Goal: Task Accomplishment & Management: Use online tool/utility

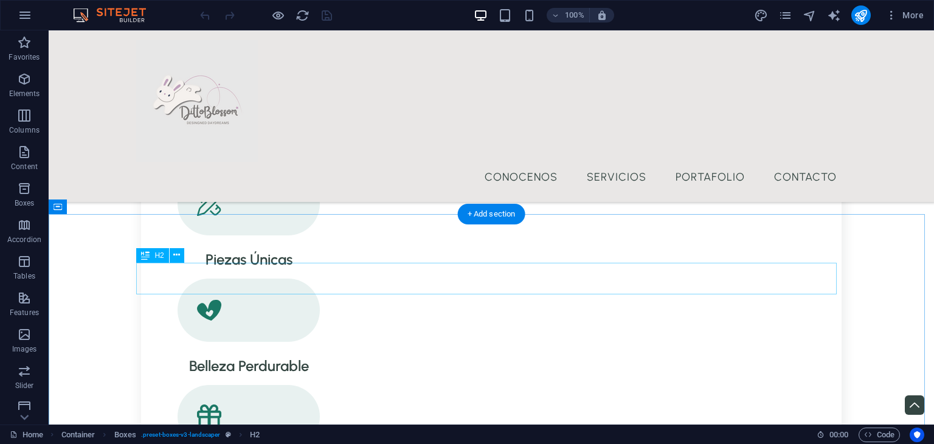
scroll to position [1626, 0]
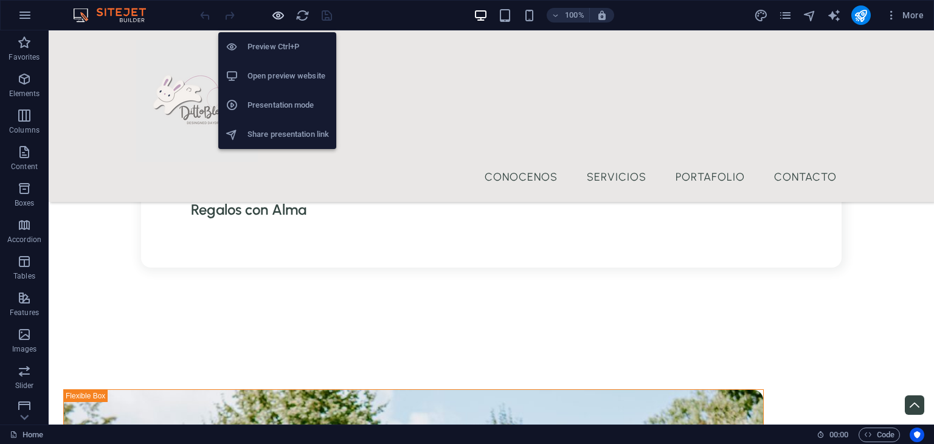
click at [279, 18] on icon "button" at bounding box center [278, 16] width 14 height 14
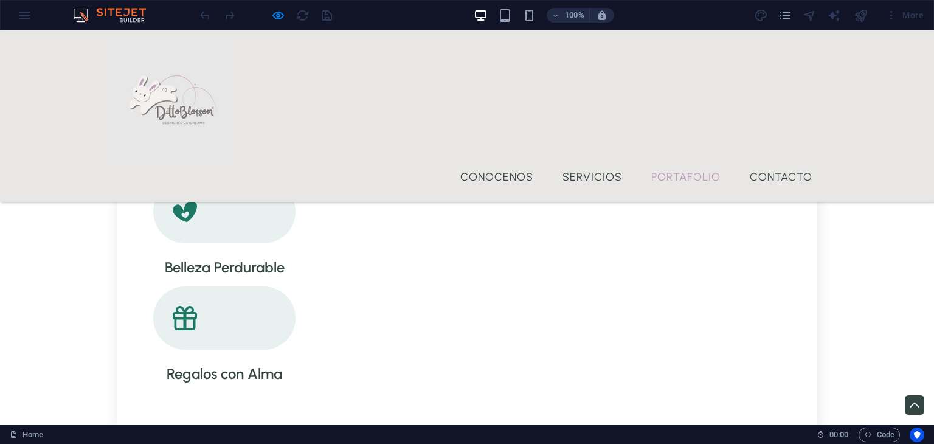
click at [688, 162] on link "Portafolio" at bounding box center [685, 177] width 89 height 30
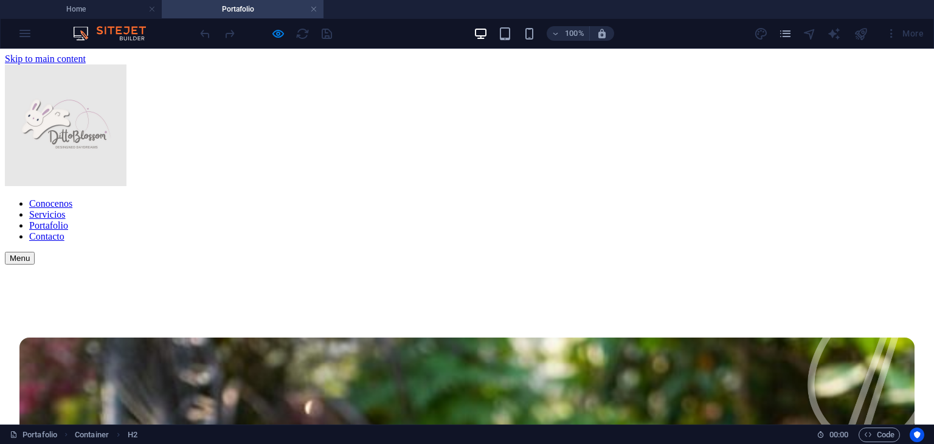
scroll to position [485, 0]
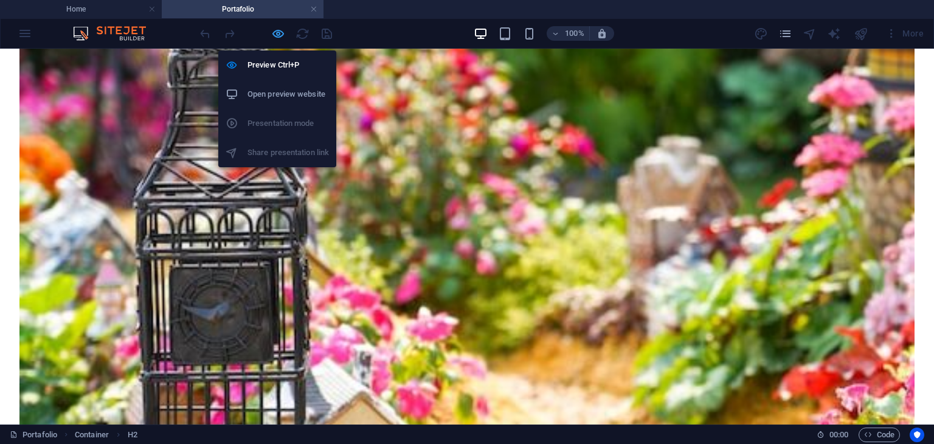
click at [277, 32] on icon "button" at bounding box center [278, 34] width 14 height 14
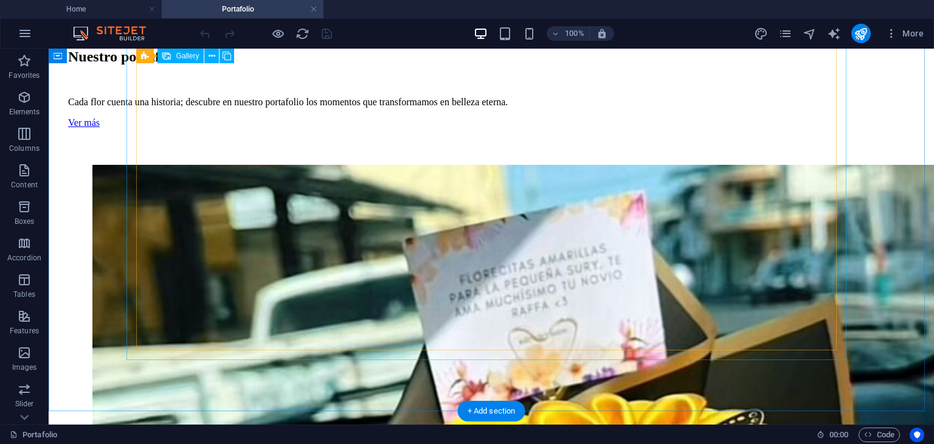
scroll to position [1386, 0]
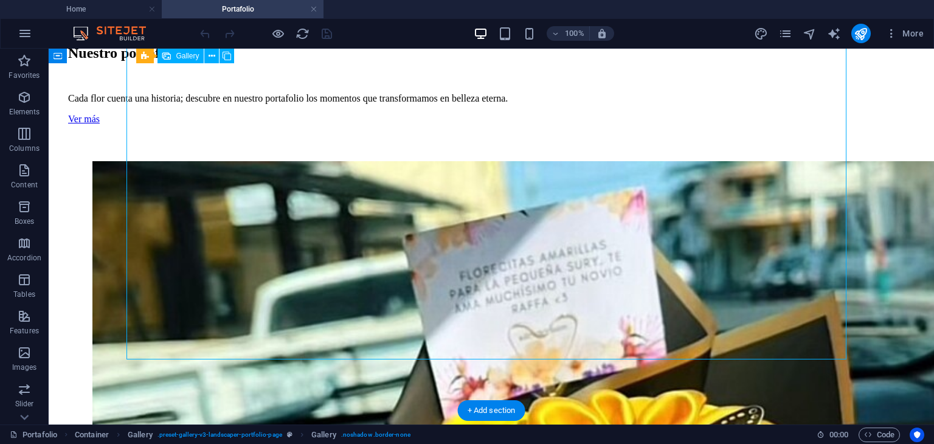
select select "4"
select select "px"
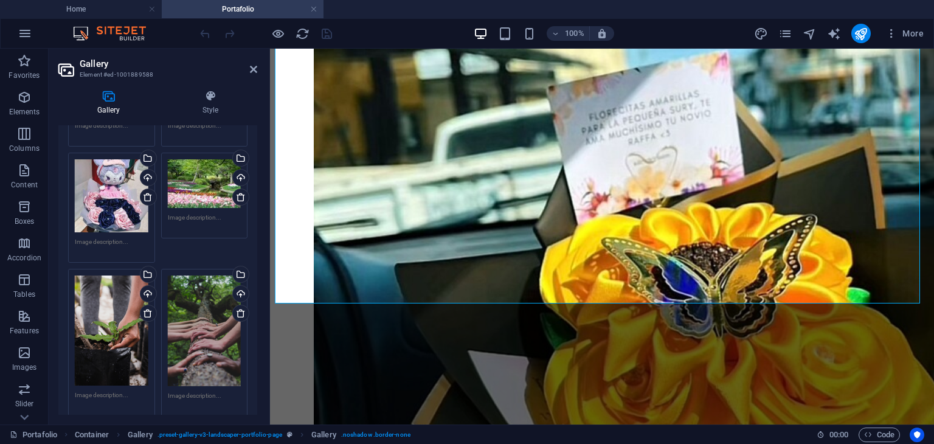
scroll to position [513, 0]
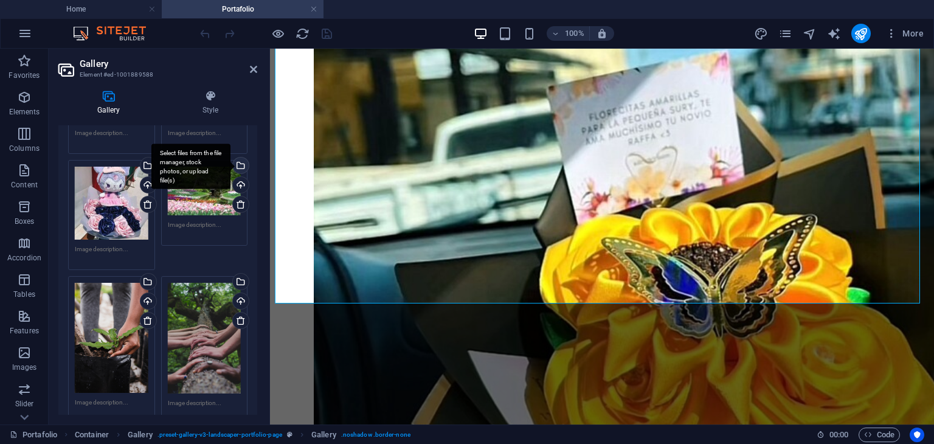
click at [239, 160] on div "Select files from the file manager, stock photos, or upload file(s)" at bounding box center [239, 166] width 18 height 18
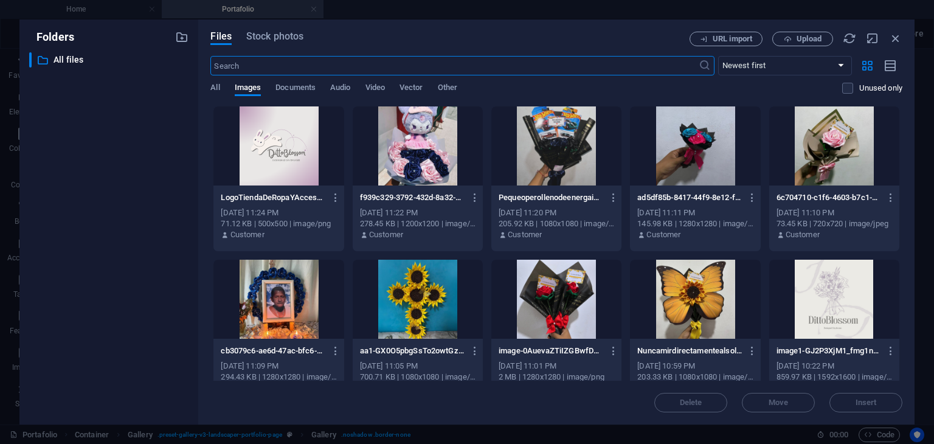
scroll to position [715, 0]
click at [817, 40] on span "Upload" at bounding box center [808, 38] width 25 height 7
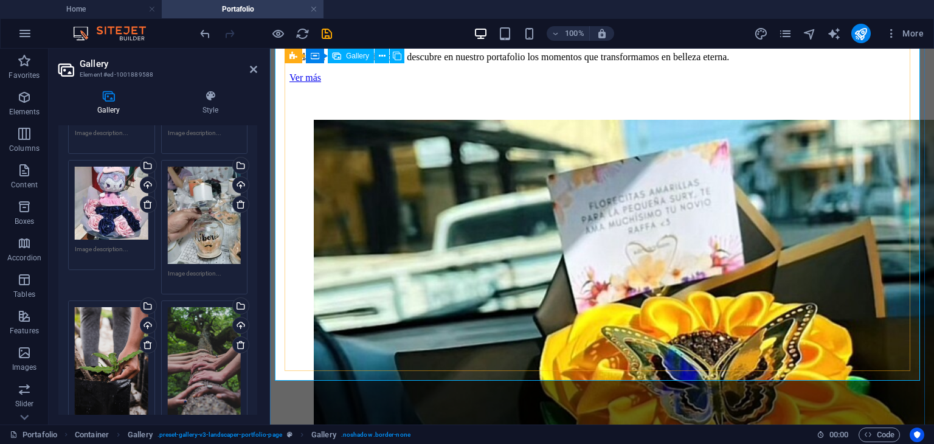
scroll to position [1223, 0]
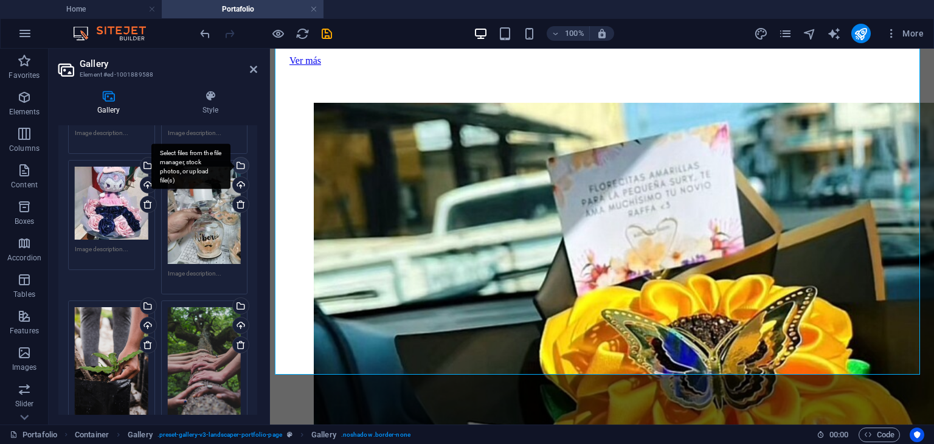
click at [239, 165] on div "Select files from the file manager, stock photos, or upload file(s)" at bounding box center [239, 166] width 18 height 18
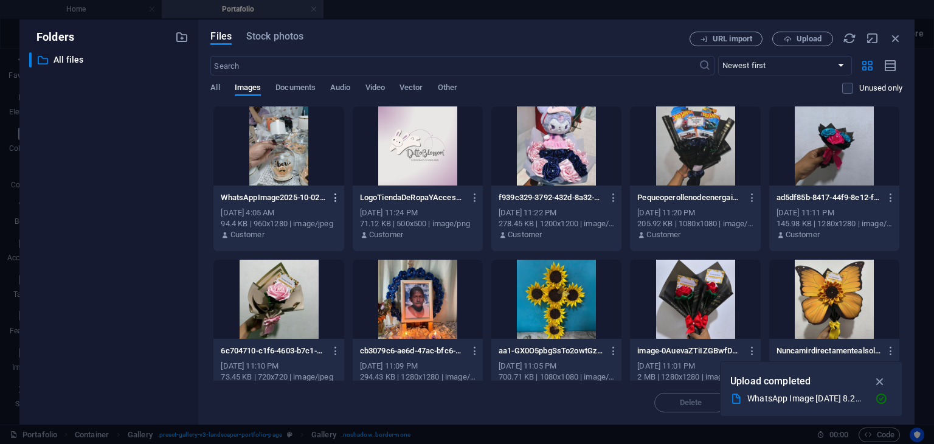
click at [335, 190] on button "button" at bounding box center [333, 197] width 16 height 19
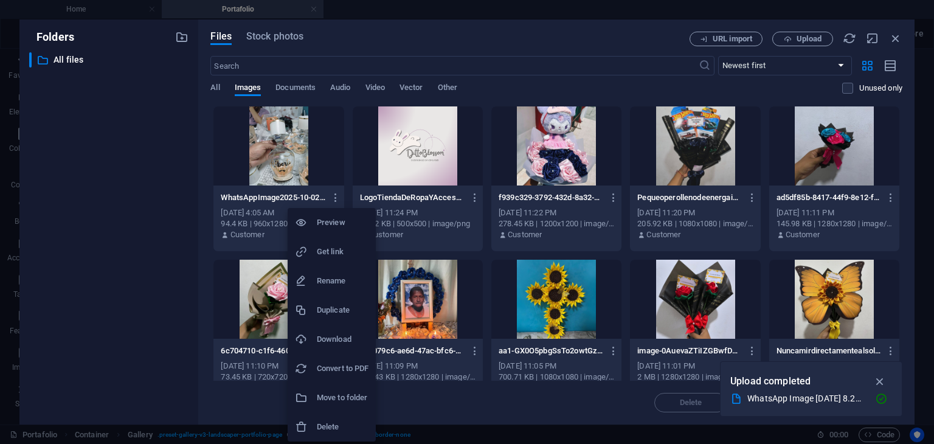
click at [330, 421] on h6 "Delete" at bounding box center [343, 426] width 52 height 15
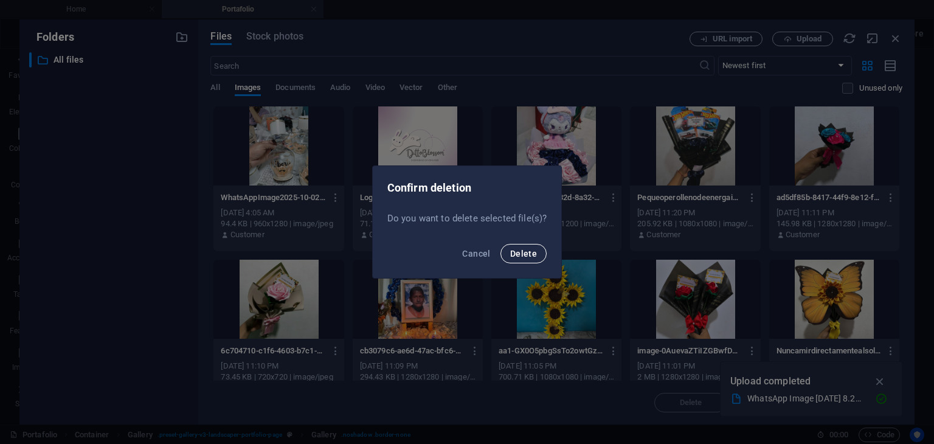
click at [525, 246] on button "Delete" at bounding box center [523, 253] width 46 height 19
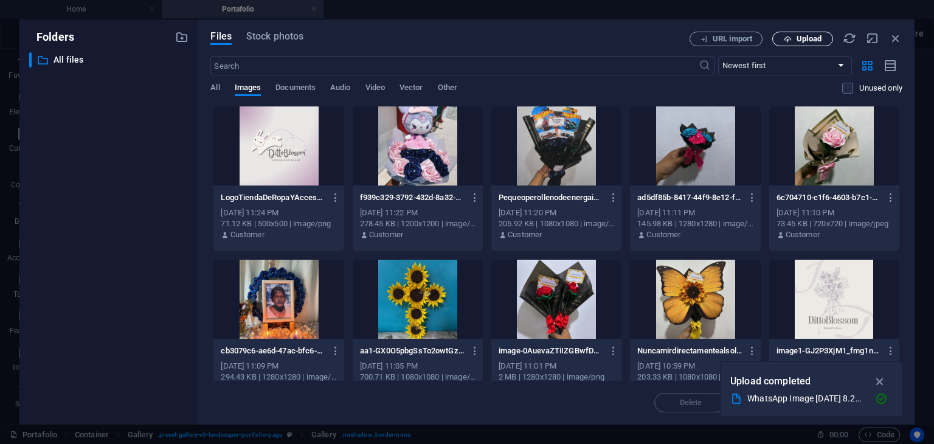
click at [779, 36] on span "Upload" at bounding box center [802, 39] width 50 height 8
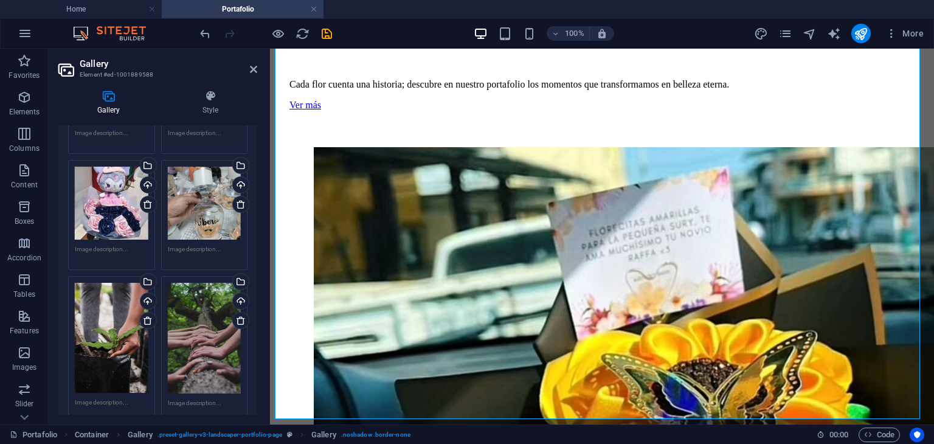
scroll to position [1172, 0]
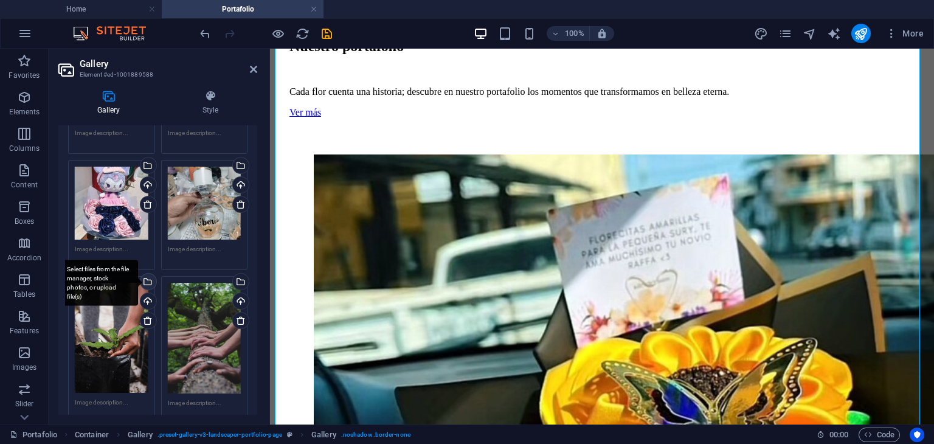
click at [147, 277] on div "Select files from the file manager, stock photos, or upload file(s)" at bounding box center [147, 282] width 18 height 18
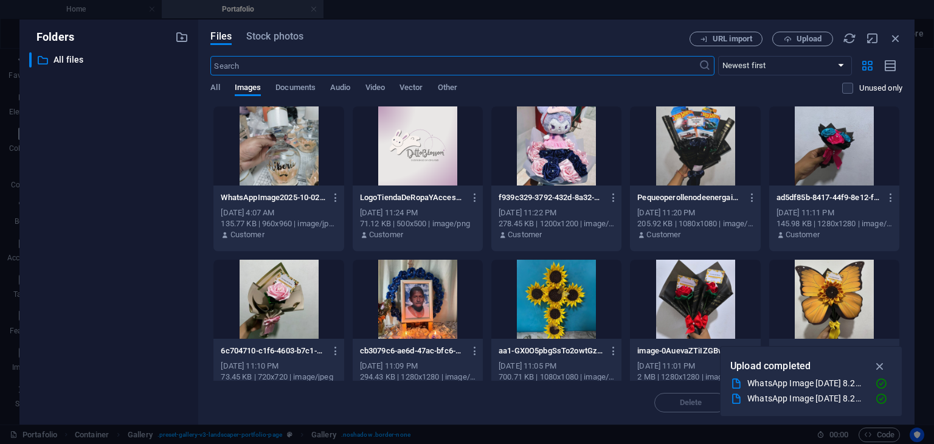
scroll to position [715, 0]
click at [808, 40] on span "Upload" at bounding box center [808, 38] width 25 height 7
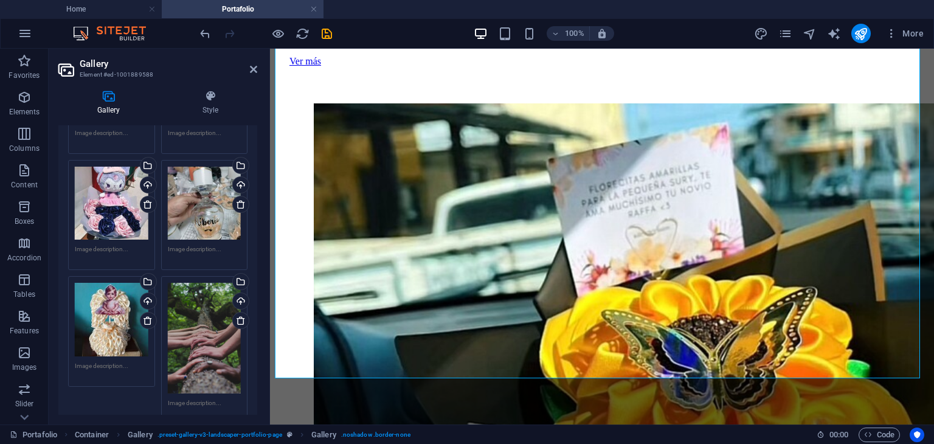
scroll to position [1228, 0]
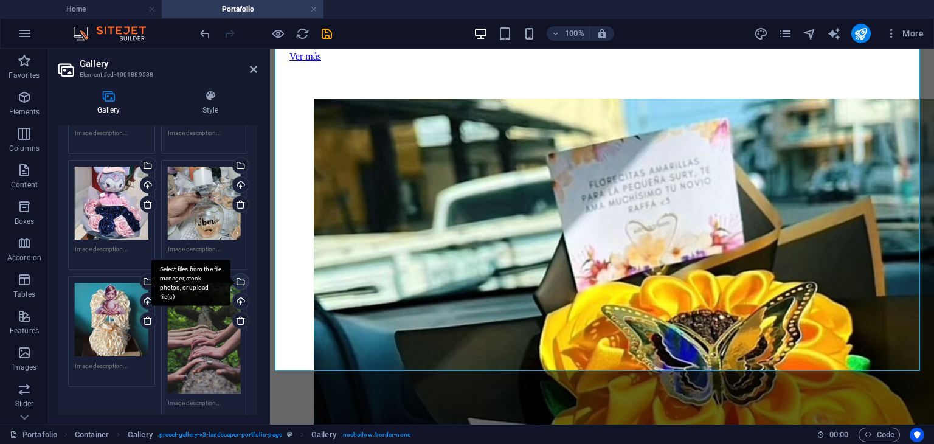
click at [238, 281] on div "Select files from the file manager, stock photos, or upload file(s)" at bounding box center [239, 282] width 18 height 18
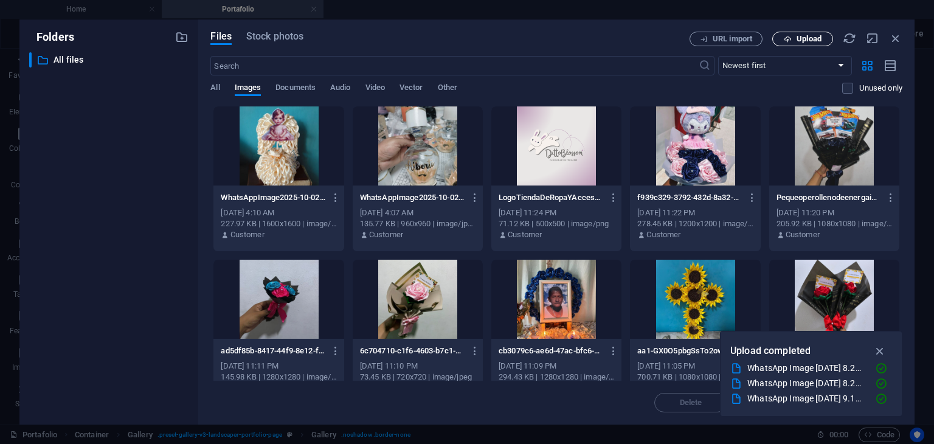
click at [806, 35] on span "Upload" at bounding box center [808, 38] width 25 height 7
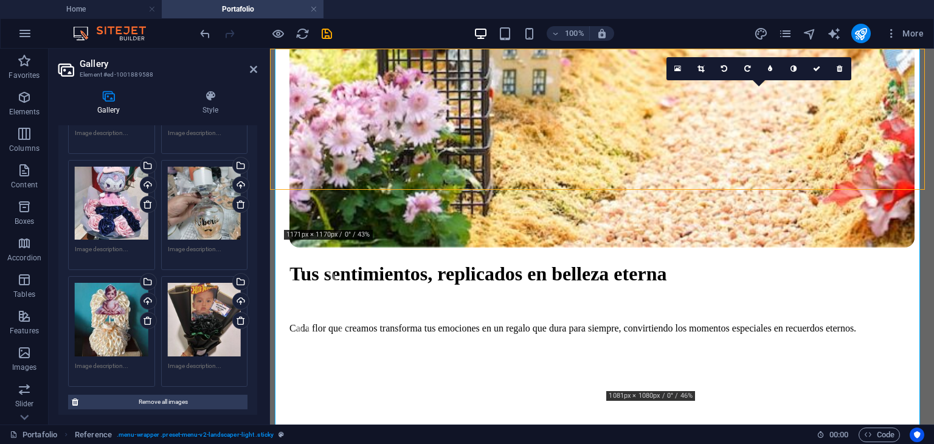
scroll to position [750, 0]
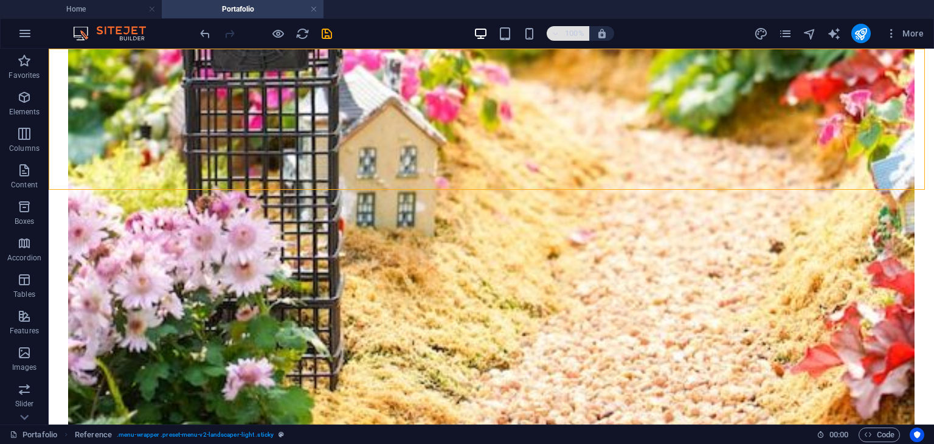
click at [559, 36] on icon "button" at bounding box center [555, 34] width 9 height 8
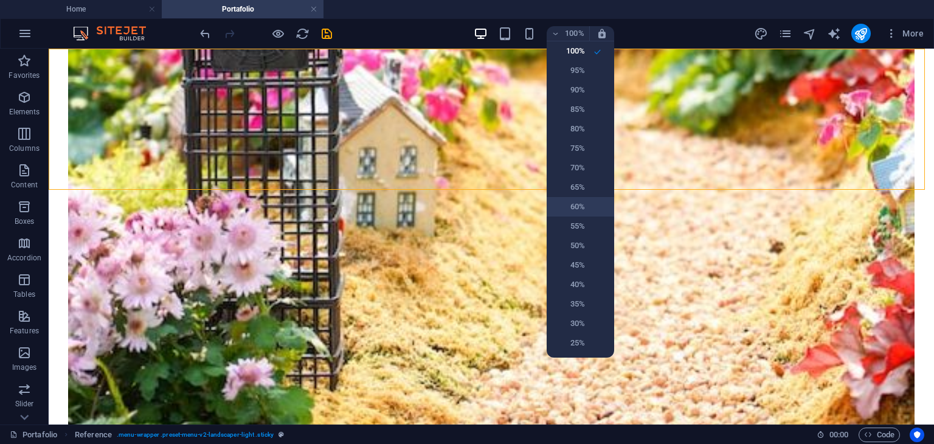
click at [583, 202] on h6 "60%" at bounding box center [569, 206] width 31 height 15
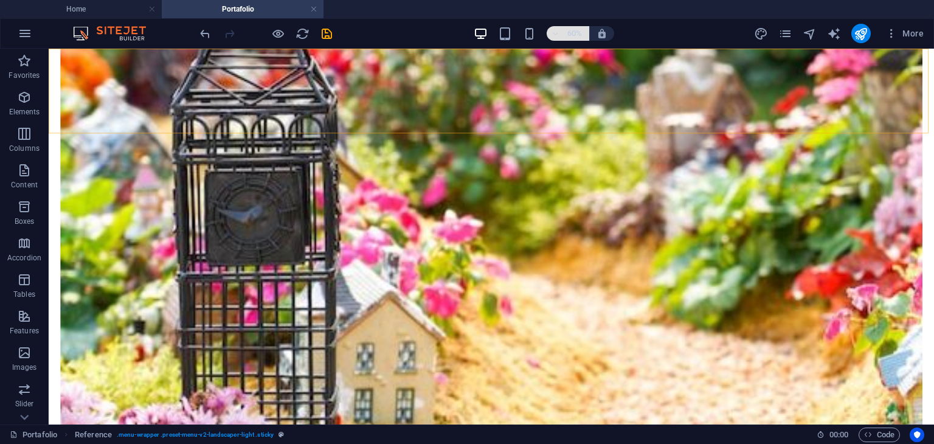
click at [566, 35] on h6 "60%" at bounding box center [574, 33] width 19 height 15
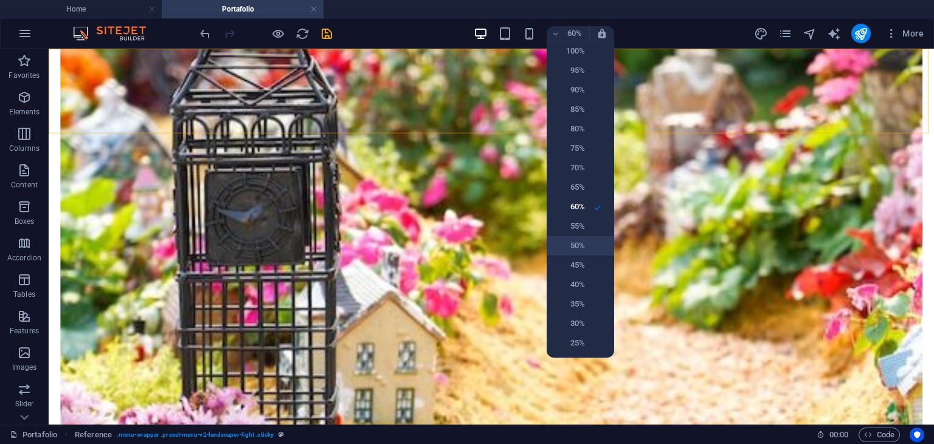
click at [580, 239] on h6 "50%" at bounding box center [569, 245] width 31 height 15
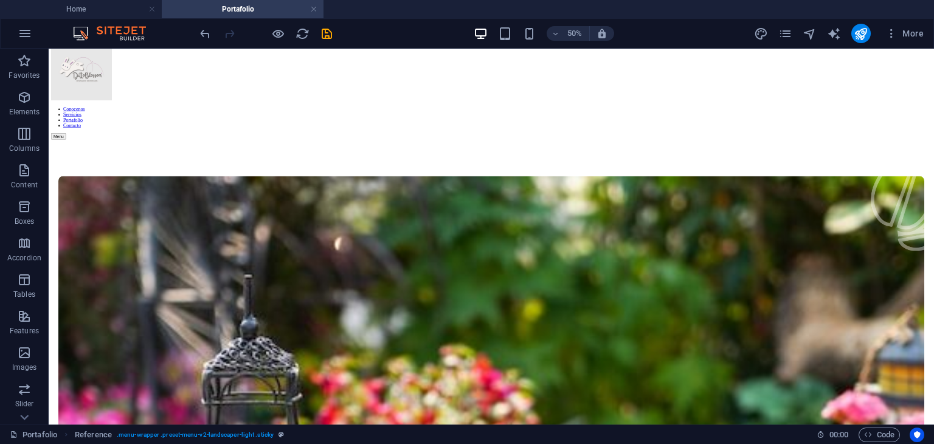
scroll to position [18, 0]
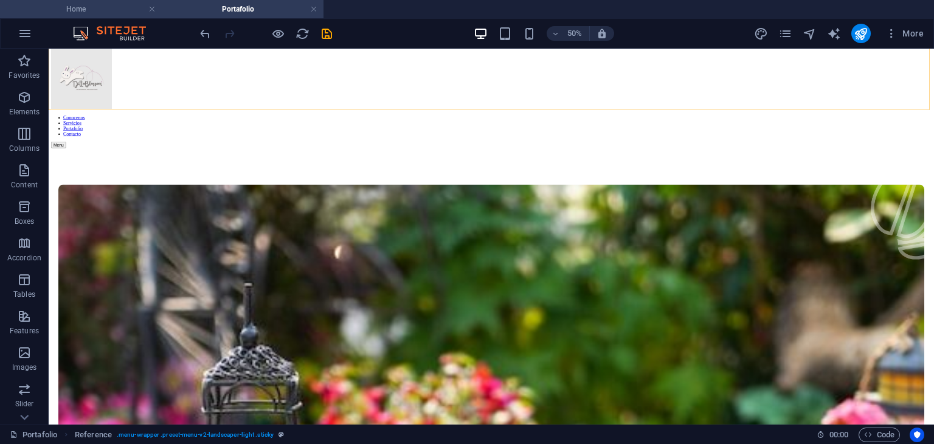
click at [92, 6] on h4 "Home" at bounding box center [81, 8] width 162 height 13
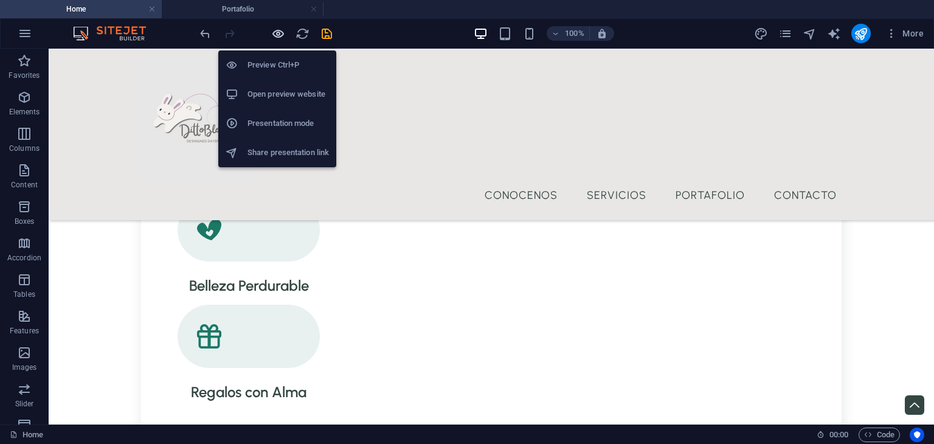
click at [277, 37] on icon "button" at bounding box center [278, 34] width 14 height 14
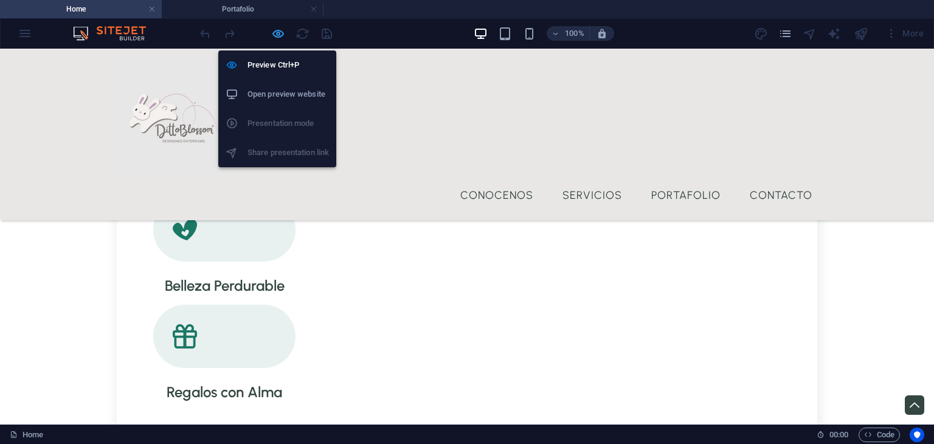
scroll to position [1462, 0]
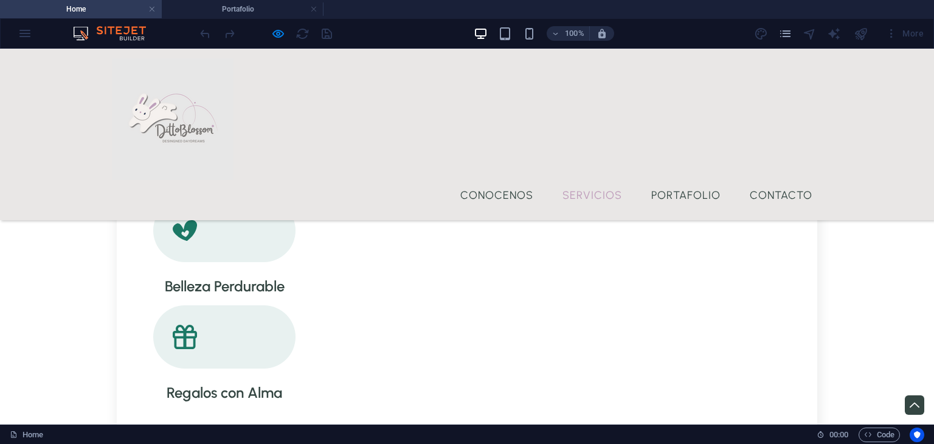
click at [600, 180] on link "Servicios" at bounding box center [591, 195] width 79 height 30
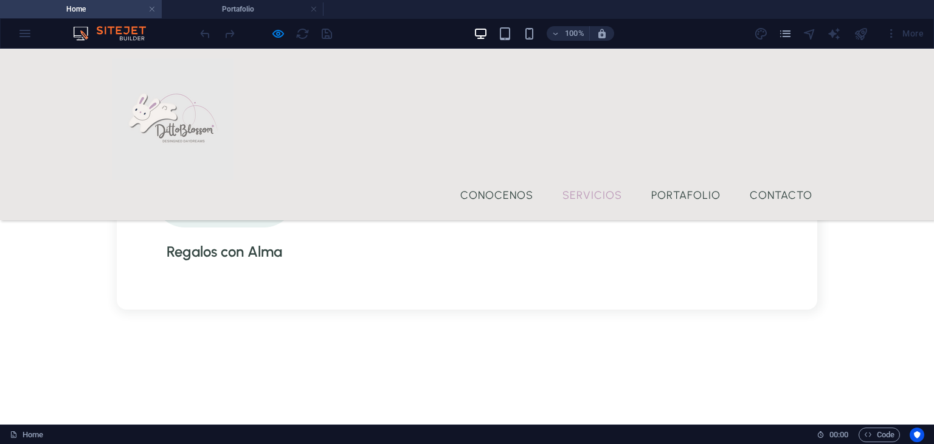
scroll to position [0, 0]
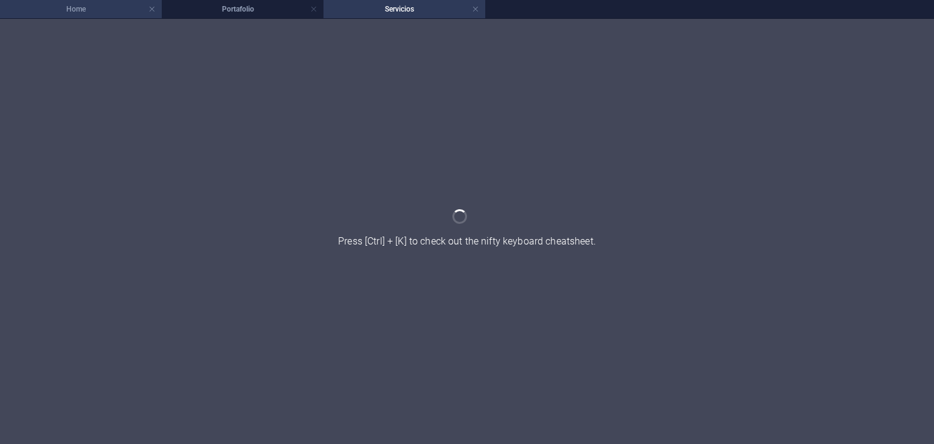
click at [110, 8] on h4 "Home" at bounding box center [81, 8] width 162 height 13
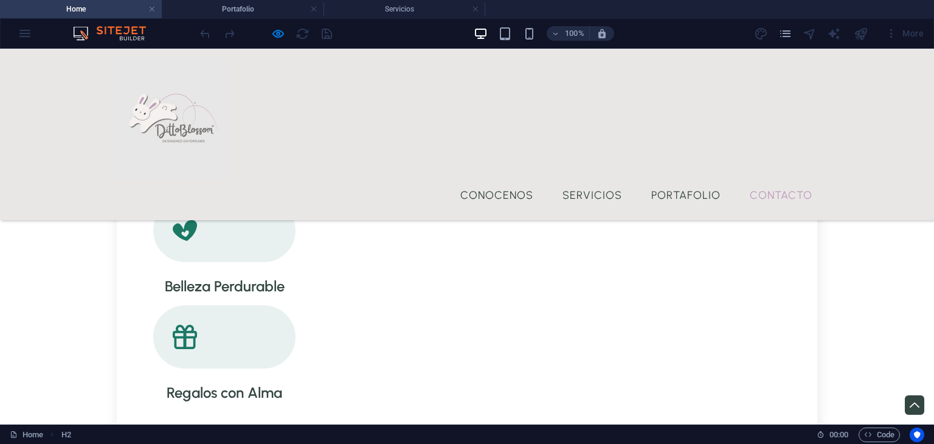
click at [764, 180] on link "Contacto" at bounding box center [781, 195] width 82 height 30
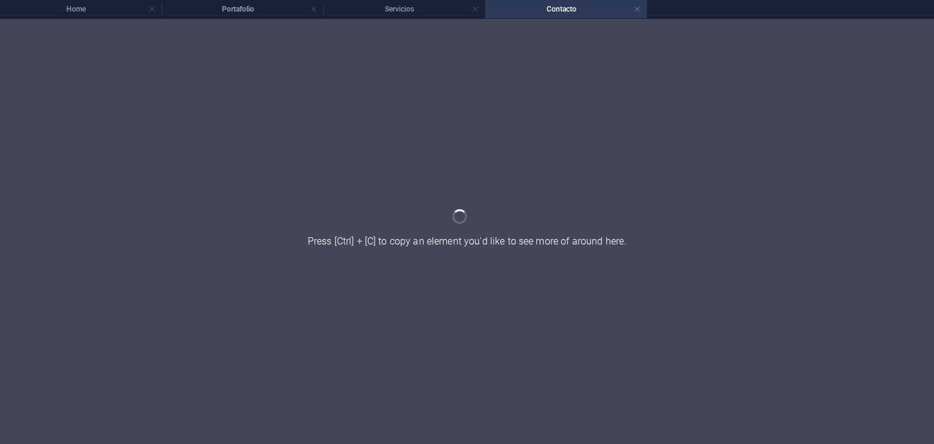
scroll to position [0, 0]
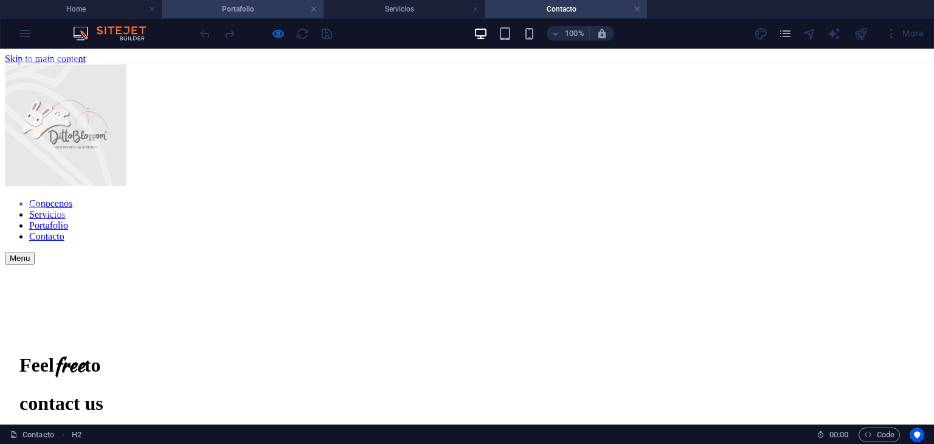
click at [257, 12] on h4 "Portafolio" at bounding box center [243, 8] width 162 height 13
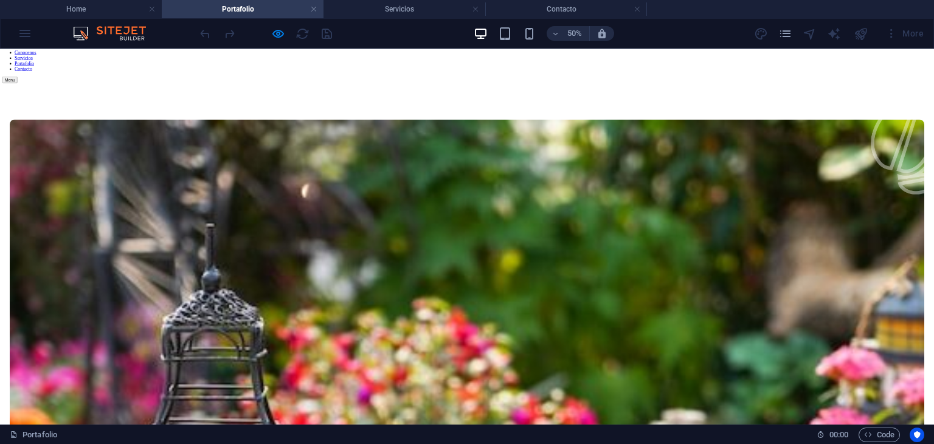
scroll to position [124, 0]
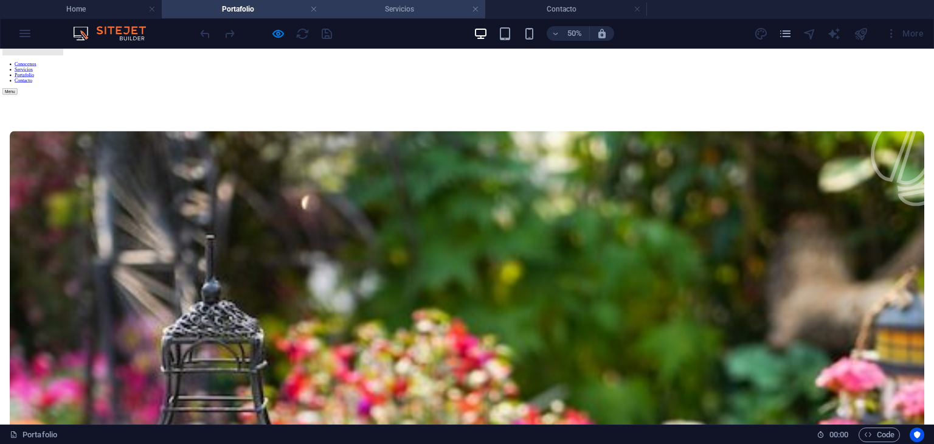
click at [402, 11] on h4 "Servicios" at bounding box center [404, 8] width 162 height 13
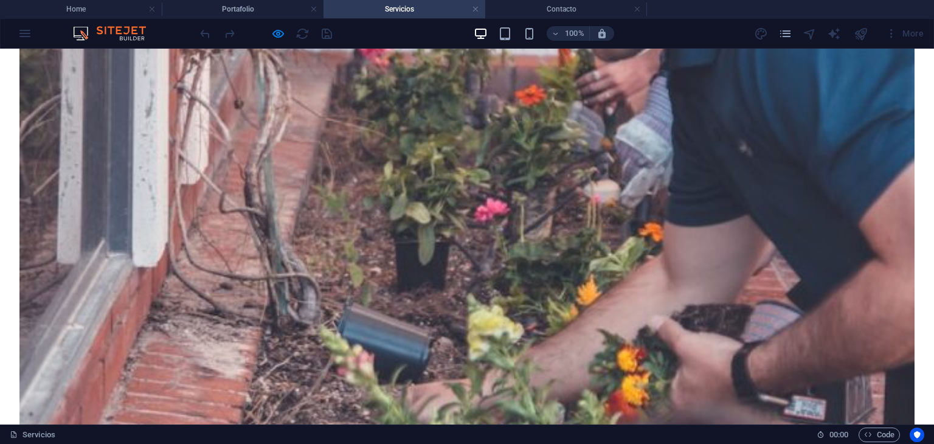
scroll to position [599, 0]
click at [126, 9] on h4 "Home" at bounding box center [81, 8] width 162 height 13
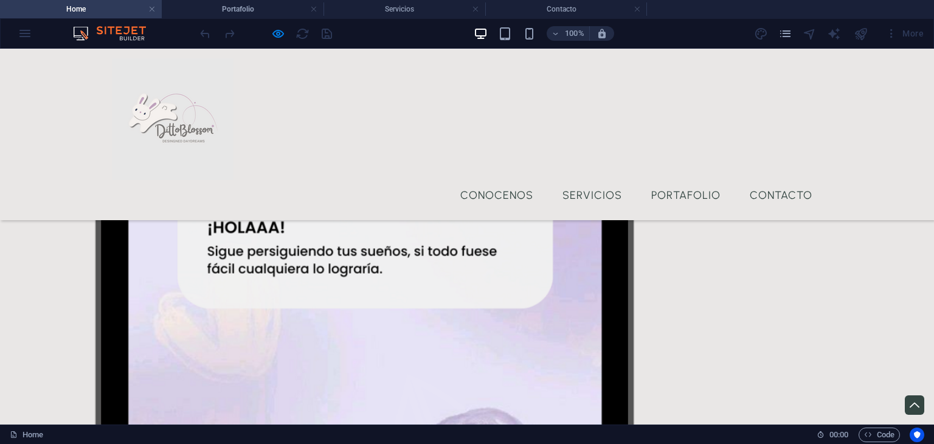
scroll to position [830, 0]
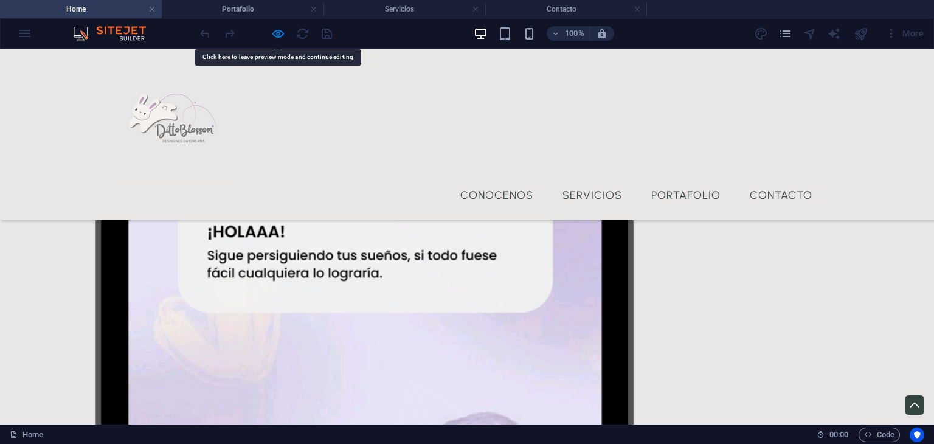
drag, startPoint x: 384, startPoint y: 301, endPoint x: 306, endPoint y: 273, distance: 82.7
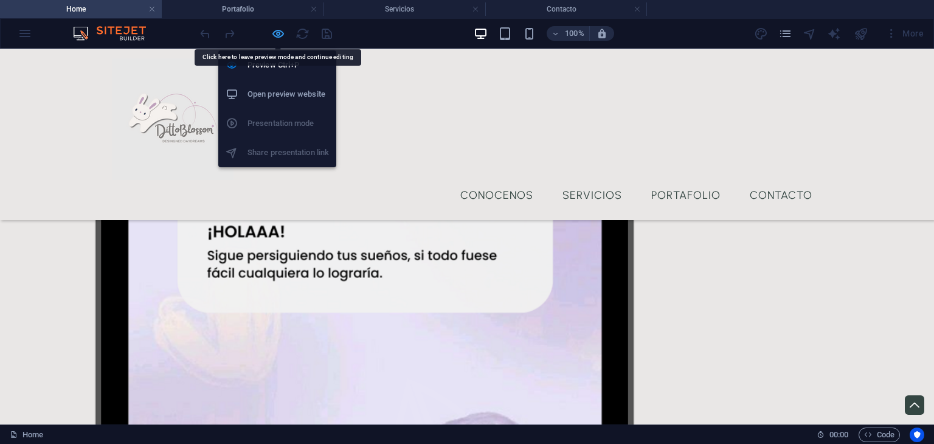
click at [272, 32] on icon "button" at bounding box center [278, 34] width 14 height 14
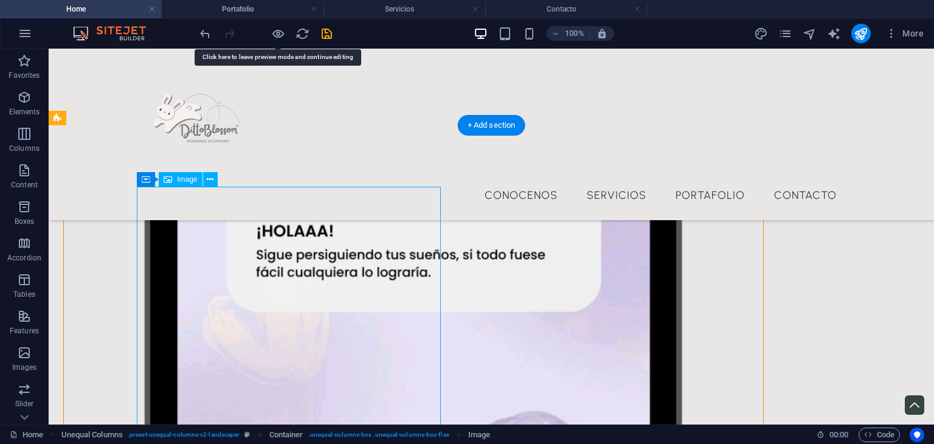
select select "%"
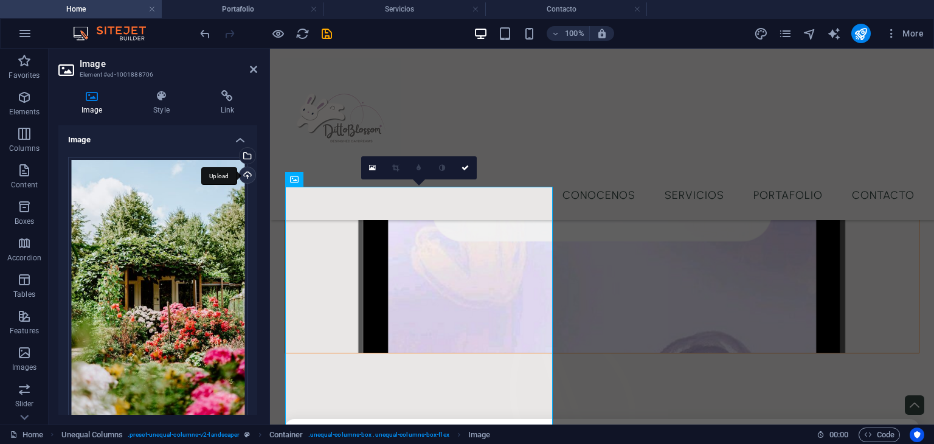
click at [243, 174] on div "Upload" at bounding box center [246, 176] width 18 height 18
click at [252, 156] on div "Select files from the file manager, stock photos, or upload file(s)" at bounding box center [246, 157] width 18 height 18
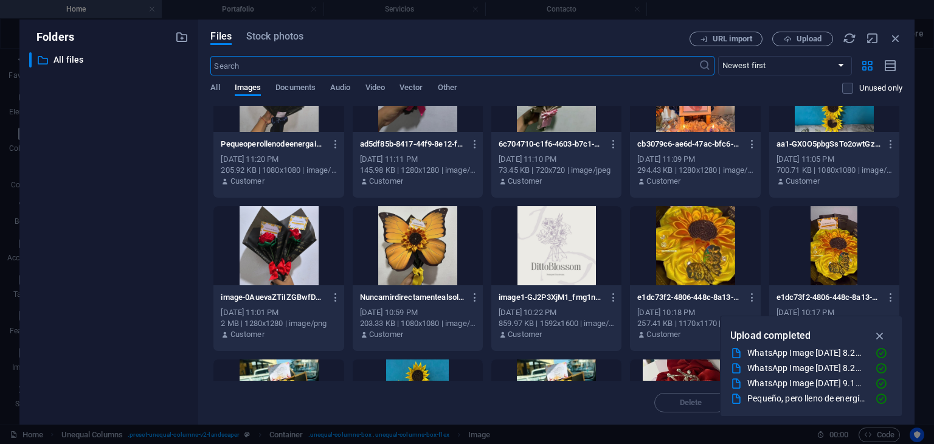
scroll to position [201, 0]
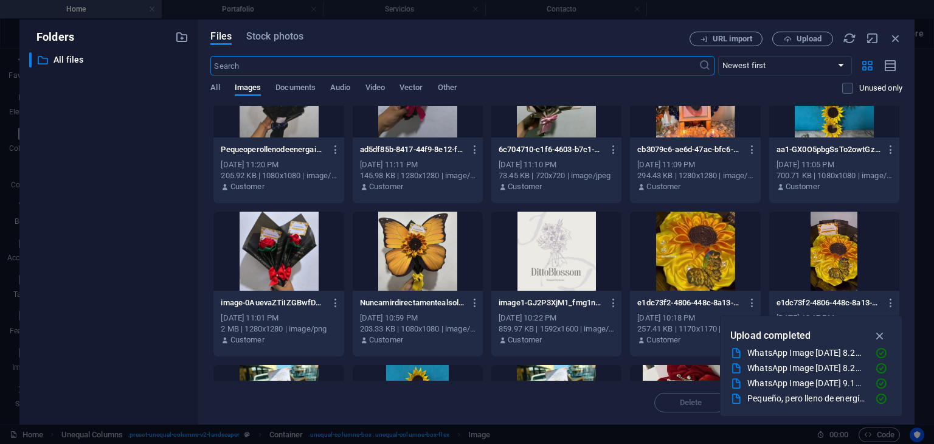
click at [546, 270] on div at bounding box center [556, 251] width 130 height 79
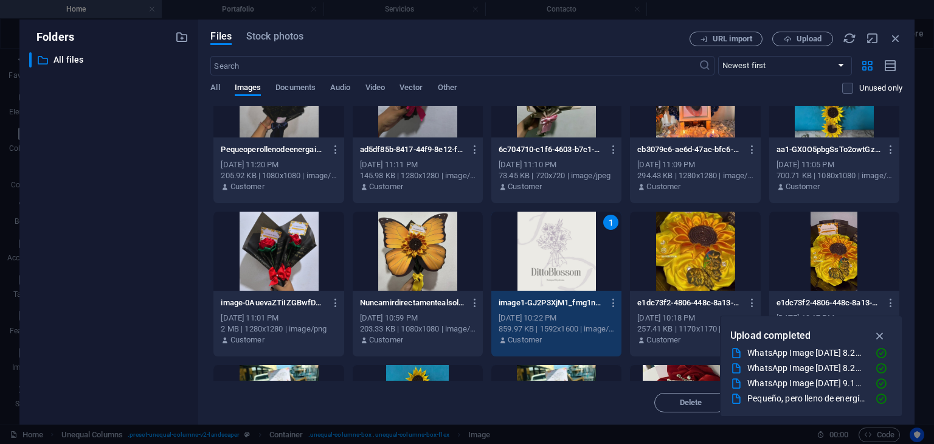
click at [546, 270] on div "1" at bounding box center [556, 251] width 130 height 79
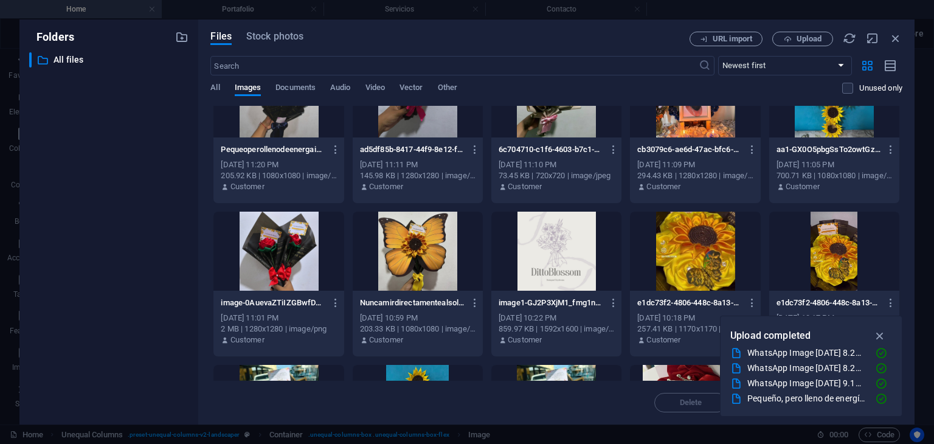
click at [552, 246] on div at bounding box center [556, 251] width 130 height 79
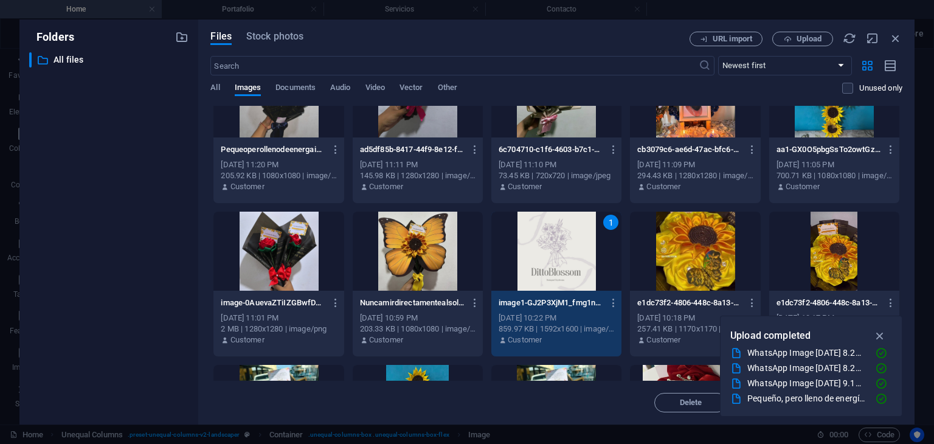
click at [552, 246] on div "1" at bounding box center [556, 251] width 130 height 79
type input "100"
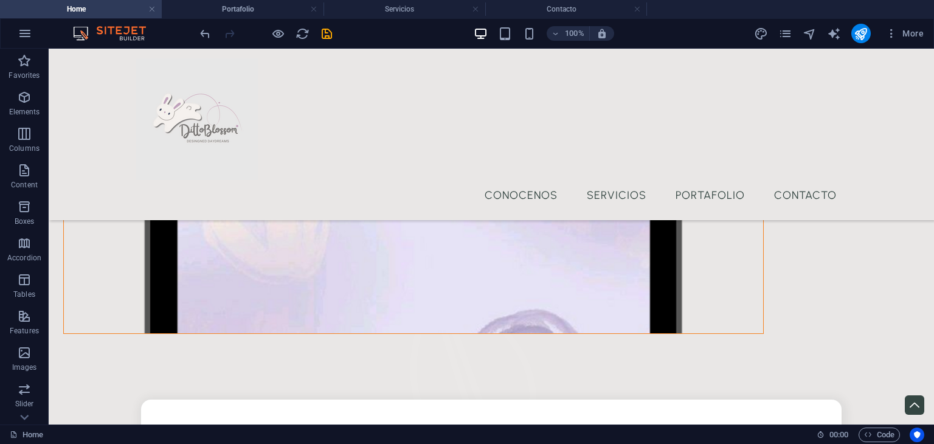
scroll to position [936, 0]
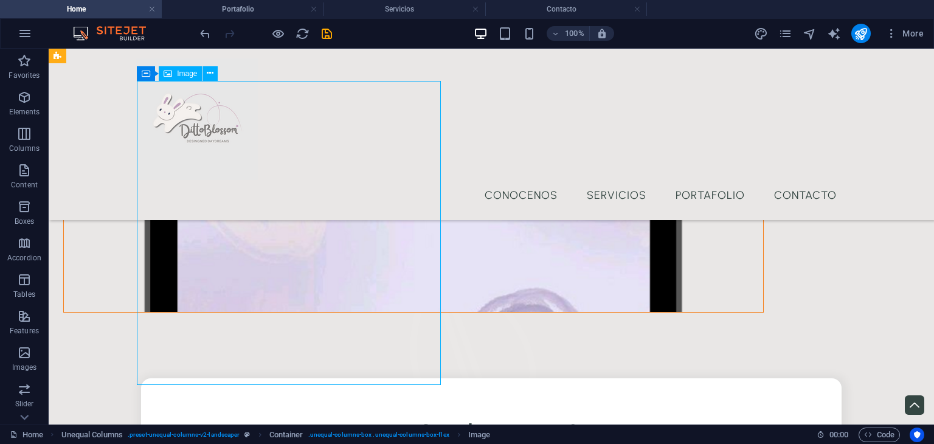
select select "%"
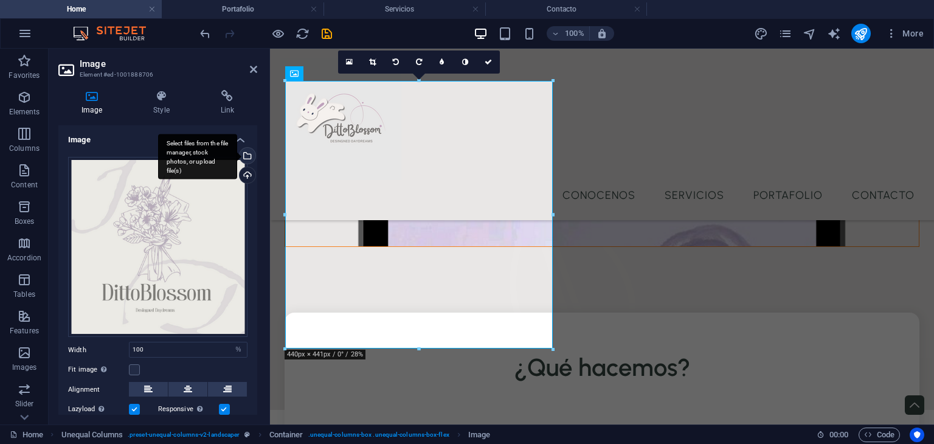
click at [246, 156] on div "Select files from the file manager, stock photos, or upload file(s)" at bounding box center [246, 157] width 18 height 18
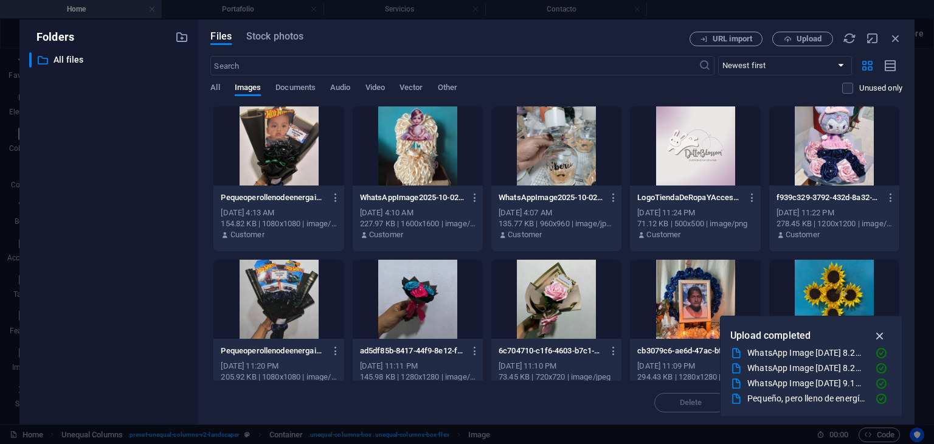
click at [878, 331] on icon "button" at bounding box center [880, 335] width 14 height 13
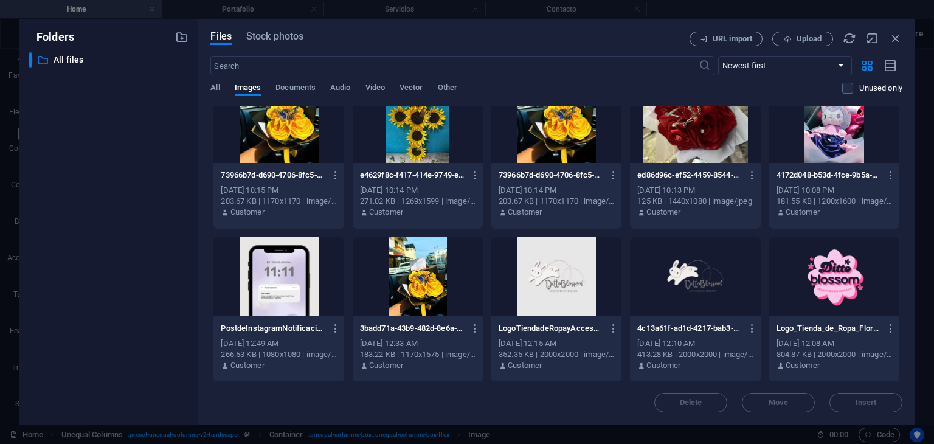
scroll to position [484, 0]
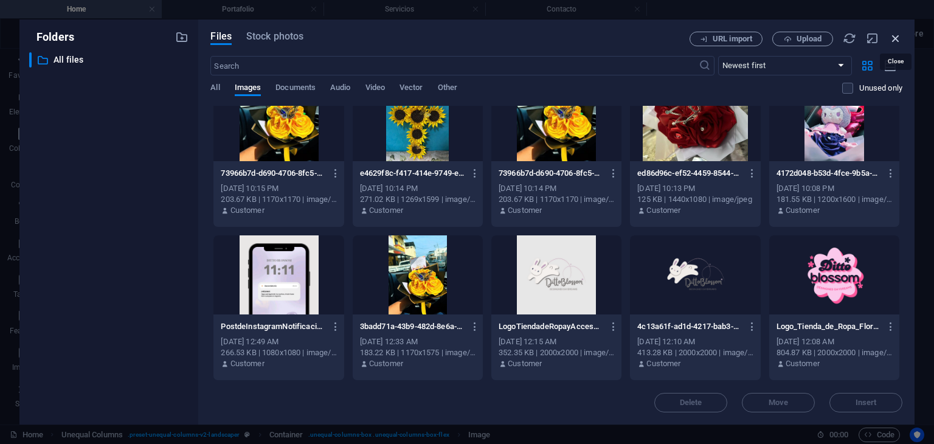
click at [898, 32] on icon "button" at bounding box center [895, 38] width 13 height 13
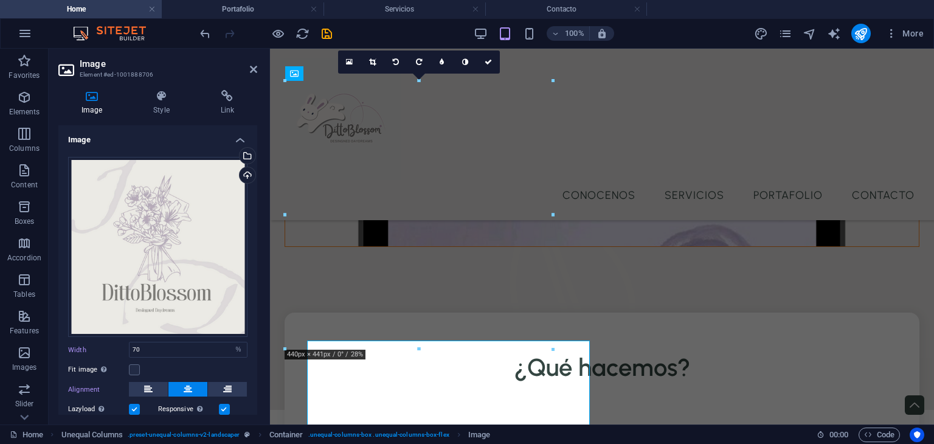
type input "100"
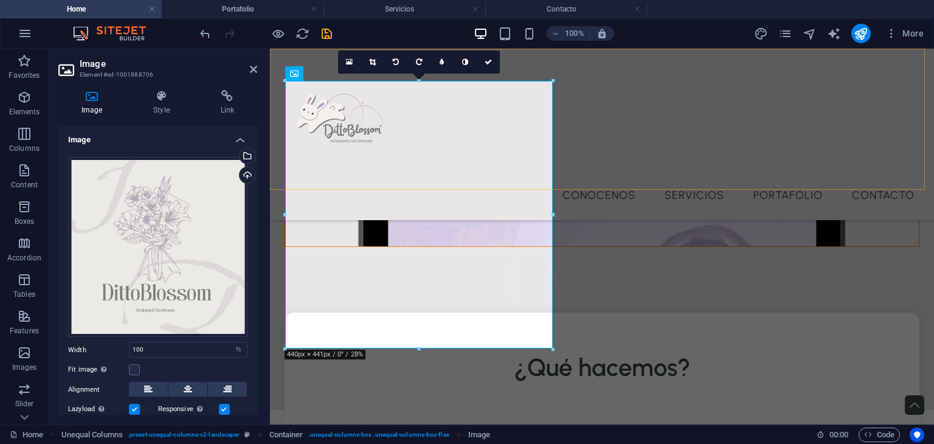
click at [665, 153] on div "Menu Conocenos Servicios Portafolio Contacto" at bounding box center [602, 134] width 664 height 171
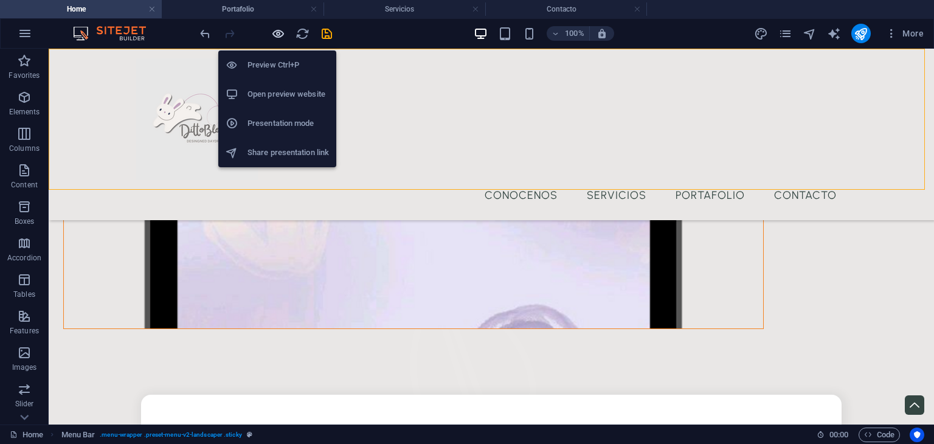
click at [275, 32] on icon "button" at bounding box center [278, 34] width 14 height 14
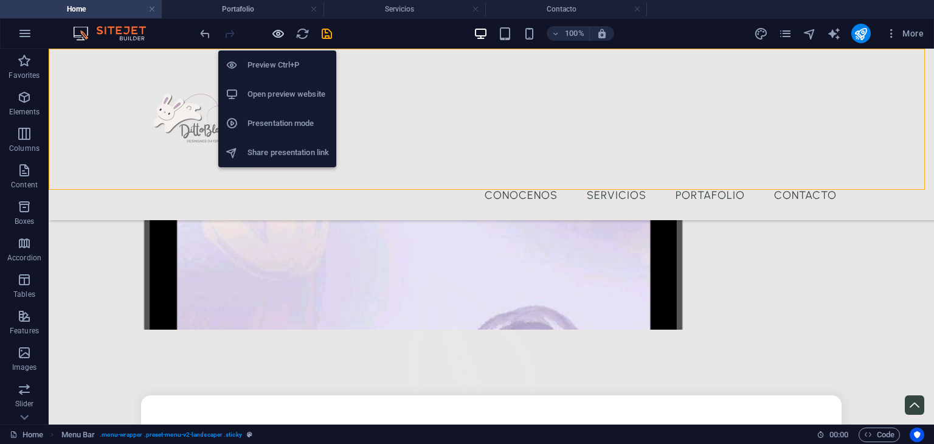
scroll to position [935, 0]
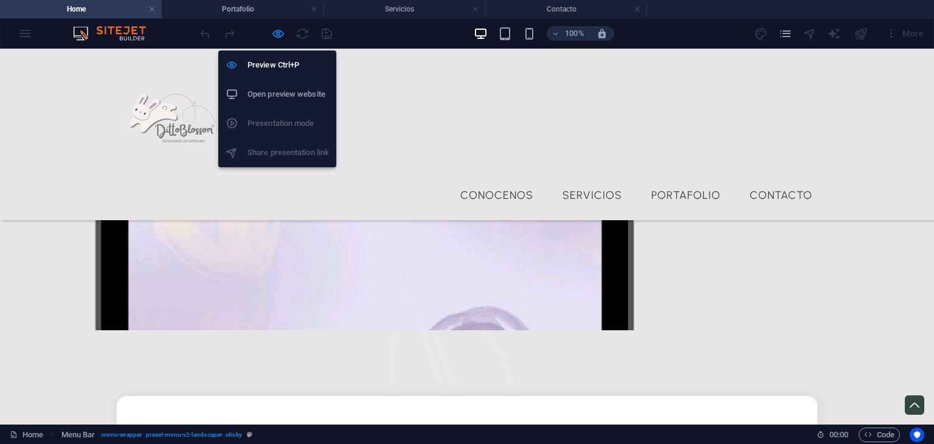
click at [280, 97] on h6 "Open preview website" at bounding box center [287, 94] width 81 height 15
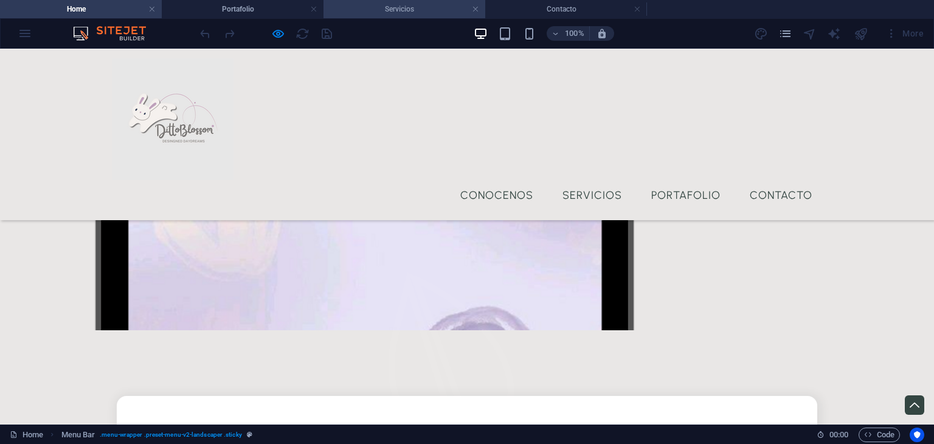
click at [421, 10] on h4 "Servicios" at bounding box center [404, 8] width 162 height 13
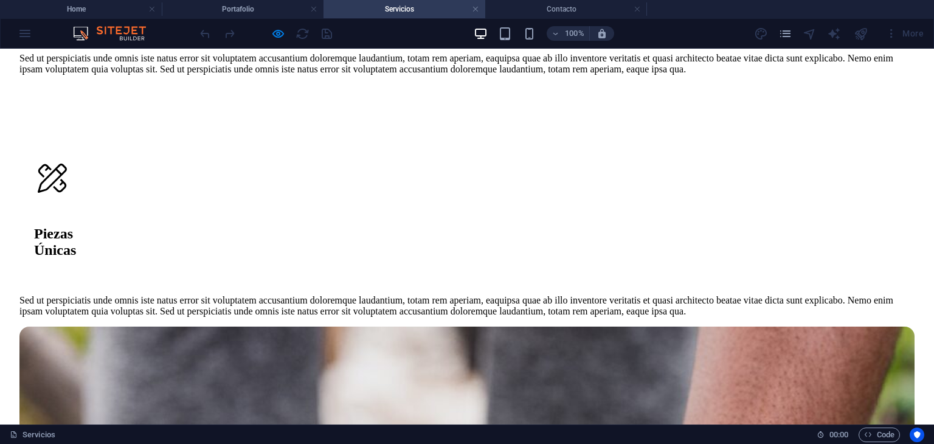
scroll to position [2467, 0]
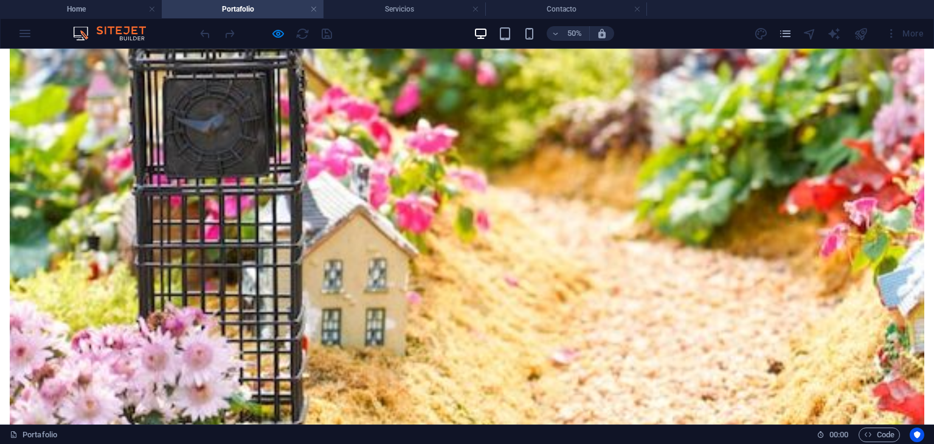
scroll to position [1079, 0]
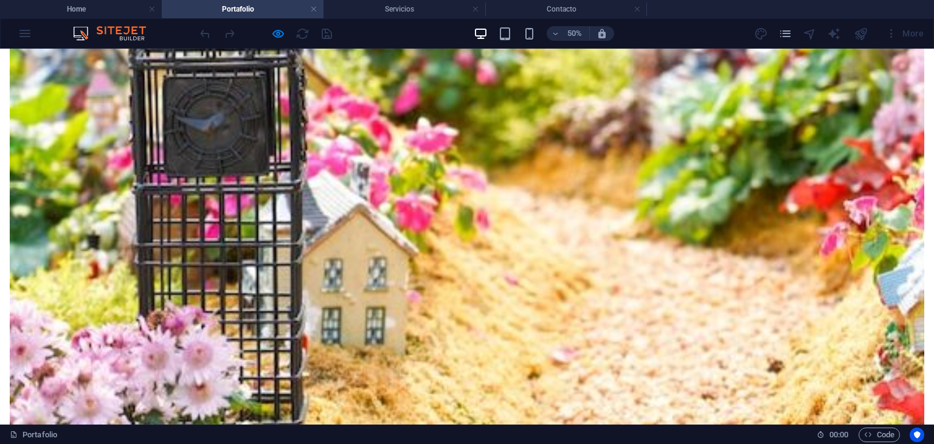
click at [324, 32] on div at bounding box center [266, 33] width 136 height 19
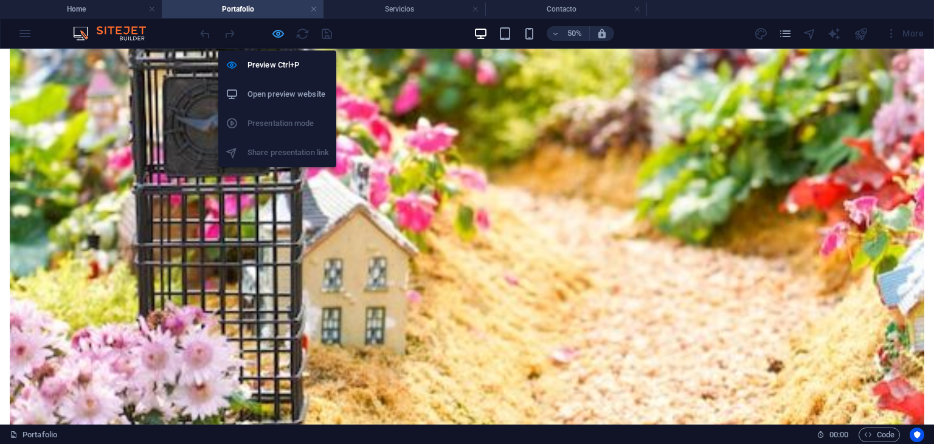
click at [278, 35] on icon "button" at bounding box center [278, 34] width 14 height 14
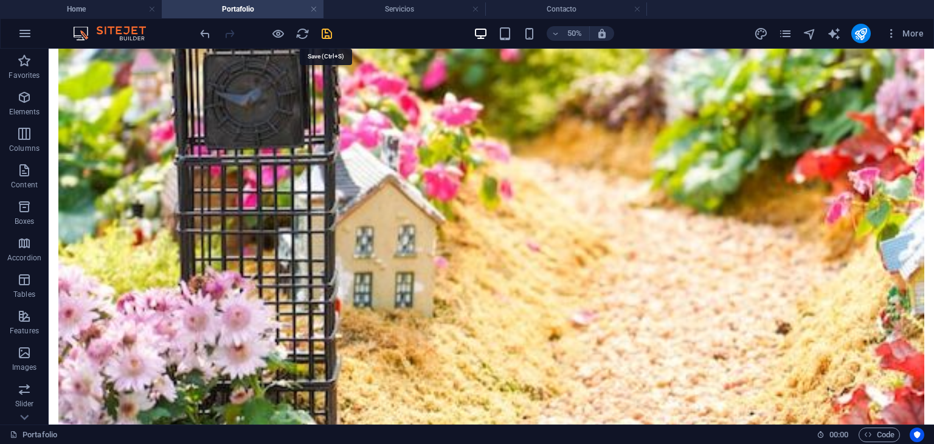
click at [328, 32] on icon "save" at bounding box center [327, 34] width 14 height 14
checkbox input "false"
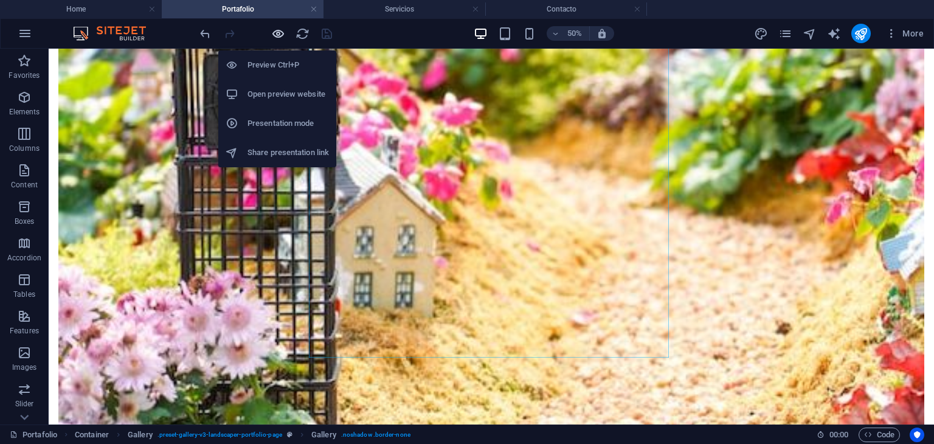
click at [277, 39] on icon "button" at bounding box center [278, 34] width 14 height 14
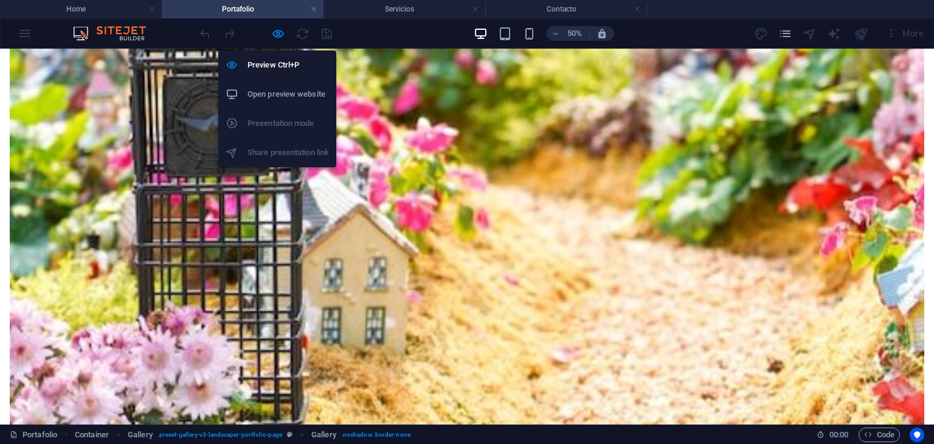
click at [275, 97] on h6 "Open preview website" at bounding box center [287, 94] width 81 height 15
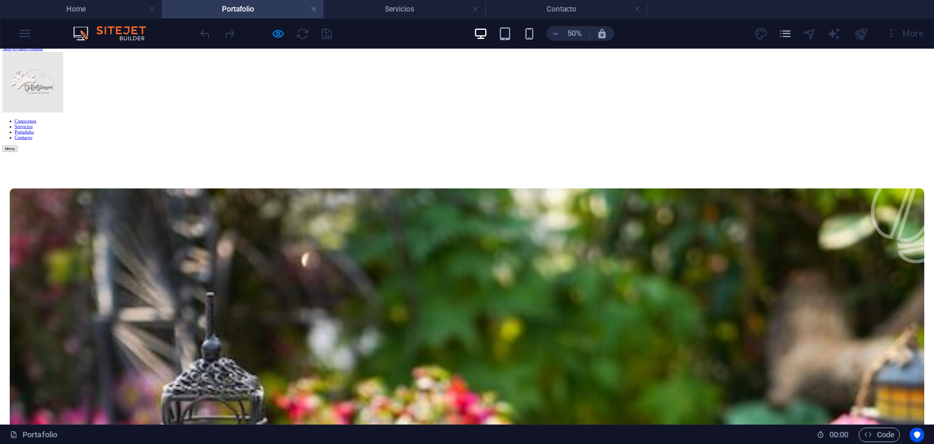
scroll to position [0, 0]
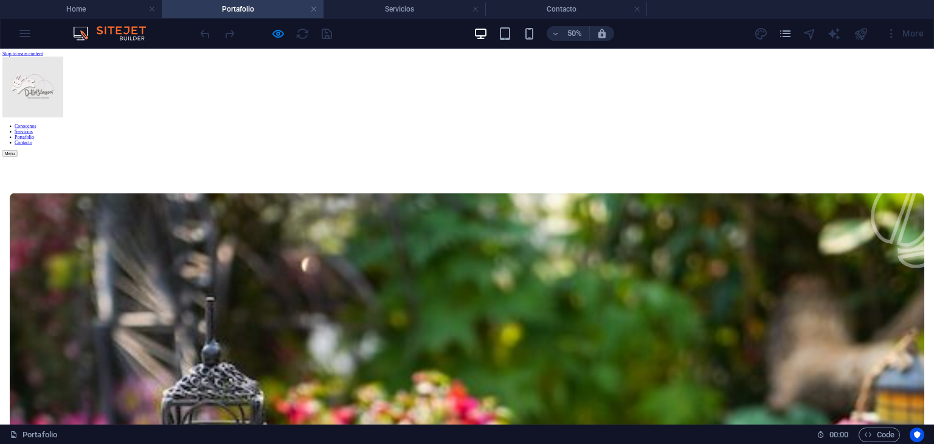
click at [66, 209] on link "Servicios" at bounding box center [47, 214] width 36 height 10
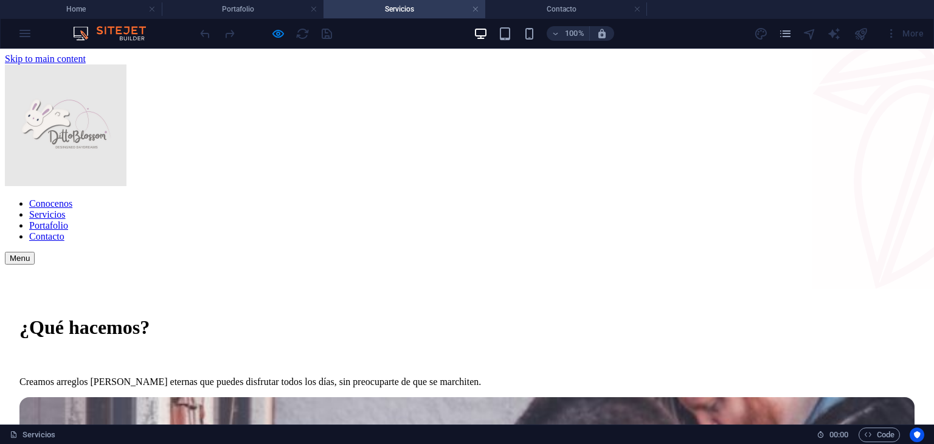
scroll to position [2467, 0]
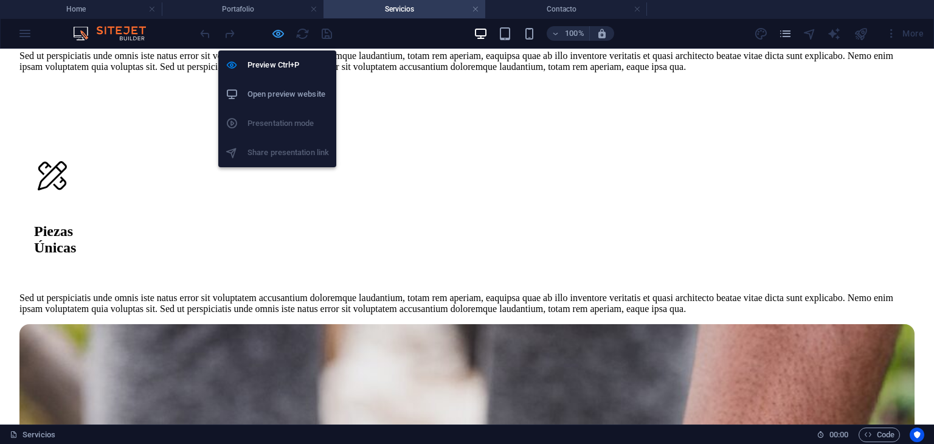
click at [281, 33] on icon "button" at bounding box center [278, 34] width 14 height 14
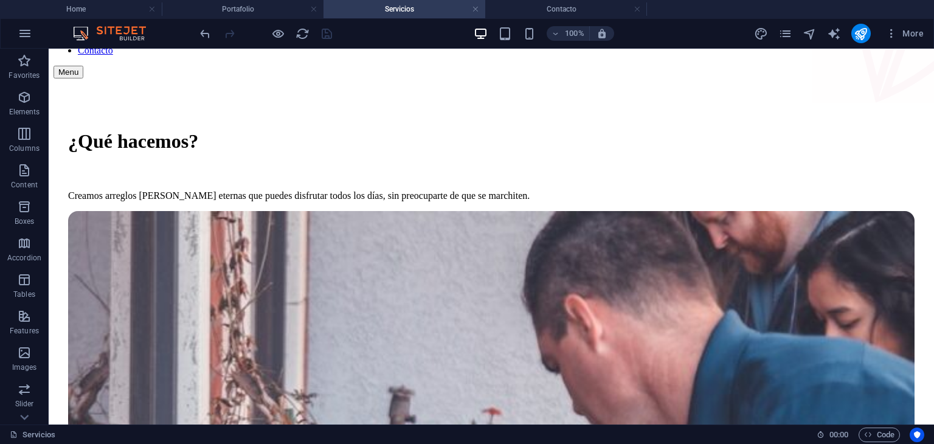
scroll to position [79, 0]
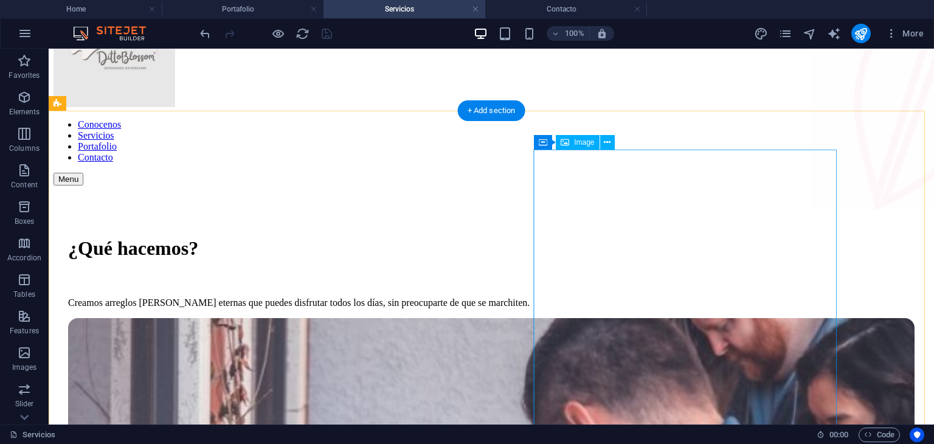
select select "%"
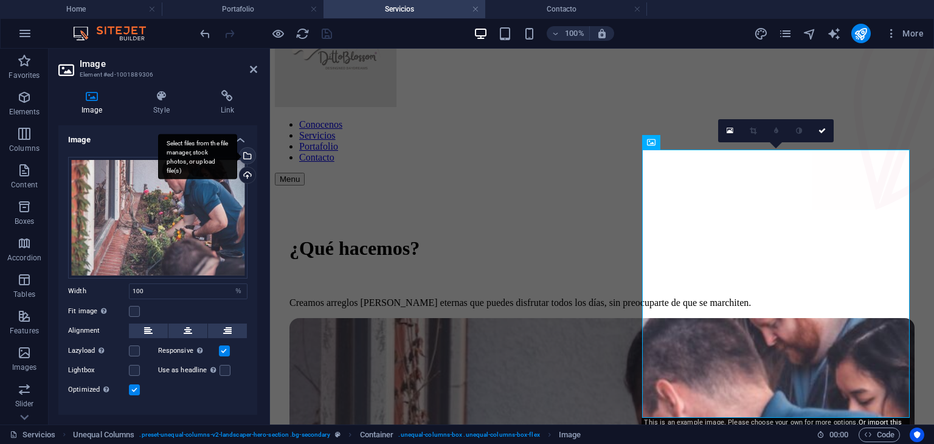
click at [246, 156] on div "Select files from the file manager, stock photos, or upload file(s)" at bounding box center [246, 157] width 18 height 18
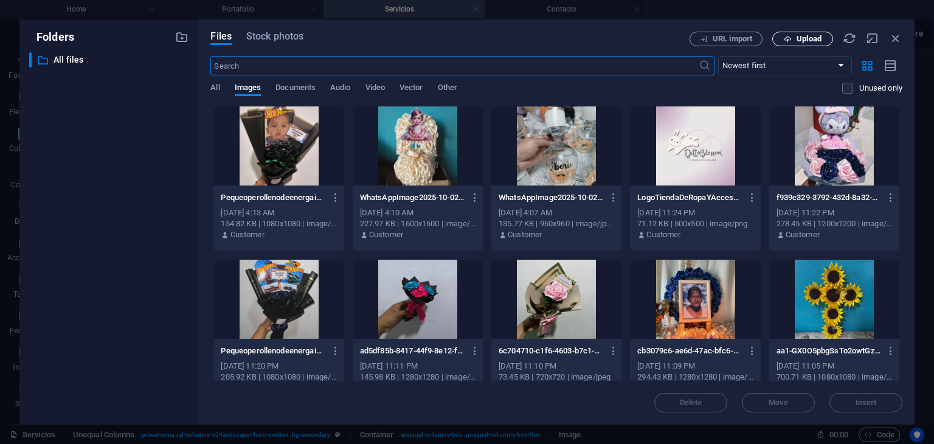
click at [791, 41] on icon "button" at bounding box center [787, 39] width 8 height 8
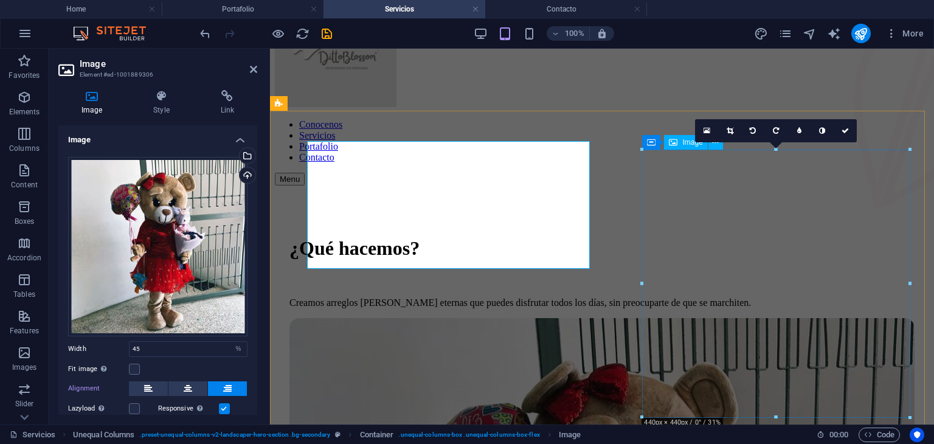
type input "100"
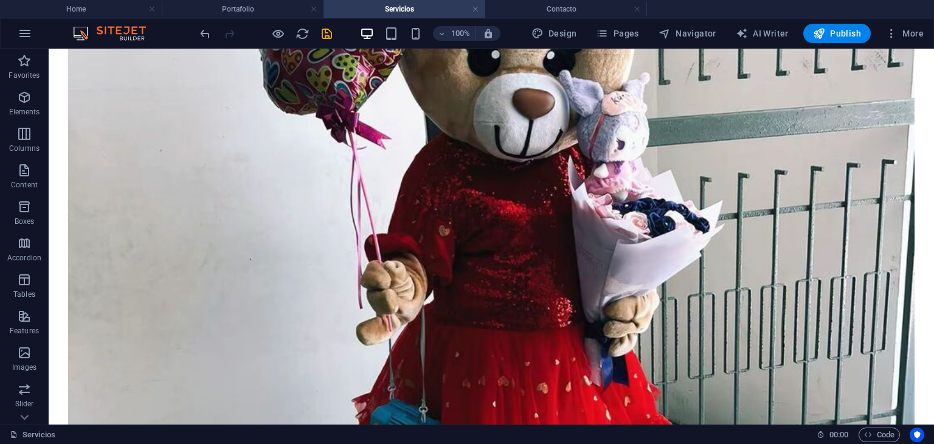
scroll to position [608, 0]
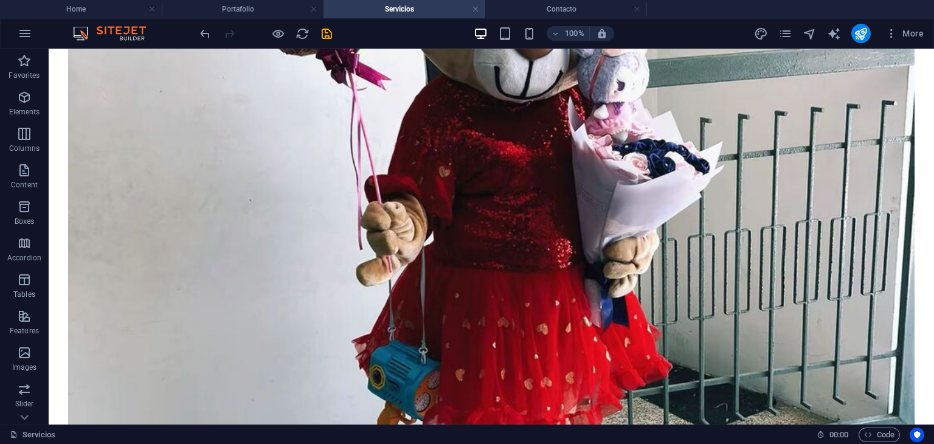
click at [570, 42] on div "100%" at bounding box center [543, 33] width 140 height 19
click at [580, 37] on h6 "100%" at bounding box center [574, 33] width 19 height 15
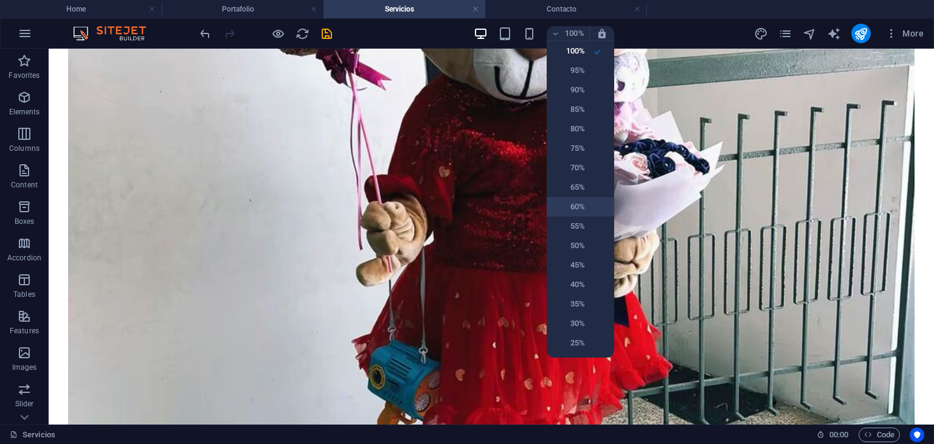
click at [585, 205] on li "60%" at bounding box center [579, 206] width 67 height 19
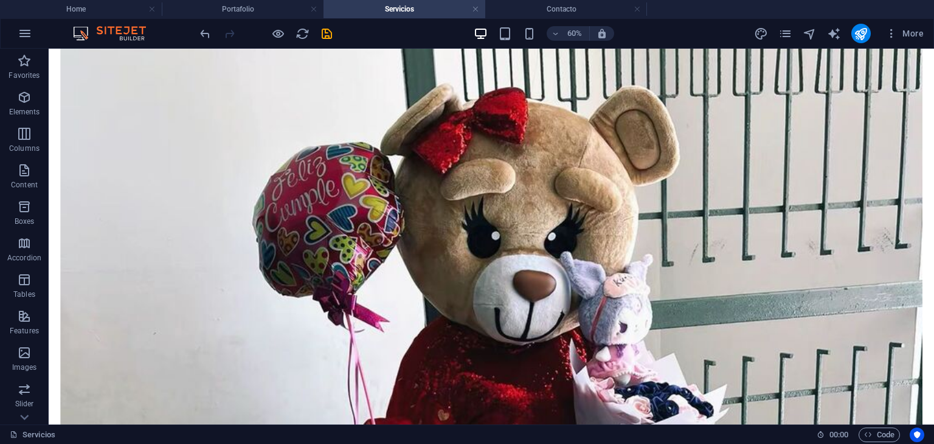
scroll to position [384, 0]
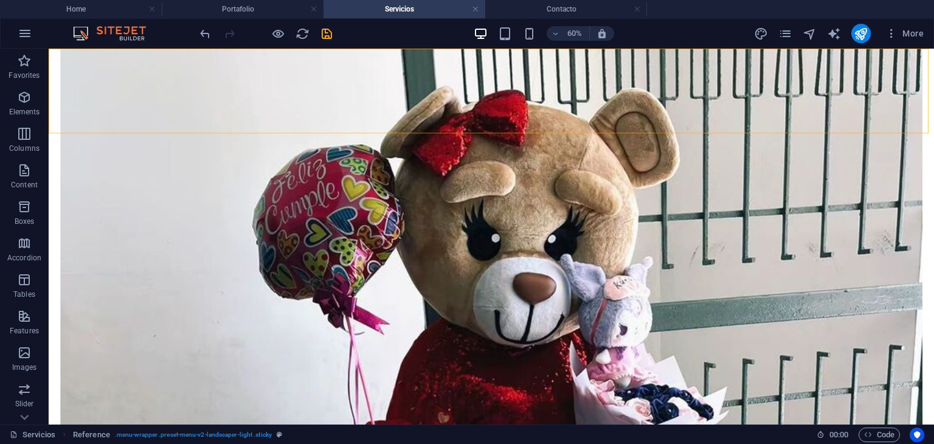
drag, startPoint x: 1512, startPoint y: 160, endPoint x: 1512, endPoint y: 168, distance: 7.9
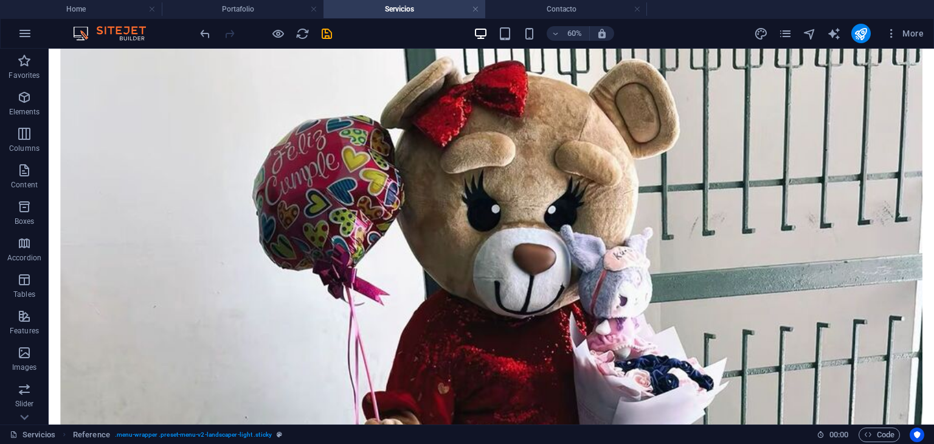
scroll to position [438, 0]
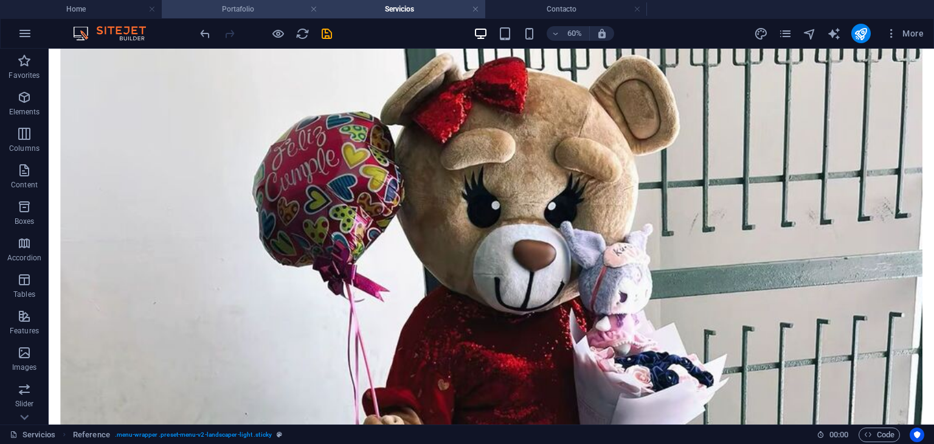
click at [228, 13] on h4 "Portafolio" at bounding box center [243, 8] width 162 height 13
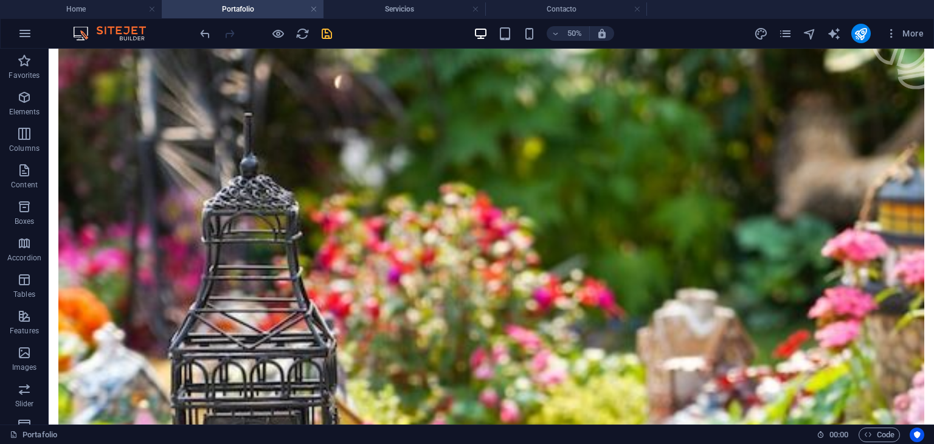
scroll to position [350, 0]
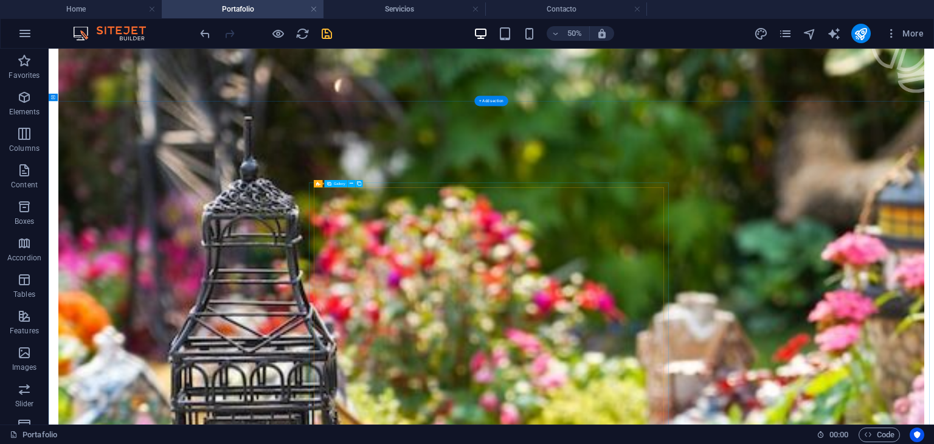
select select "4"
select select "px"
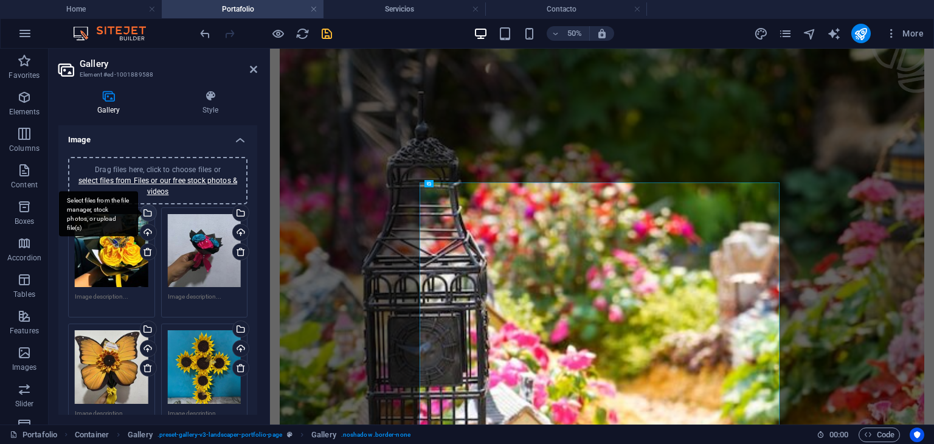
click at [147, 215] on div "Select files from the file manager, stock photos, or upload file(s)" at bounding box center [147, 214] width 18 height 18
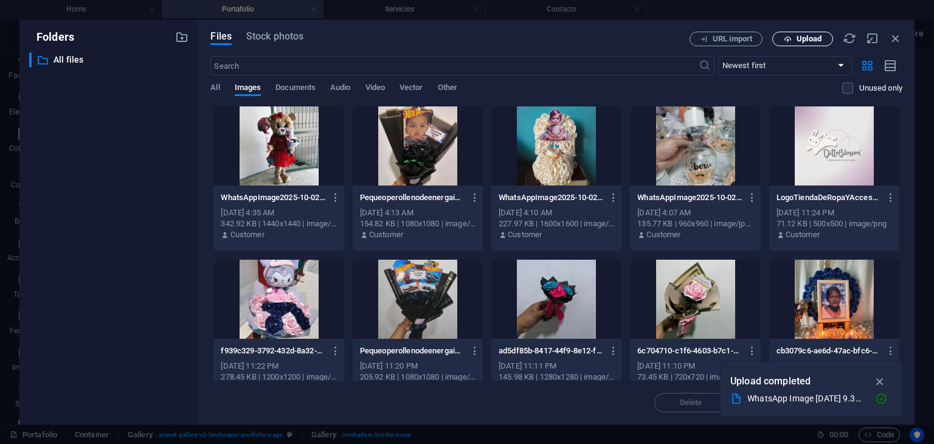
click at [791, 32] on button "Upload" at bounding box center [802, 39] width 61 height 15
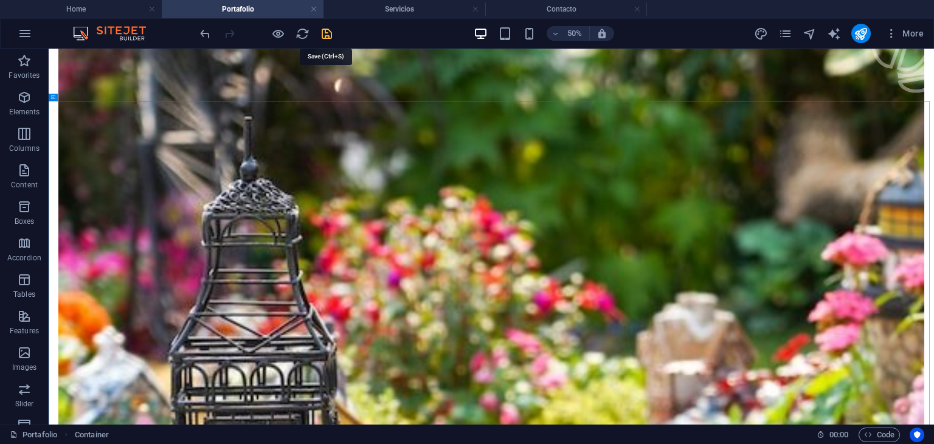
click at [326, 31] on icon "save" at bounding box center [327, 34] width 14 height 14
checkbox input "false"
click at [72, 10] on h4 "Home" at bounding box center [81, 8] width 162 height 13
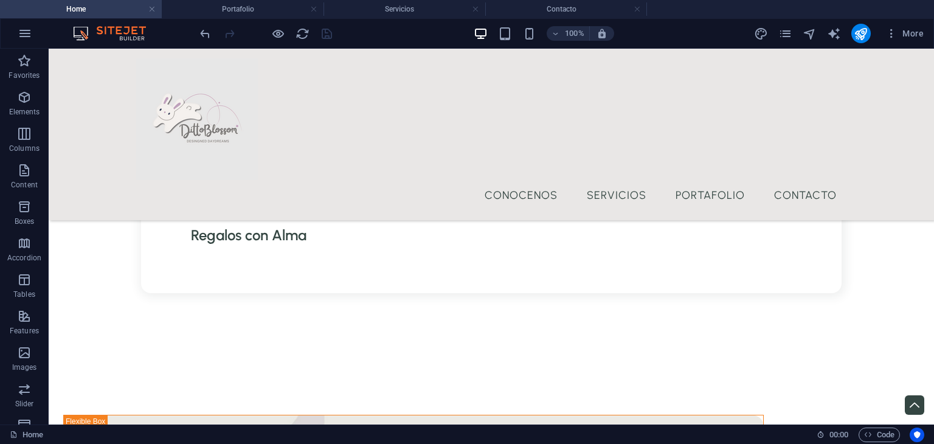
scroll to position [1660, 0]
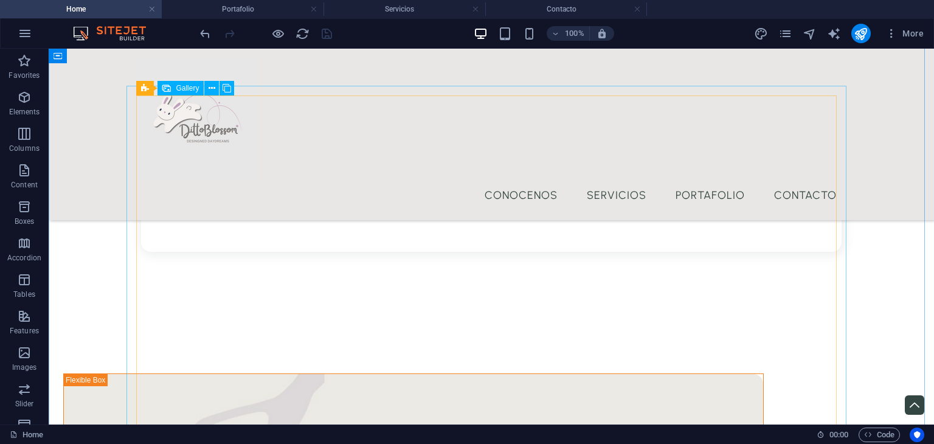
select select "4"
select select "px"
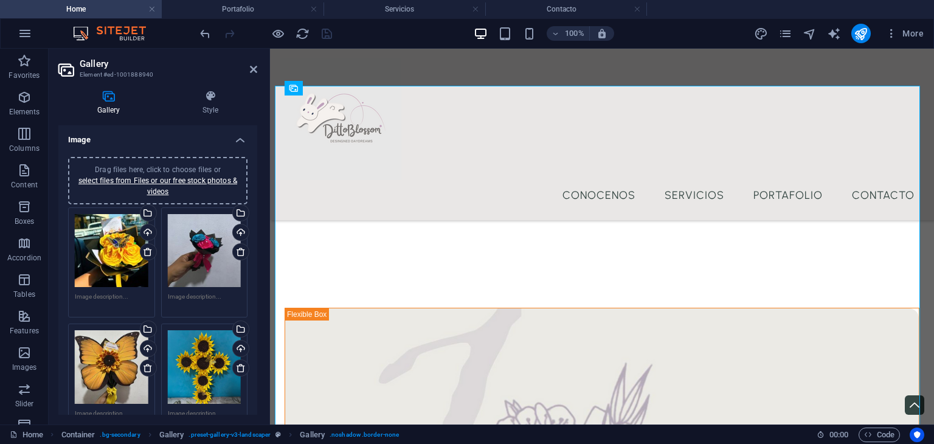
scroll to position [1758, 0]
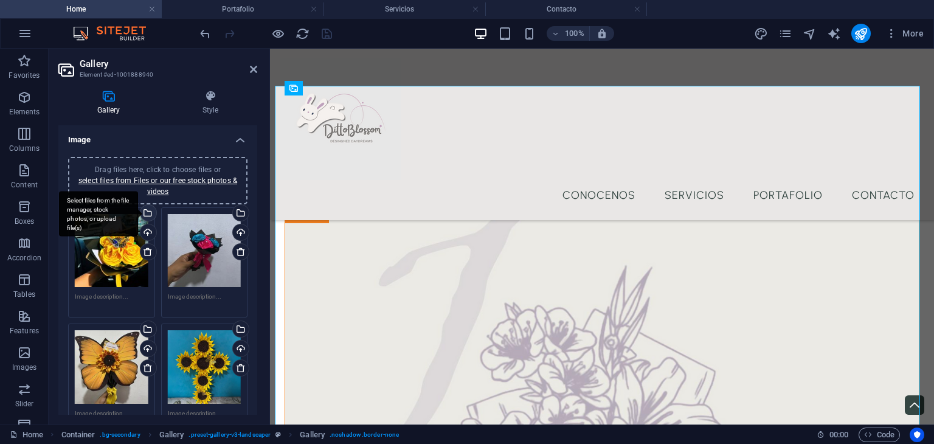
click at [138, 214] on div "Select files from the file manager, stock photos, or upload file(s)" at bounding box center [98, 214] width 79 height 46
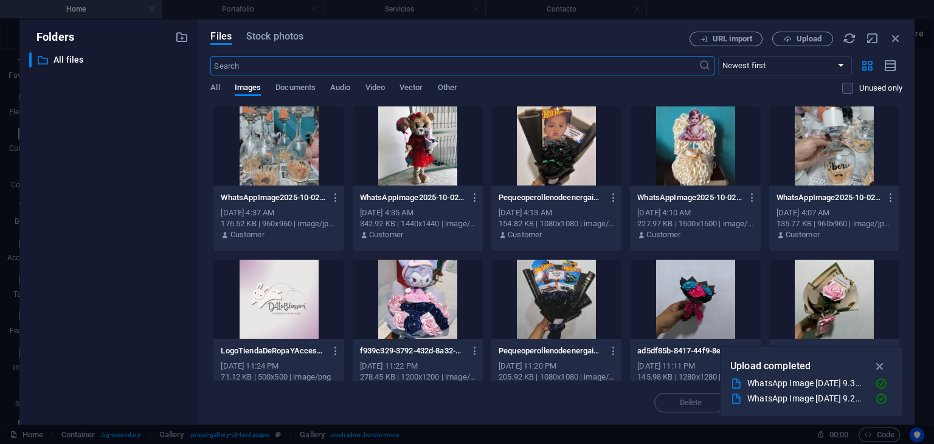
scroll to position [2342, 0]
click at [261, 159] on div at bounding box center [278, 145] width 130 height 79
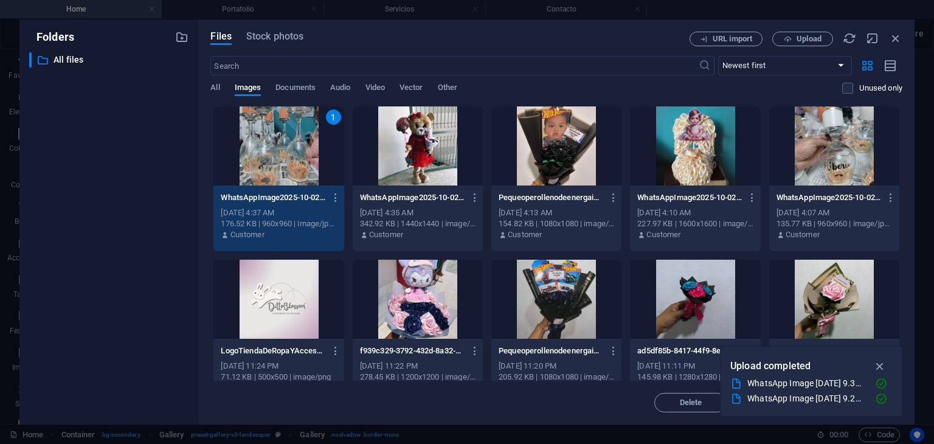
click at [261, 159] on div "1" at bounding box center [278, 145] width 130 height 79
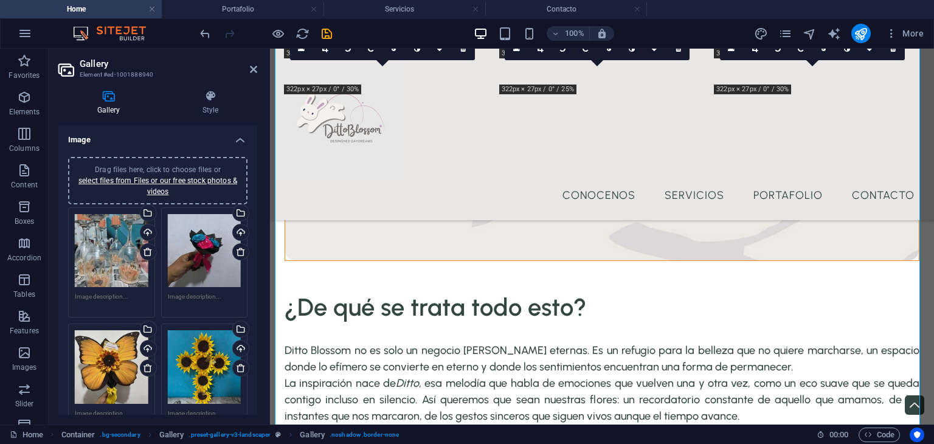
scroll to position [1822, 0]
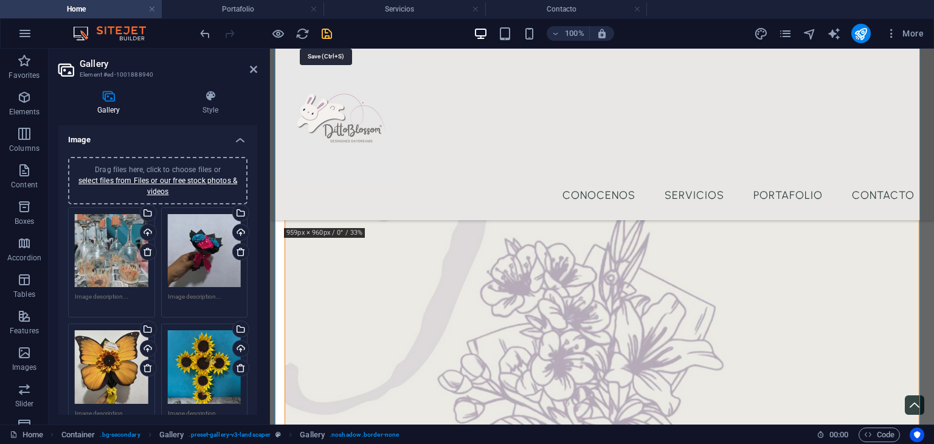
click at [325, 35] on icon "save" at bounding box center [327, 34] width 14 height 14
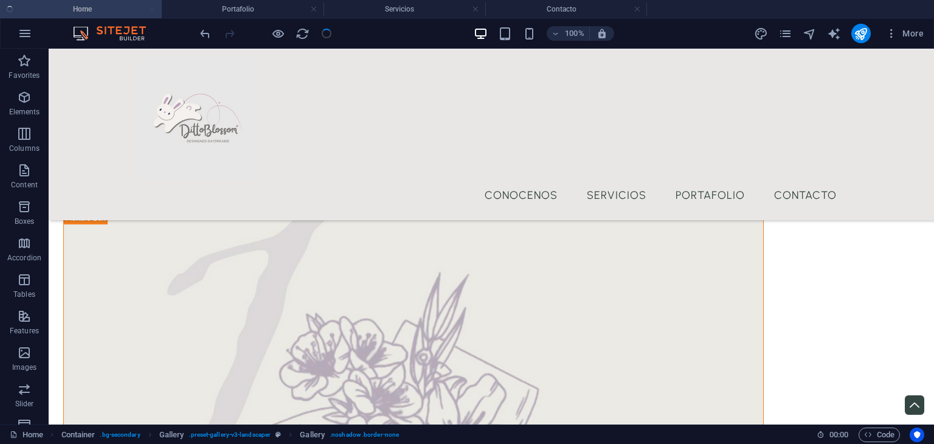
checkbox input "false"
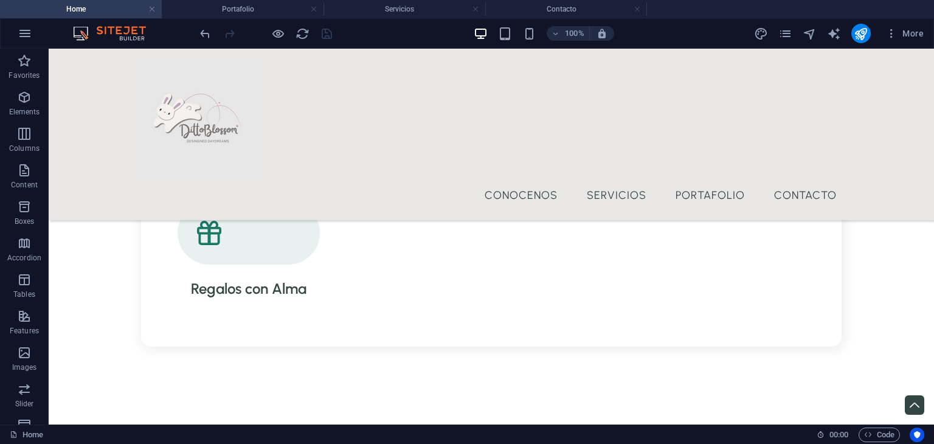
scroll to position [1570, 0]
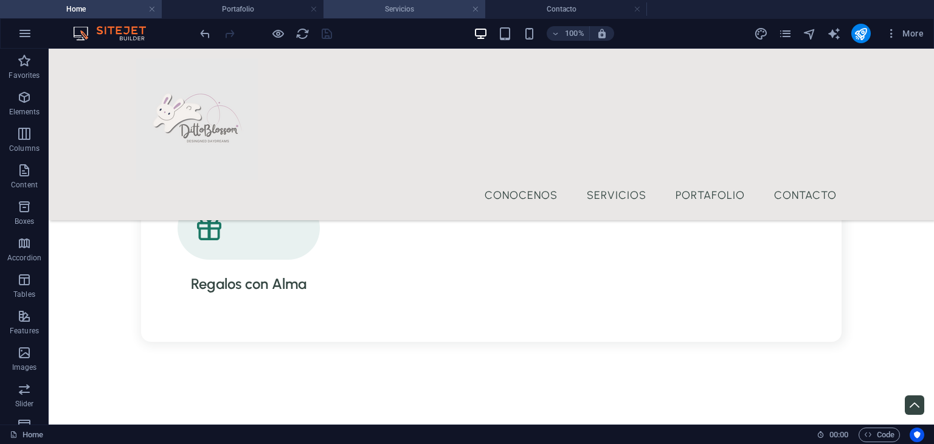
click at [449, 3] on h4 "Servicios" at bounding box center [404, 8] width 162 height 13
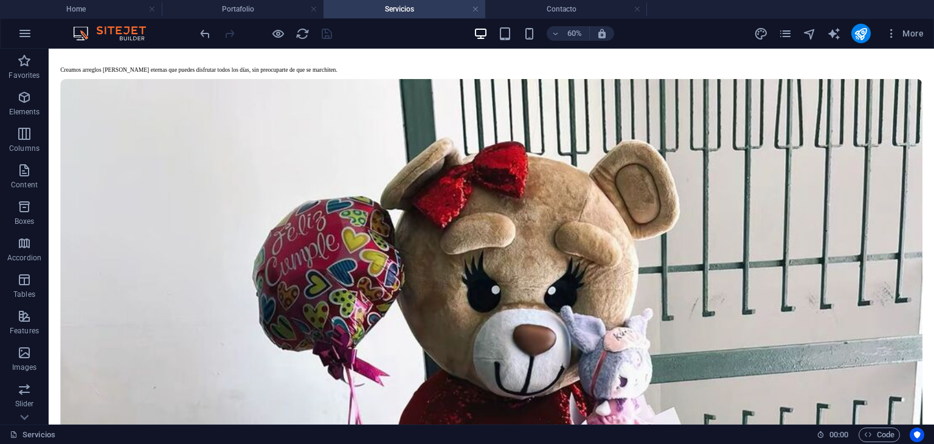
scroll to position [362, 0]
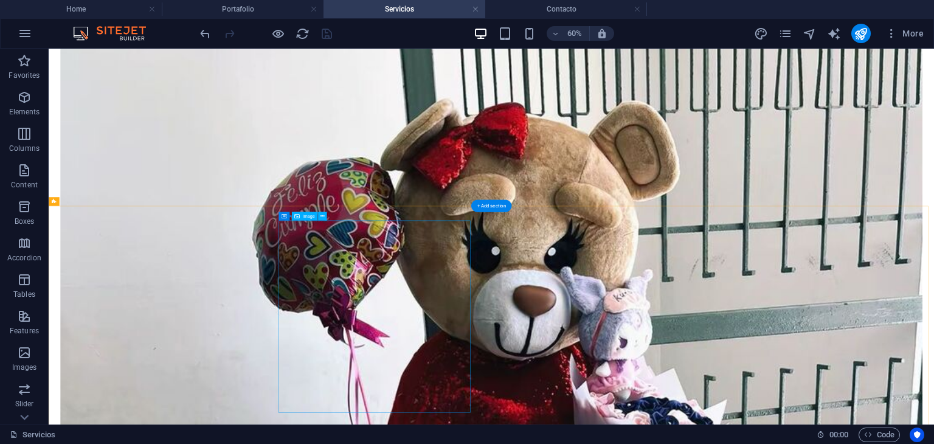
select select "%"
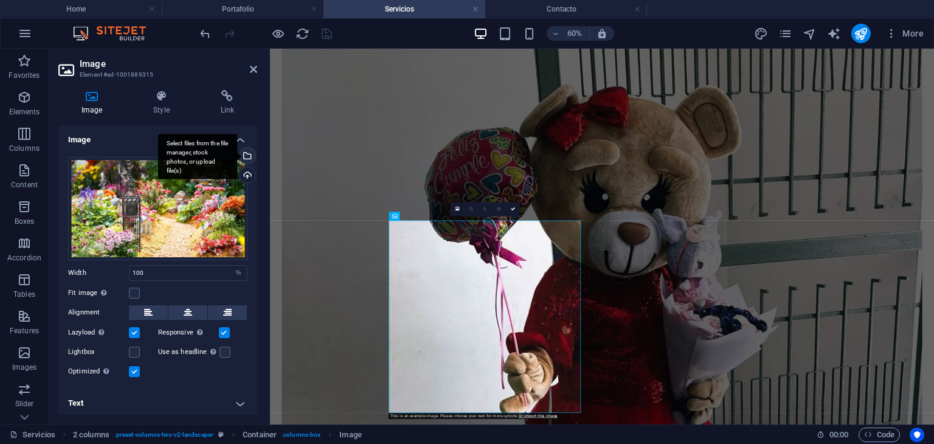
click at [244, 151] on div "Select files from the file manager, stock photos, or upload file(s)" at bounding box center [246, 157] width 18 height 18
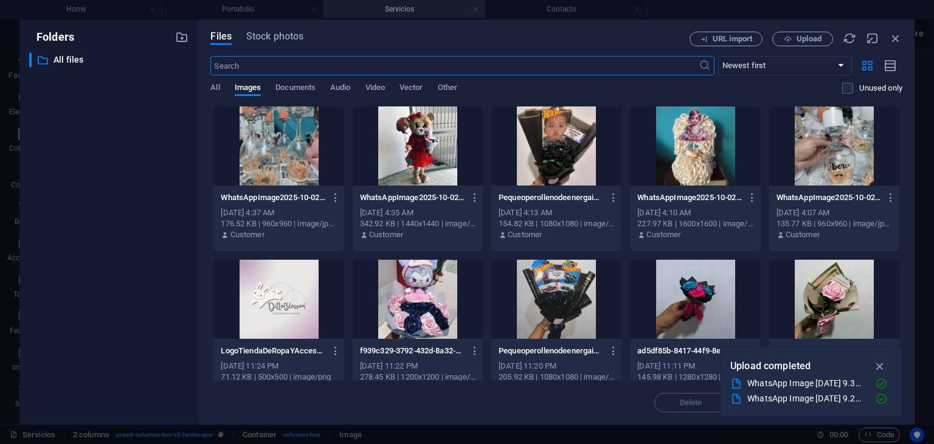
scroll to position [302, 0]
drag, startPoint x: 902, startPoint y: 122, endPoint x: 904, endPoint y: 148, distance: 26.9
click at [904, 148] on div "Files Stock photos URL import Upload ​ Newest first Oldest first Name (A-Z) Nam…" at bounding box center [556, 221] width 716 height 405
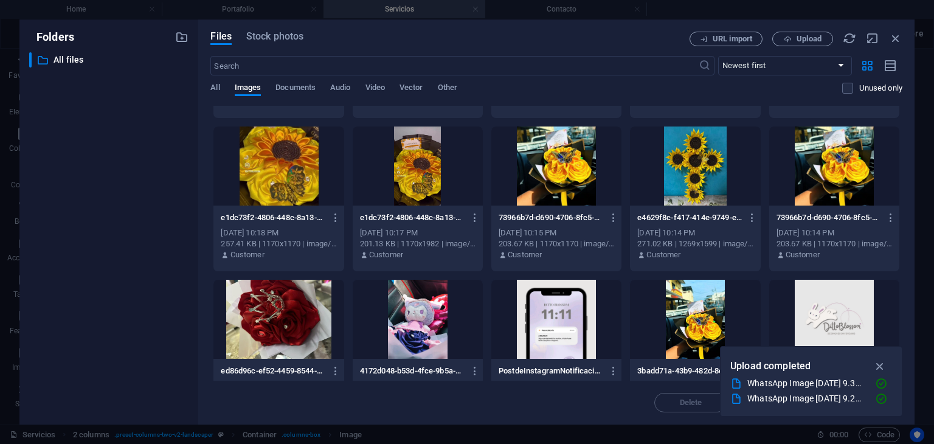
scroll to position [441, 0]
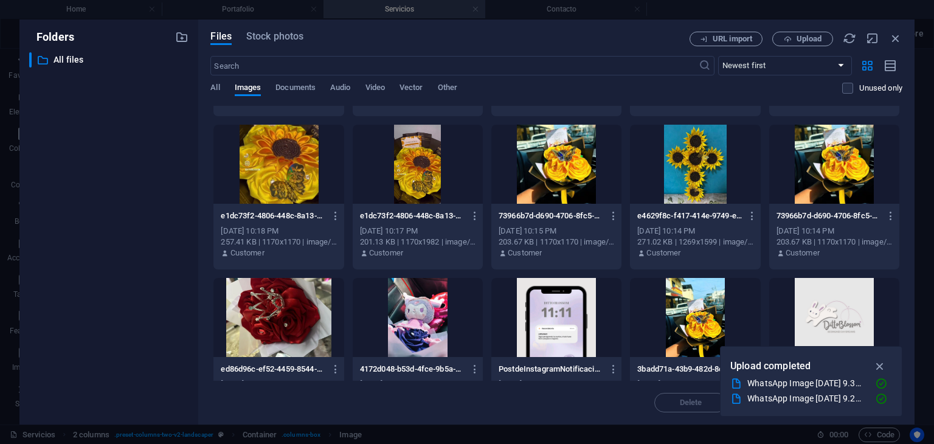
click at [569, 178] on div at bounding box center [556, 164] width 130 height 79
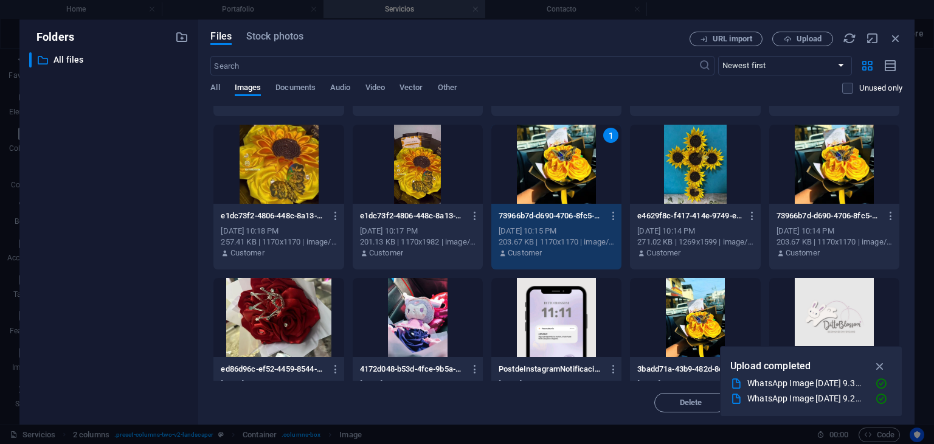
click at [569, 178] on div "1" at bounding box center [556, 164] width 130 height 79
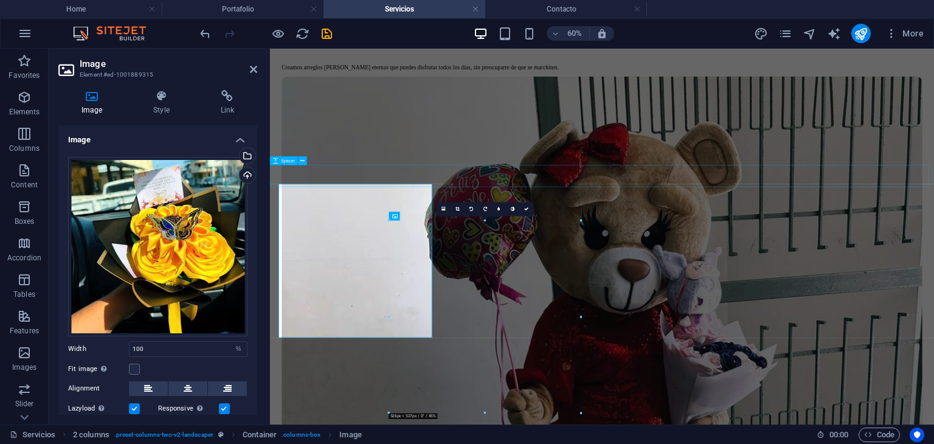
scroll to position [362, 0]
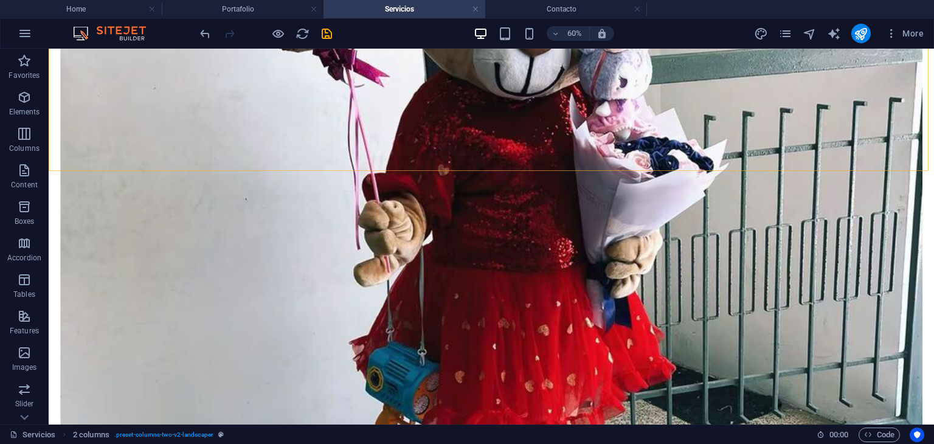
scroll to position [802, 0]
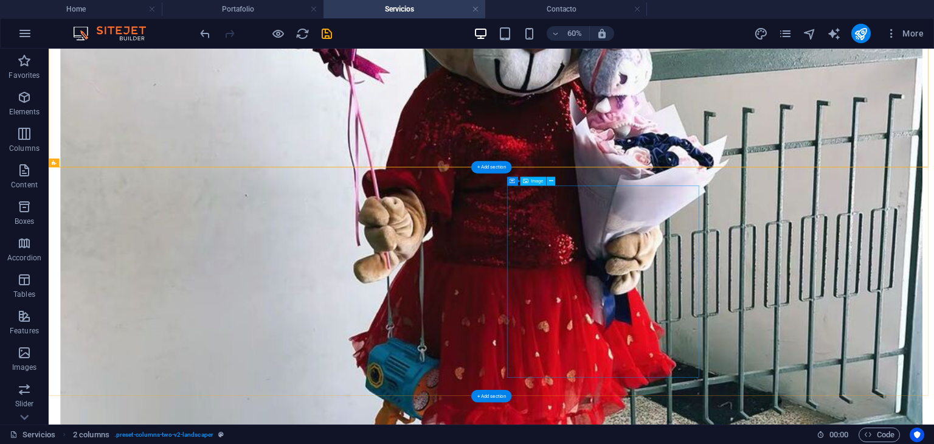
select select "%"
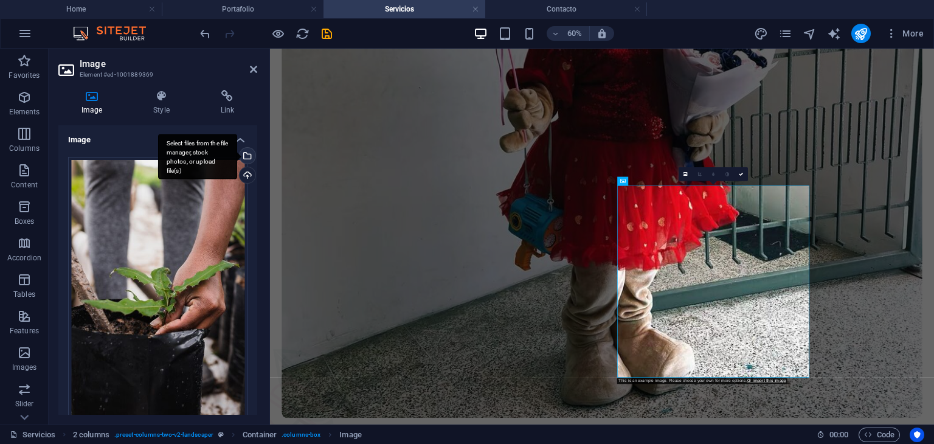
click at [248, 156] on div "Select files from the file manager, stock photos, or upload file(s)" at bounding box center [246, 157] width 18 height 18
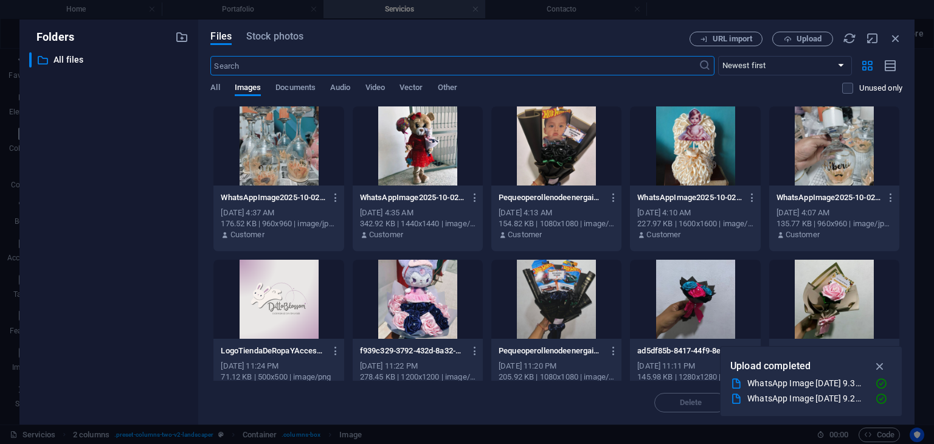
scroll to position [741, 0]
drag, startPoint x: 904, startPoint y: 144, endPoint x: 898, endPoint y: 179, distance: 35.8
click at [898, 179] on div "Files Stock photos URL import Upload ​ Newest first Oldest first Name (A-Z) Nam…" at bounding box center [556, 221] width 716 height 405
click at [810, 42] on span "Upload" at bounding box center [808, 38] width 25 height 7
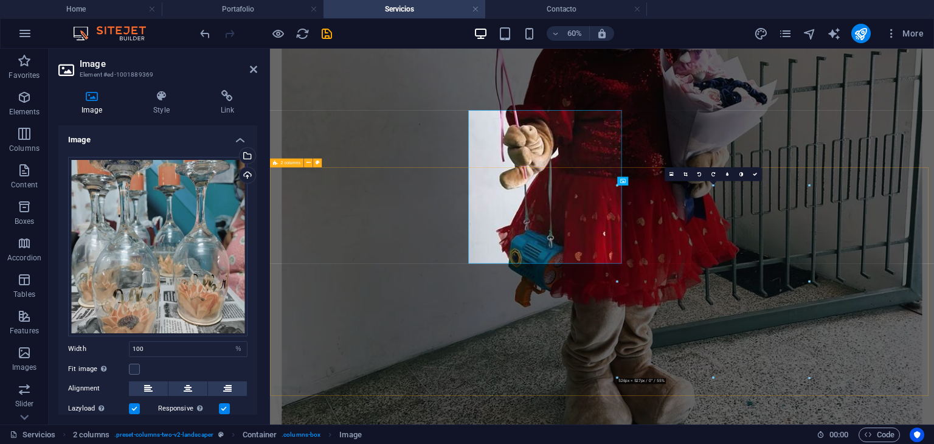
scroll to position [802, 0]
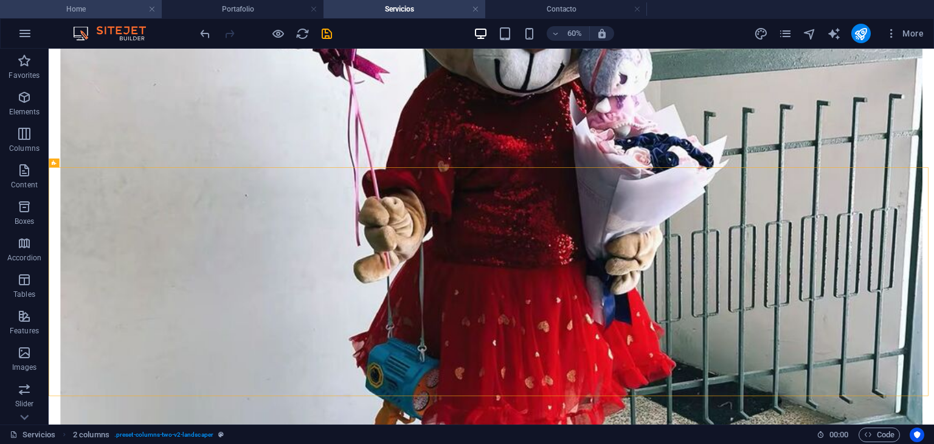
click at [124, 8] on h4 "Home" at bounding box center [81, 8] width 162 height 13
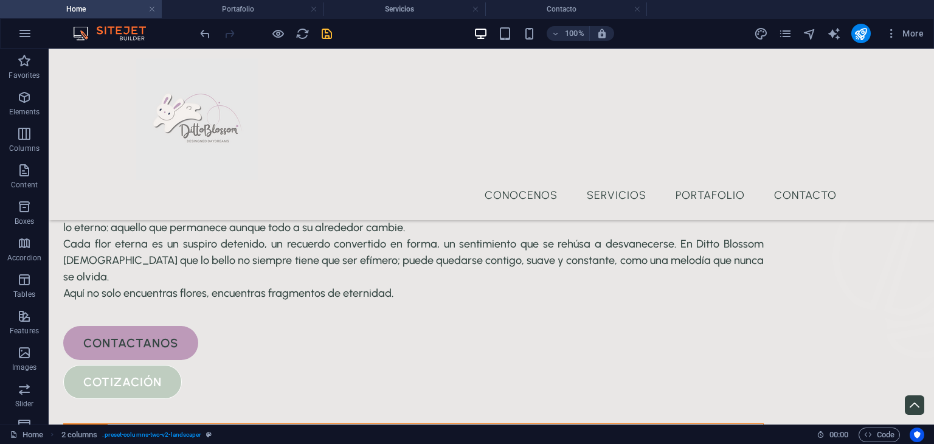
scroll to position [1570, 0]
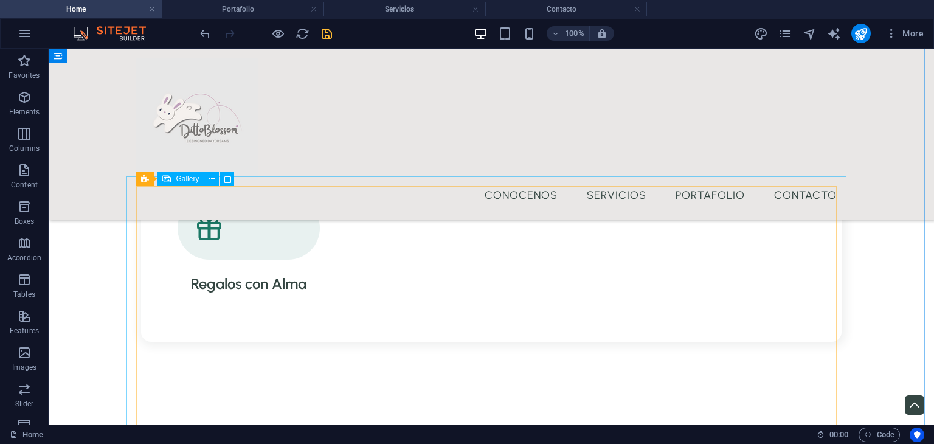
select select "4"
select select "px"
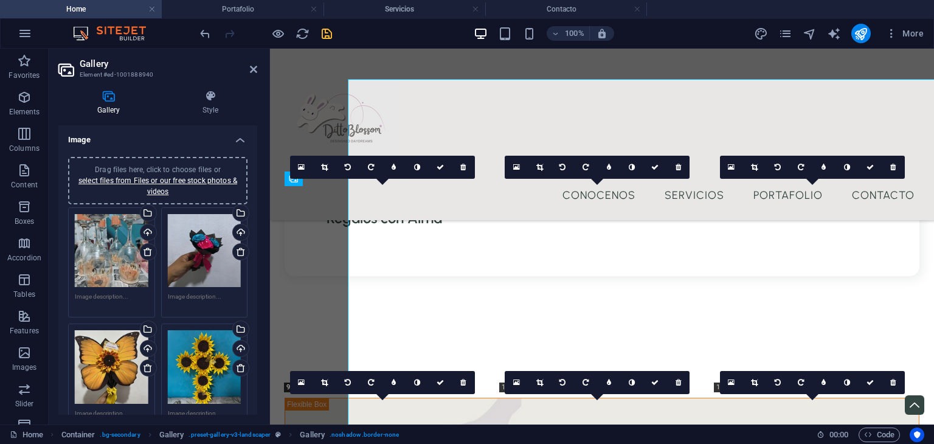
scroll to position [1668, 0]
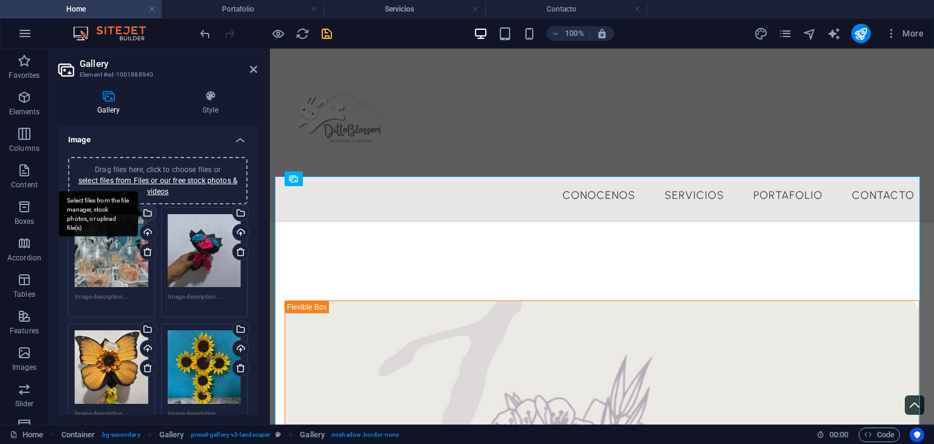
click at [138, 212] on div "Select files from the file manager, stock photos, or upload file(s)" at bounding box center [98, 214] width 79 height 46
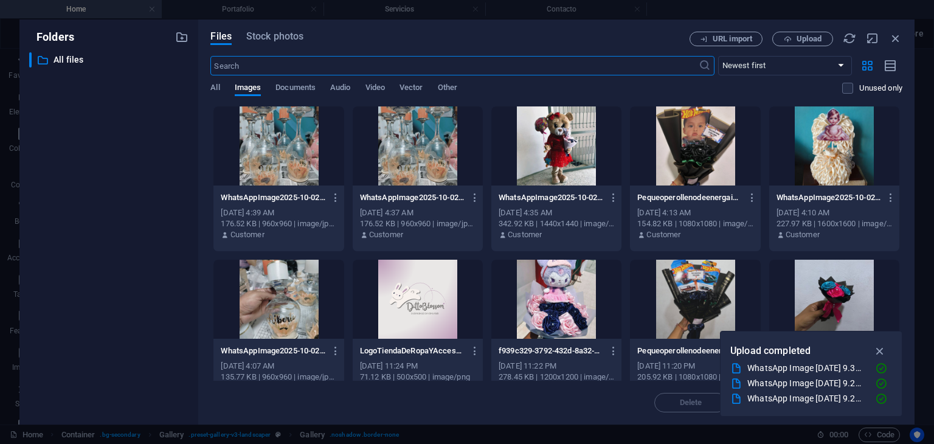
scroll to position [2342, 0]
click at [800, 40] on span "Upload" at bounding box center [808, 38] width 25 height 7
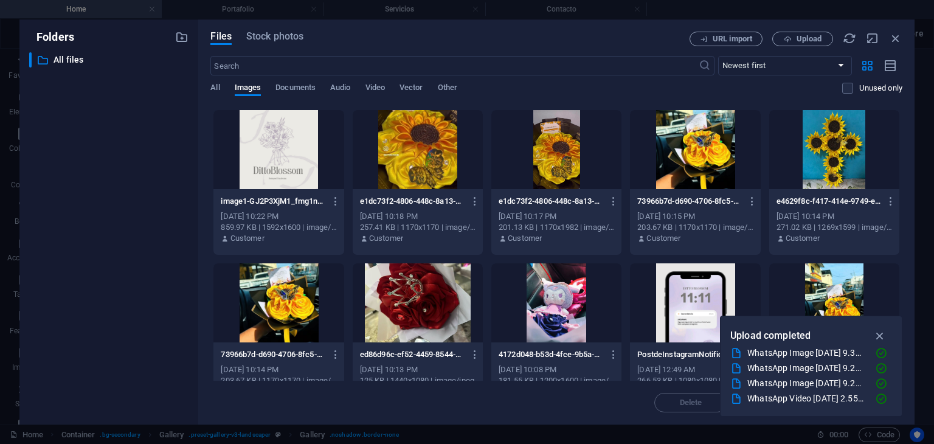
scroll to position [459, 0]
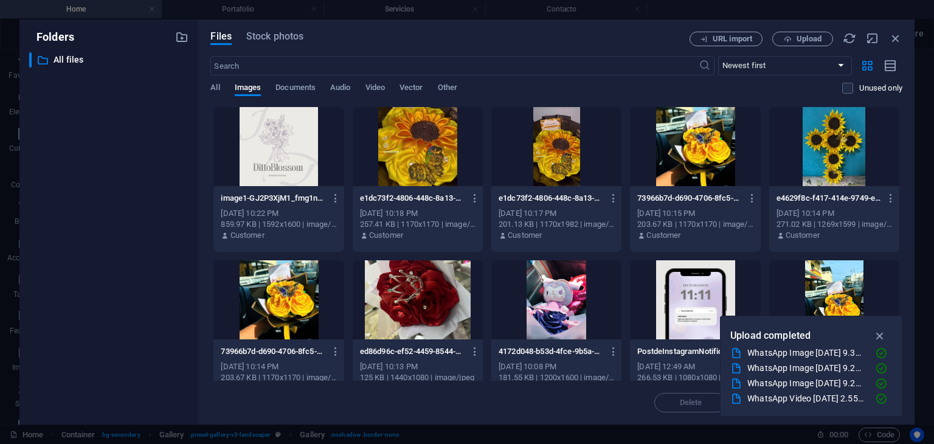
click at [421, 169] on div at bounding box center [418, 146] width 130 height 79
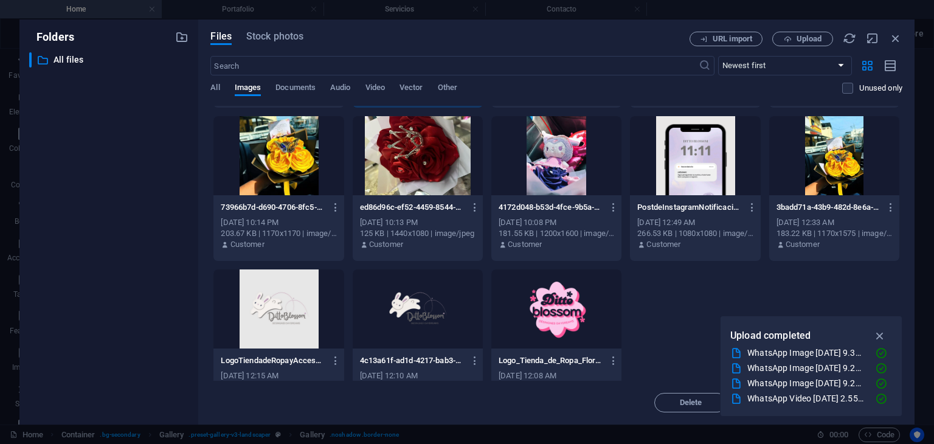
scroll to position [637, 0]
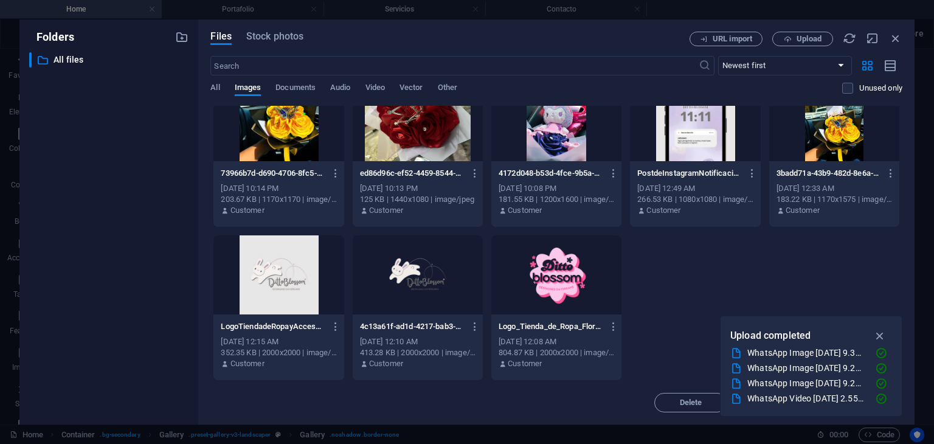
click at [791, 402] on div "WhatsApp Video 2025-10-02 at 2.55.56 PM.mp4" at bounding box center [806, 398] width 118 height 14
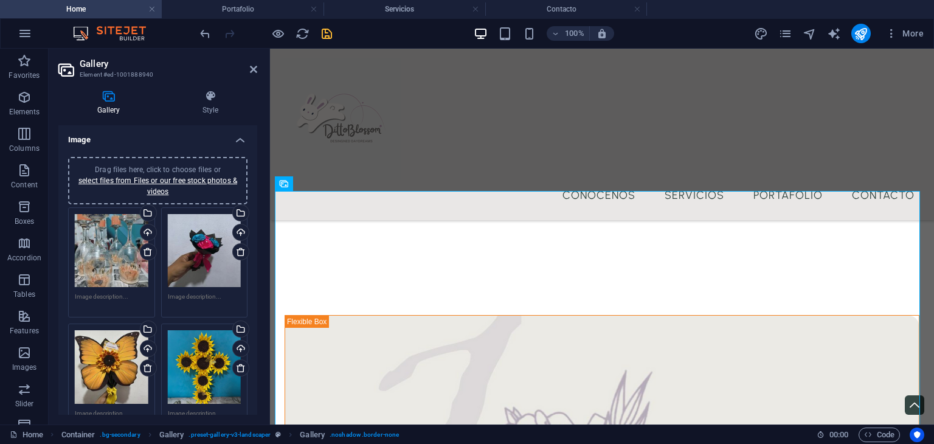
scroll to position [1667, 0]
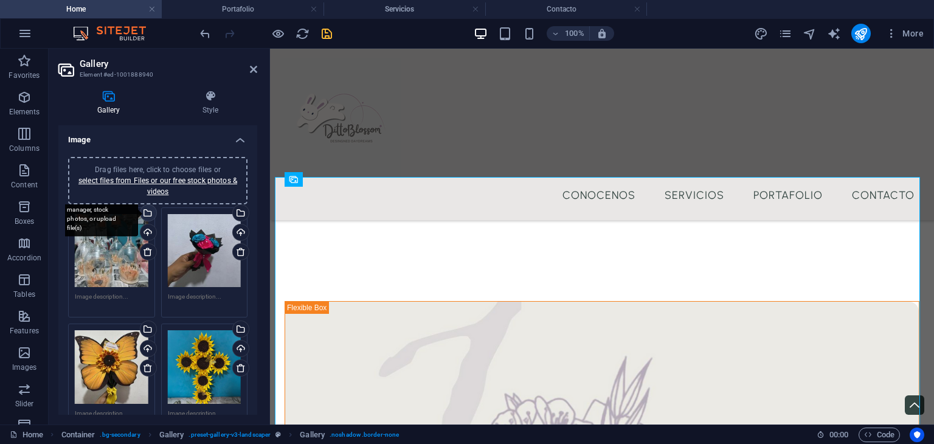
click at [146, 214] on div "Select files from the file manager, stock photos, or upload file(s)" at bounding box center [147, 214] width 18 height 18
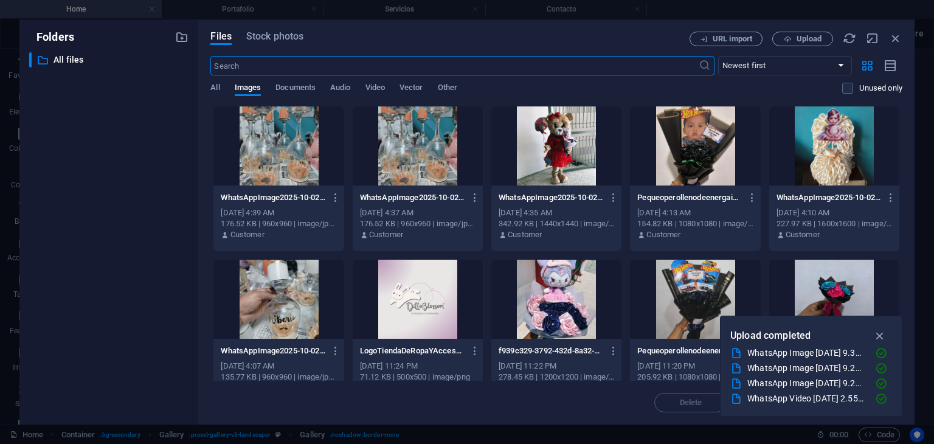
scroll to position [2342, 0]
drag, startPoint x: 902, startPoint y: 137, endPoint x: 903, endPoint y: 156, distance: 18.9
click at [903, 156] on div "Files Stock photos URL import Upload ​ Newest first Oldest first Name (A-Z) Nam…" at bounding box center [556, 221] width 716 height 405
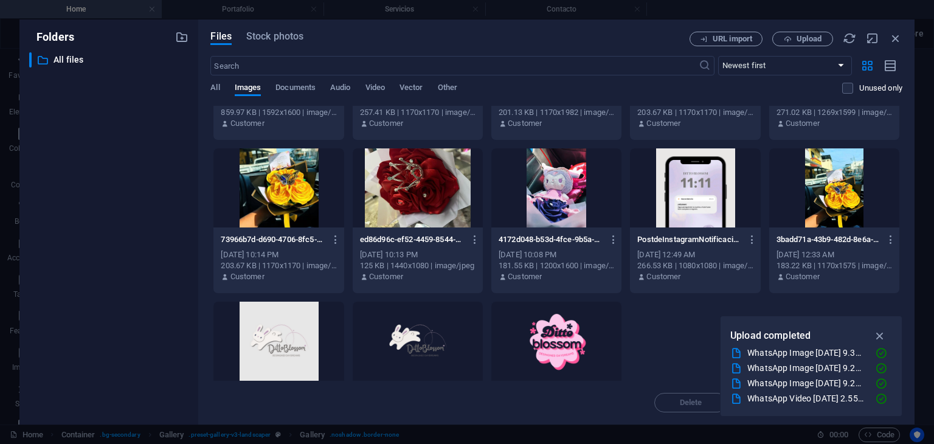
scroll to position [506, 0]
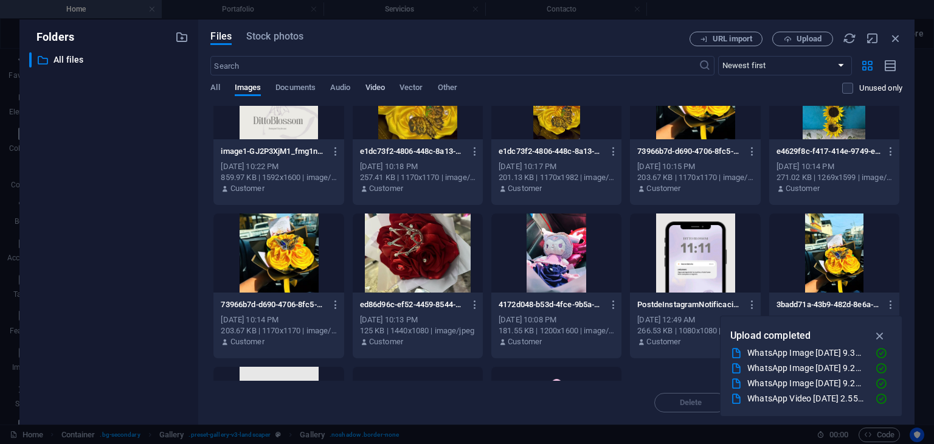
click at [375, 84] on span "Video" at bounding box center [374, 88] width 19 height 17
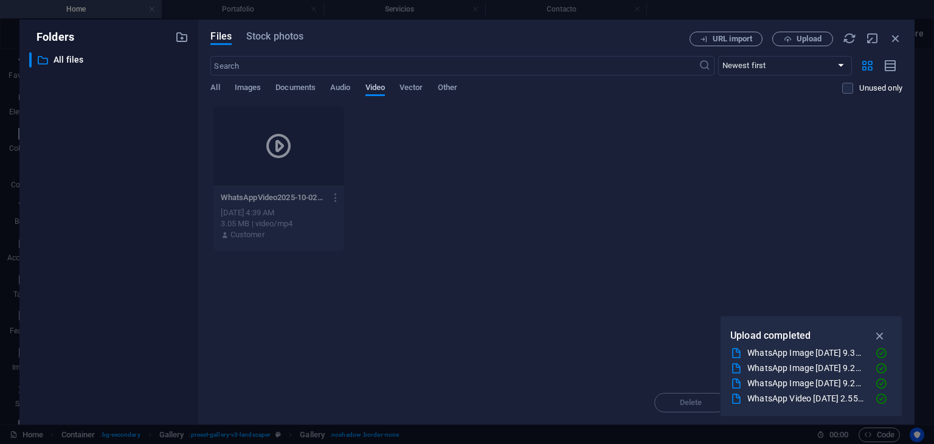
scroll to position [0, 0]
click at [306, 188] on div "WhatsAppVideo2025-10-02at2.55.56PM-3mgWVsbRVISrD5IT-nZ74w.mp4 WhatsAppVideo2025…" at bounding box center [278, 197] width 115 height 19
click at [277, 144] on icon at bounding box center [278, 145] width 29 height 29
click at [335, 195] on icon "button" at bounding box center [336, 197] width 12 height 11
click at [267, 150] on div at bounding box center [467, 222] width 934 height 444
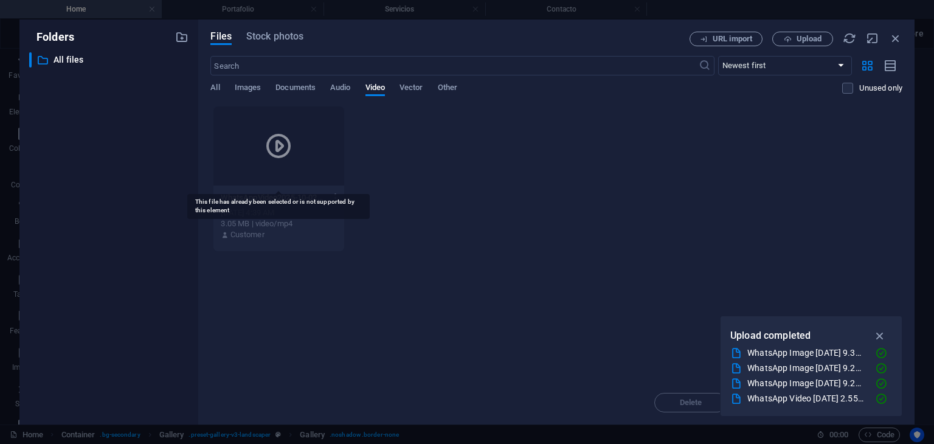
click at [257, 135] on div at bounding box center [278, 145] width 130 height 79
click at [898, 37] on icon "button" at bounding box center [895, 38] width 13 height 13
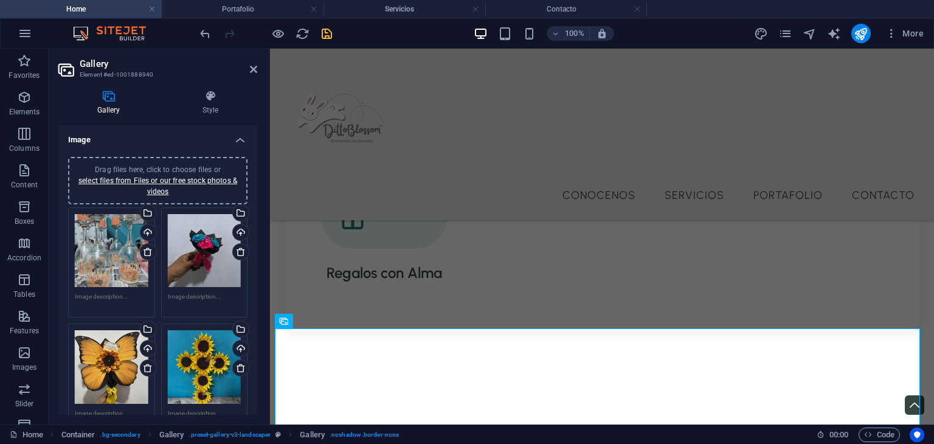
scroll to position [1493, 0]
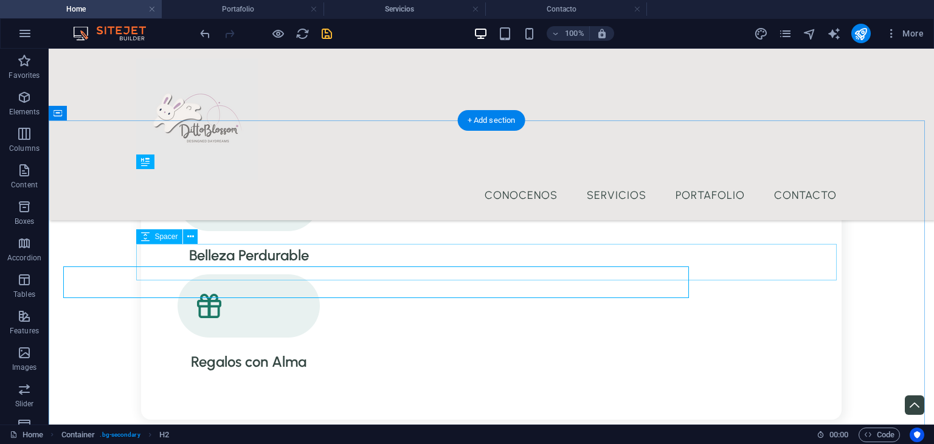
scroll to position [1476, 0]
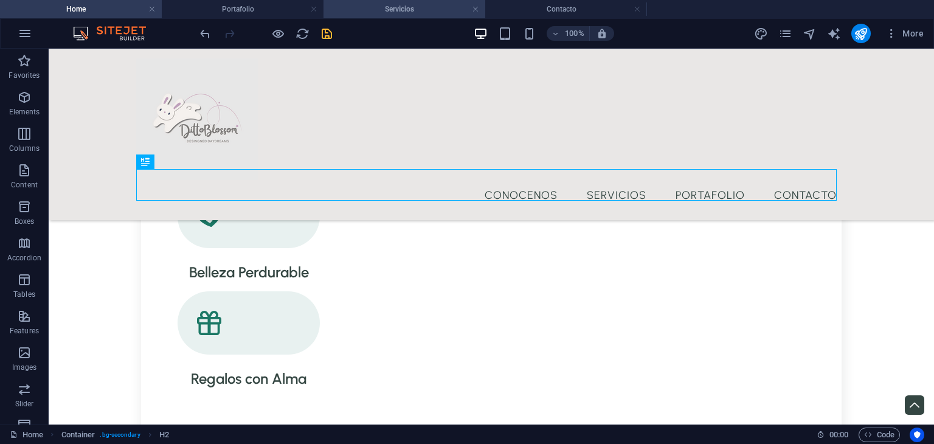
click at [432, 17] on li "Servicios" at bounding box center [404, 9] width 162 height 18
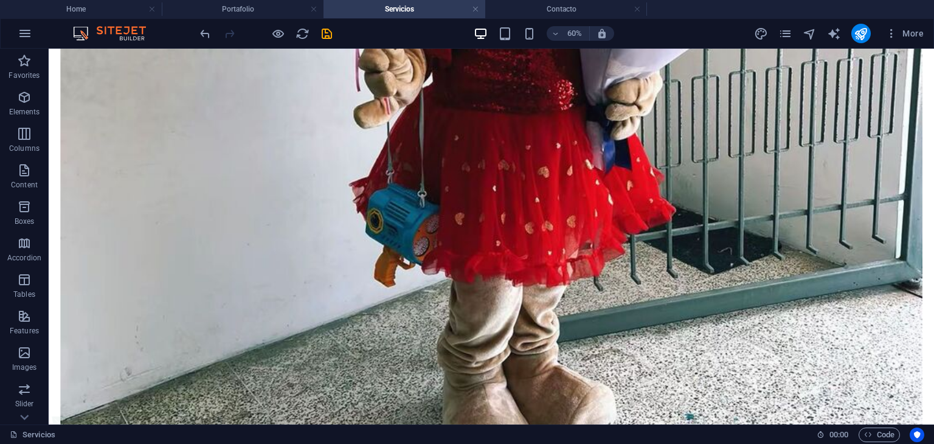
scroll to position [1119, 0]
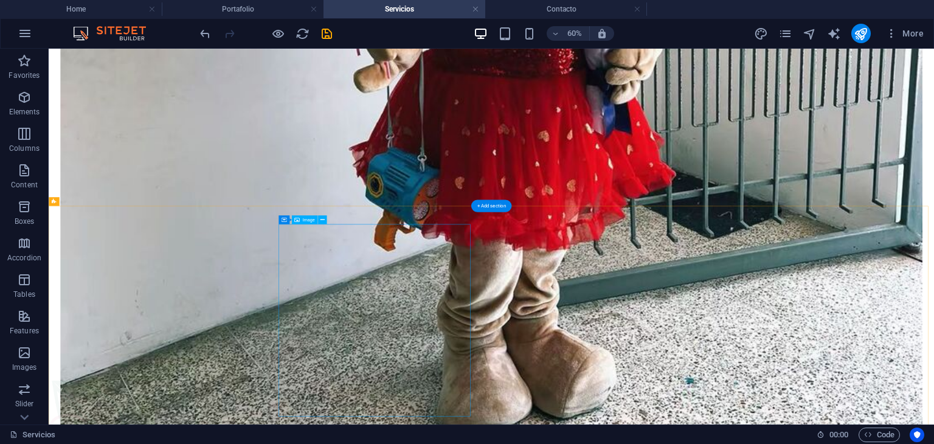
select select "%"
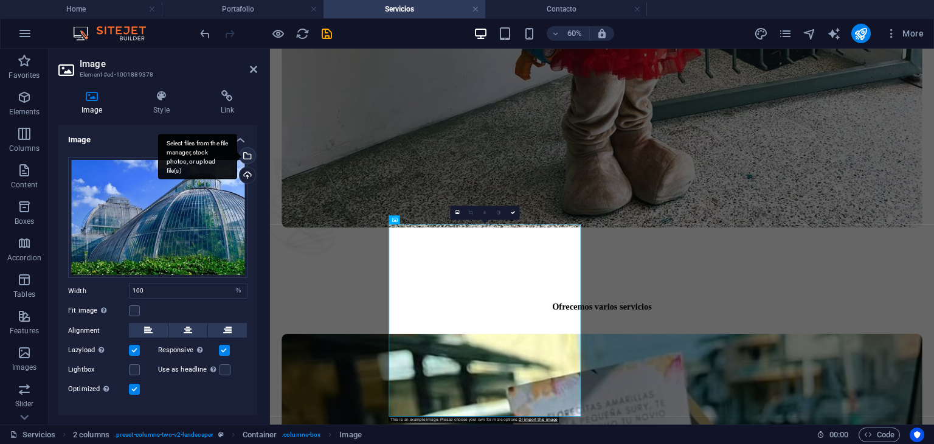
click at [246, 156] on div "Select files from the file manager, stock photos, or upload file(s)" at bounding box center [246, 157] width 18 height 18
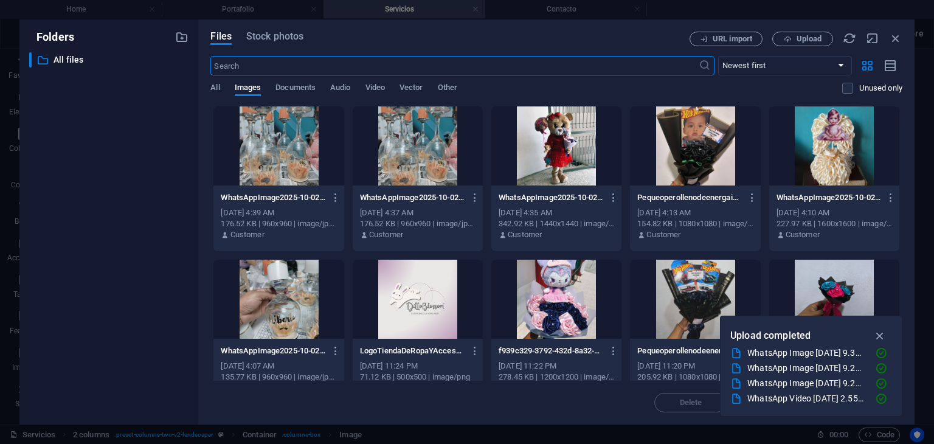
scroll to position [953, 0]
click at [793, 41] on span "Upload" at bounding box center [802, 39] width 50 height 8
click at [788, 35] on icon "button" at bounding box center [787, 39] width 8 height 8
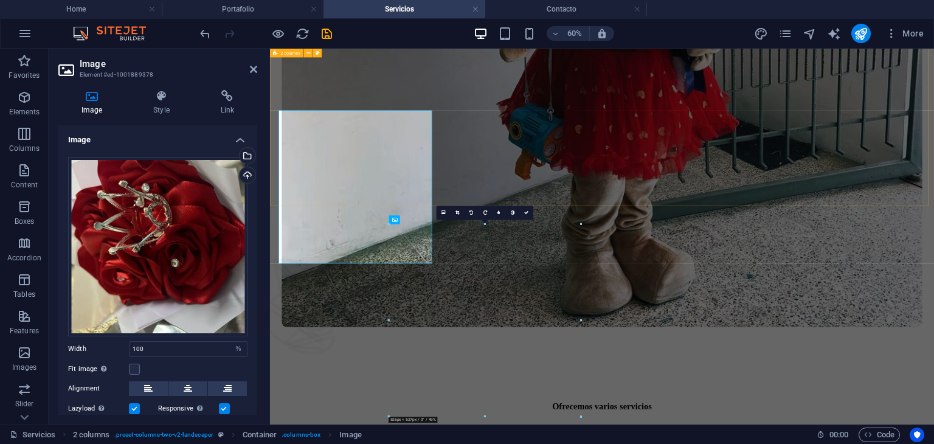
scroll to position [1119, 0]
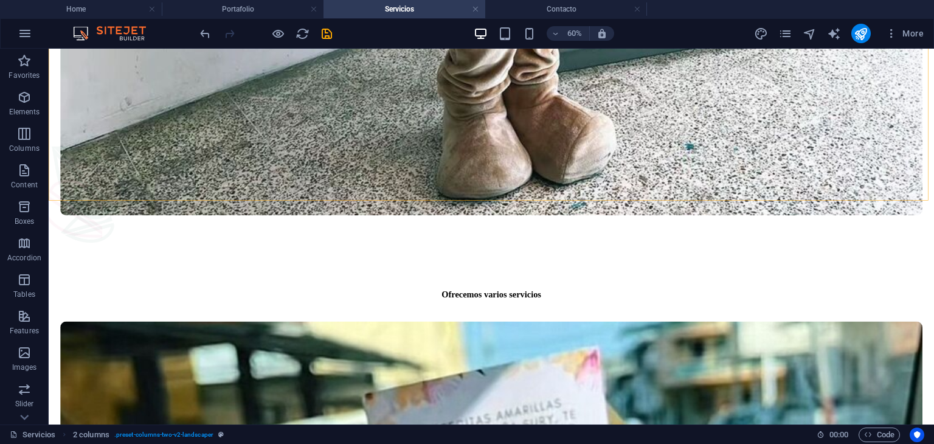
scroll to position [1521, 0]
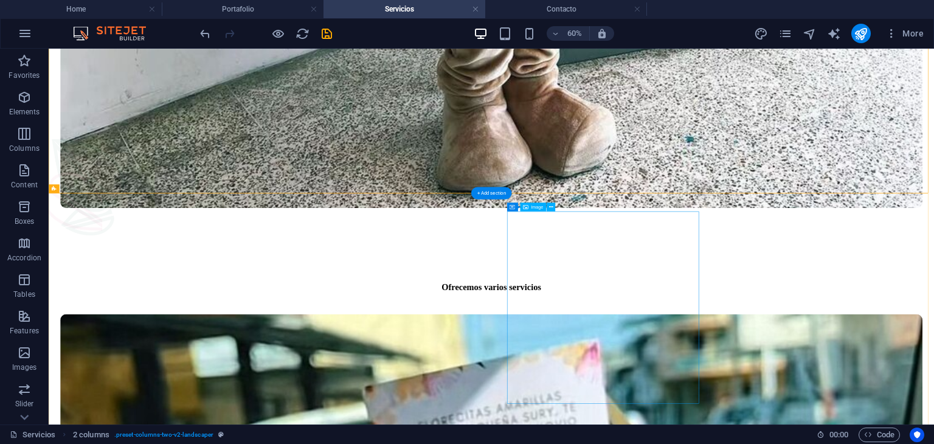
select select "%"
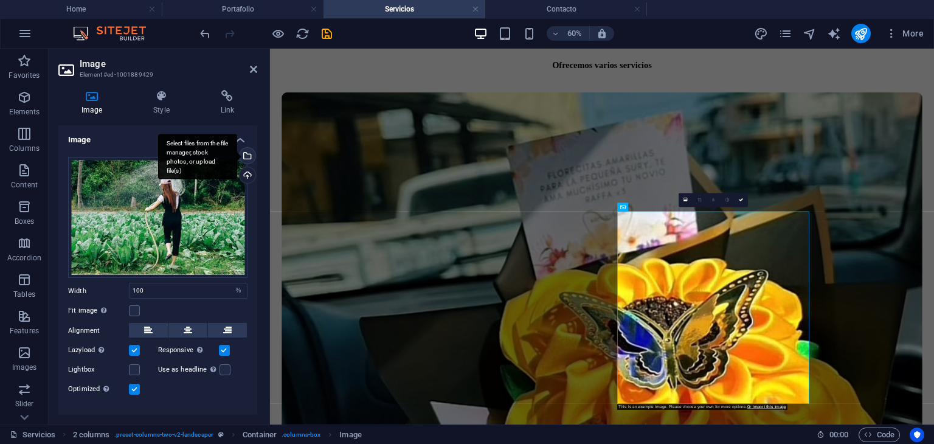
click at [237, 153] on div "Select files from the file manager, stock photos, or upload file(s)" at bounding box center [197, 157] width 79 height 46
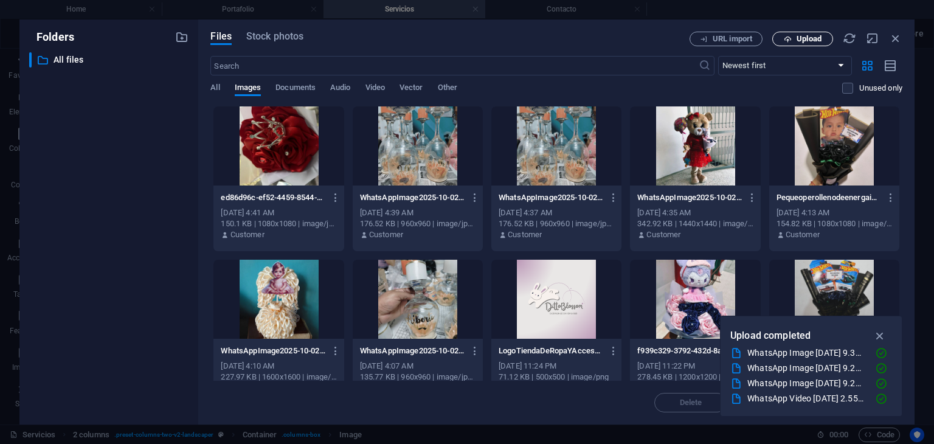
click at [793, 44] on button "Upload" at bounding box center [802, 39] width 61 height 15
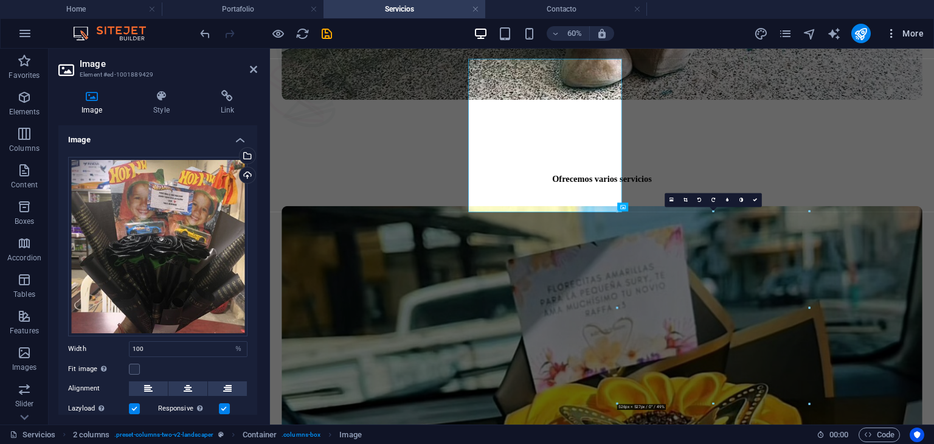
scroll to position [1521, 0]
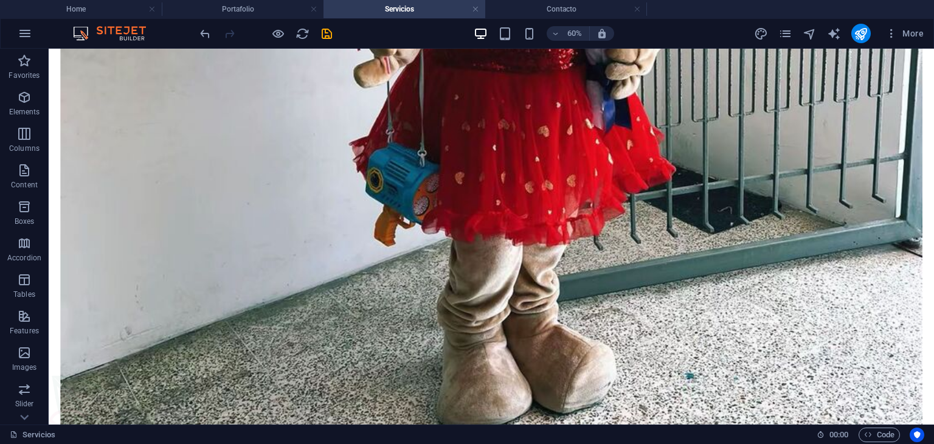
scroll to position [1053, 0]
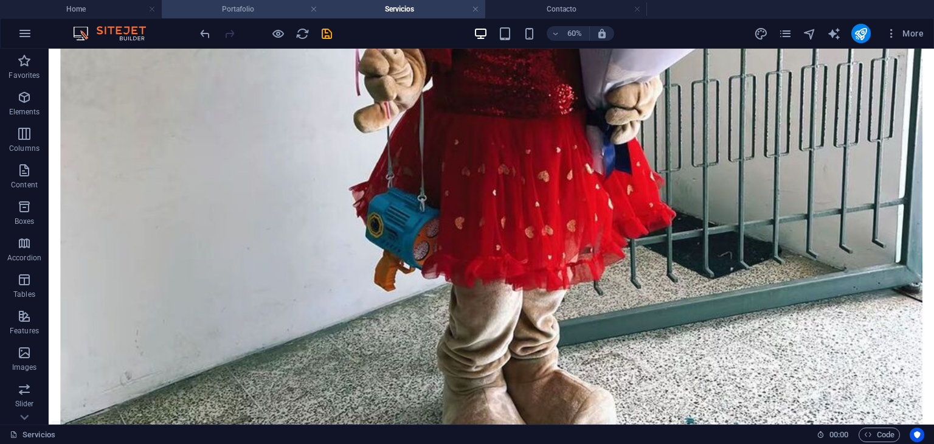
click at [225, 1] on li "Portafolio" at bounding box center [243, 9] width 162 height 18
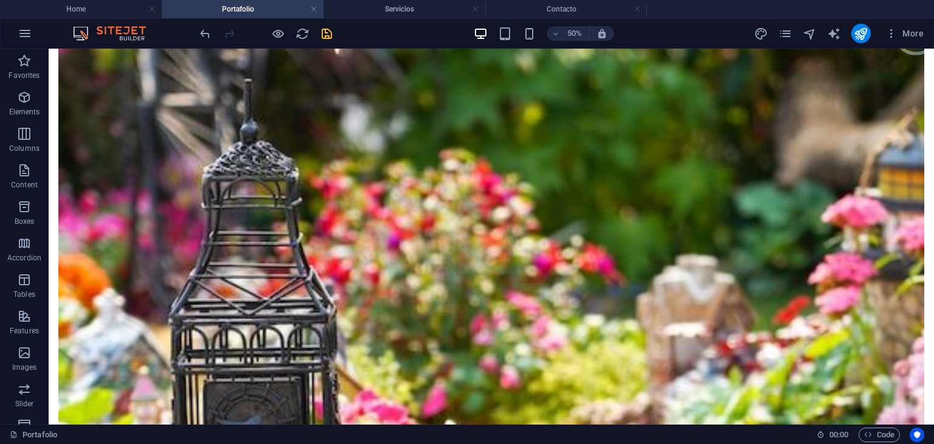
scroll to position [406, 0]
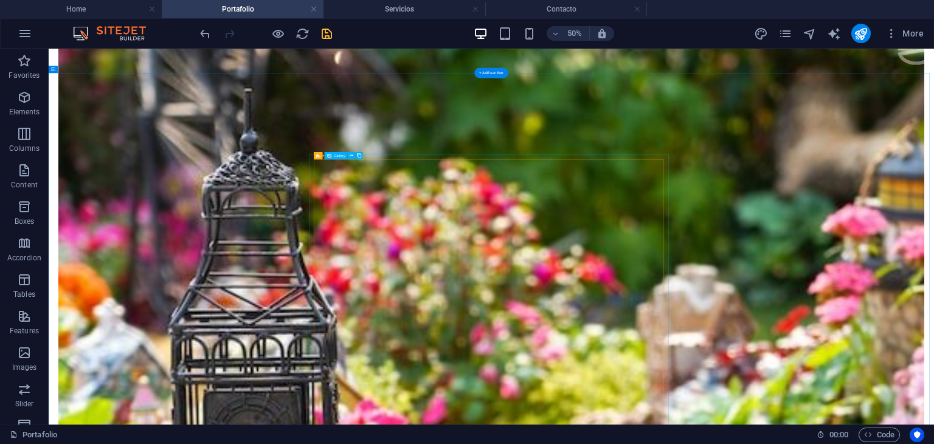
select select "4"
select select "px"
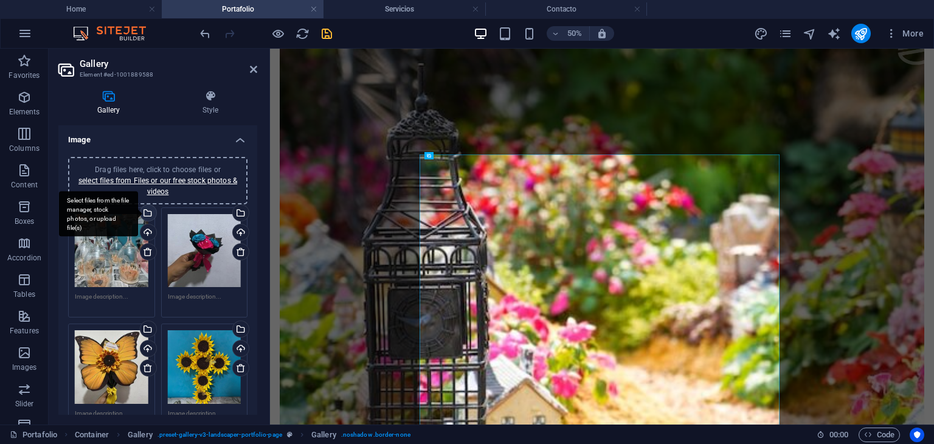
click at [147, 211] on div "Select files from the file manager, stock photos, or upload file(s)" at bounding box center [147, 214] width 18 height 18
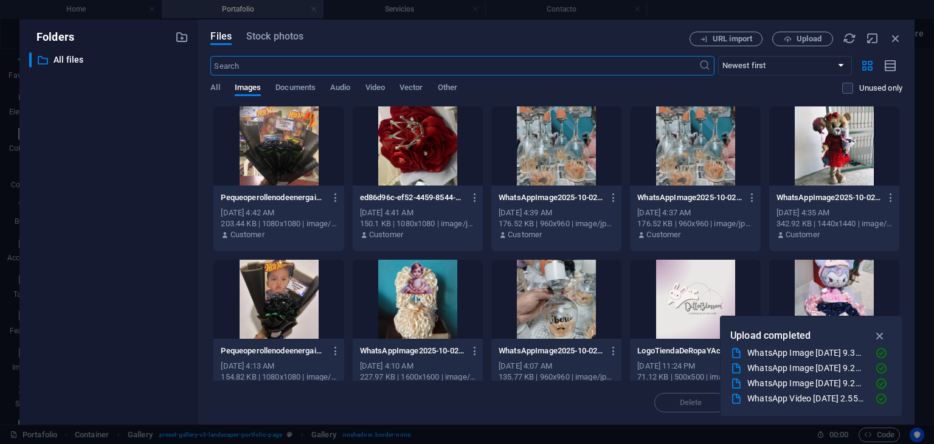
scroll to position [404, 0]
click at [559, 301] on div at bounding box center [556, 299] width 130 height 79
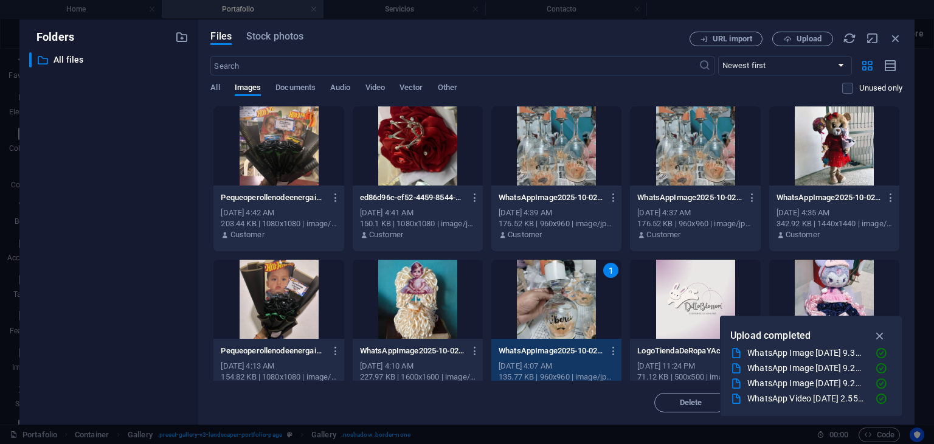
click at [559, 301] on div "1" at bounding box center [556, 299] width 130 height 79
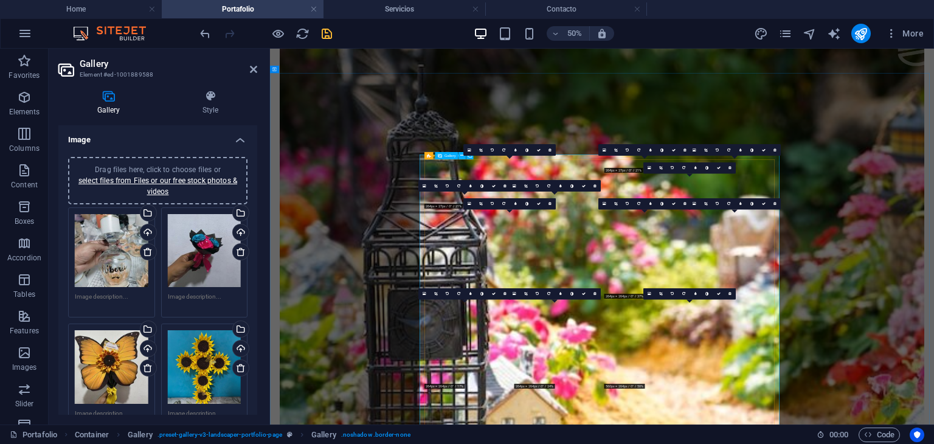
scroll to position [406, 0]
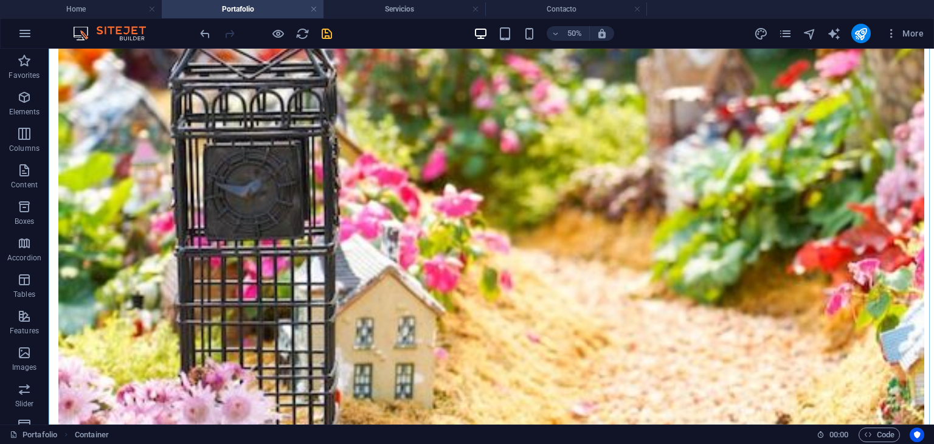
scroll to position [904, 0]
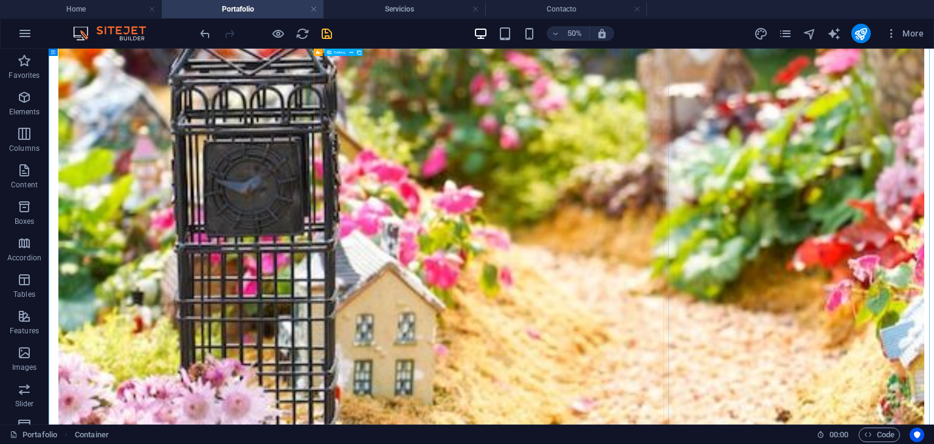
select select "4"
select select "px"
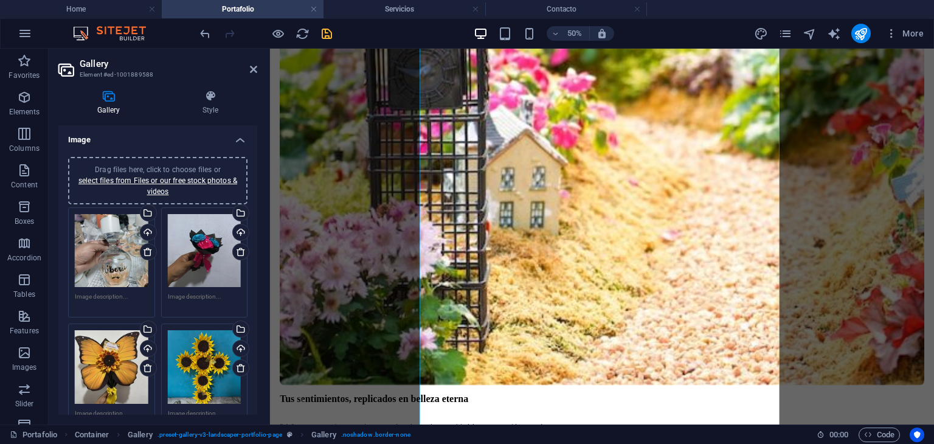
drag, startPoint x: 258, startPoint y: 165, endPoint x: 261, endPoint y: 215, distance: 49.3
click at [261, 215] on div "Gallery Style Image Drag files here, click to choose files or select files from…" at bounding box center [158, 252] width 218 height 344
drag, startPoint x: 253, startPoint y: 191, endPoint x: 255, endPoint y: 205, distance: 14.7
click at [255, 205] on div "Image Drag files here, click to choose files or select files from Files or our …" at bounding box center [157, 269] width 199 height 289
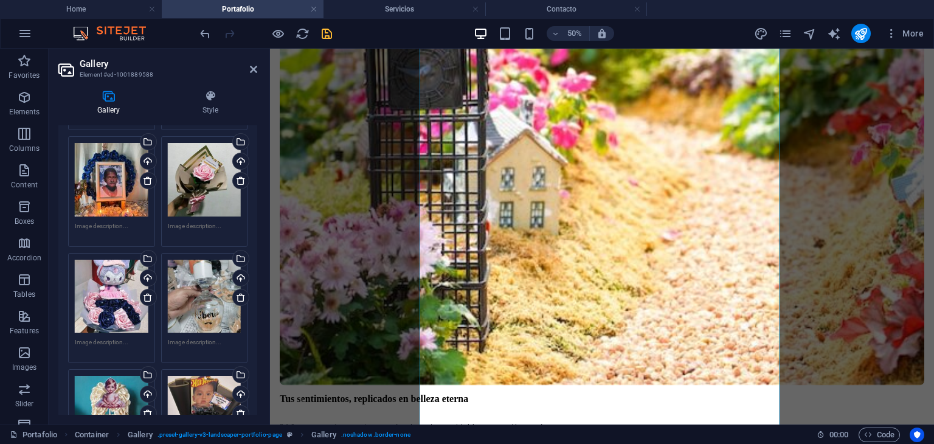
scroll to position [428, 0]
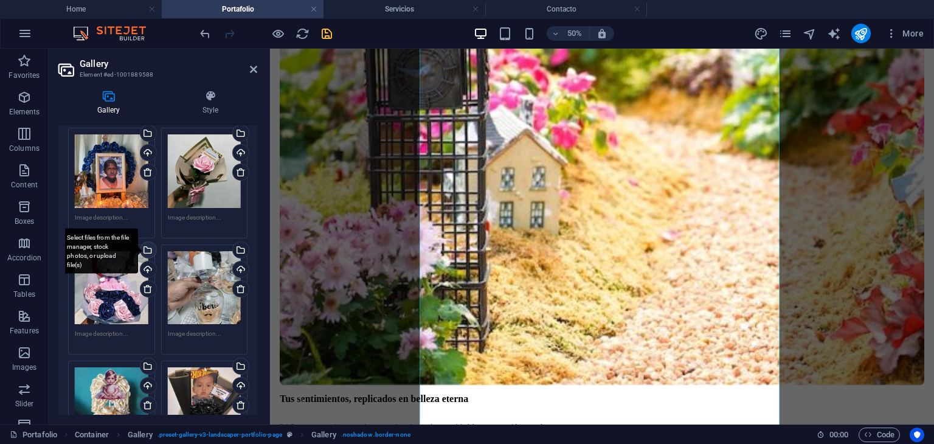
click at [147, 244] on div "Select files from the file manager, stock photos, or upload file(s)" at bounding box center [147, 251] width 18 height 18
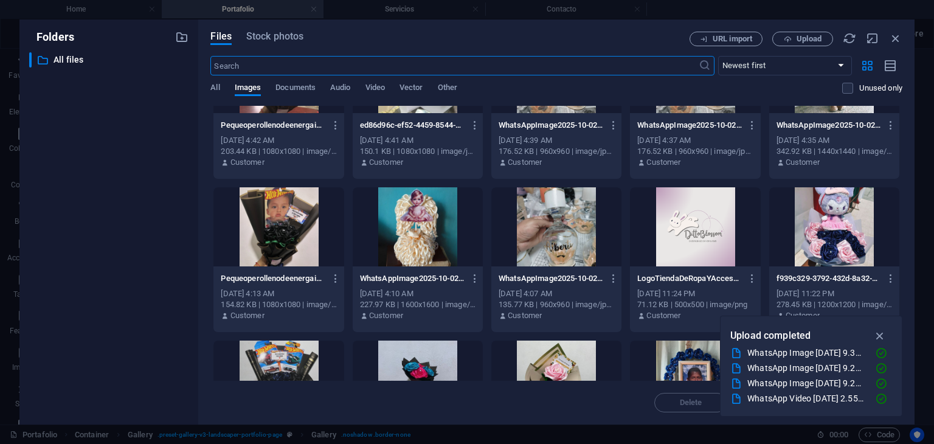
scroll to position [85, 0]
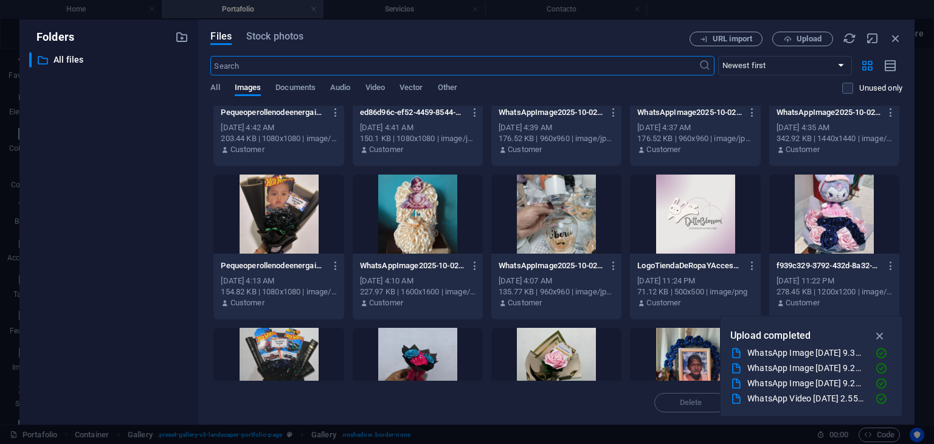
click at [843, 196] on div at bounding box center [834, 213] width 130 height 79
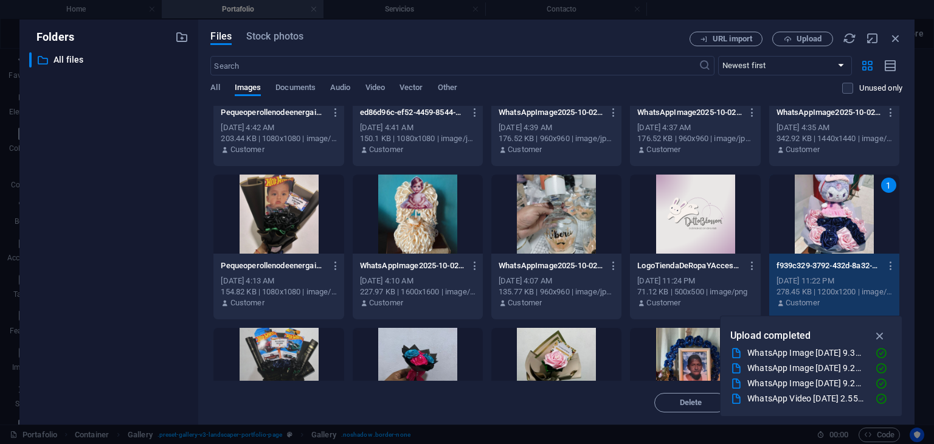
click at [843, 196] on div "1" at bounding box center [834, 213] width 130 height 79
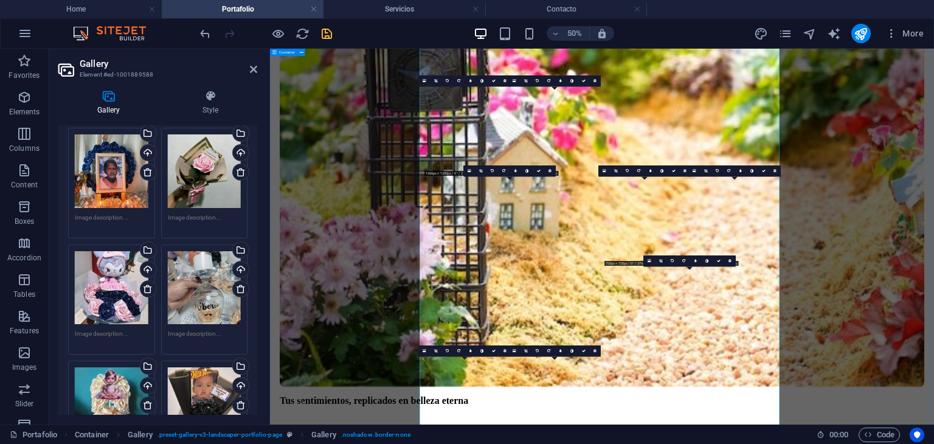
scroll to position [904, 0]
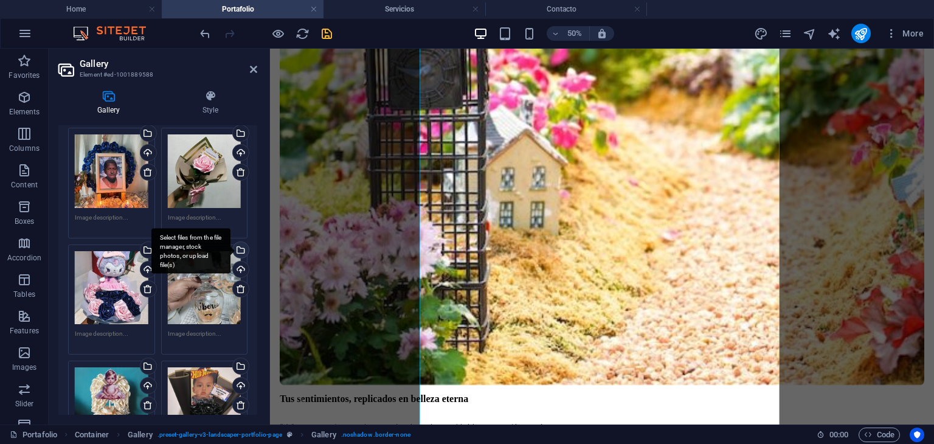
click at [230, 244] on div "Select files from the file manager, stock photos, or upload file(s)" at bounding box center [190, 251] width 79 height 46
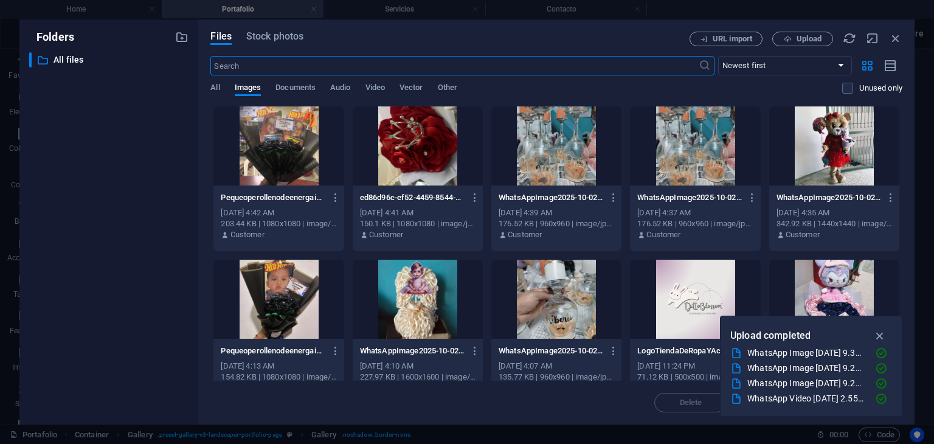
scroll to position [901, 0]
click at [814, 280] on div at bounding box center [834, 299] width 130 height 79
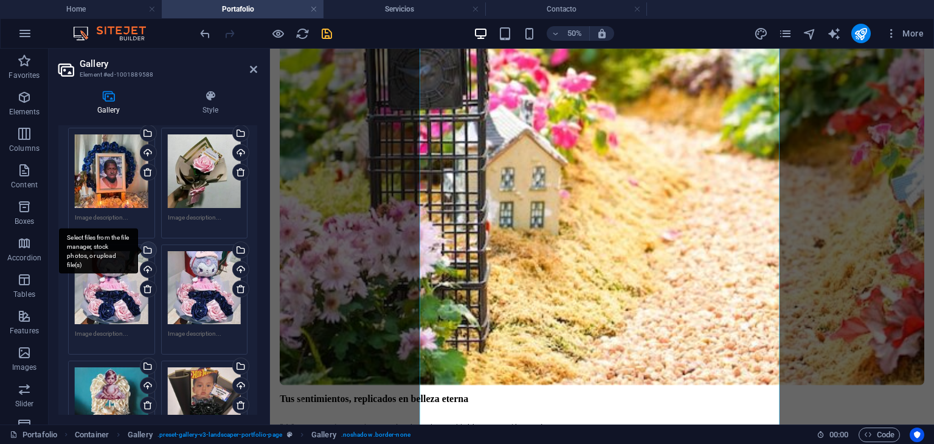
click at [146, 247] on div "Select files from the file manager, stock photos, or upload file(s)" at bounding box center [147, 251] width 18 height 18
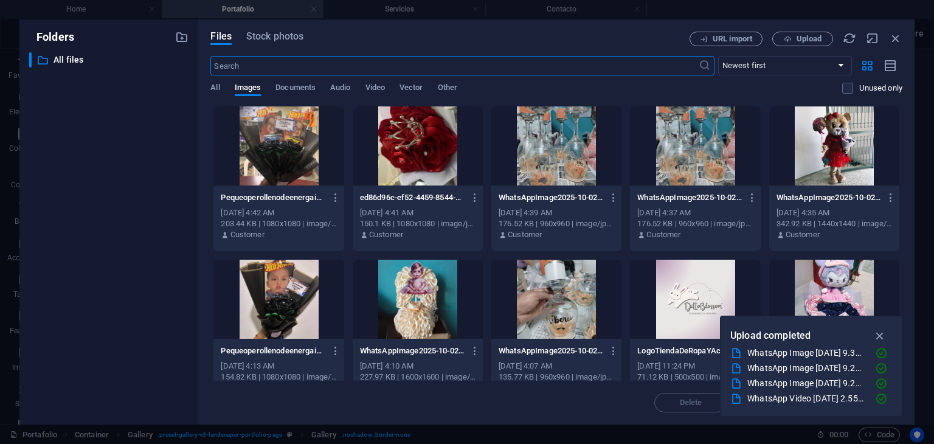
scroll to position [901, 0]
click at [807, 38] on span "Upload" at bounding box center [808, 38] width 25 height 7
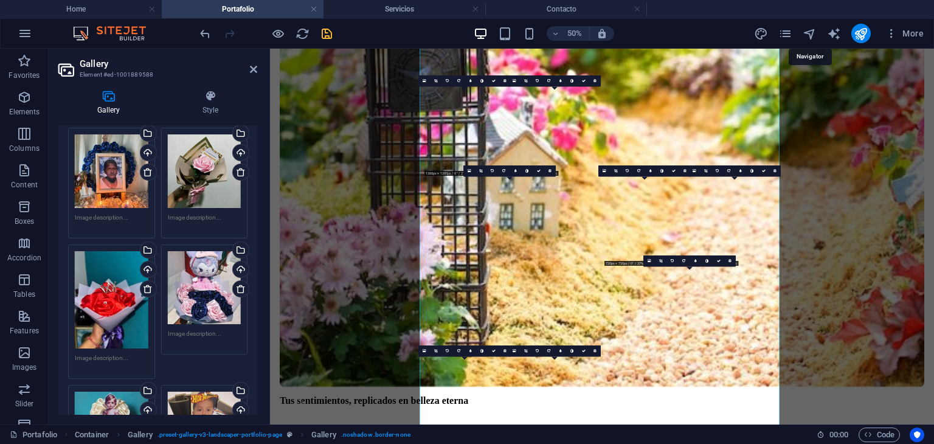
scroll to position [904, 0]
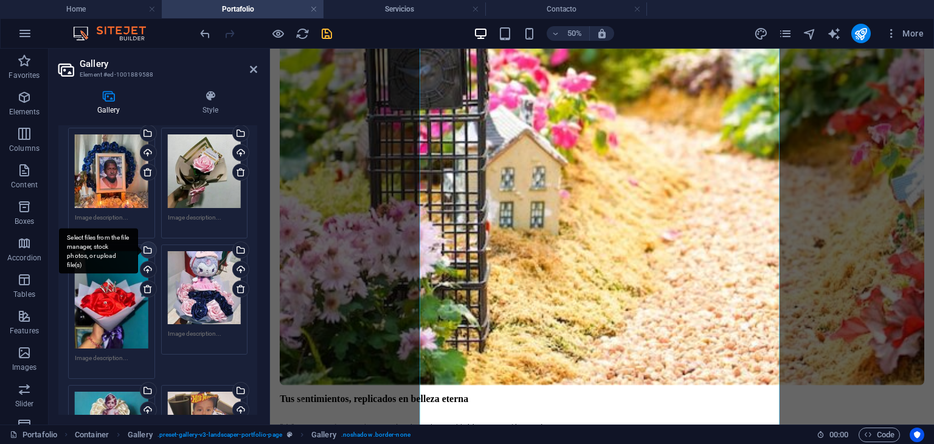
click at [149, 243] on div "Select files from the file manager, stock photos, or upload file(s)" at bounding box center [147, 251] width 18 height 18
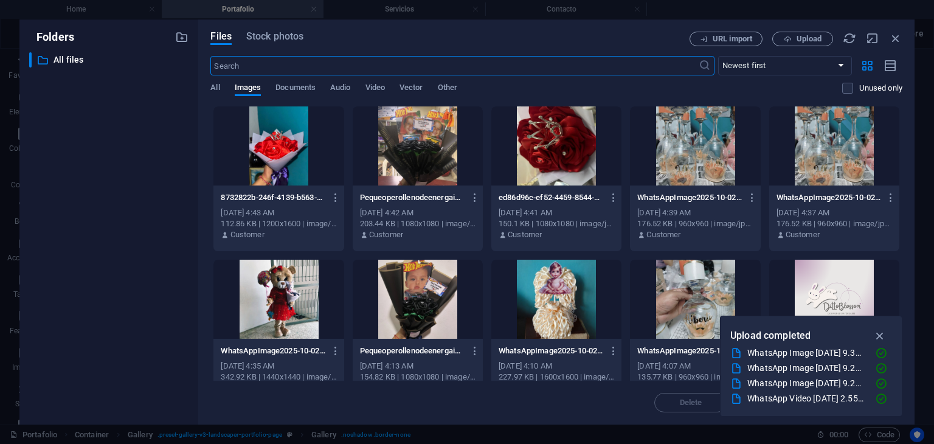
scroll to position [901, 0]
click at [332, 192] on icon "button" at bounding box center [336, 197] width 12 height 11
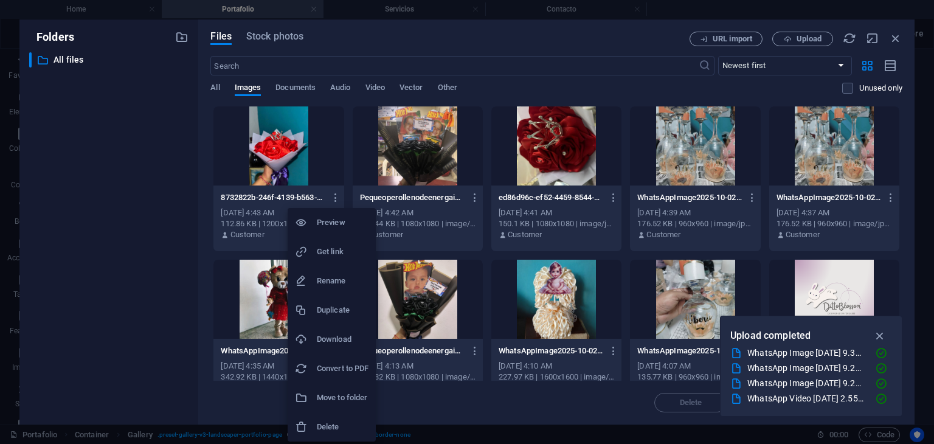
click at [335, 420] on h6 "Delete" at bounding box center [343, 426] width 52 height 15
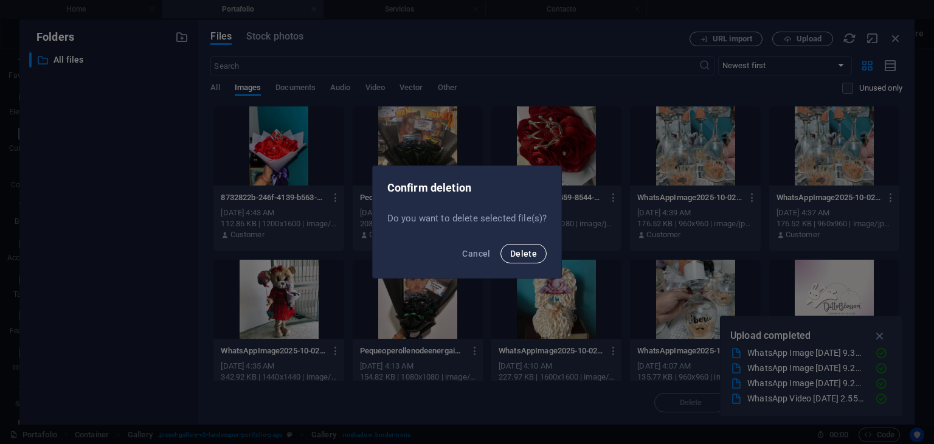
click at [531, 262] on button "Delete" at bounding box center [523, 253] width 46 height 19
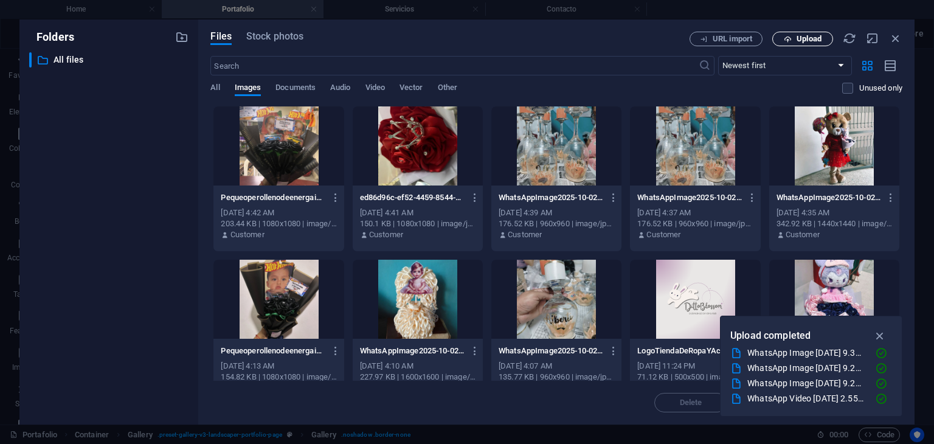
click at [792, 45] on button "Upload" at bounding box center [802, 39] width 61 height 15
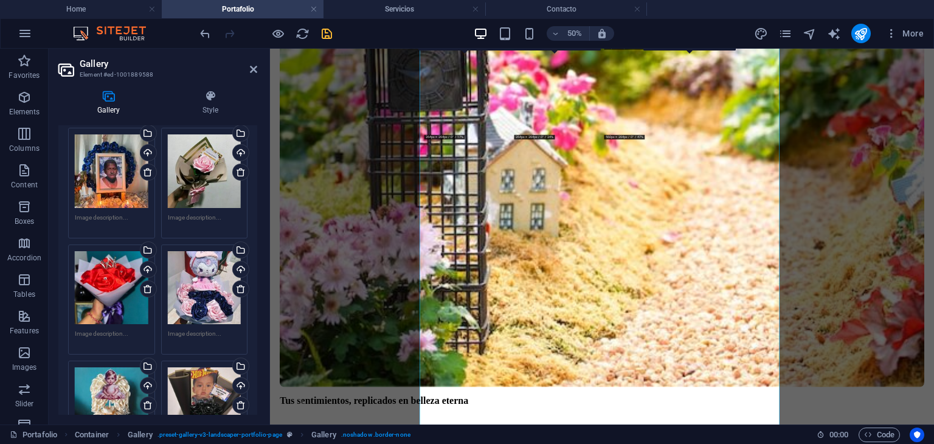
scroll to position [904, 0]
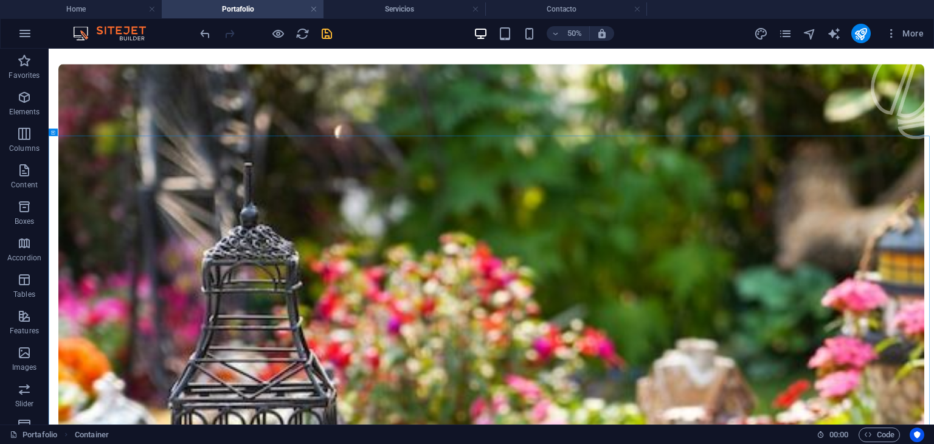
scroll to position [292, 0]
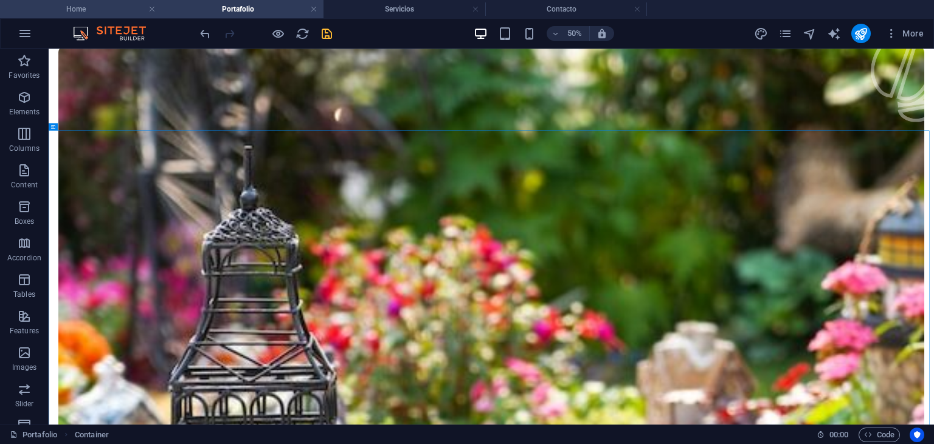
click at [105, 3] on h4 "Home" at bounding box center [81, 8] width 162 height 13
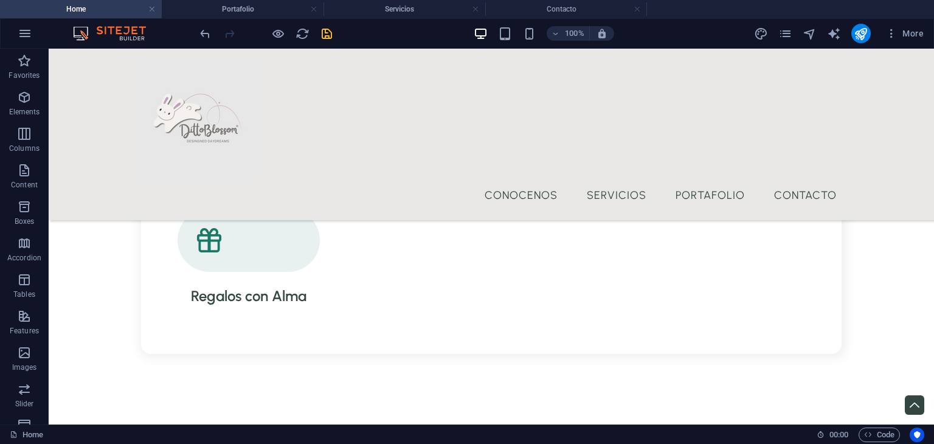
scroll to position [1568, 0]
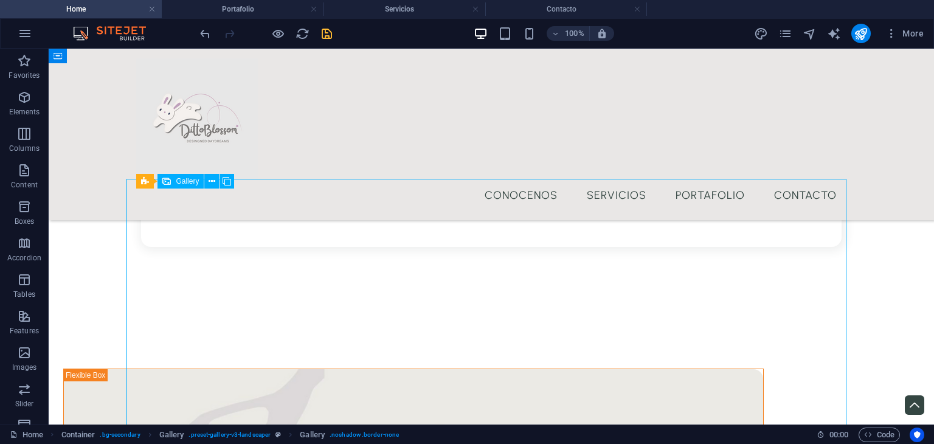
select select "4"
select select "px"
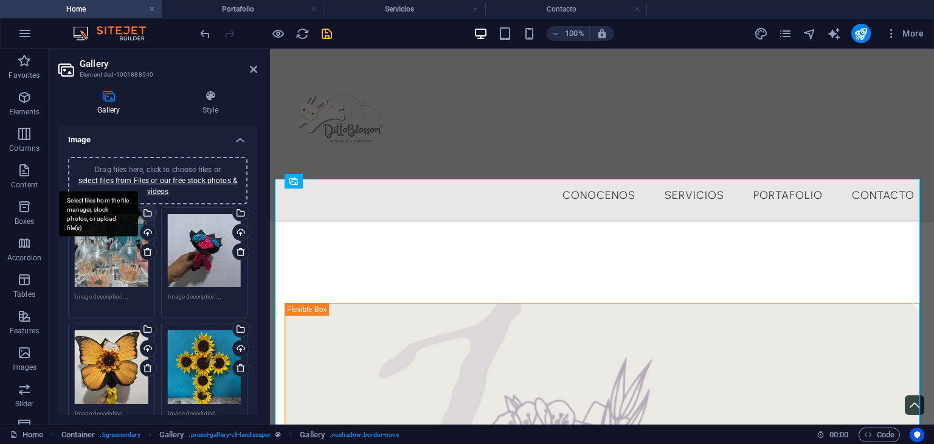
click at [150, 211] on div "Select files from the file manager, stock photos, or upload file(s)" at bounding box center [147, 214] width 18 height 18
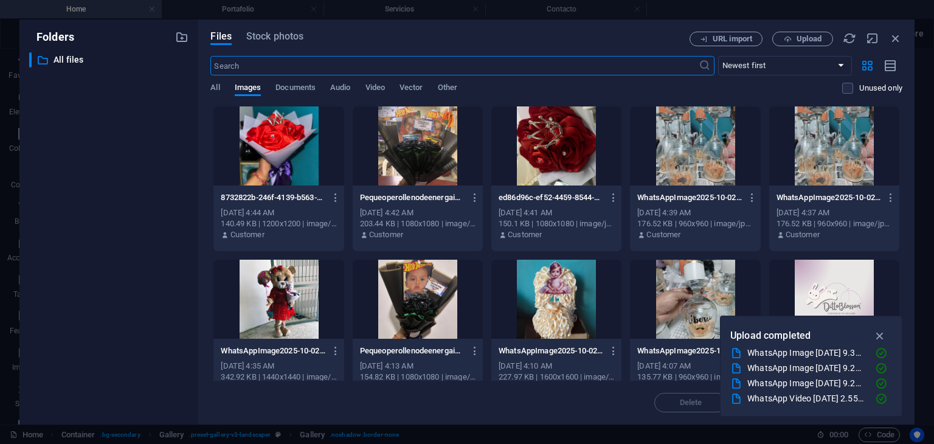
scroll to position [2342, 0]
click at [706, 283] on div at bounding box center [695, 299] width 130 height 79
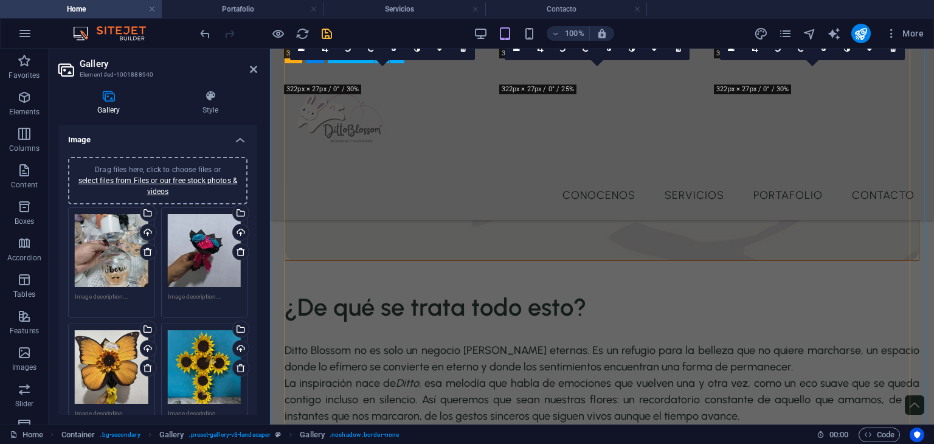
scroll to position [1822, 0]
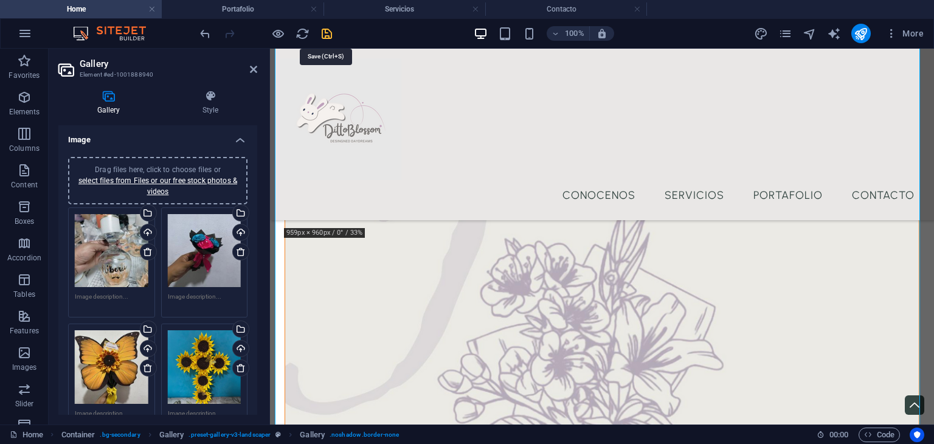
click at [327, 39] on icon "save" at bounding box center [327, 34] width 14 height 14
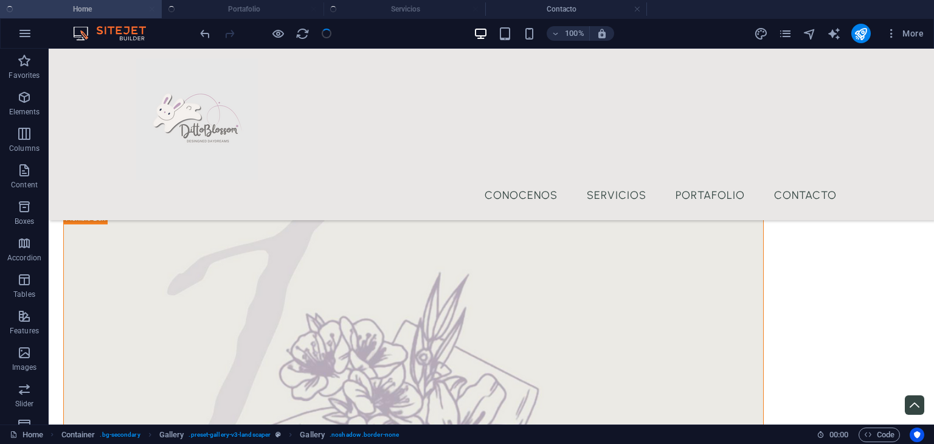
checkbox input "false"
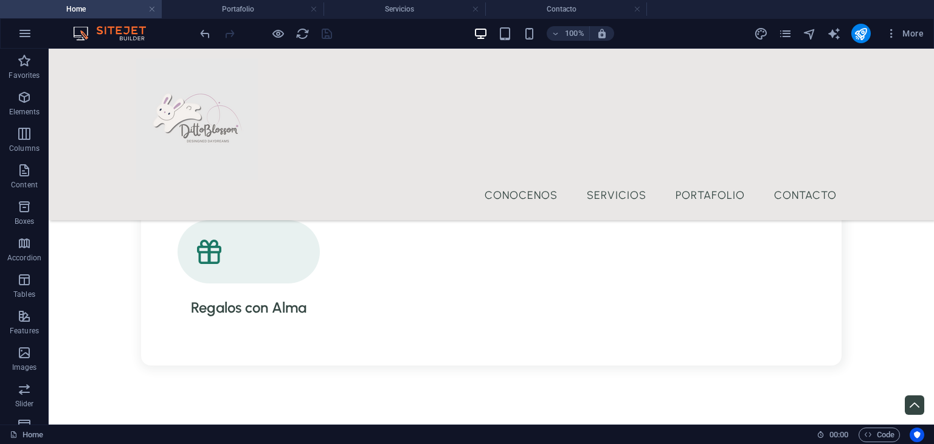
scroll to position [1537, 0]
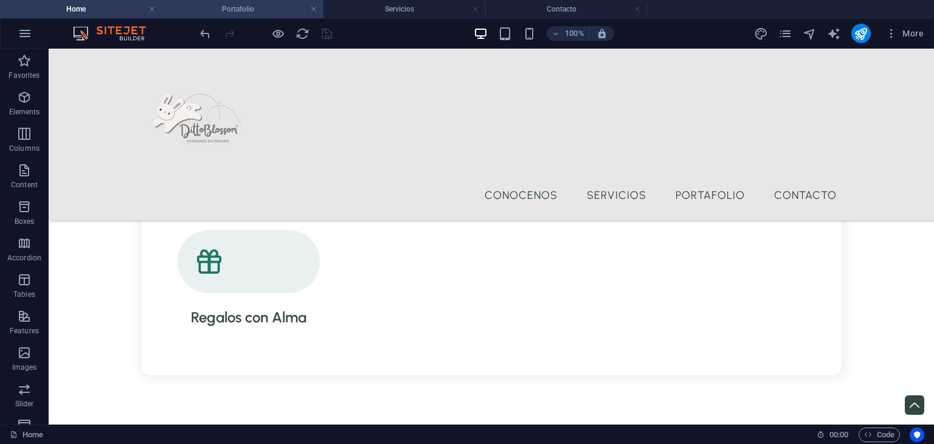
click at [281, 3] on h4 "Portafolio" at bounding box center [243, 8] width 162 height 13
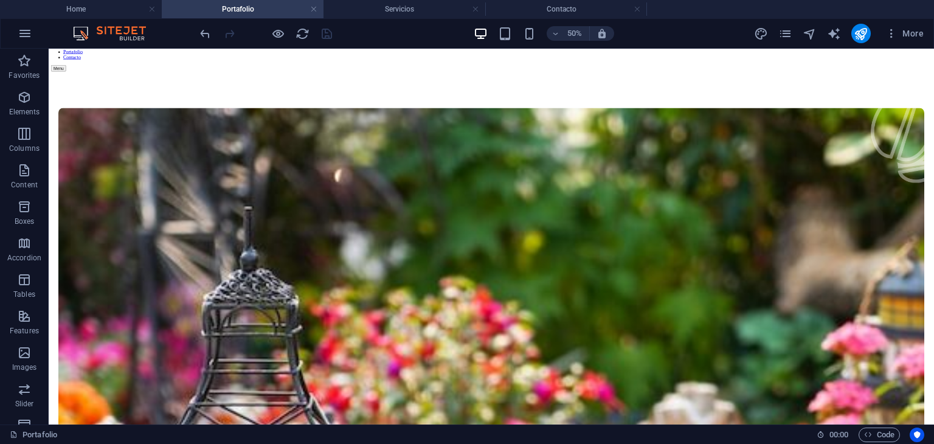
scroll to position [292, 0]
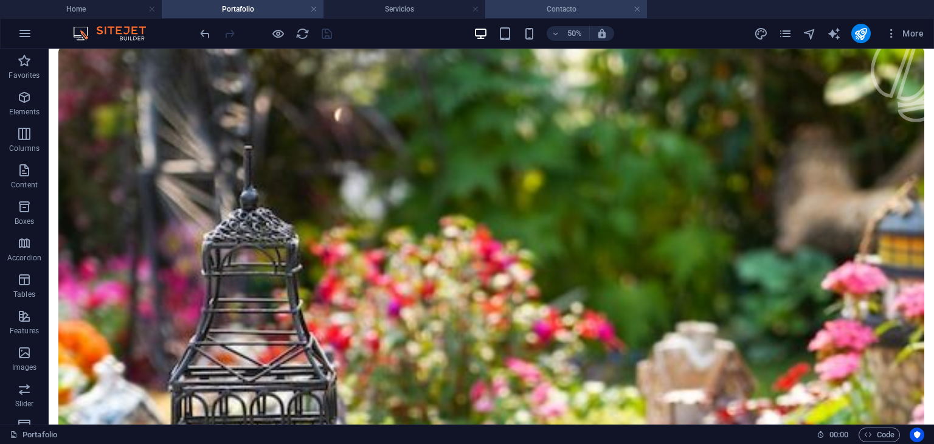
click at [589, 9] on h4 "Contacto" at bounding box center [566, 8] width 162 height 13
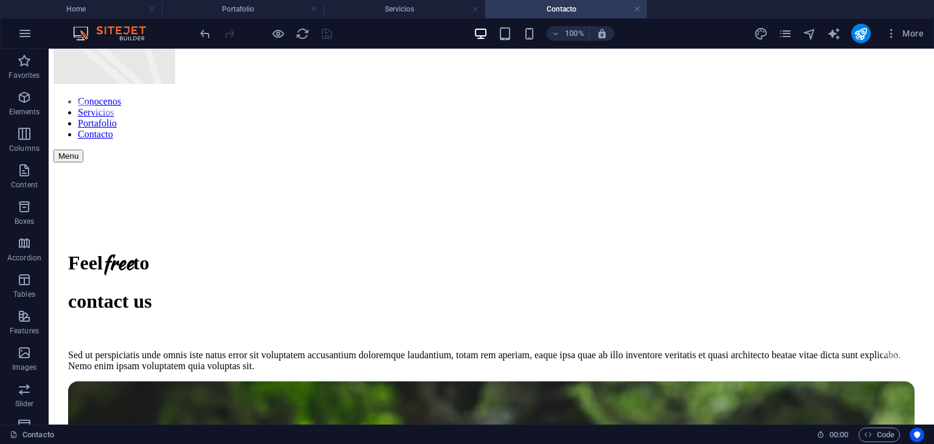
scroll to position [97, 0]
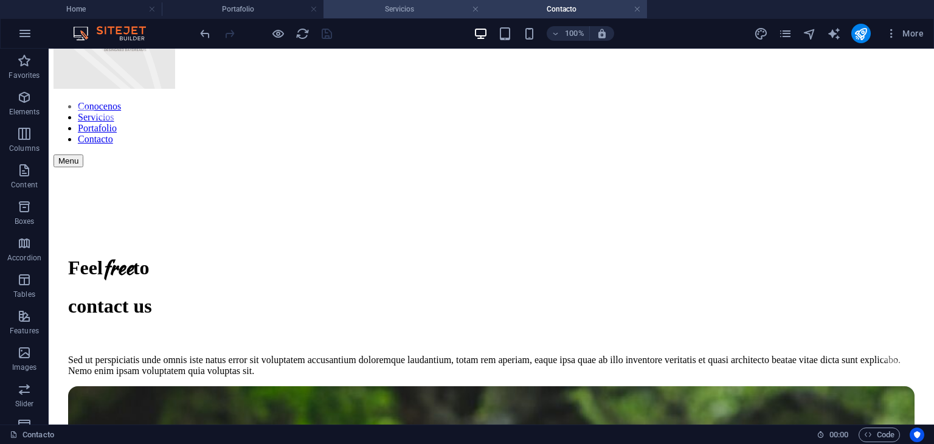
click at [418, 2] on h4 "Servicios" at bounding box center [404, 8] width 162 height 13
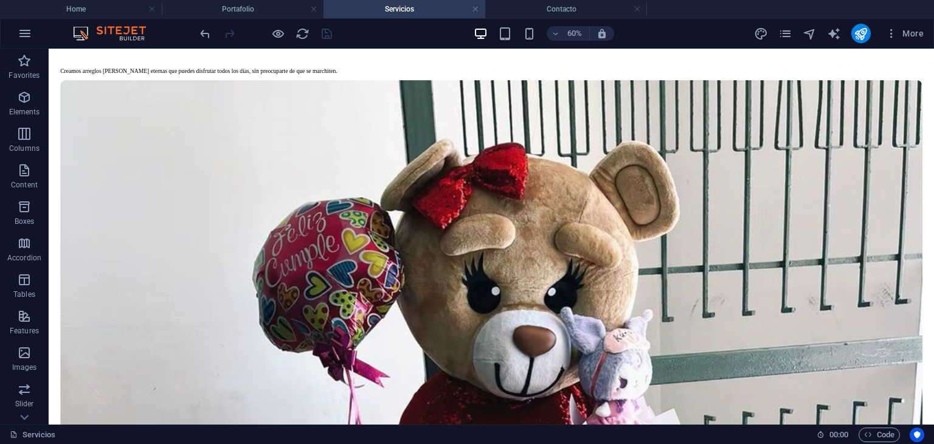
scroll to position [276, 0]
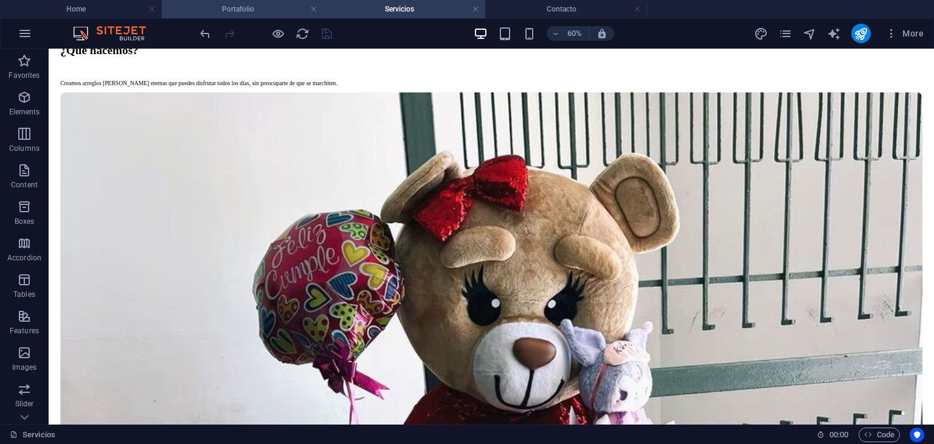
click at [231, 8] on h4 "Portafolio" at bounding box center [243, 8] width 162 height 13
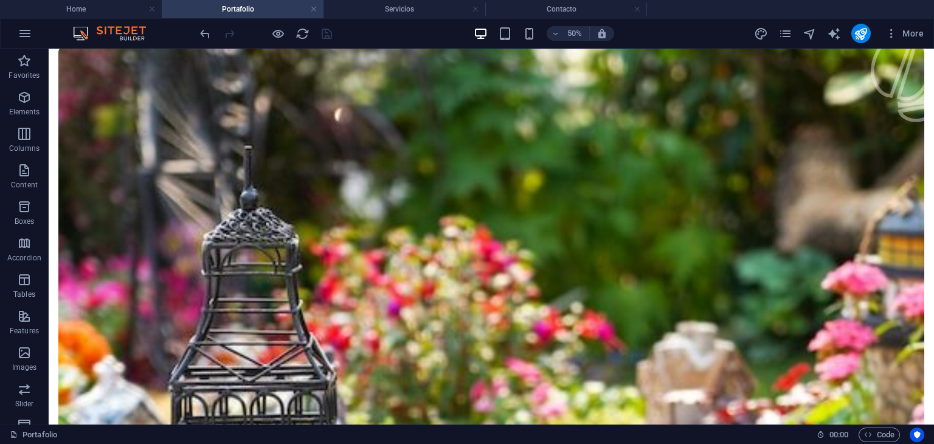
scroll to position [0, 0]
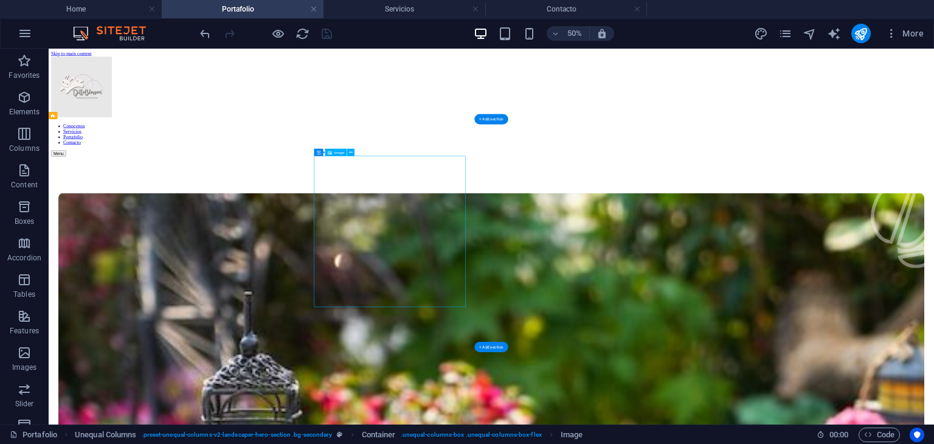
select select "%"
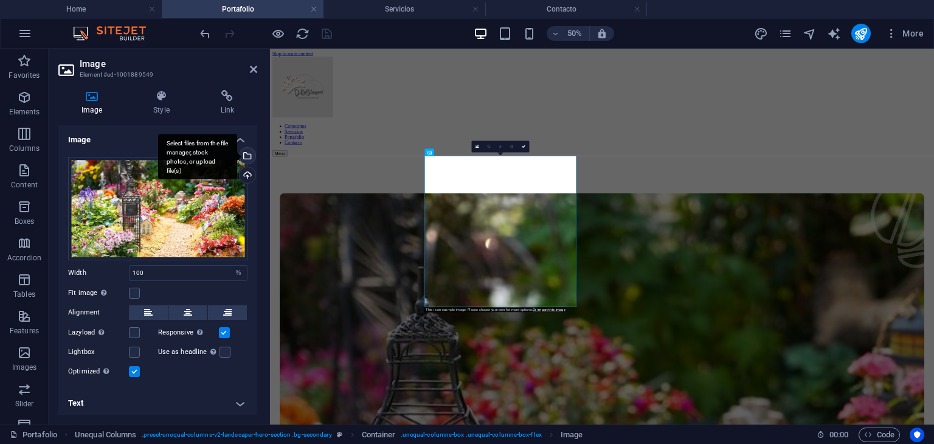
click at [249, 159] on div "Select files from the file manager, stock photos, or upload file(s)" at bounding box center [246, 157] width 18 height 18
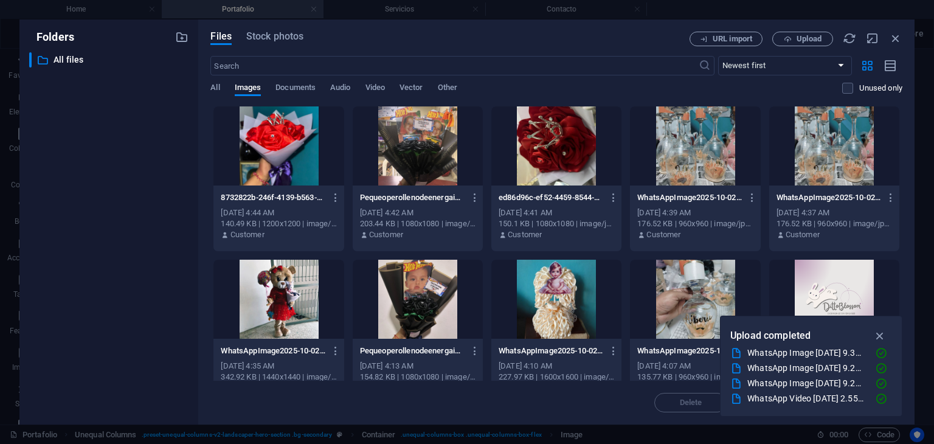
drag, startPoint x: 903, startPoint y: 114, endPoint x: 907, endPoint y: 144, distance: 30.1
click at [907, 144] on div "Files Stock photos URL import Upload ​ Newest first Oldest first Name (A-Z) Nam…" at bounding box center [556, 221] width 716 height 405
drag, startPoint x: 897, startPoint y: 134, endPoint x: 906, endPoint y: 181, distance: 47.6
click at [906, 181] on div "Files Stock photos URL import Upload ​ Newest first Oldest first Name (A-Z) Nam…" at bounding box center [556, 221] width 716 height 405
drag, startPoint x: 903, startPoint y: 150, endPoint x: 908, endPoint y: 177, distance: 27.8
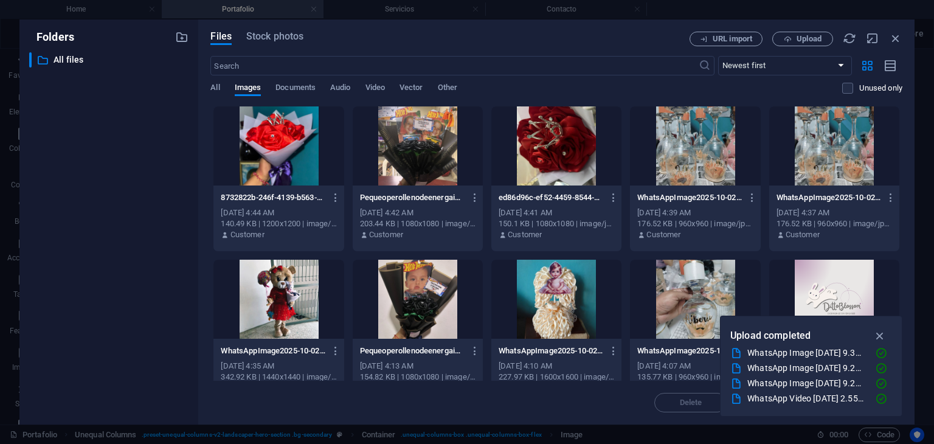
click at [908, 177] on div "Files Stock photos URL import Upload ​ Newest first Oldest first Name (A-Z) Nam…" at bounding box center [556, 221] width 716 height 405
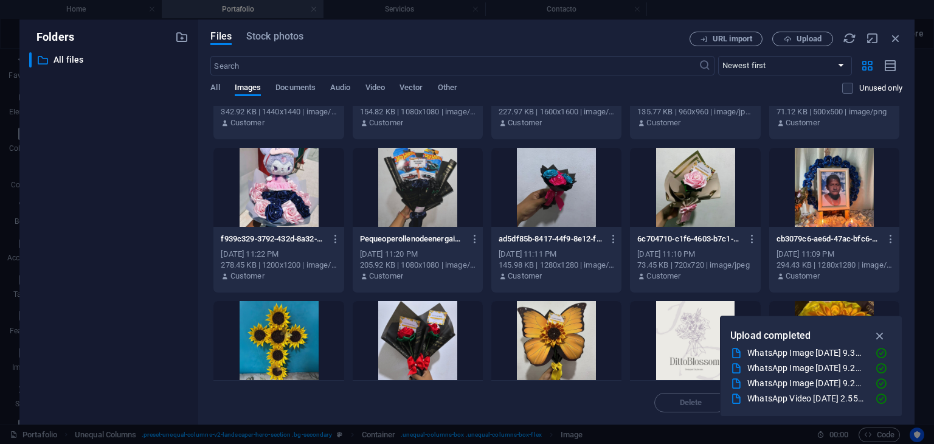
scroll to position [382, 0]
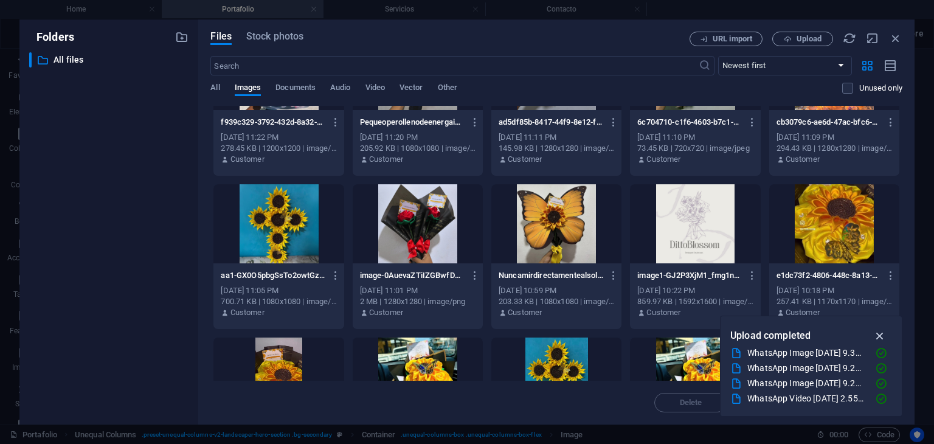
click at [880, 335] on icon "button" at bounding box center [880, 335] width 14 height 13
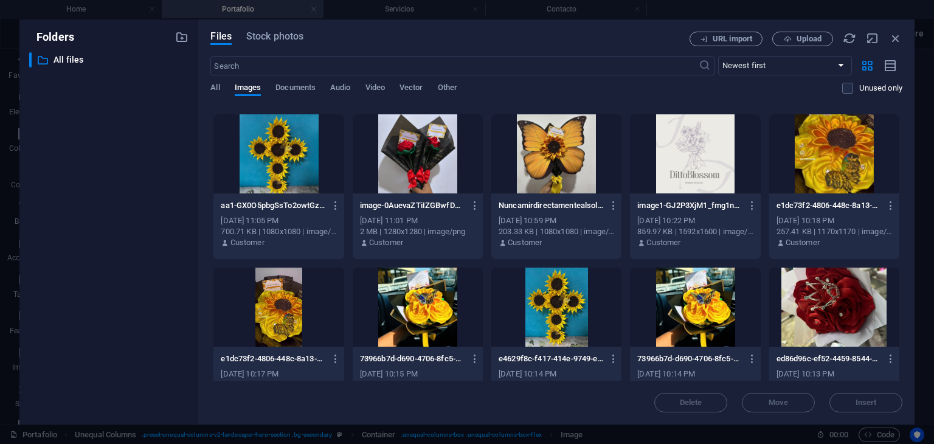
scroll to position [447, 0]
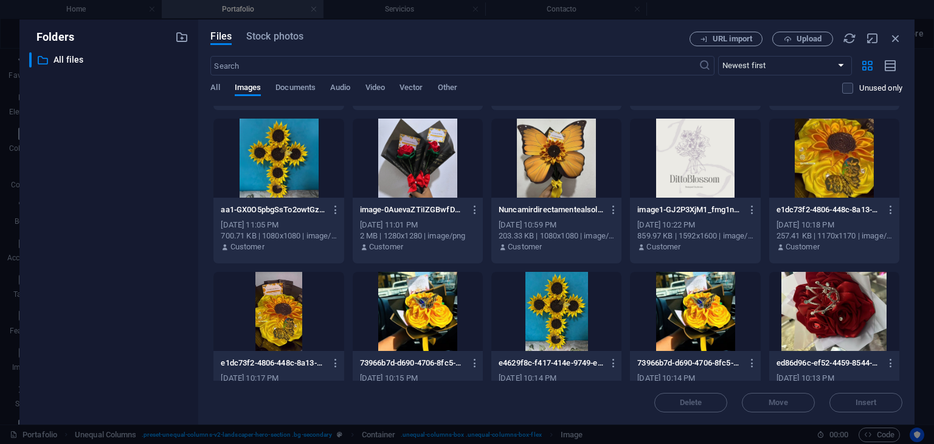
click at [830, 182] on div at bounding box center [834, 158] width 130 height 79
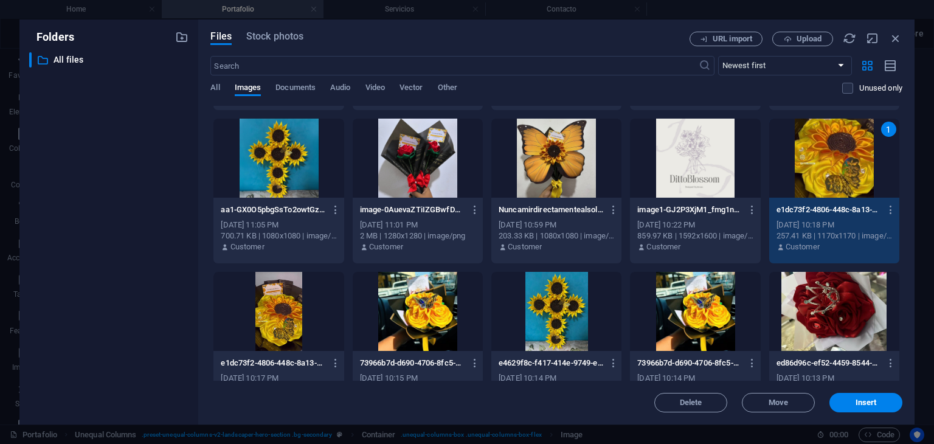
click at [830, 182] on div "1" at bounding box center [834, 158] width 130 height 79
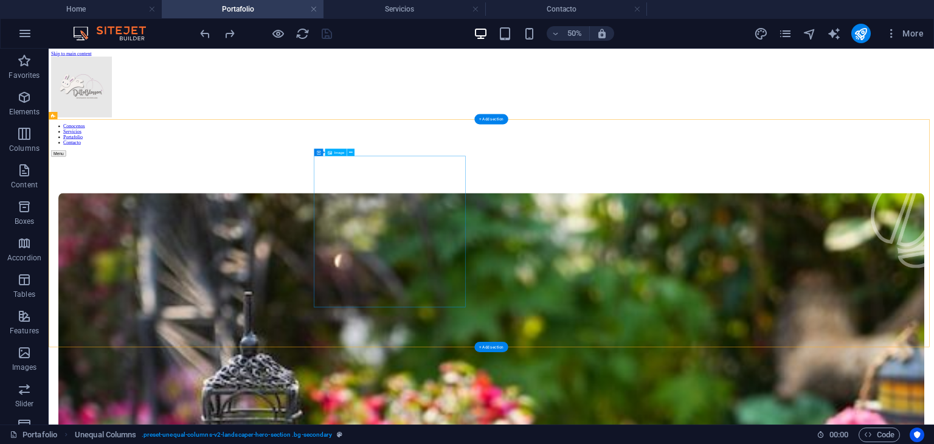
select select "%"
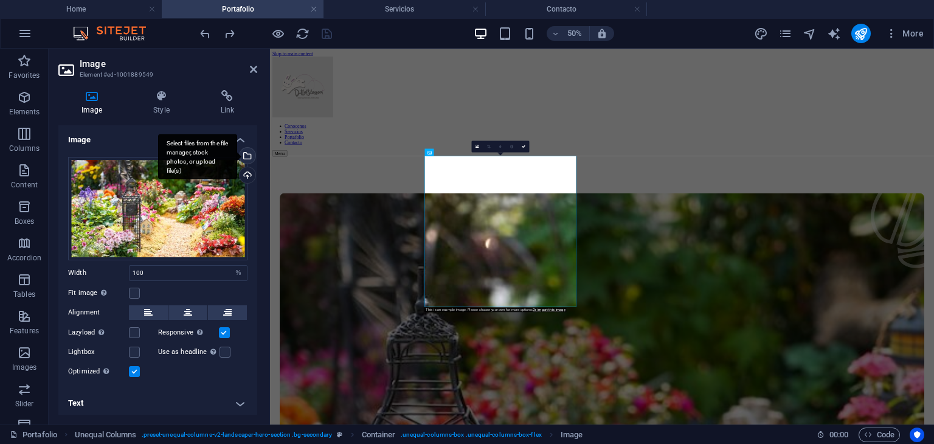
click at [247, 156] on div "Select files from the file manager, stock photos, or upload file(s)" at bounding box center [246, 157] width 18 height 18
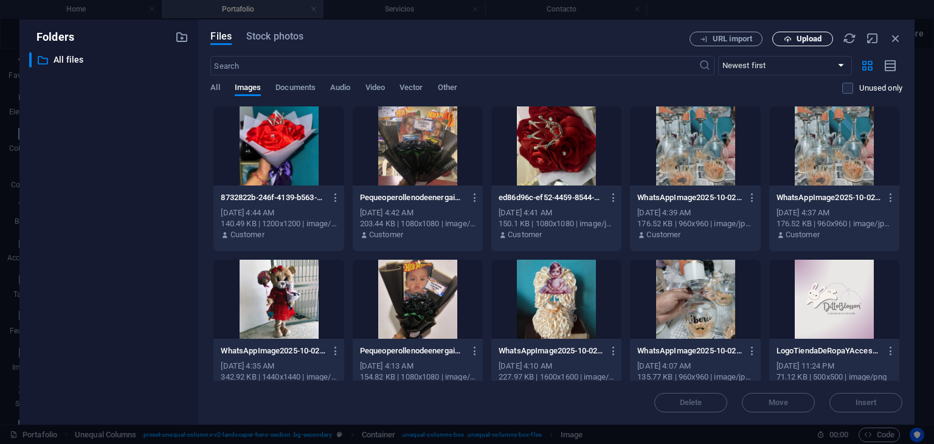
click at [779, 38] on span "Upload" at bounding box center [802, 39] width 50 height 8
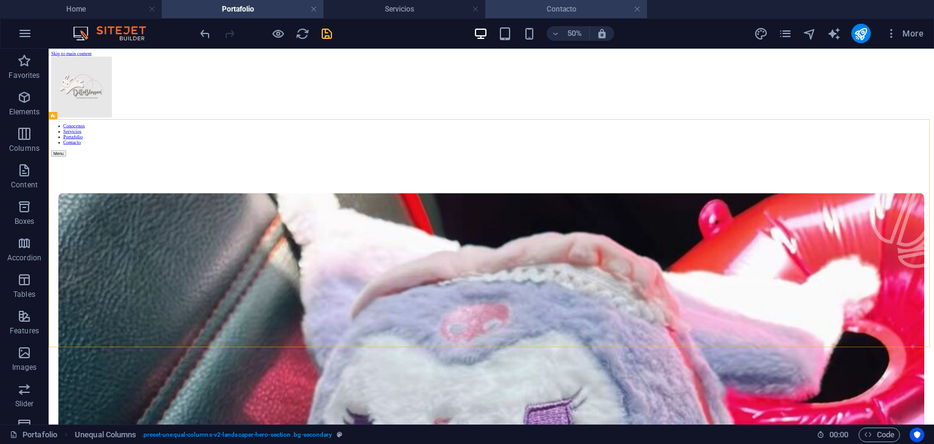
click at [542, 15] on h4 "Contacto" at bounding box center [566, 8] width 162 height 13
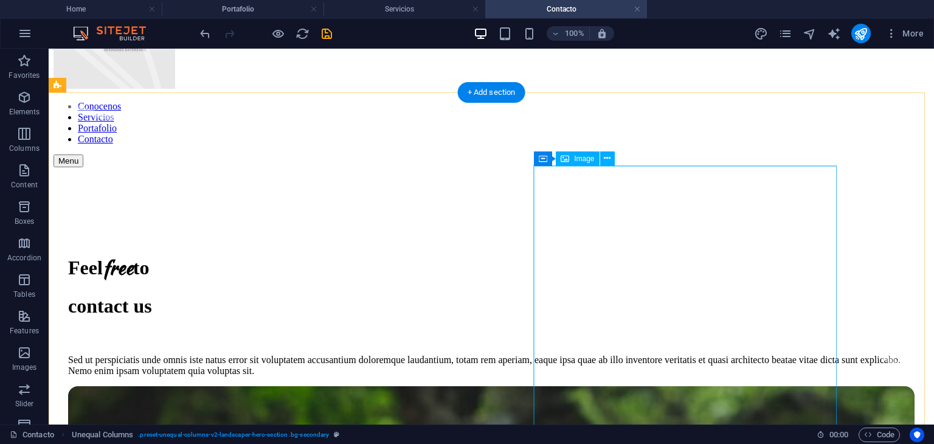
select select "%"
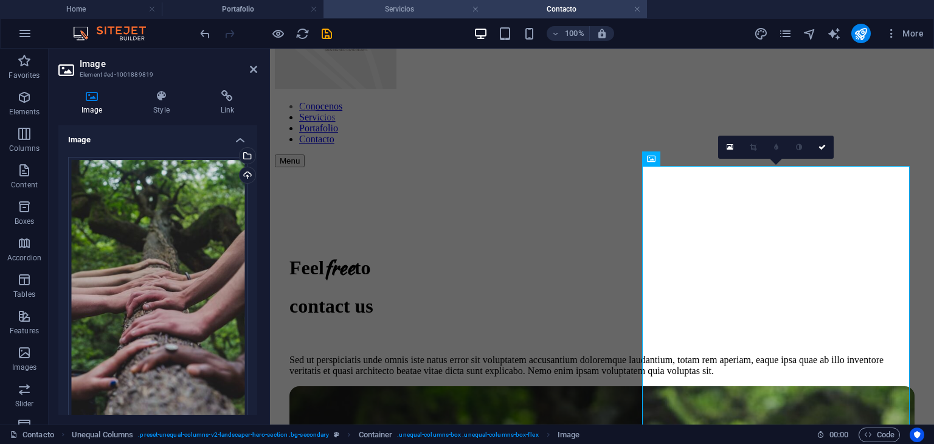
click at [410, 7] on h4 "Servicios" at bounding box center [404, 8] width 162 height 13
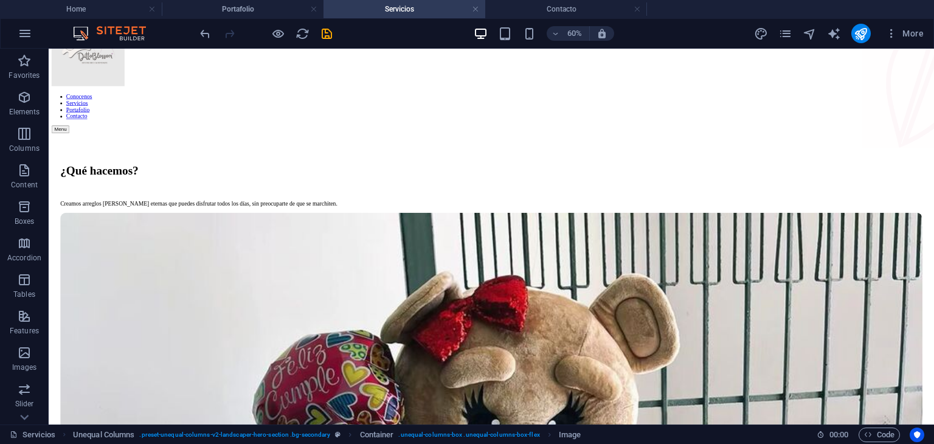
scroll to position [51, 0]
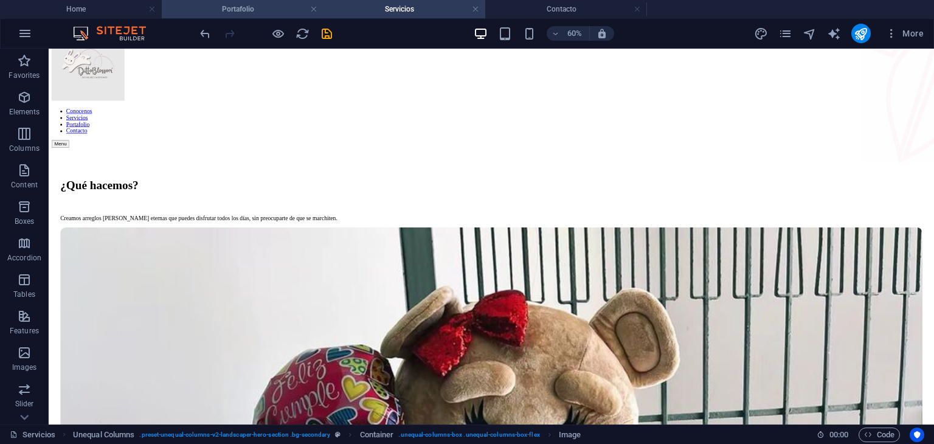
click at [249, 13] on h4 "Portafolio" at bounding box center [243, 8] width 162 height 13
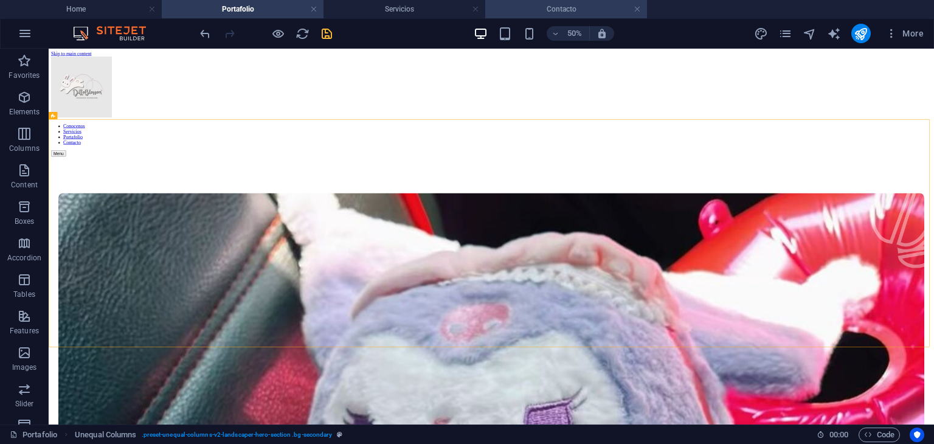
click at [563, 7] on h4 "Contacto" at bounding box center [566, 8] width 162 height 13
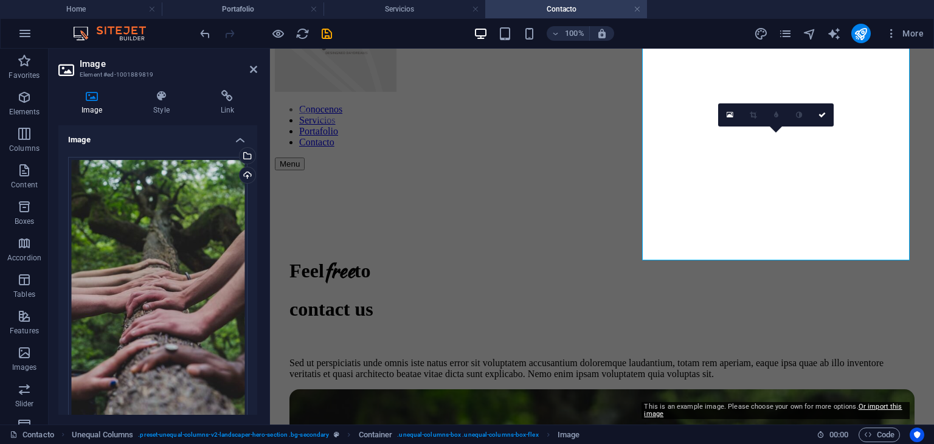
scroll to position [89, 0]
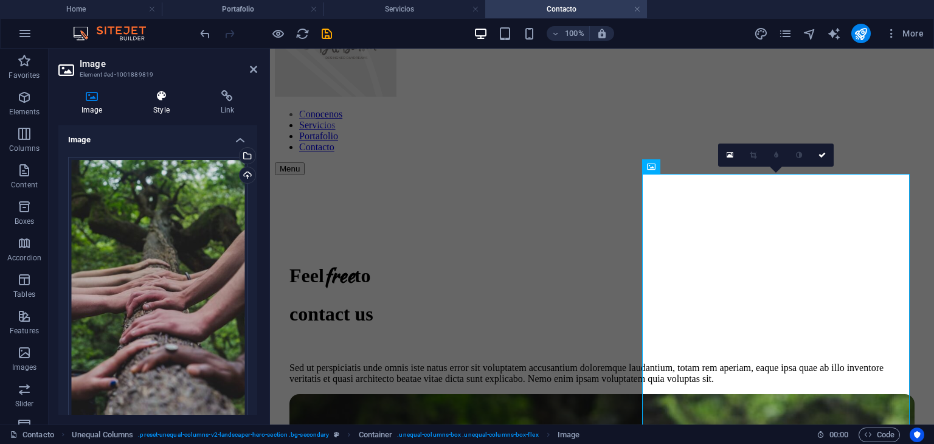
click at [164, 94] on icon at bounding box center [161, 96] width 62 height 12
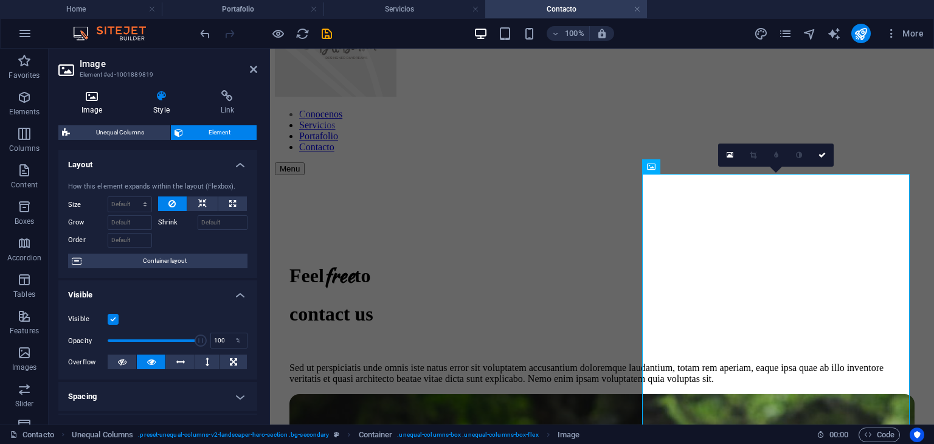
drag, startPoint x: 96, startPoint y: 98, endPoint x: 90, endPoint y: 94, distance: 7.1
click at [90, 94] on icon at bounding box center [91, 96] width 67 height 12
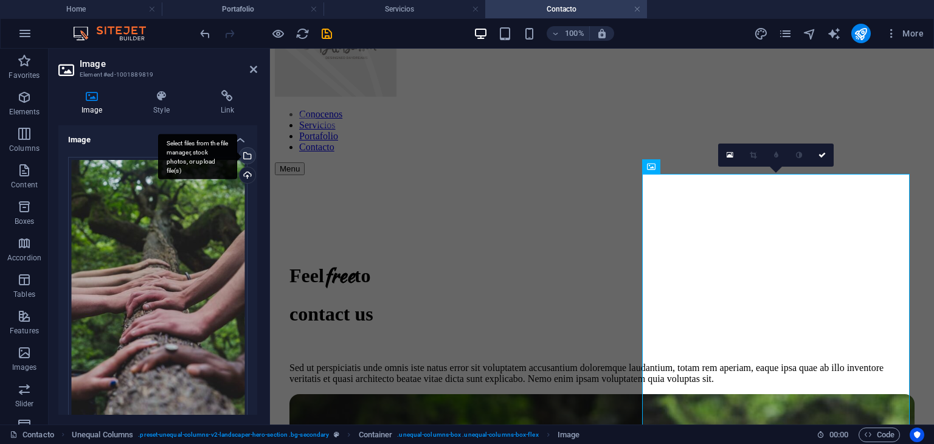
click at [252, 154] on div "Select files from the file manager, stock photos, or upload file(s)" at bounding box center [246, 157] width 18 height 18
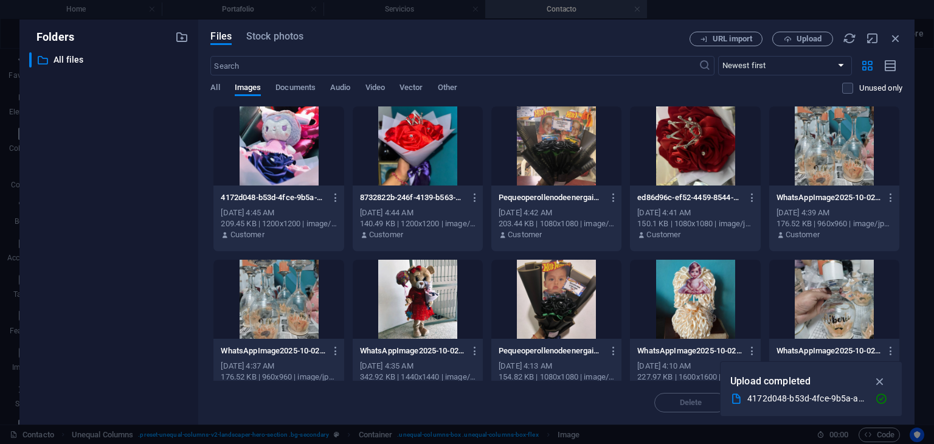
drag, startPoint x: 898, startPoint y: 126, endPoint x: 909, endPoint y: 151, distance: 27.2
click at [909, 151] on div "Files Stock photos URL import Upload ​ Newest first Oldest first Name (A-Z) Nam…" at bounding box center [556, 221] width 716 height 405
drag, startPoint x: 898, startPoint y: 135, endPoint x: 904, endPoint y: 174, distance: 39.3
click at [904, 174] on div "Files Stock photos URL import Upload ​ Newest first Oldest first Name (A-Z) Nam…" at bounding box center [556, 221] width 716 height 405
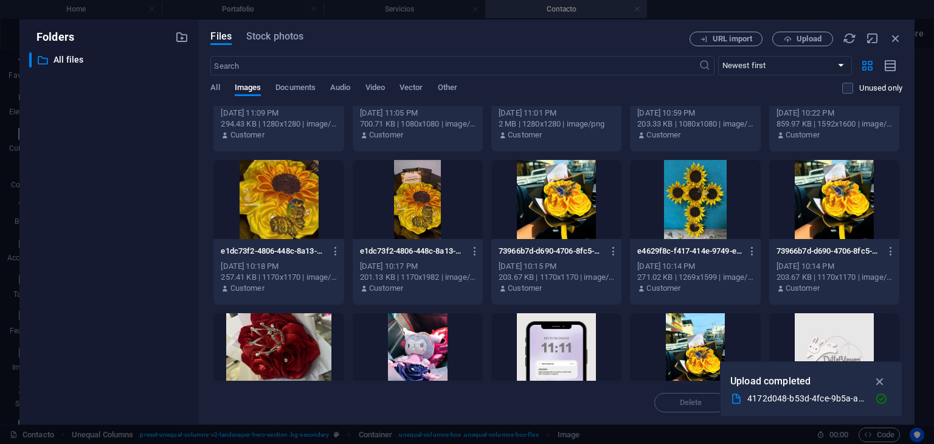
scroll to position [559, 0]
click at [278, 215] on div at bounding box center [278, 199] width 130 height 79
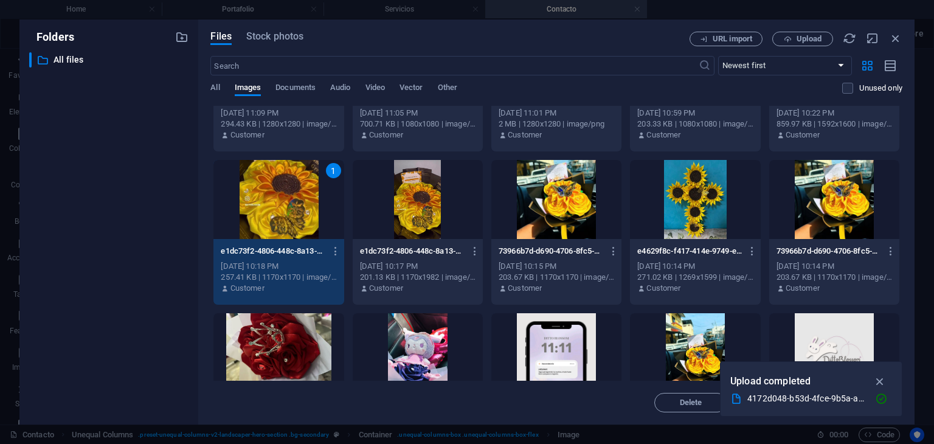
click at [278, 215] on div "1" at bounding box center [278, 199] width 130 height 79
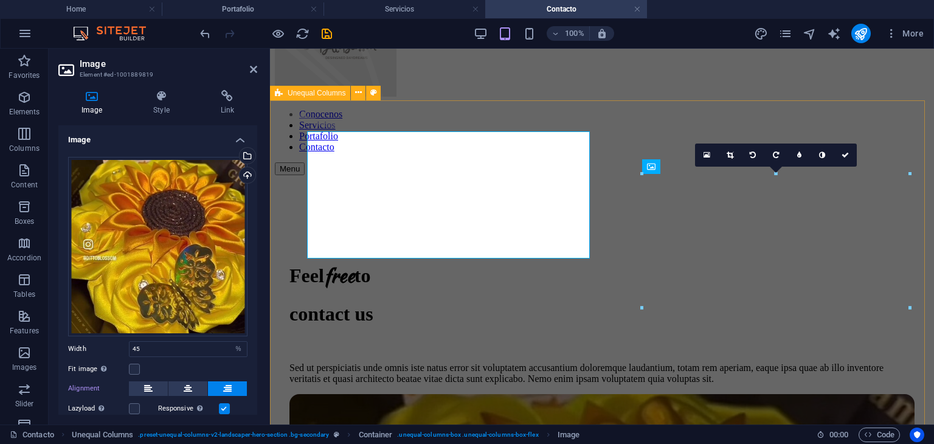
type input "100"
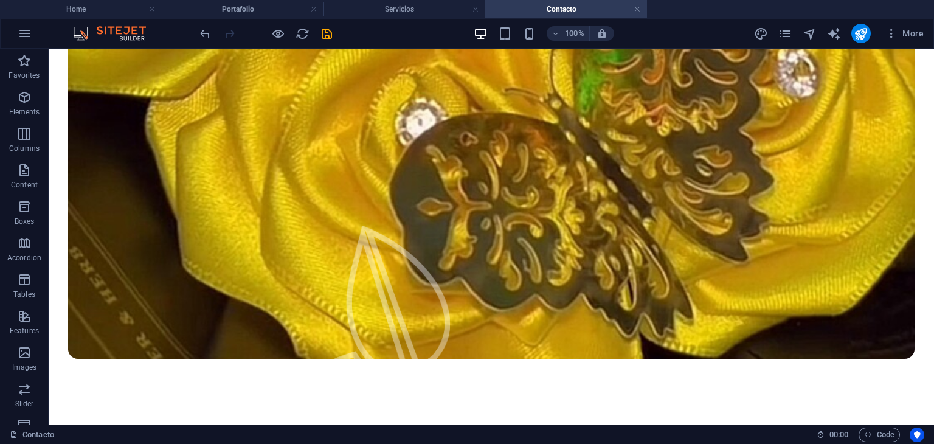
scroll to position [968, 0]
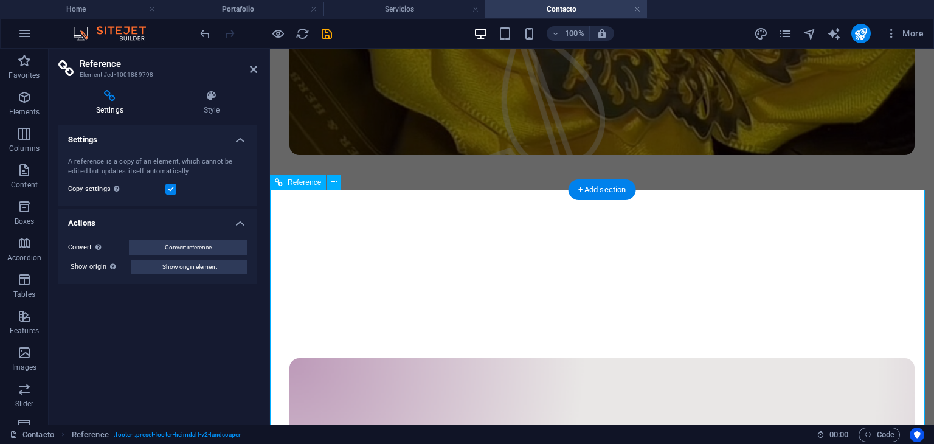
click at [794, 32] on div "More" at bounding box center [841, 33] width 174 height 19
click at [787, 32] on icon "pages" at bounding box center [785, 34] width 14 height 14
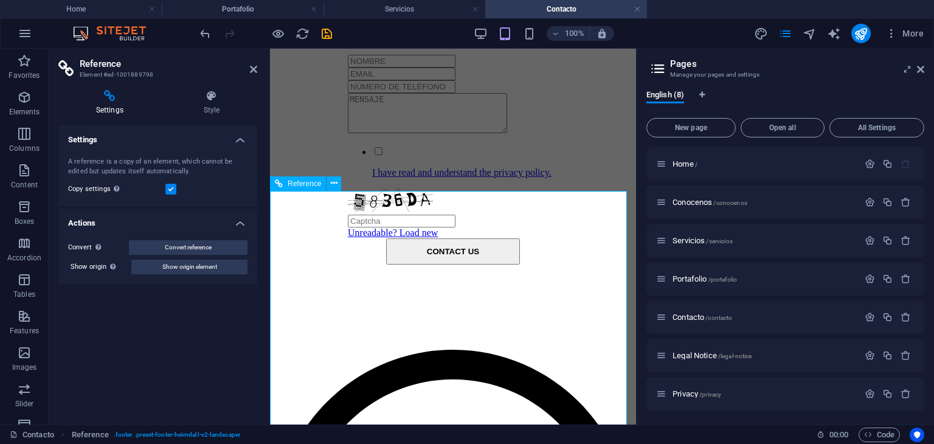
click at [921, 66] on icon at bounding box center [920, 69] width 7 height 10
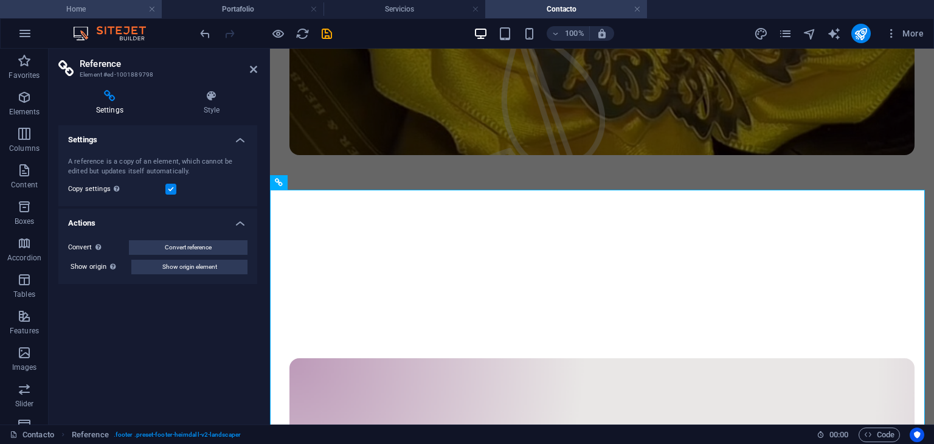
click at [105, 12] on h4 "Home" at bounding box center [81, 8] width 162 height 13
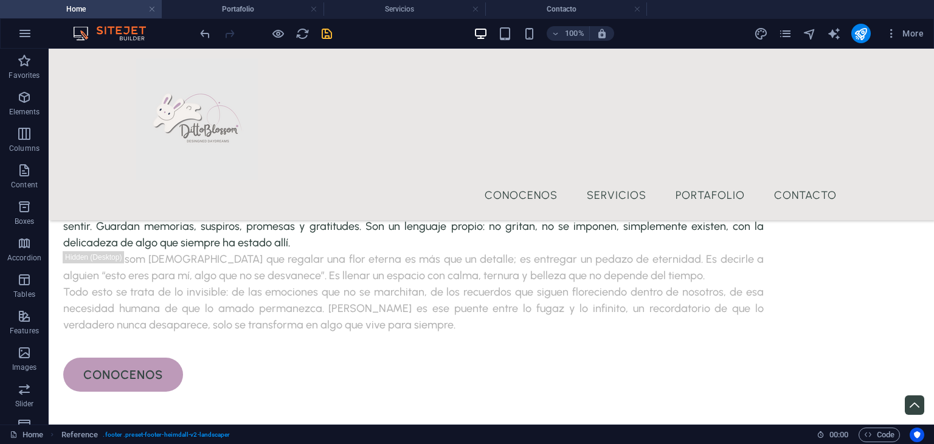
scroll to position [2775, 0]
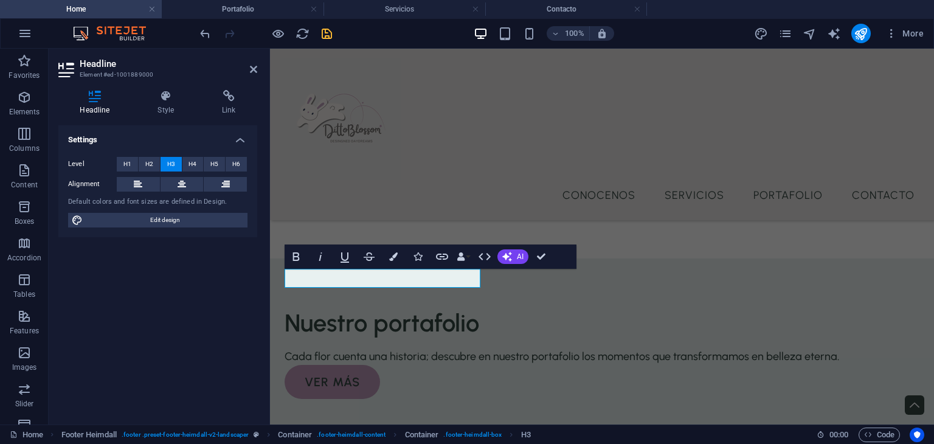
scroll to position [2823, 0]
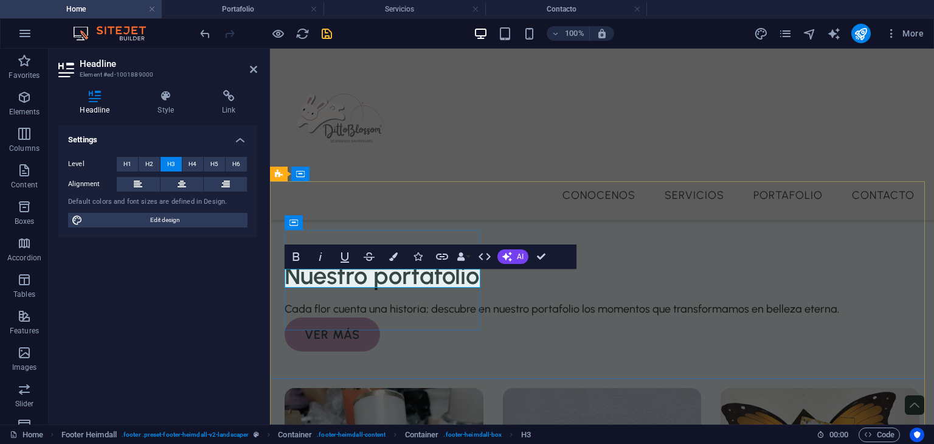
copy span "Address"
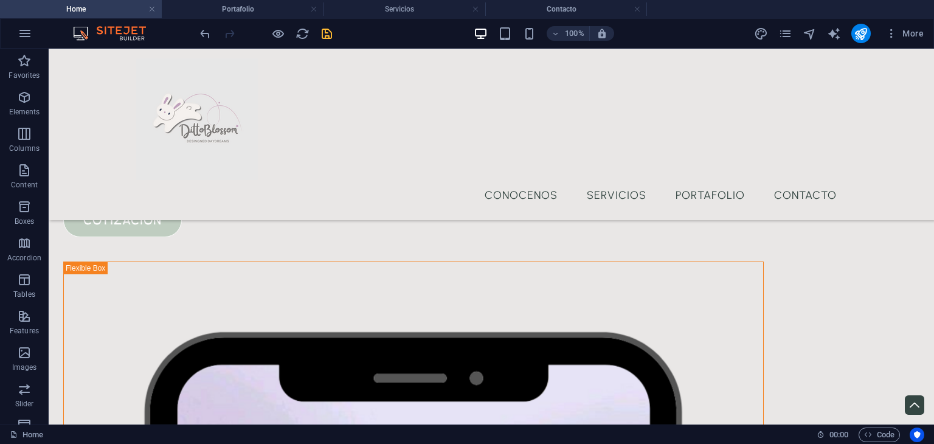
scroll to position [316, 0]
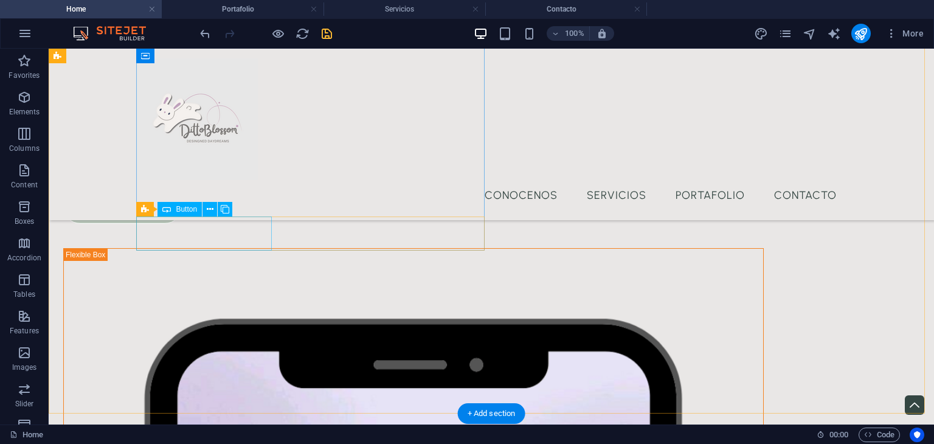
click at [260, 185] on div "contactanos" at bounding box center [413, 168] width 700 height 34
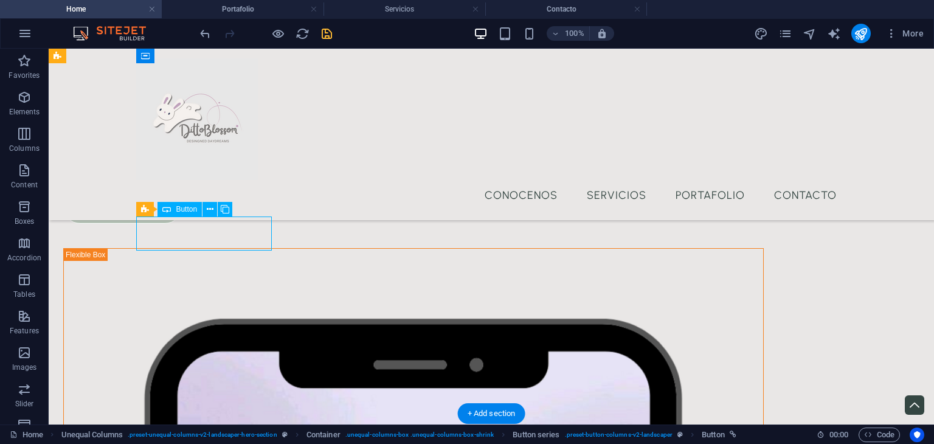
click at [260, 185] on div "contactanos" at bounding box center [413, 168] width 700 height 34
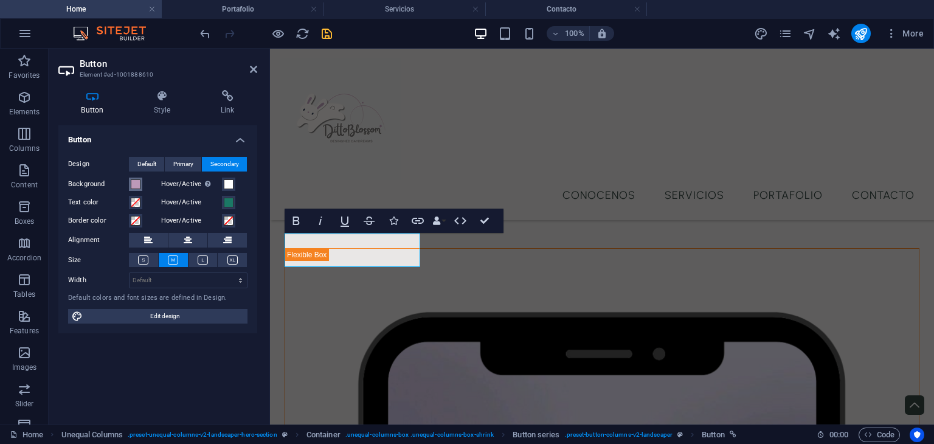
click at [132, 178] on button "Background" at bounding box center [135, 183] width 13 height 13
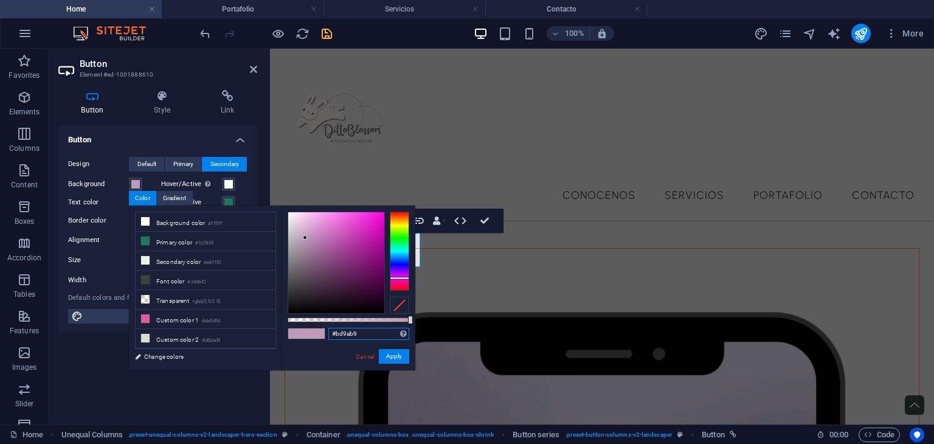
drag, startPoint x: 356, startPoint y: 331, endPoint x: 298, endPoint y: 332, distance: 57.8
click at [298, 332] on div "#bd9ab9 Supported formats #0852ed rgb(8, 82, 237) rgba(8, 82, 237, 90%) hsv(221…" at bounding box center [348, 375] width 134 height 341
click at [419, 126] on div "Ditto Blossom es un rincón donde las flores aprenden a desafiar al tiempo. Insp…" at bounding box center [601, 77] width 635 height 98
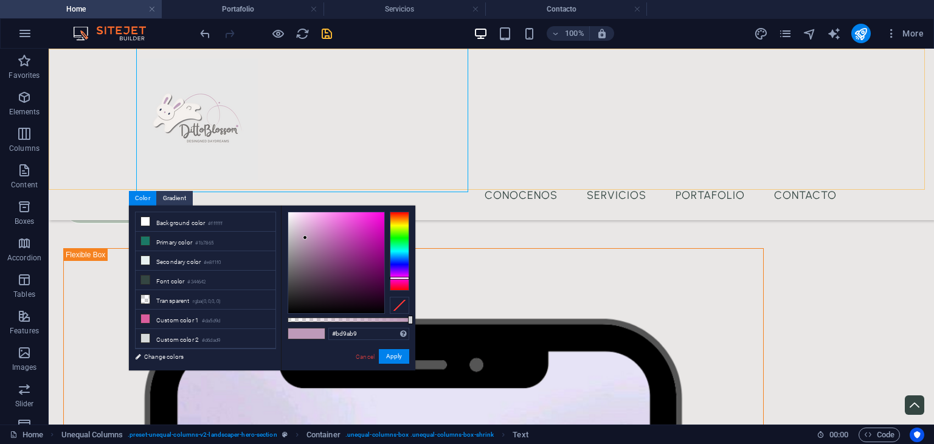
click at [445, 168] on div "Menu Conocenos Servicios Portafolio Contacto" at bounding box center [491, 134] width 885 height 171
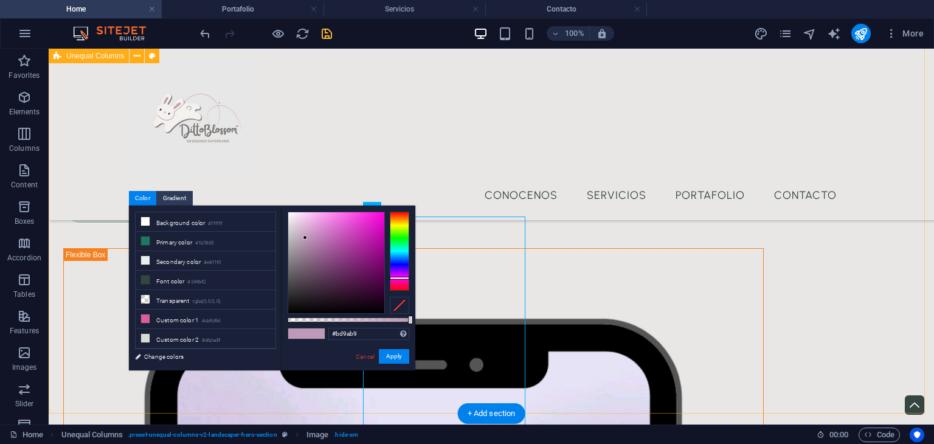
click at [569, 277] on div "We Design, You Enjoy Ditto Blossom es un rincón donde las flores aprenden a des…" at bounding box center [491, 422] width 885 height 1379
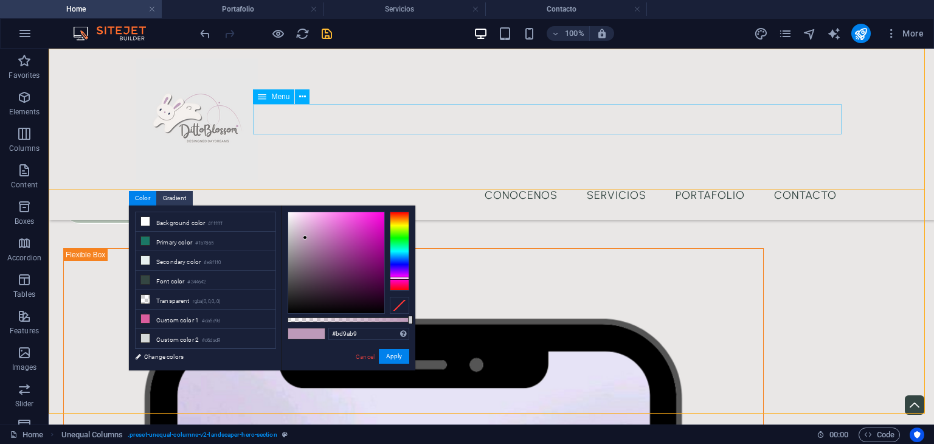
click at [379, 180] on nav "Conocenos Servicios Portafolio Contacto" at bounding box center [491, 195] width 710 height 30
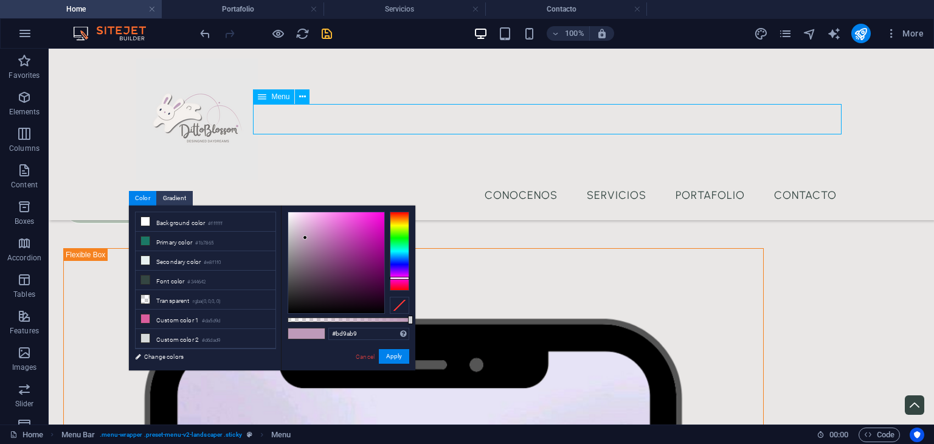
click at [379, 180] on nav "Conocenos Servicios Portafolio Contacto" at bounding box center [491, 195] width 710 height 30
select select "1"
select select
select select "2"
select select
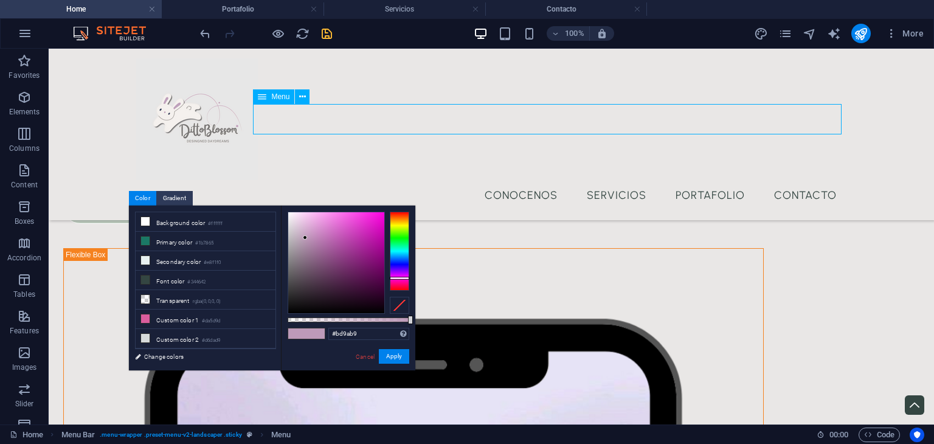
select select "3"
select select
select select "4"
select select
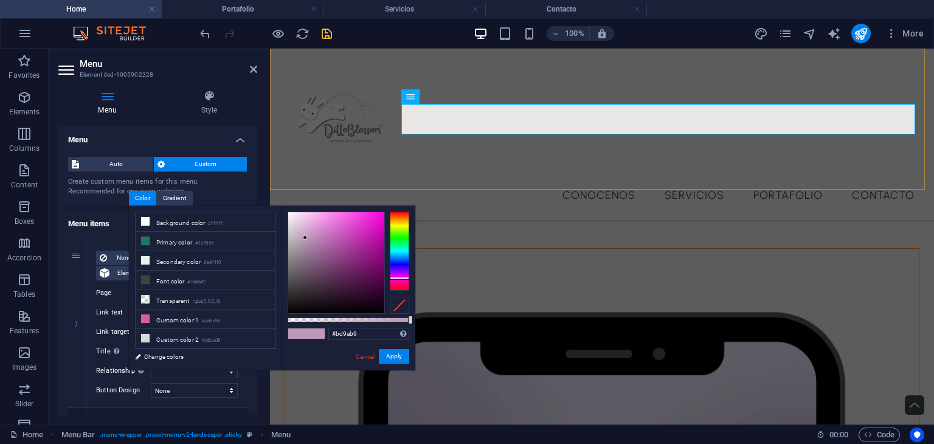
click at [440, 171] on div "Menu Conocenos Servicios Portafolio Contacto" at bounding box center [602, 134] width 664 height 171
select select "header"
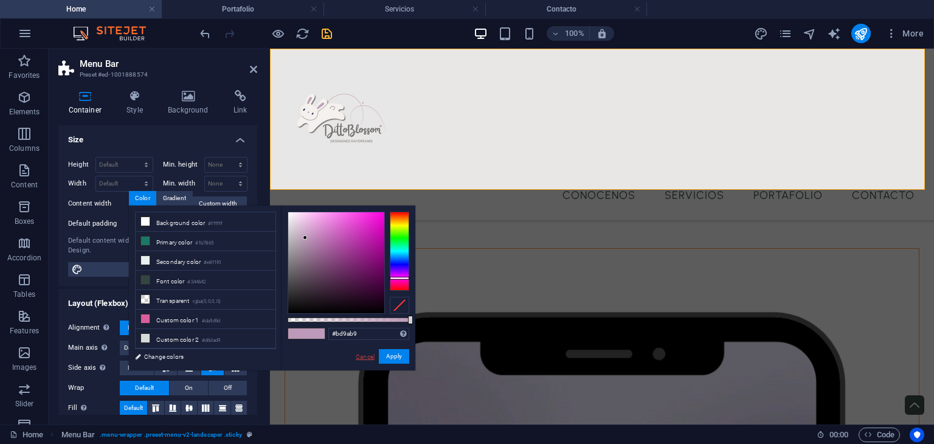
click at [360, 357] on link "Cancel" at bounding box center [364, 356] width 21 height 9
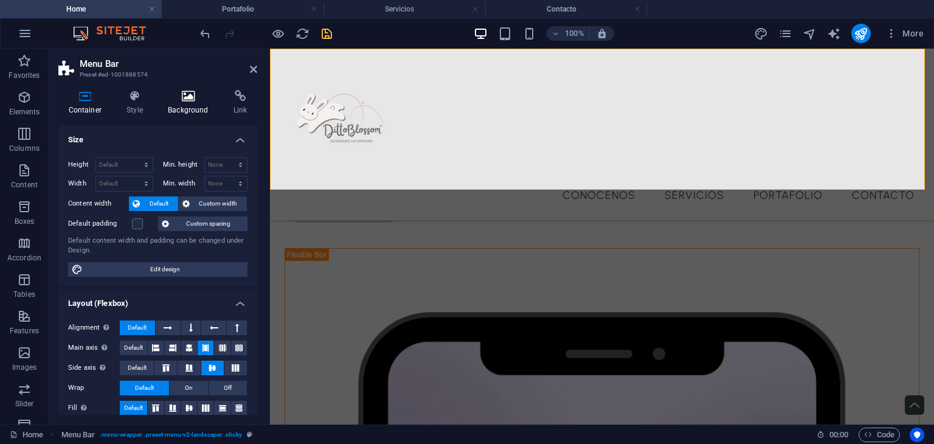
click at [176, 101] on icon at bounding box center [188, 96] width 61 height 12
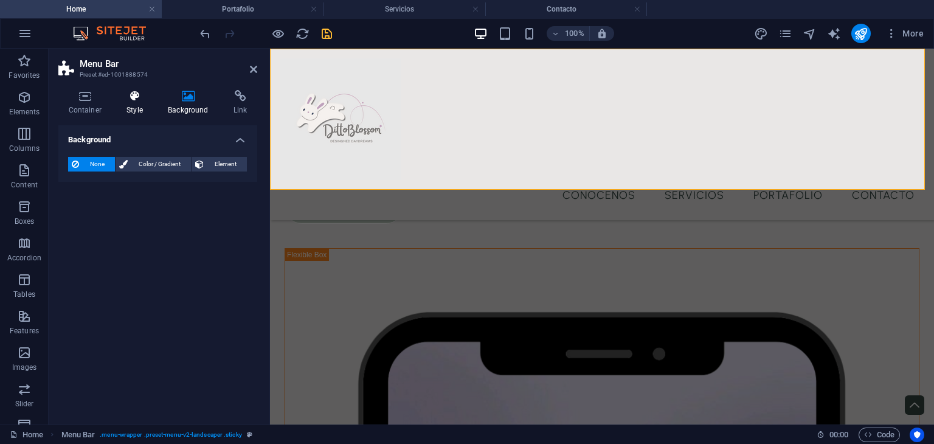
click at [141, 106] on h4 "Style" at bounding box center [137, 103] width 41 height 26
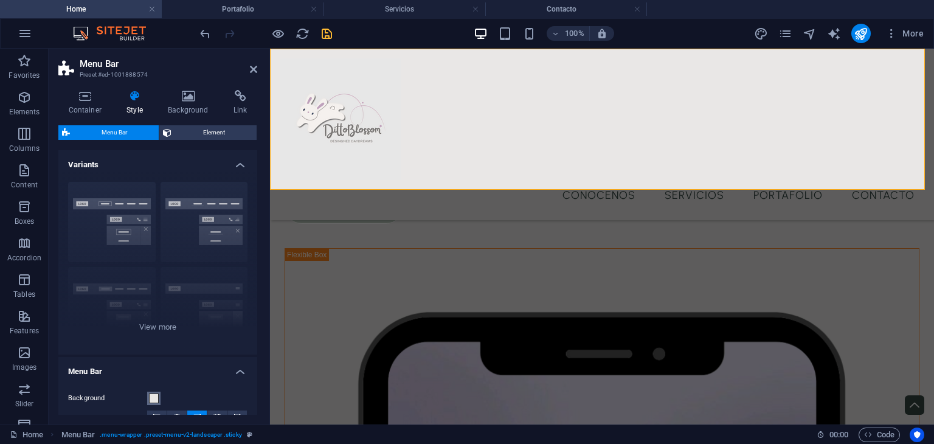
click at [158, 394] on span at bounding box center [154, 398] width 10 height 10
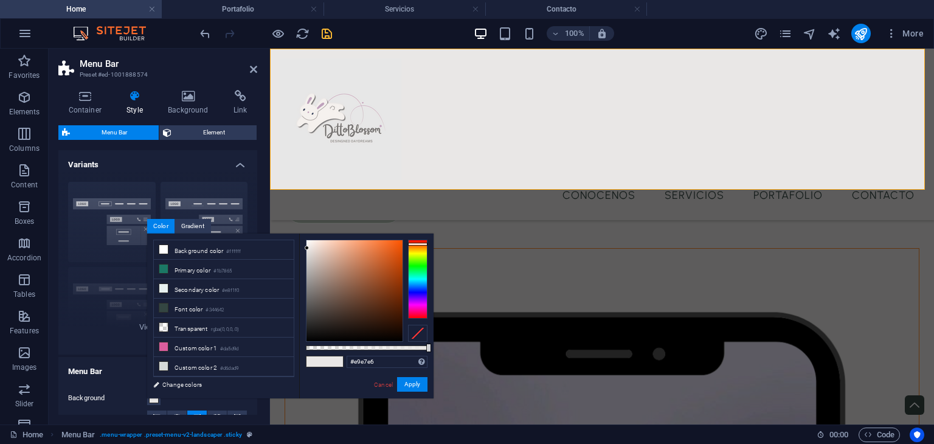
click at [336, 363] on span at bounding box center [334, 361] width 18 height 10
drag, startPoint x: 392, startPoint y: 365, endPoint x: 345, endPoint y: 360, distance: 47.0
click at [345, 360] on div "#e9e7e6 Supported formats #0852ed rgb(8, 82, 237) rgba(8, 82, 237, 90%) hsv(221…" at bounding box center [366, 403] width 134 height 341
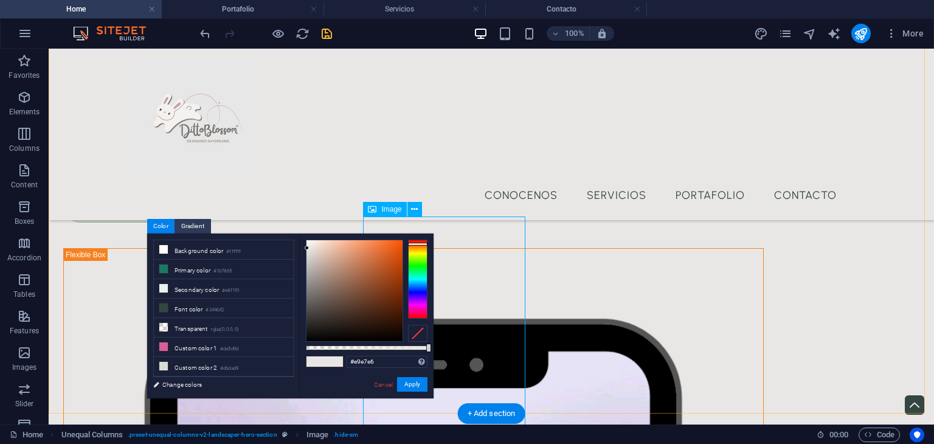
select select "px"
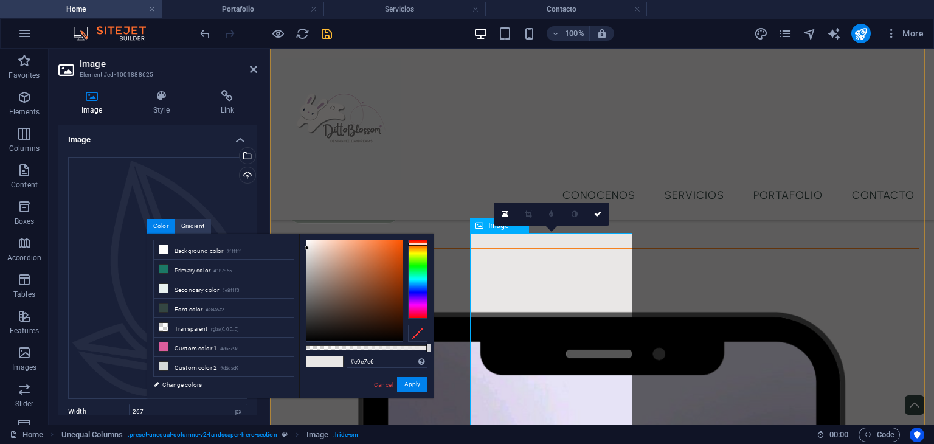
click at [461, 224] on div "cotización" at bounding box center [601, 207] width 635 height 34
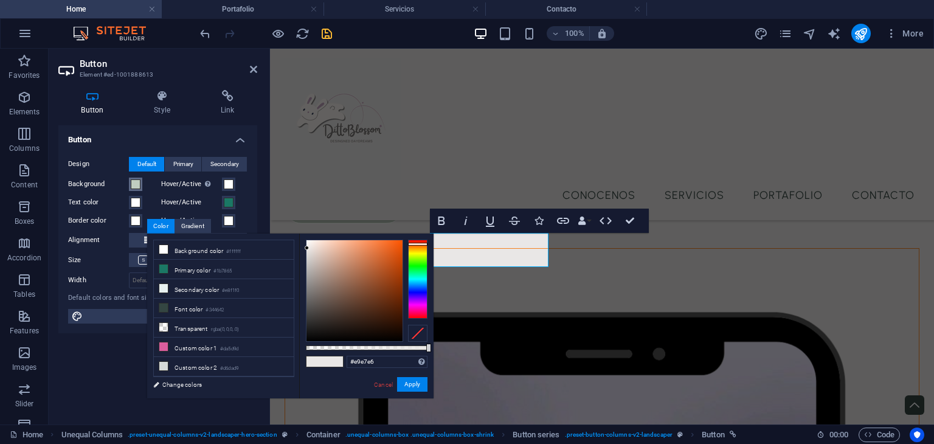
click at [133, 187] on span at bounding box center [136, 184] width 10 height 10
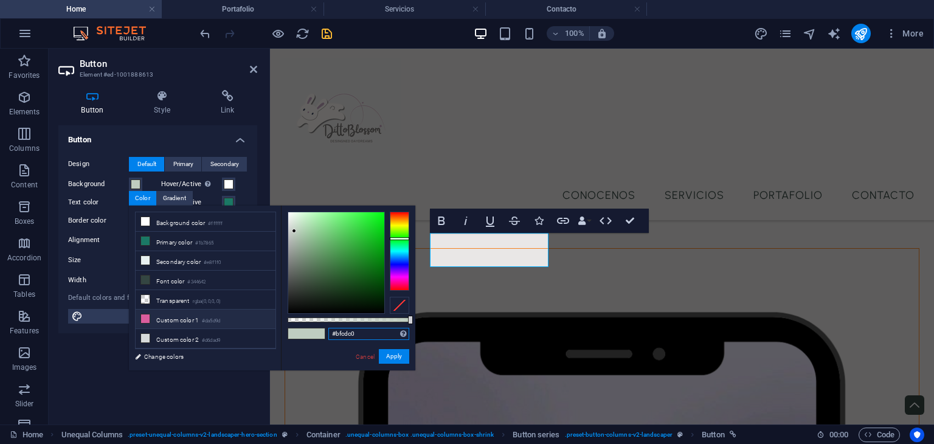
drag, startPoint x: 367, startPoint y: 334, endPoint x: 185, endPoint y: 314, distance: 182.8
click at [185, 314] on div "less Background color #ffffff Primary color #1b7865 Secondary color #e8f1f0 Fon…" at bounding box center [272, 287] width 286 height 165
click at [355, 359] on link "Cancel" at bounding box center [364, 356] width 21 height 9
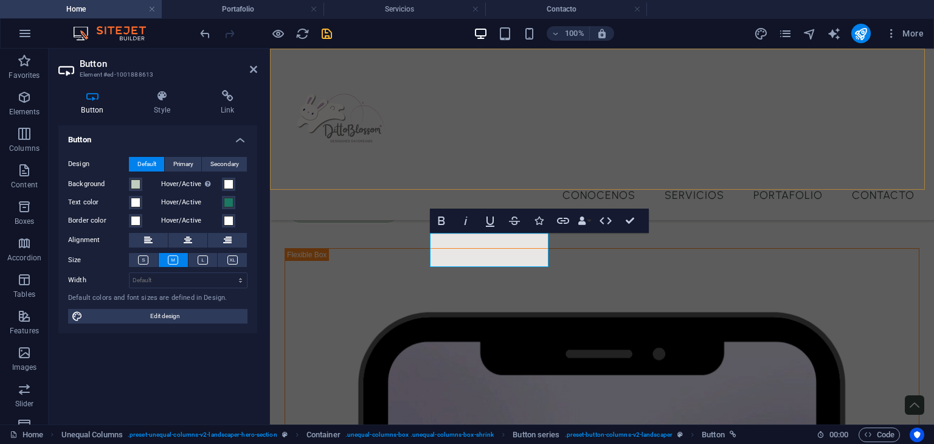
click at [443, 134] on div "Menu Conocenos Servicios Portafolio Contacto" at bounding box center [602, 134] width 664 height 171
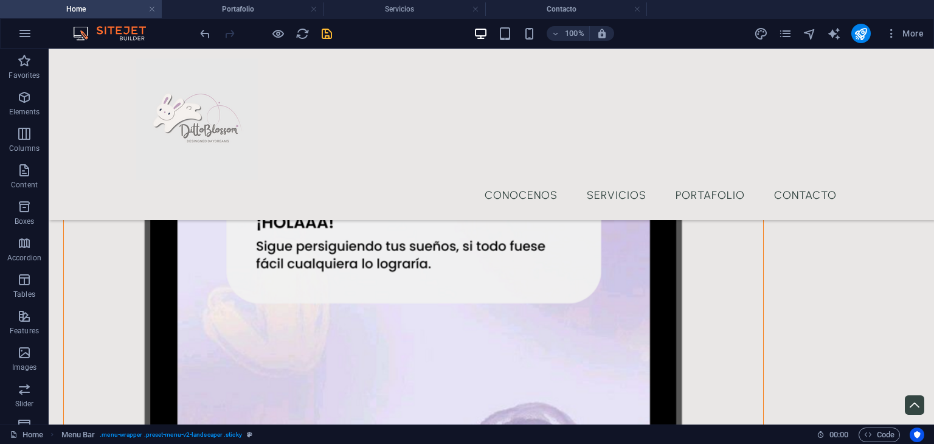
scroll to position [847, 0]
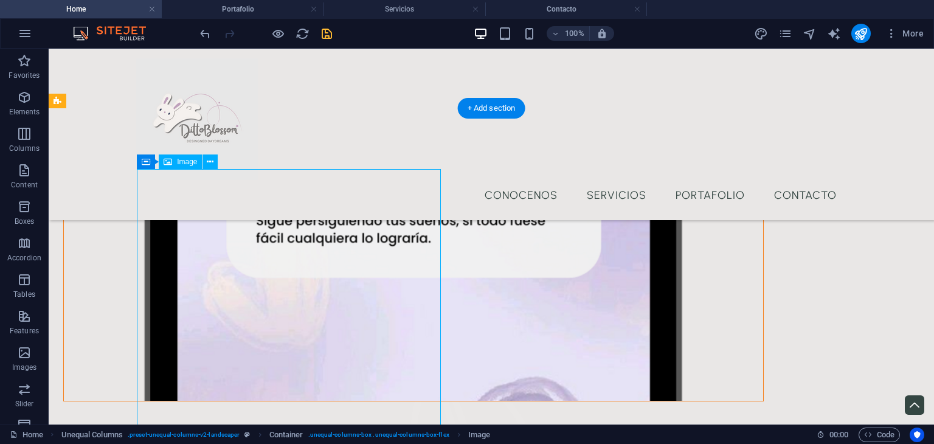
select select "%"
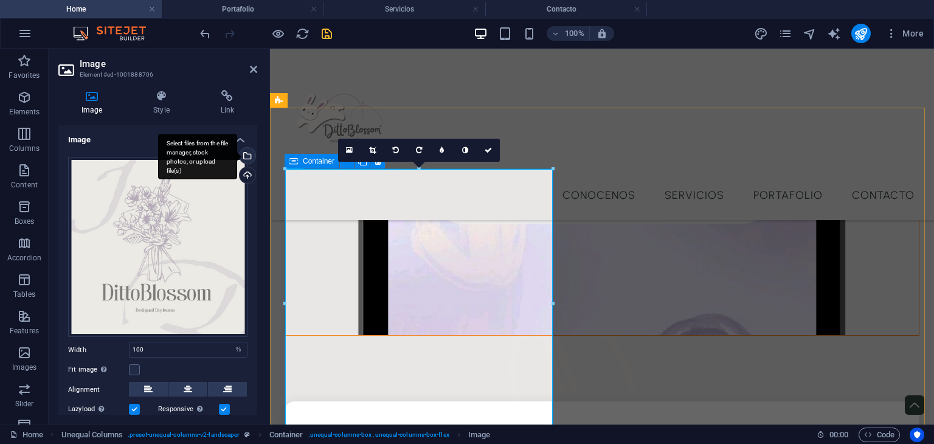
click at [237, 154] on div "Select files from the file manager, stock photos, or upload file(s)" at bounding box center [197, 157] width 79 height 46
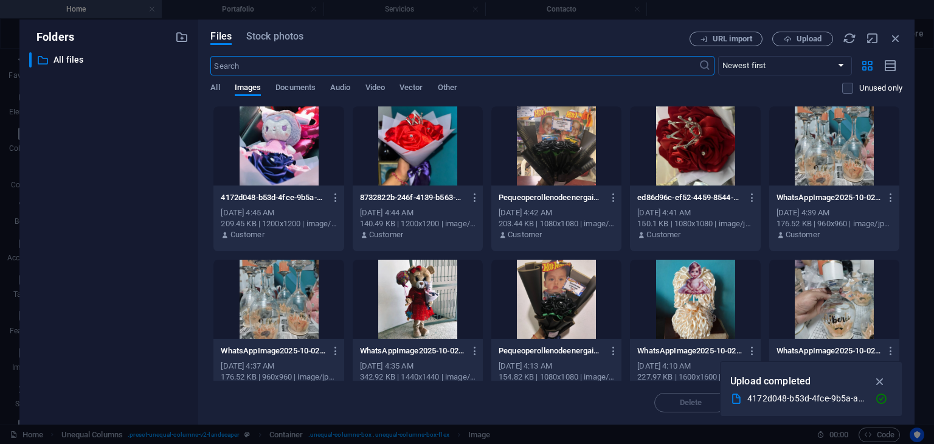
scroll to position [1155, 0]
click at [796, 43] on span "Upload" at bounding box center [808, 38] width 25 height 7
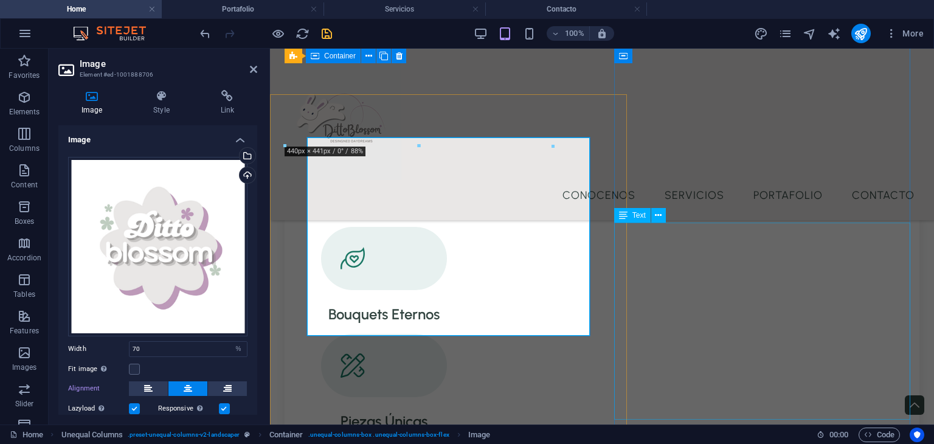
type input "100"
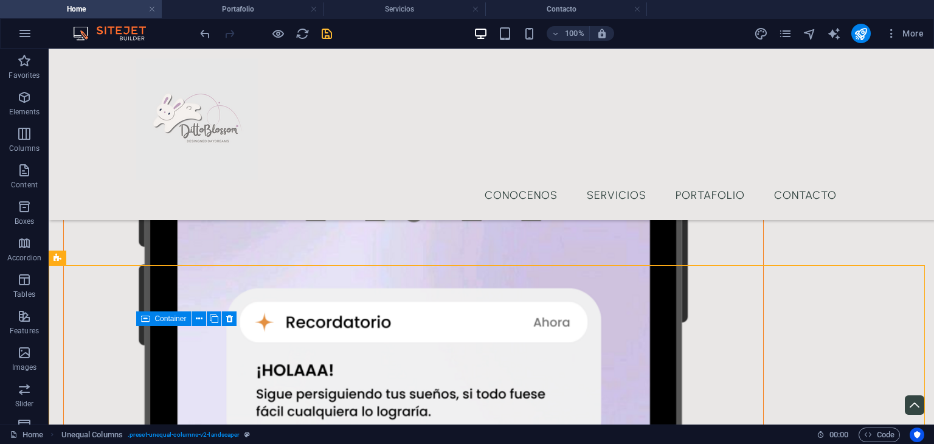
scroll to position [853, 0]
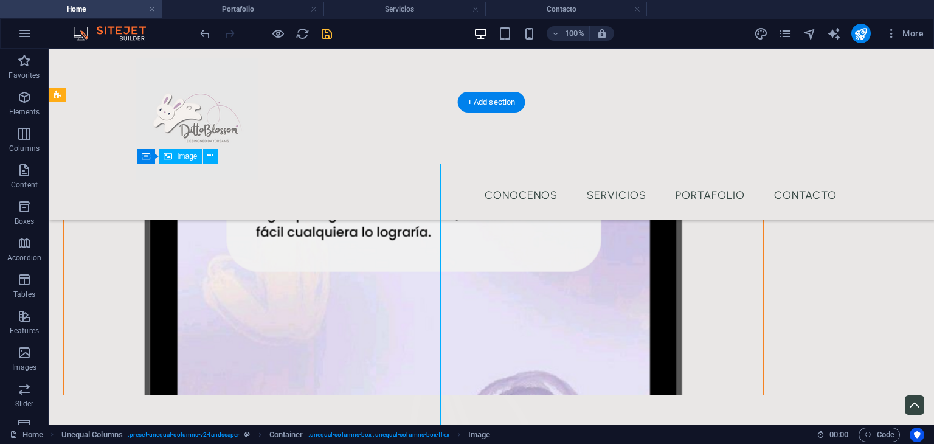
select select "%"
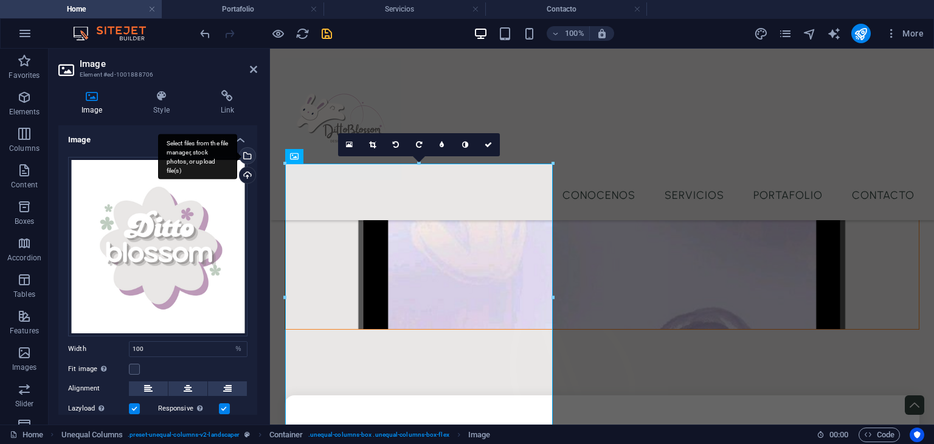
click at [248, 156] on div "Select files from the file manager, stock photos, or upload file(s)" at bounding box center [246, 157] width 18 height 18
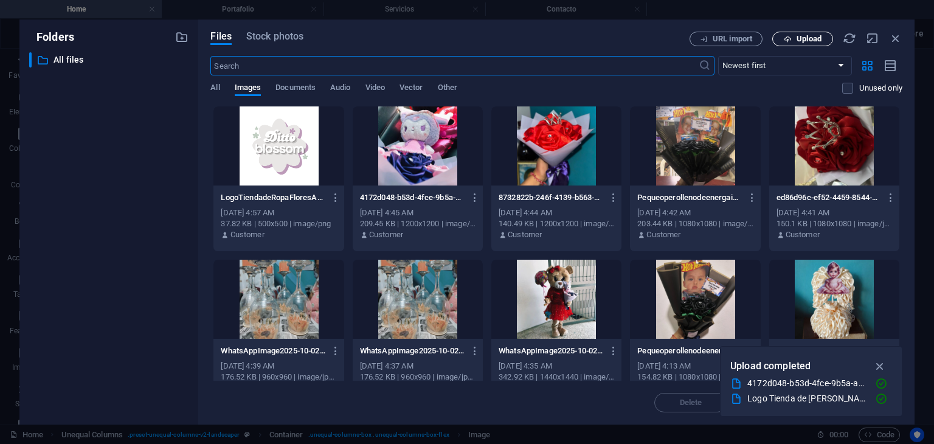
click at [801, 42] on span "Upload" at bounding box center [808, 38] width 25 height 7
click at [117, 236] on div "​ All files All files" at bounding box center [108, 233] width 159 height 362
click at [816, 37] on span "Upload" at bounding box center [808, 38] width 25 height 7
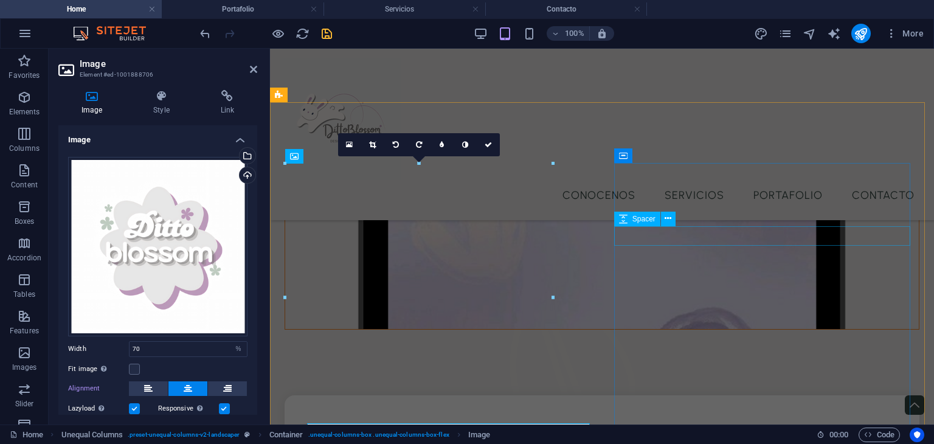
type input "100"
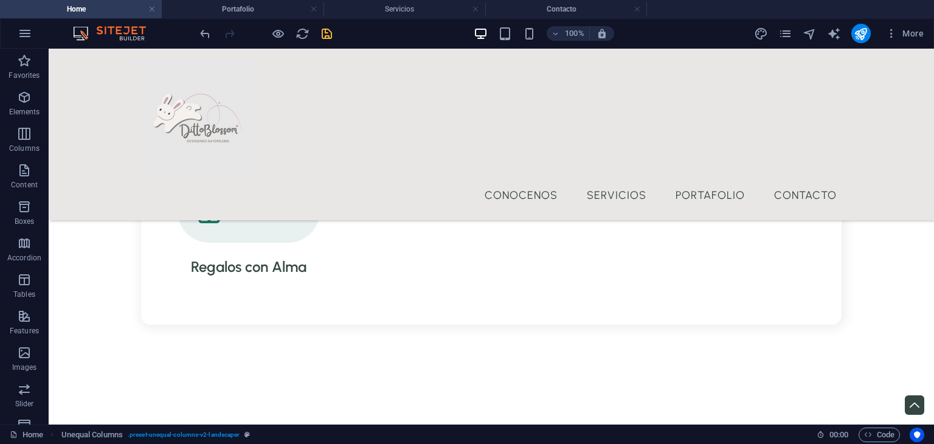
scroll to position [1592, 0]
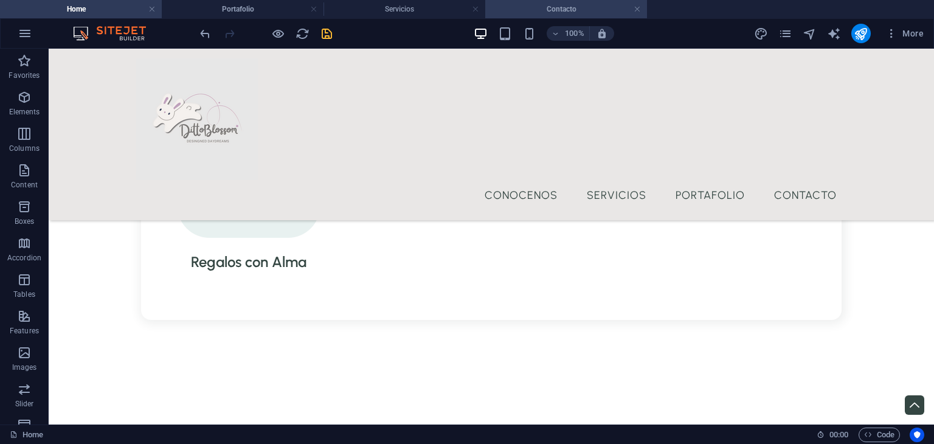
click at [540, 7] on h4 "Contacto" at bounding box center [566, 8] width 162 height 13
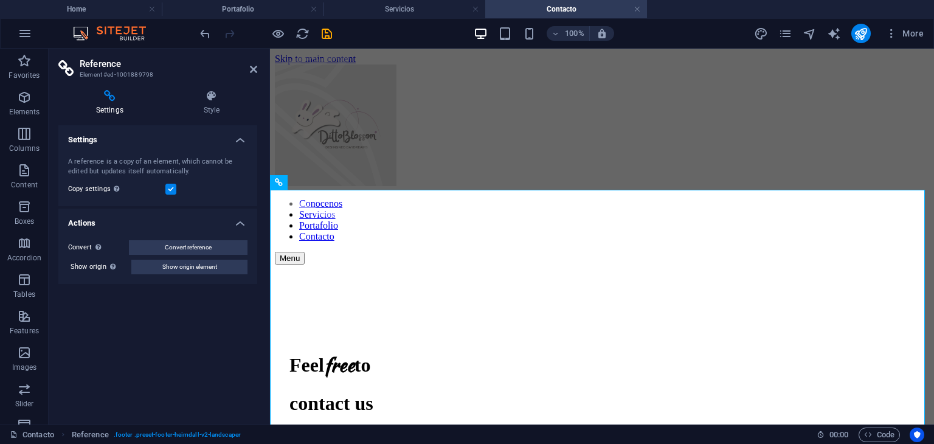
scroll to position [954, 0]
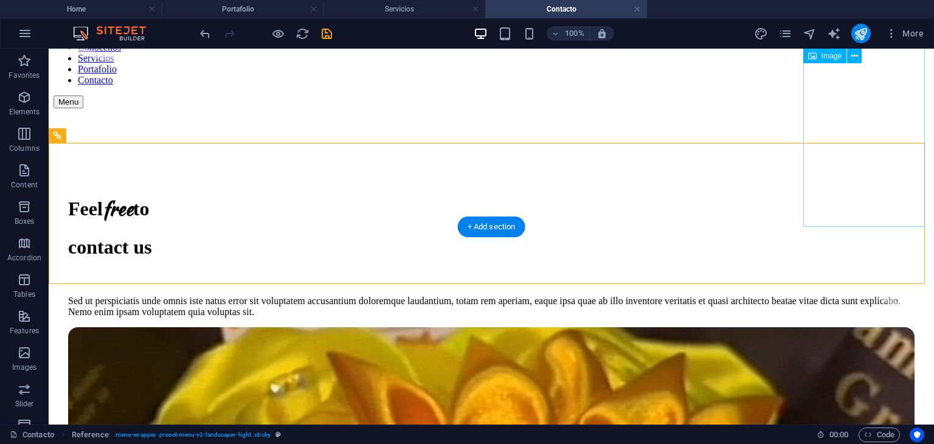
scroll to position [62, 0]
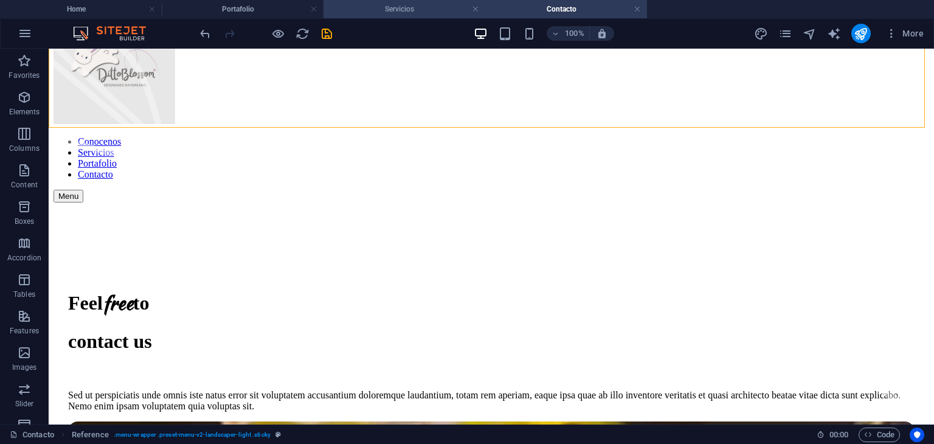
click at [414, 8] on h4 "Servicios" at bounding box center [404, 8] width 162 height 13
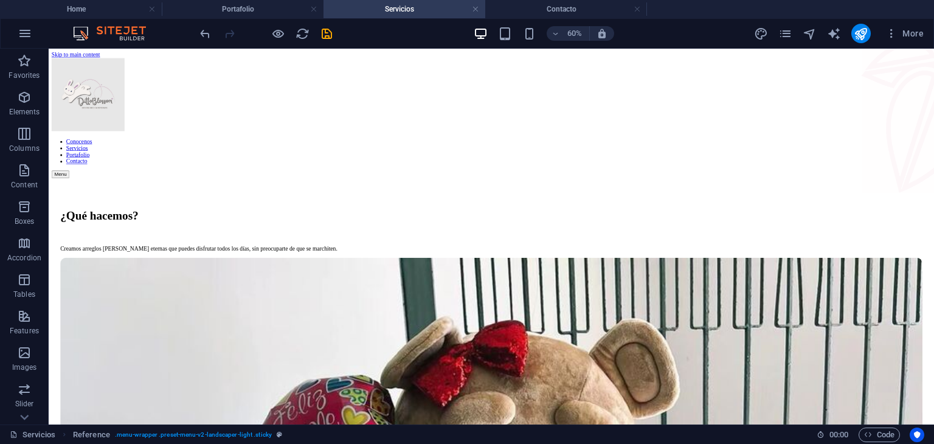
scroll to position [0, 0]
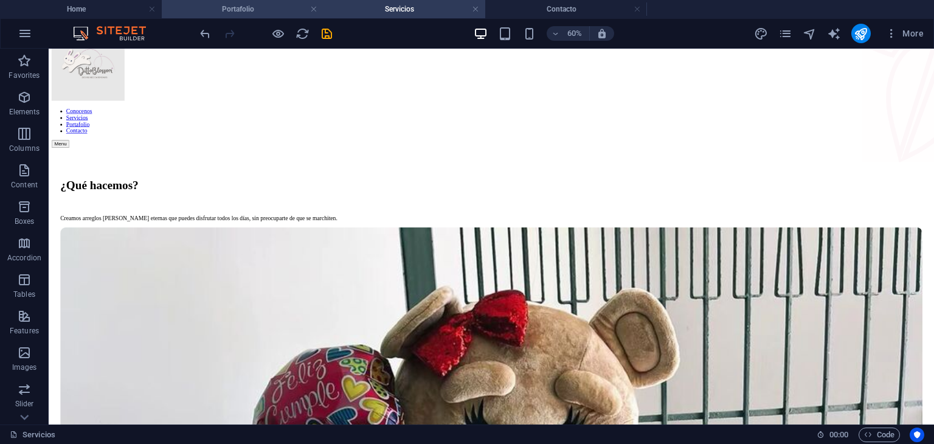
click at [277, 13] on h4 "Portafolio" at bounding box center [243, 8] width 162 height 13
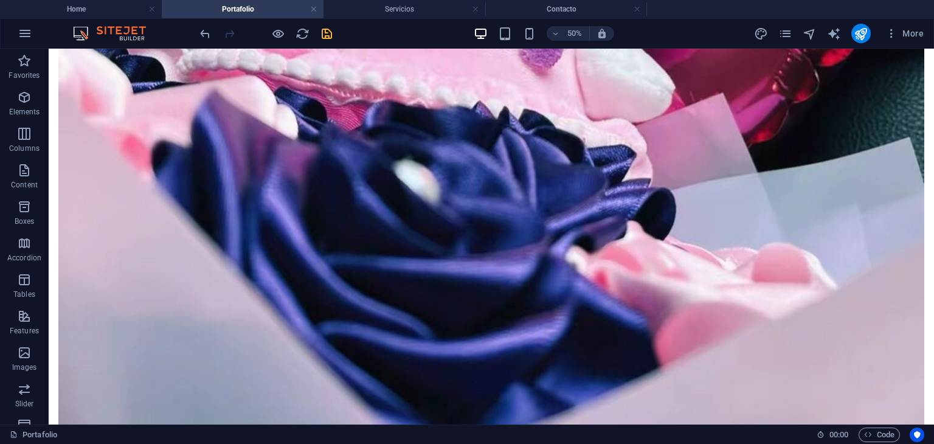
scroll to position [1566, 0]
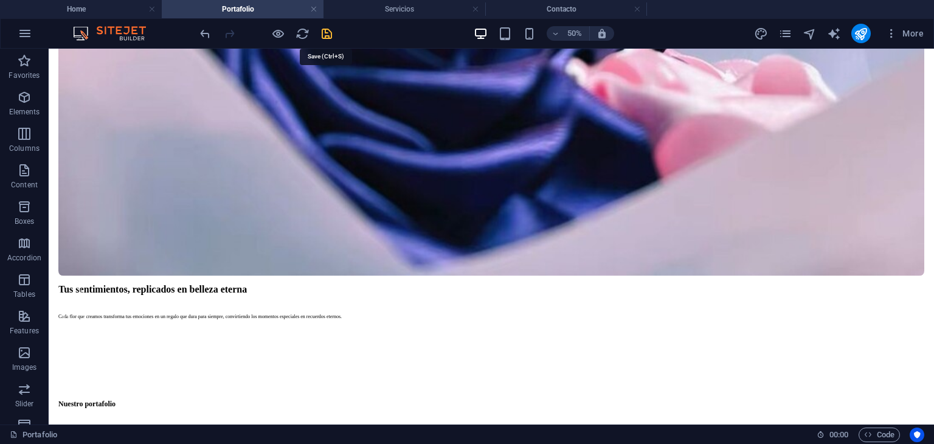
click at [332, 33] on icon "save" at bounding box center [327, 34] width 14 height 14
checkbox input "false"
click at [389, 10] on h4 "Servicios" at bounding box center [404, 8] width 162 height 13
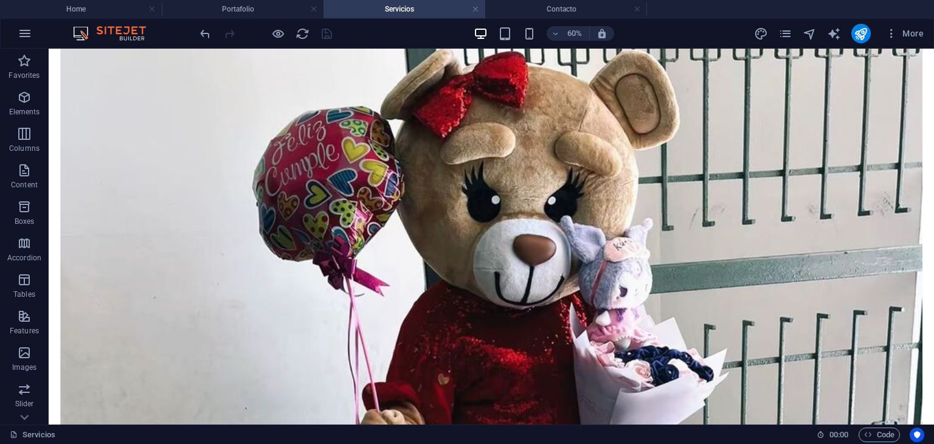
scroll to position [457, 0]
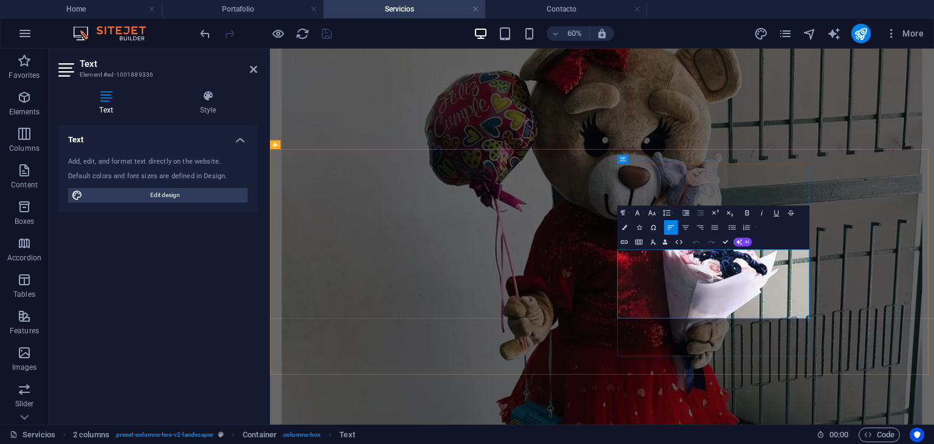
drag, startPoint x: 990, startPoint y: 487, endPoint x: 849, endPoint y: 392, distance: 170.3
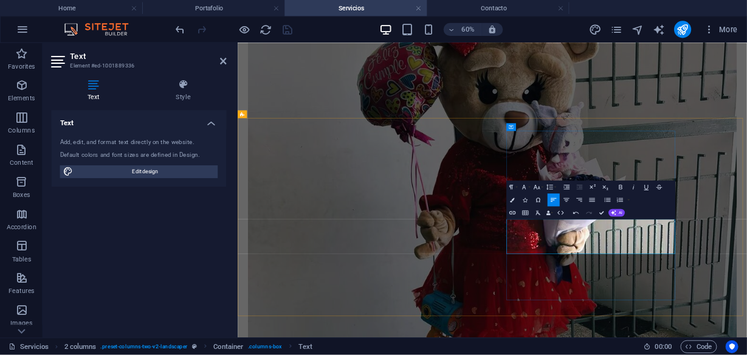
scroll to position [482, 0]
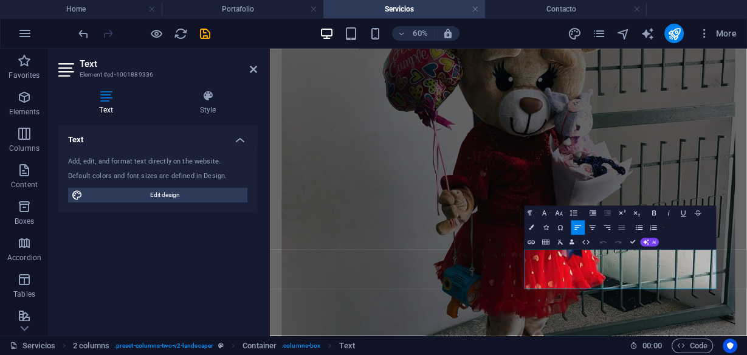
click at [617, 224] on icon "button" at bounding box center [621, 227] width 9 height 9
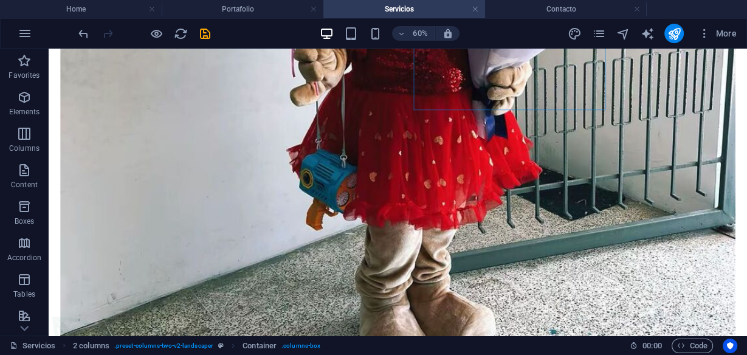
scroll to position [920, 0]
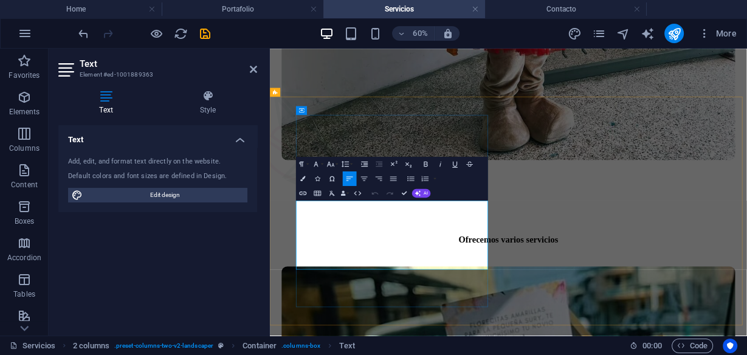
scroll to position [945, 0]
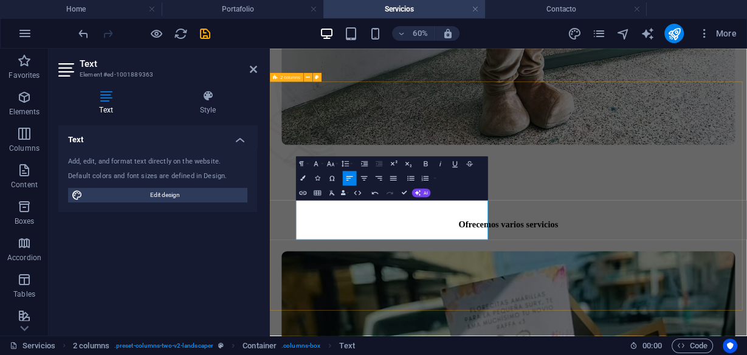
drag, startPoint x: 427, startPoint y: 363, endPoint x: 309, endPoint y: 310, distance: 129.5
click at [394, 179] on icon "button" at bounding box center [393, 178] width 7 height 4
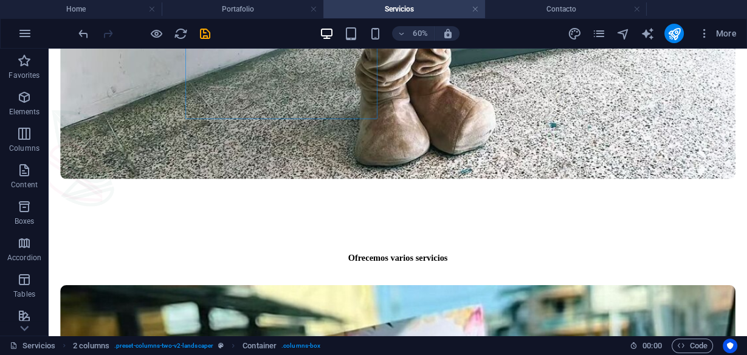
scroll to position [1287, 0]
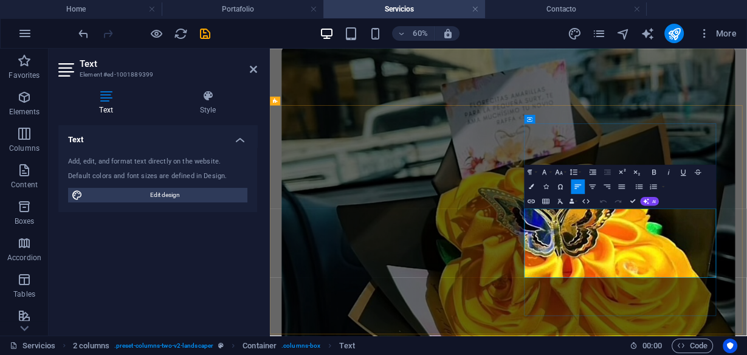
drag, startPoint x: 817, startPoint y: 418, endPoint x: 695, endPoint y: 311, distance: 162.4
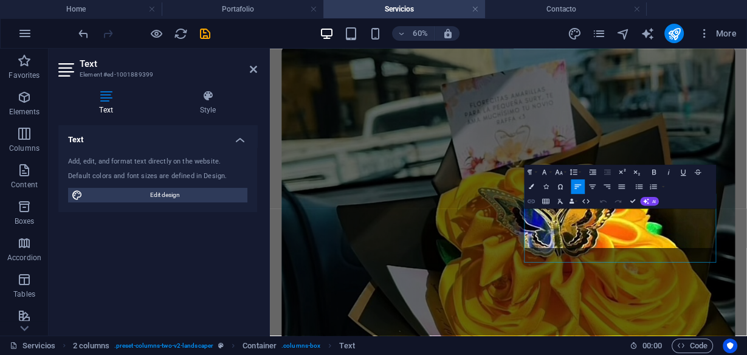
scroll to position [1312, 0]
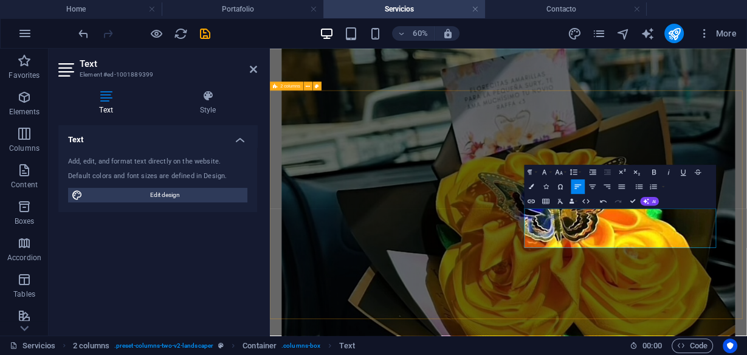
drag, startPoint x: 807, startPoint y: 369, endPoint x: 681, endPoint y: 324, distance: 133.0
click at [621, 184] on icon "button" at bounding box center [622, 186] width 7 height 4
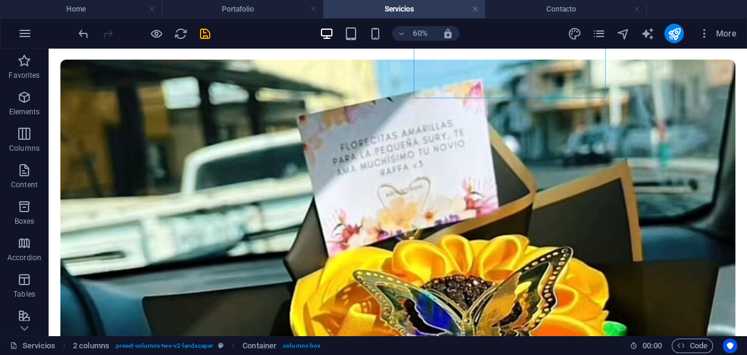
scroll to position [1654, 0]
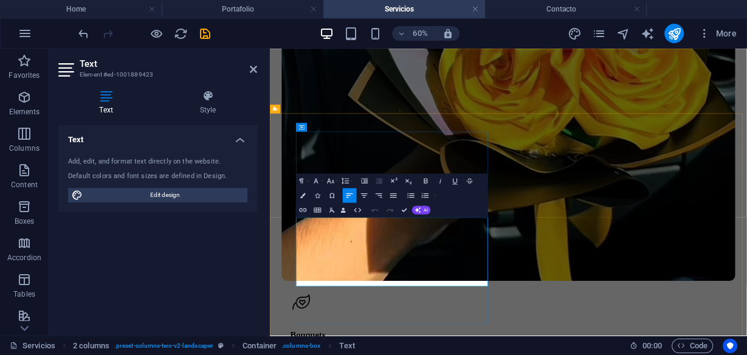
drag, startPoint x: 437, startPoint y: 439, endPoint x: 566, endPoint y: 264, distance: 217.3
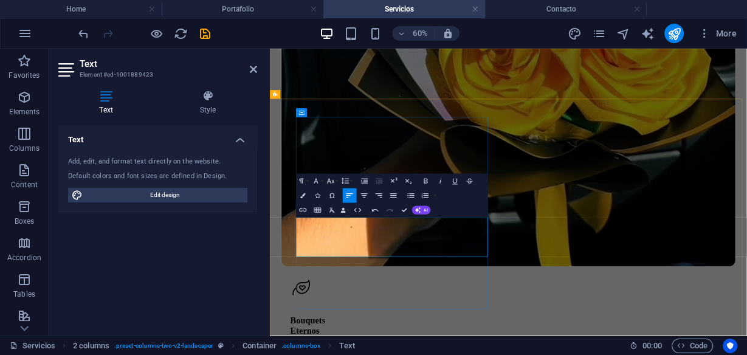
drag, startPoint x: 477, startPoint y: 390, endPoint x: 314, endPoint y: 326, distance: 175.5
click at [393, 194] on icon "button" at bounding box center [393, 195] width 9 height 9
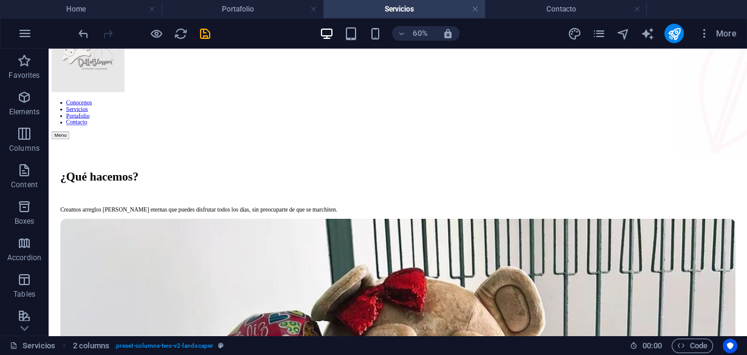
scroll to position [0, 0]
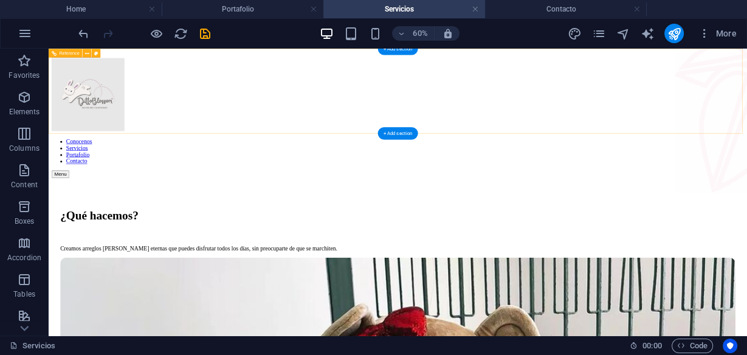
click at [861, 198] on nav "Conocenos Servicios Portafolio Contacto" at bounding box center [630, 220] width 1154 height 44
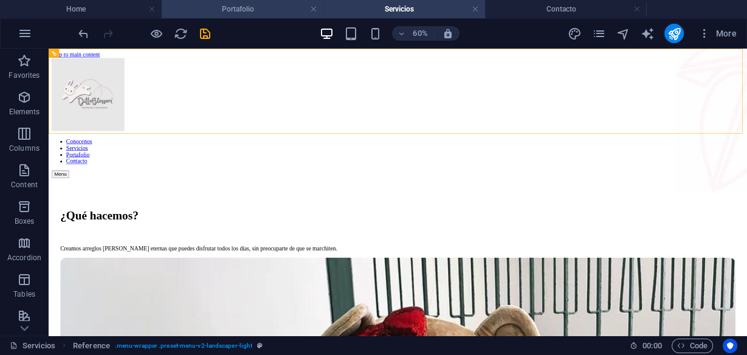
click at [277, 10] on h4 "Portafolio" at bounding box center [243, 8] width 162 height 13
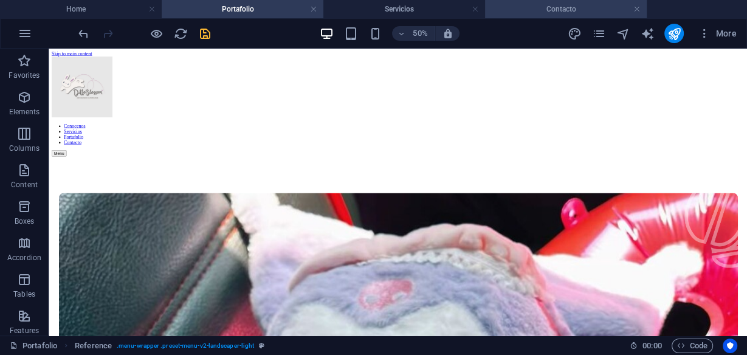
click at [528, 7] on h4 "Contacto" at bounding box center [566, 8] width 162 height 13
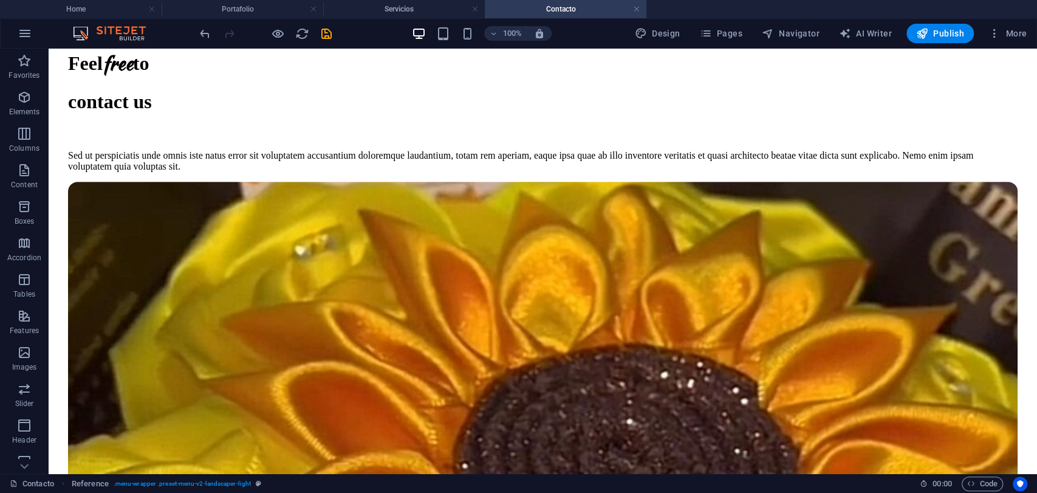
scroll to position [326, 0]
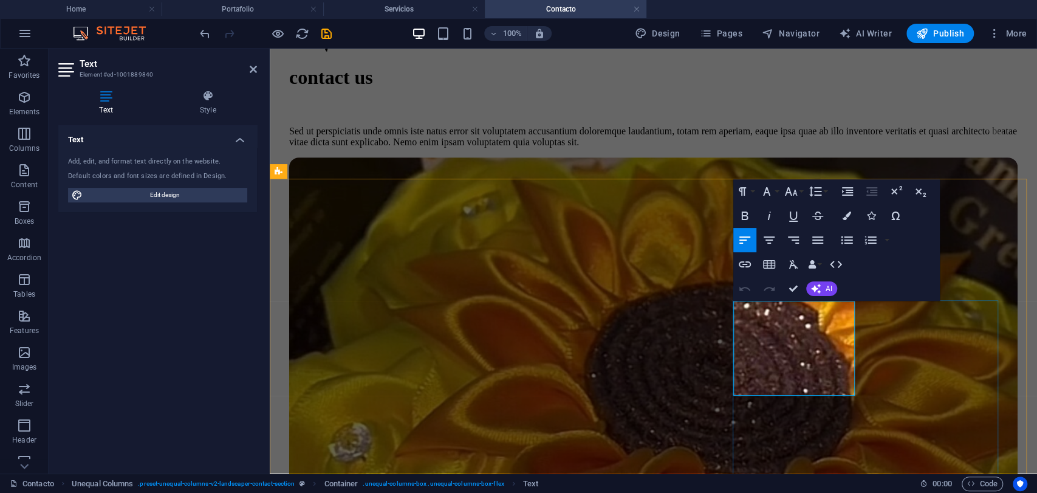
drag, startPoint x: 841, startPoint y: 380, endPoint x: 737, endPoint y: 321, distance: 120.3
copy h2 "Déjanos saber tu opinión"
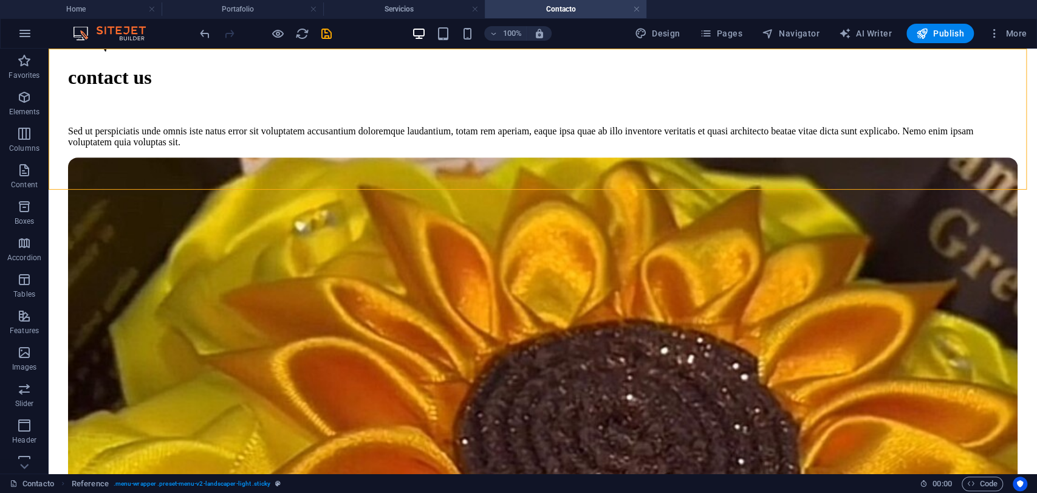
drag, startPoint x: 968, startPoint y: 148, endPoint x: 1014, endPoint y: 165, distance: 49.4
drag, startPoint x: 1026, startPoint y: 172, endPoint x: 1026, endPoint y: 119, distance: 52.9
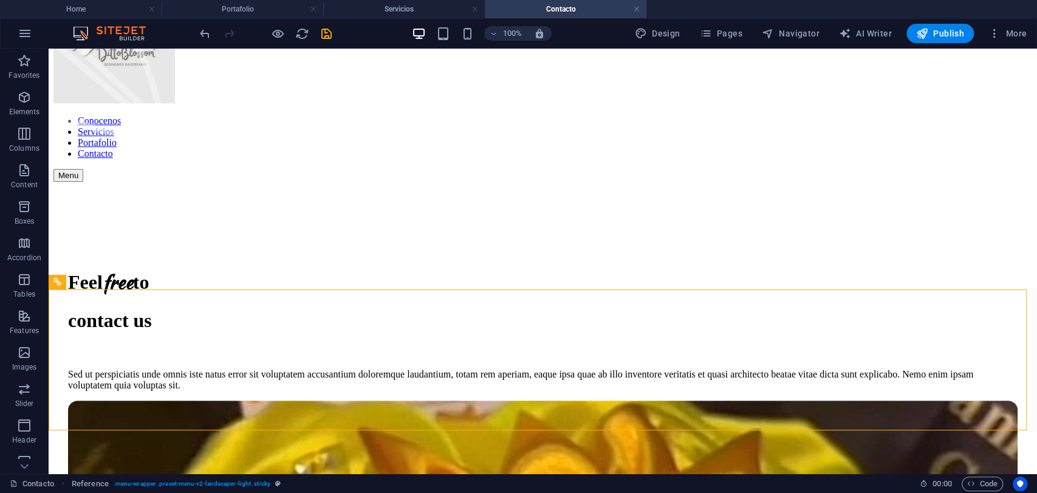
scroll to position [75, 0]
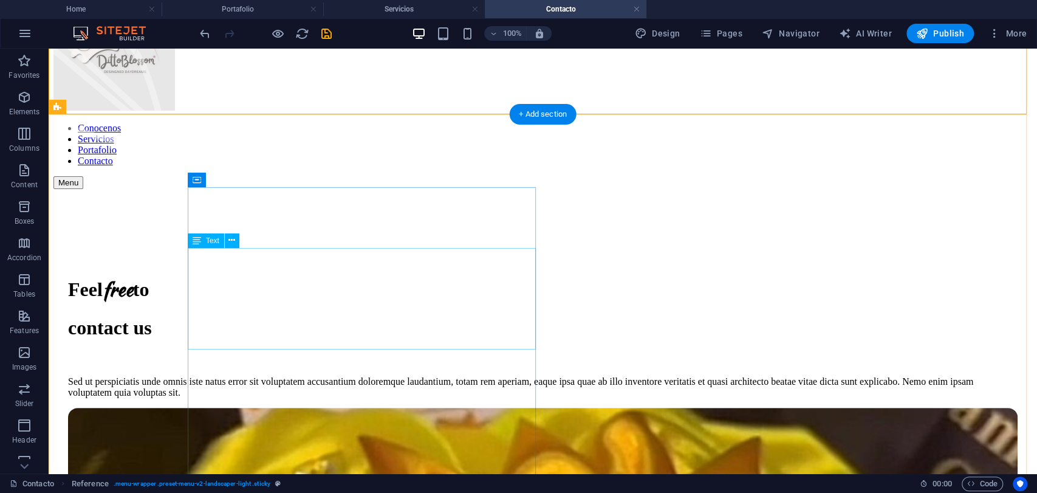
click at [368, 332] on div "Feel free to contact us" at bounding box center [543, 307] width 950 height 64
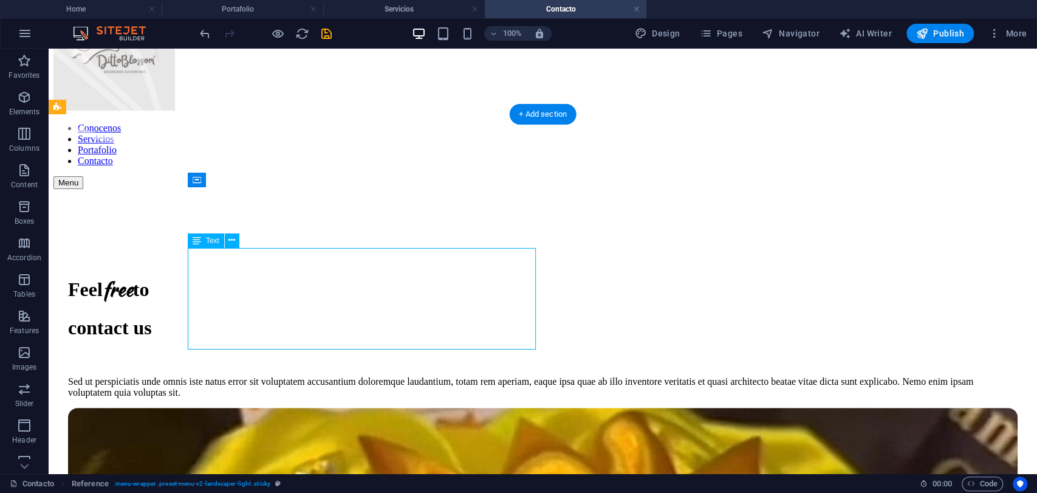
click at [368, 332] on div "Feel free to contact us" at bounding box center [543, 307] width 950 height 64
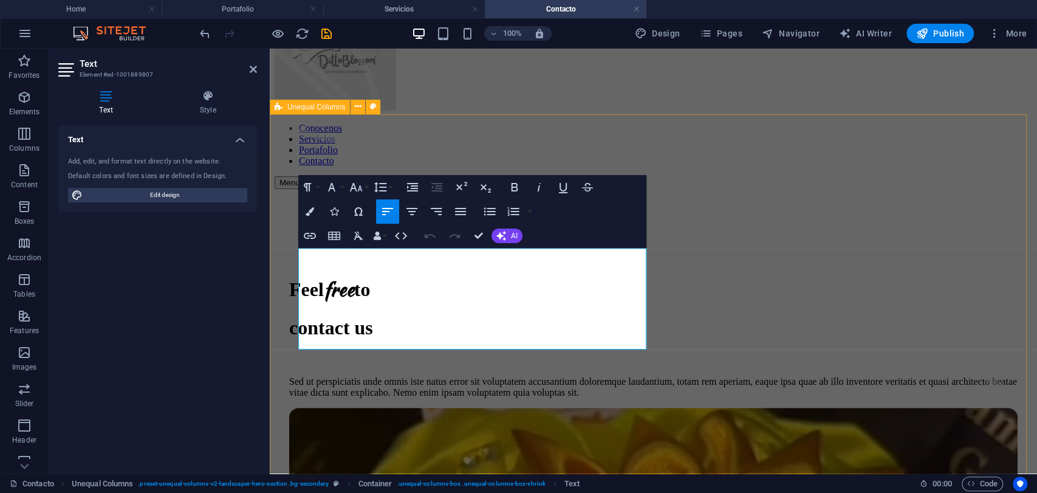
drag, startPoint x: 495, startPoint y: 329, endPoint x: 539, endPoint y: 340, distance: 45.0
click at [371, 275] on h1 "Feel free to" at bounding box center [653, 289] width 729 height 29
click at [365, 275] on h1 "Feel free to" at bounding box center [653, 289] width 729 height 29
click at [321, 277] on h1 "D free to" at bounding box center [653, 289] width 729 height 29
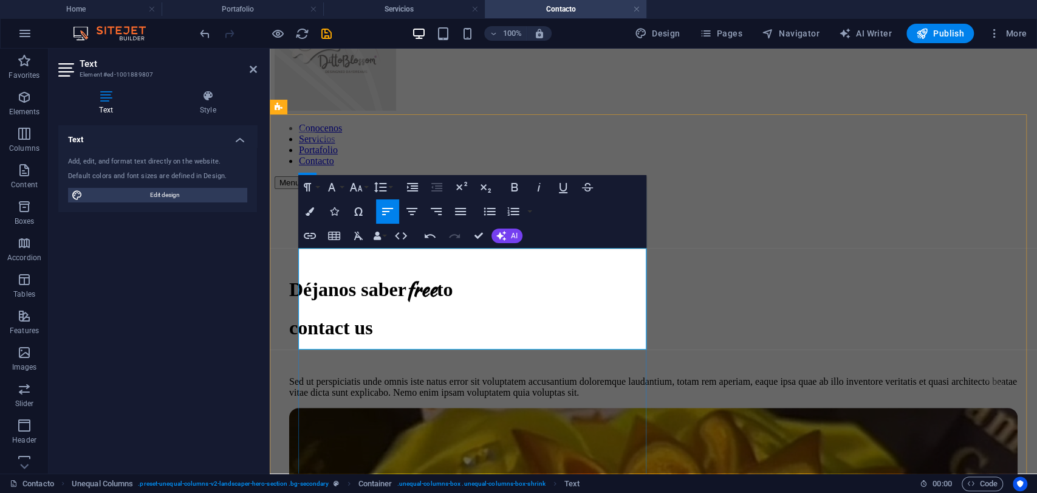
scroll to position [50, 0]
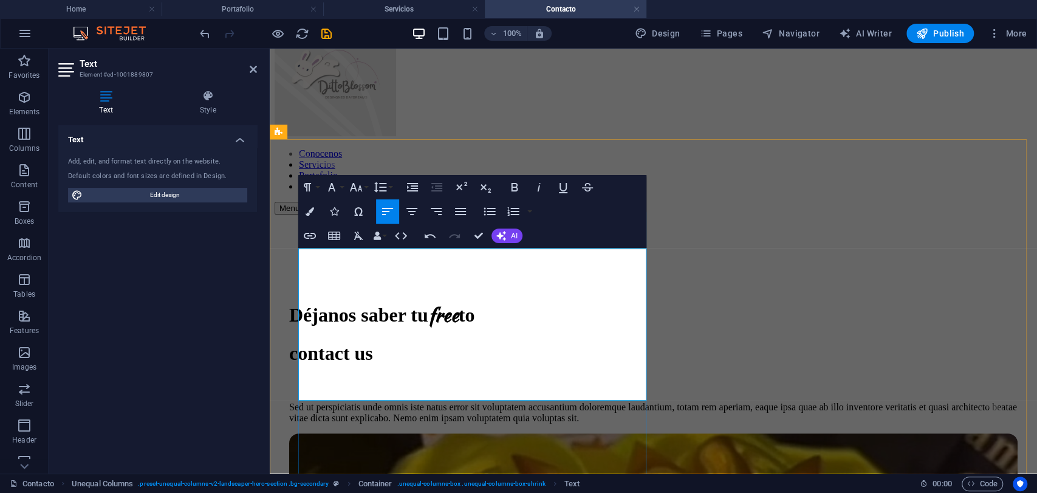
drag, startPoint x: 374, startPoint y: 335, endPoint x: 484, endPoint y: 387, distance: 121.0
click at [484, 364] on div "Déjanos saber tu free to contact us" at bounding box center [653, 332] width 729 height 64
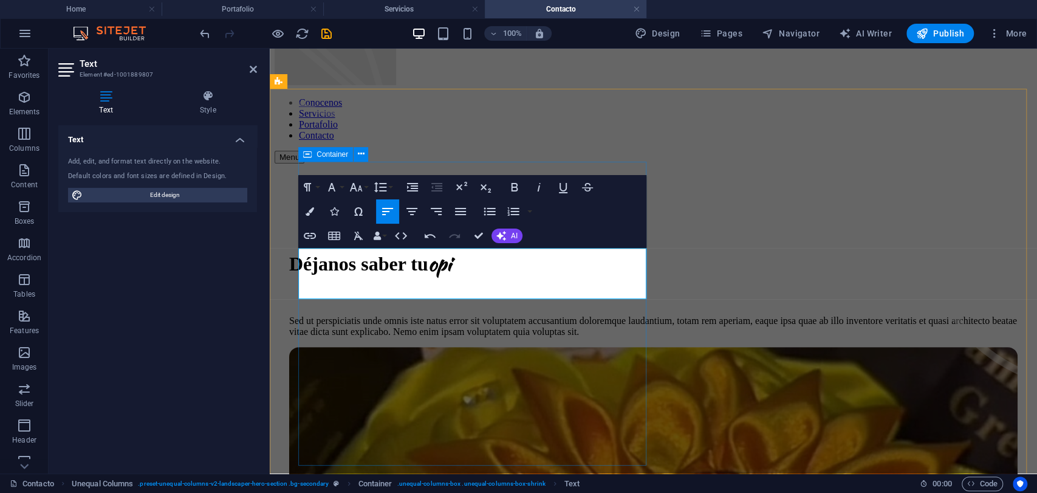
scroll to position [75, 0]
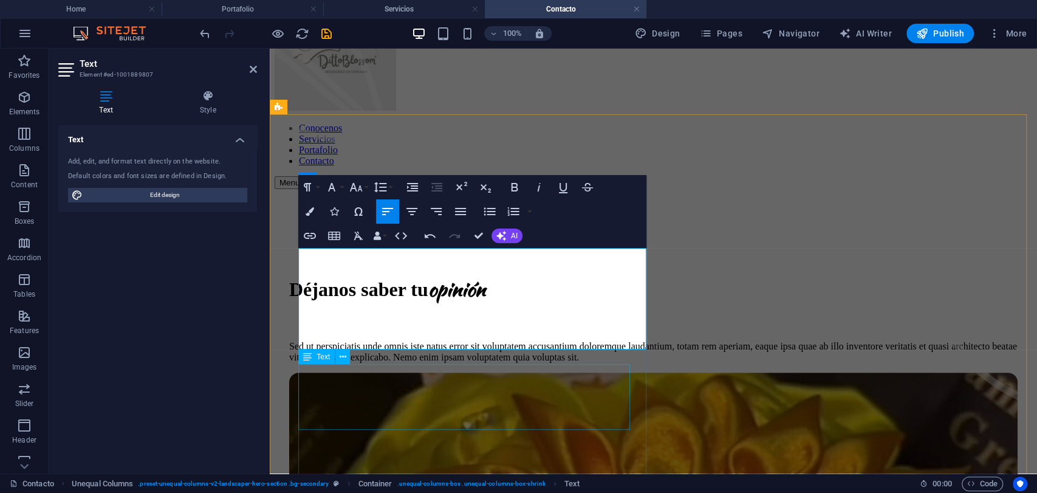
click at [594, 363] on div "Sed ut perspiciatis unde omnis iste natus error sit voluptatem accusantium dolo…" at bounding box center [653, 352] width 729 height 22
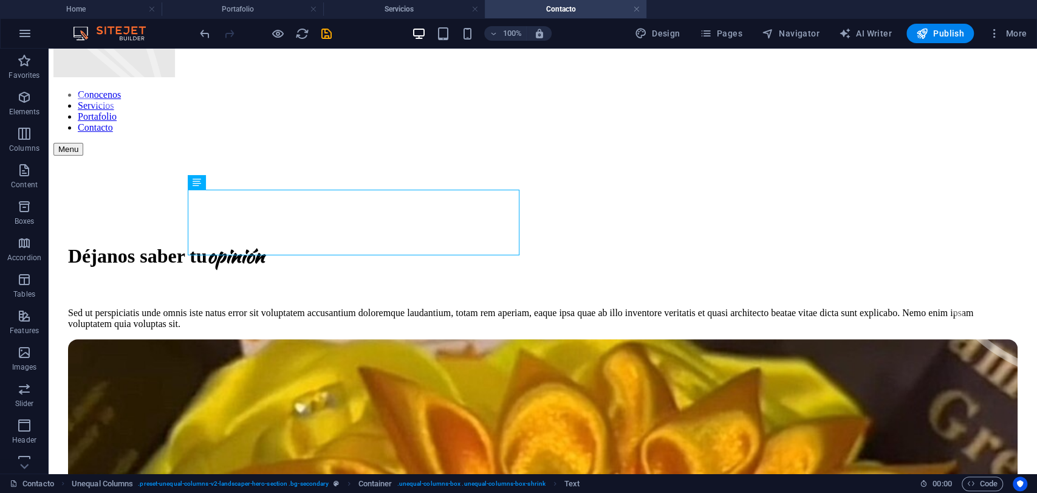
scroll to position [97, 0]
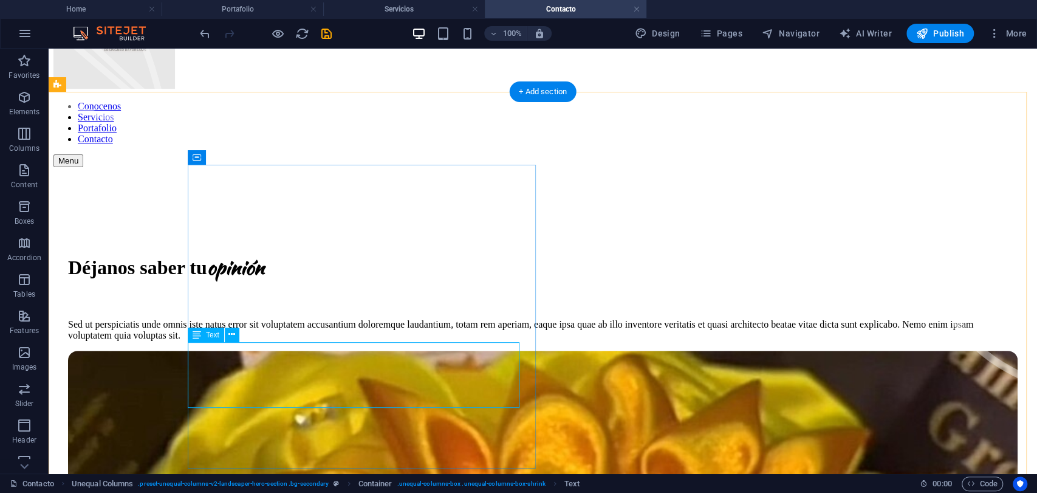
click at [501, 341] on div "Sed ut perspiciatis unde omnis iste natus error sit voluptatem accusantium dolo…" at bounding box center [543, 330] width 950 height 22
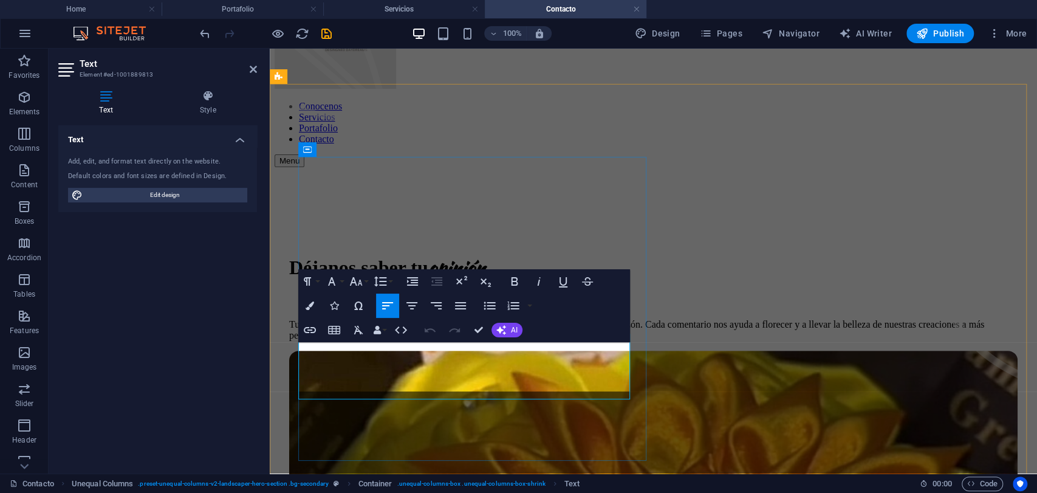
scroll to position [106, 0]
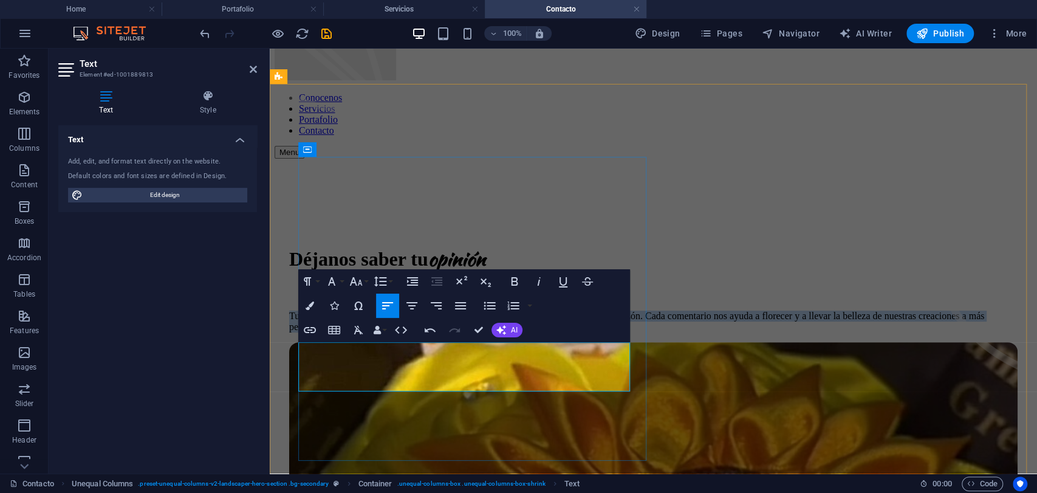
drag, startPoint x: 559, startPoint y: 387, endPoint x: 301, endPoint y: 356, distance: 260.1
click at [301, 332] on p "Tu experiencia nos inspira a seguir creciendo y creando detalles que hablen por…" at bounding box center [653, 322] width 729 height 22
click at [458, 300] on icon "button" at bounding box center [460, 305] width 15 height 15
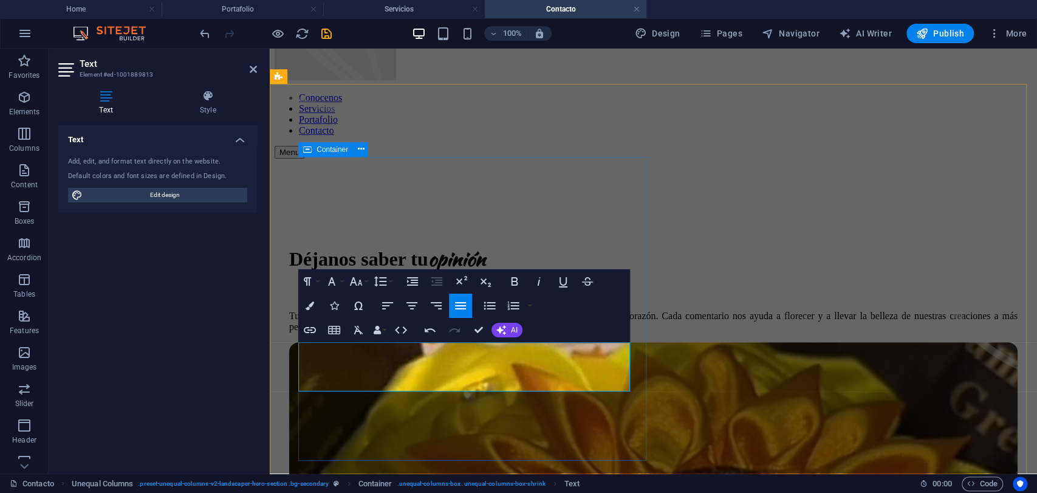
click at [593, 232] on div "Déjanos saber tu opinión Tu experiencia nos inspira a seguir creciendo y creand…" at bounding box center [653, 287] width 729 height 111
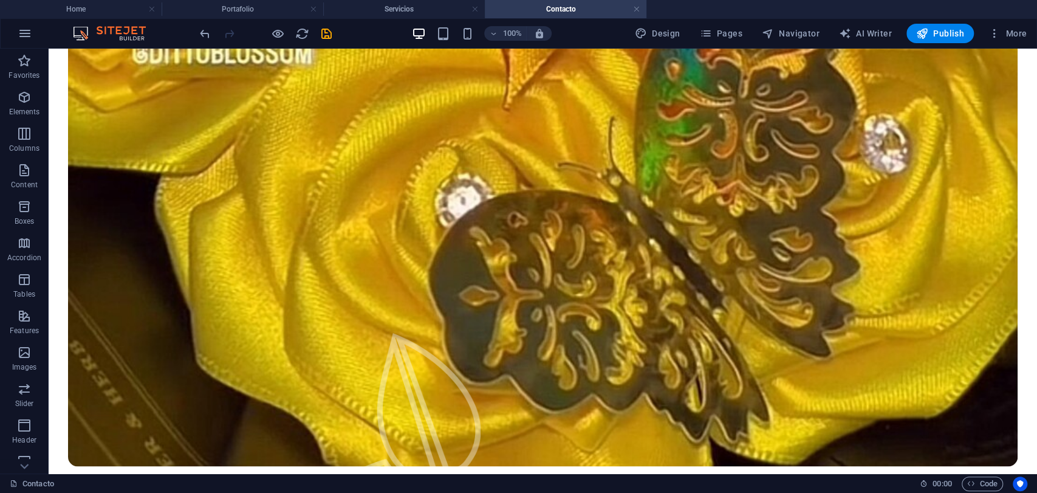
scroll to position [1178, 0]
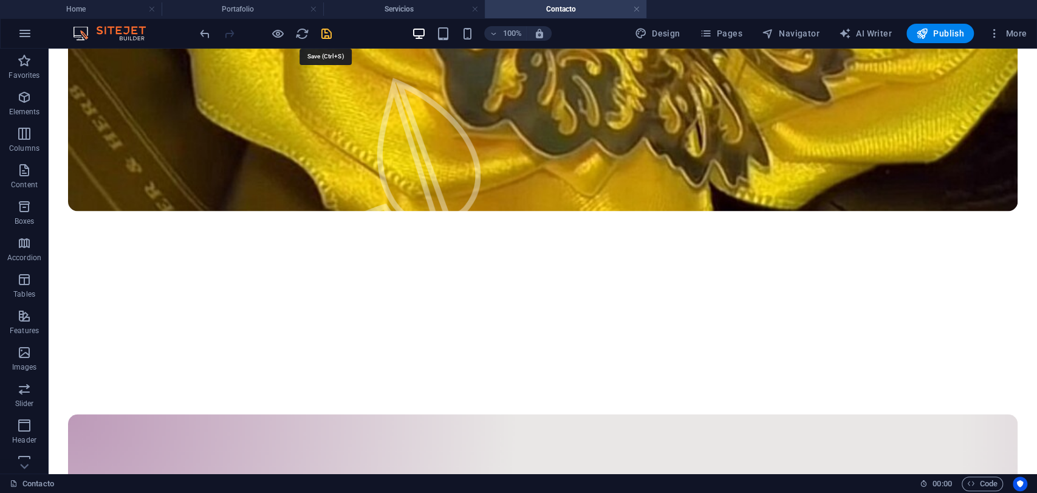
click at [328, 30] on icon "save" at bounding box center [327, 34] width 14 height 14
checkbox input "false"
click at [88, 11] on h4 "Home" at bounding box center [81, 8] width 162 height 13
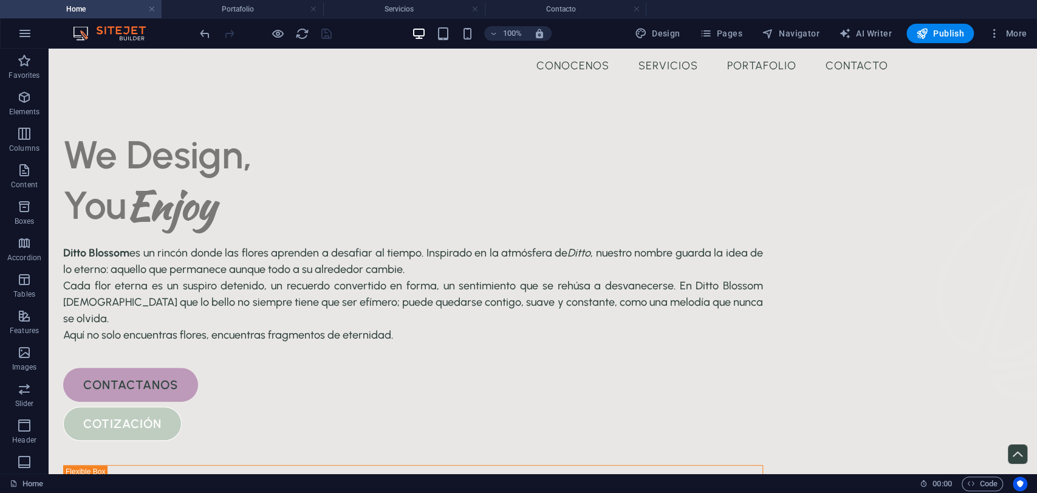
scroll to position [83, 0]
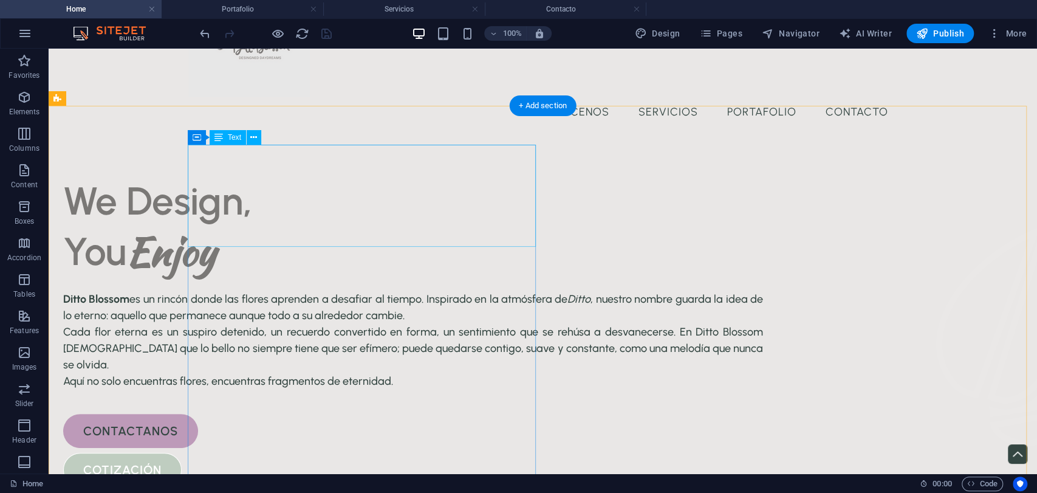
click at [253, 176] on div "We Design, You Enjoy" at bounding box center [413, 226] width 700 height 101
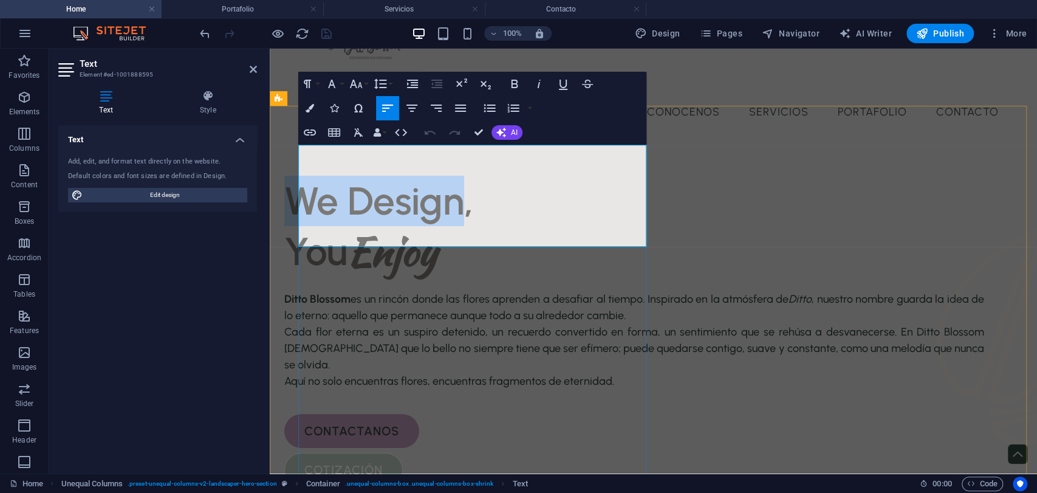
drag, startPoint x: 480, startPoint y: 176, endPoint x: 308, endPoint y: 181, distance: 172.1
click at [308, 181] on span "We Design," at bounding box center [378, 200] width 189 height 47
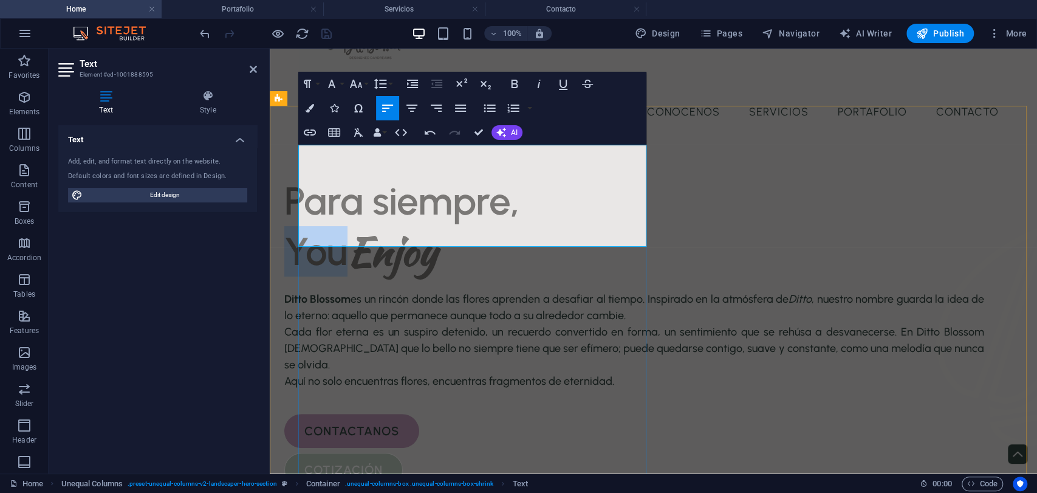
drag, startPoint x: 360, startPoint y: 224, endPoint x: 304, endPoint y: 225, distance: 55.3
click at [304, 228] on span "You" at bounding box center [315, 251] width 63 height 47
click at [348, 228] on span "You" at bounding box center [315, 251] width 63 height 47
click at [325, 228] on span "Yc" at bounding box center [304, 251] width 41 height 47
click at [304, 228] on span "c" at bounding box center [294, 251] width 20 height 47
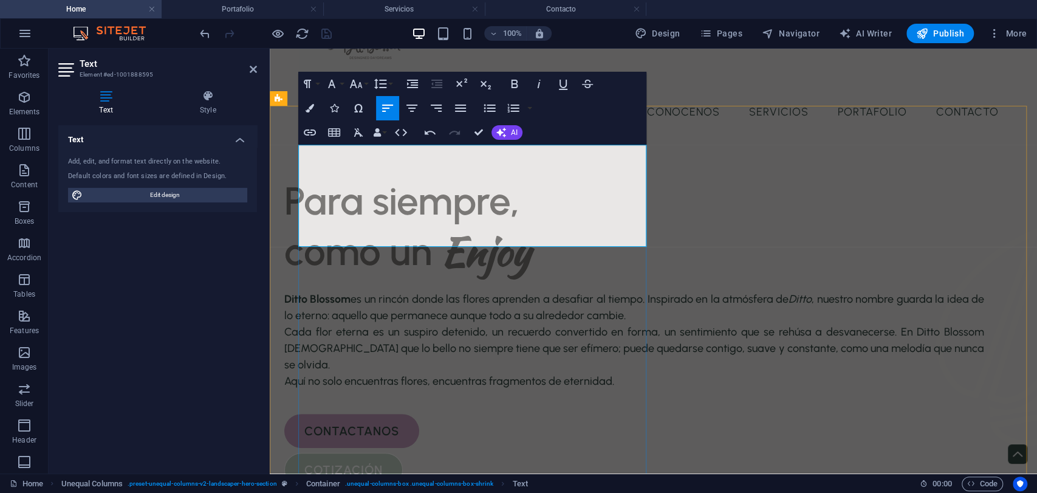
click at [554, 232] on h1 "como un Enjoy" at bounding box center [634, 251] width 700 height 50
click at [463, 230] on span "D" at bounding box center [447, 251] width 30 height 56
click at [486, 226] on h1 "como un D" at bounding box center [634, 251] width 700 height 50
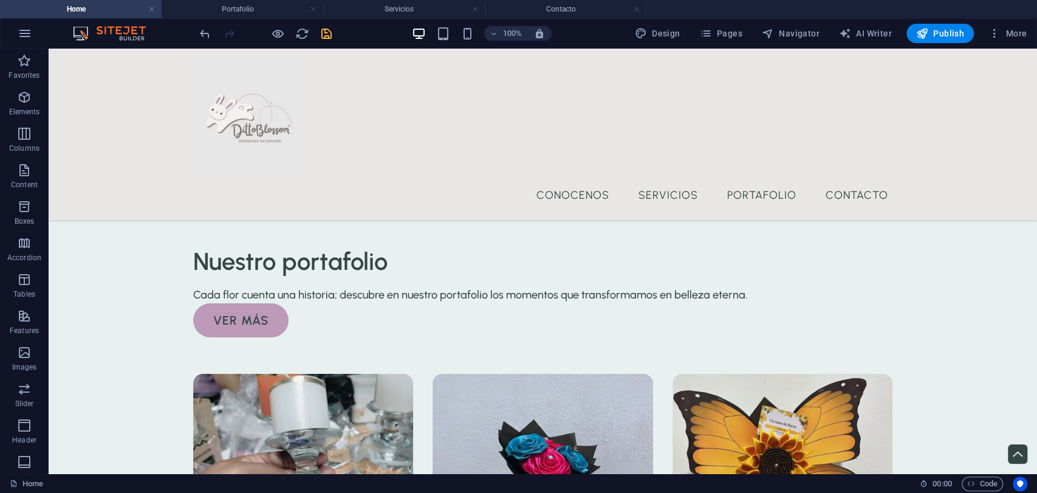
scroll to position [2956, 0]
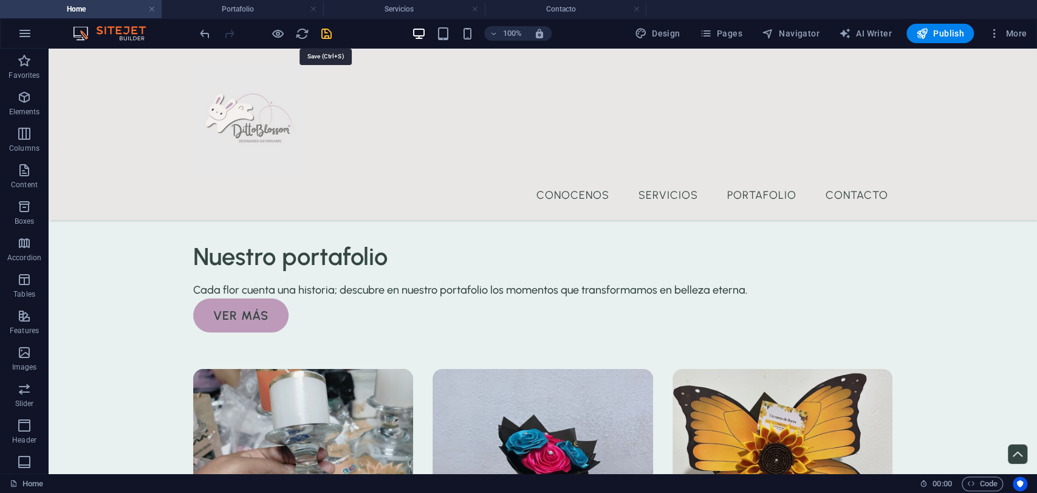
click at [322, 36] on icon "save" at bounding box center [327, 34] width 14 height 14
checkbox input "false"
click at [272, 7] on h4 "Portafolio" at bounding box center [243, 8] width 162 height 13
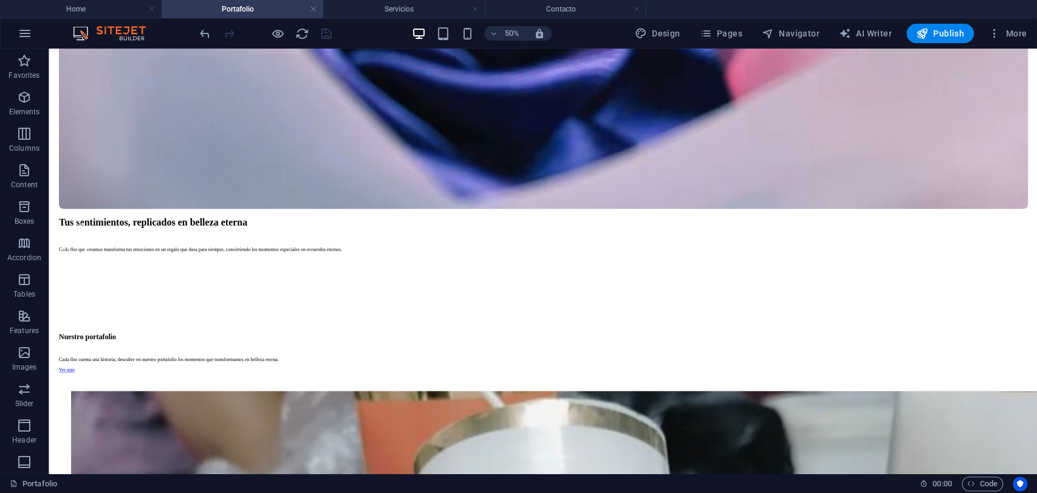
scroll to position [1985, 0]
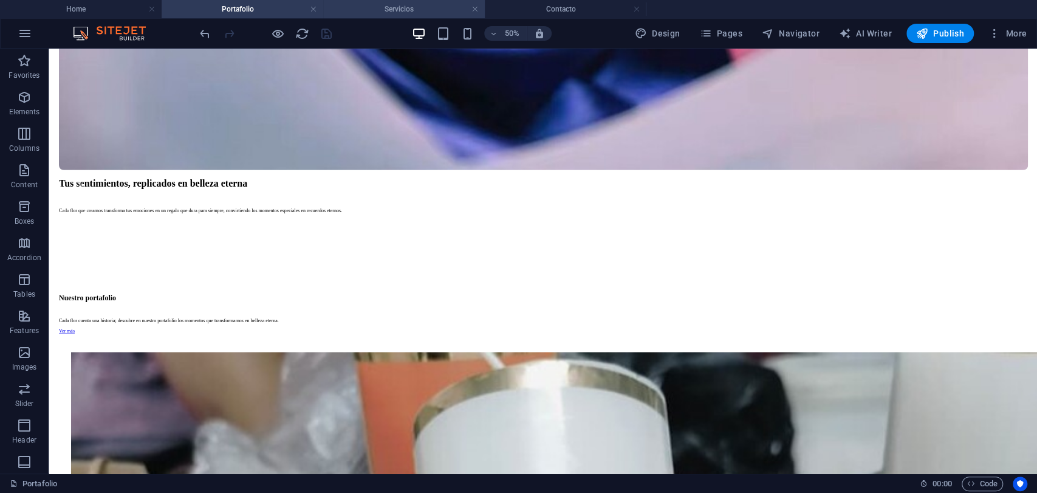
click at [413, 4] on h4 "Servicios" at bounding box center [404, 8] width 162 height 13
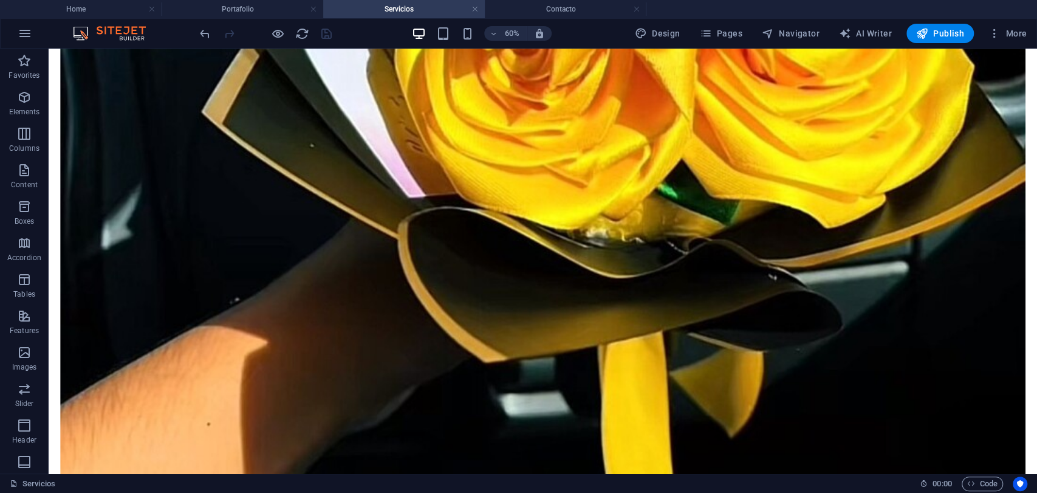
scroll to position [2995, 0]
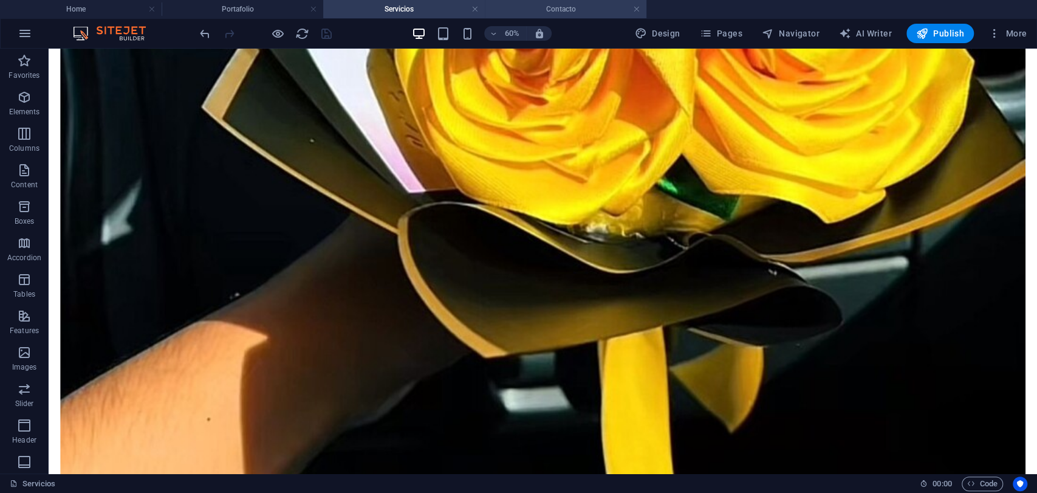
click at [549, 6] on h4 "Contacto" at bounding box center [566, 8] width 162 height 13
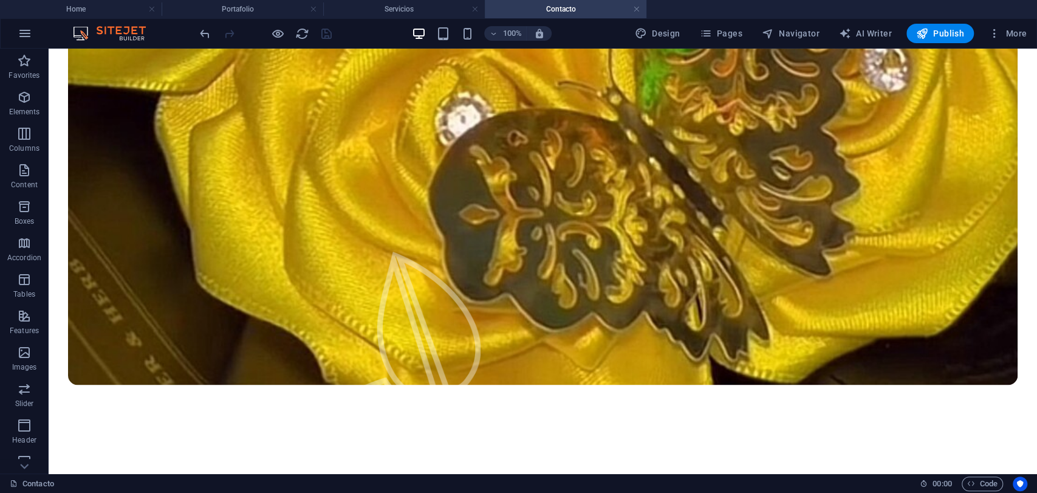
scroll to position [1002, 0]
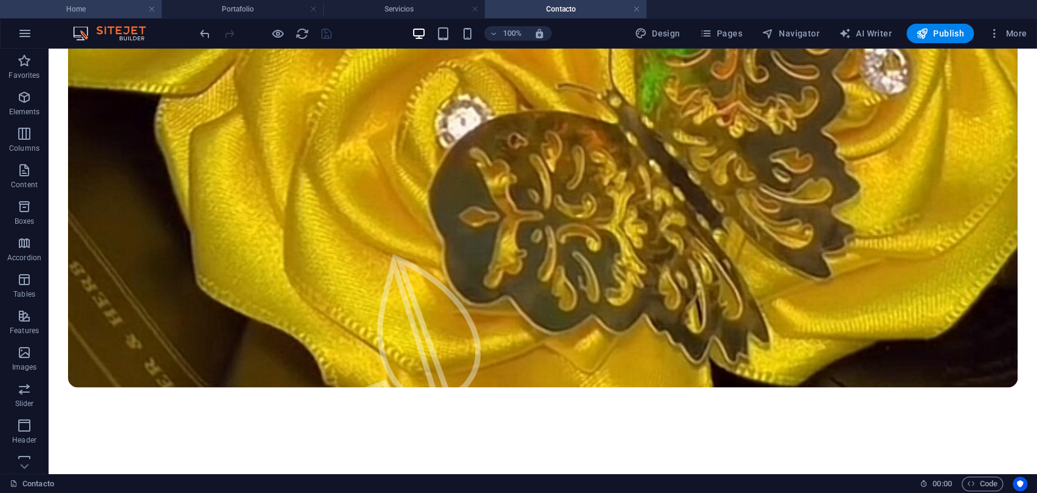
click at [115, 10] on h4 "Home" at bounding box center [81, 8] width 162 height 13
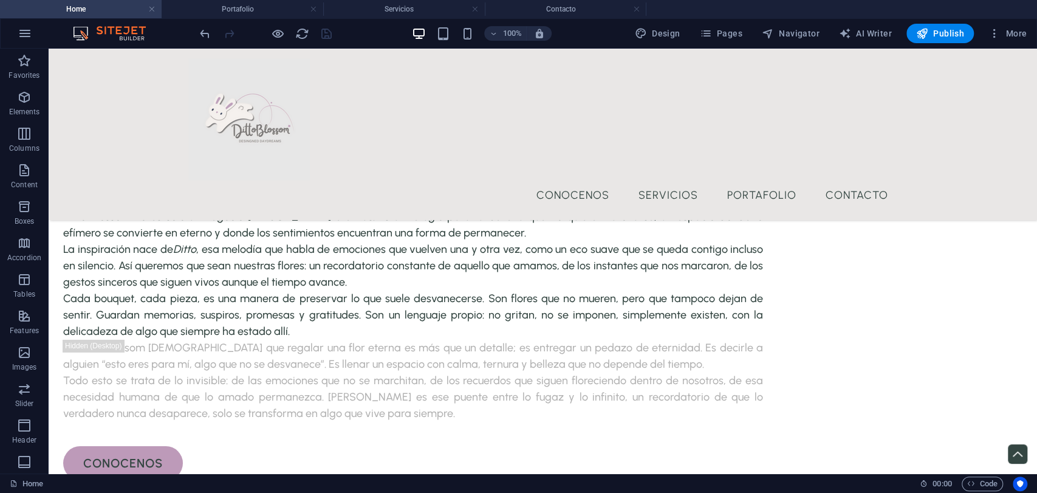
scroll to position [2740, 0]
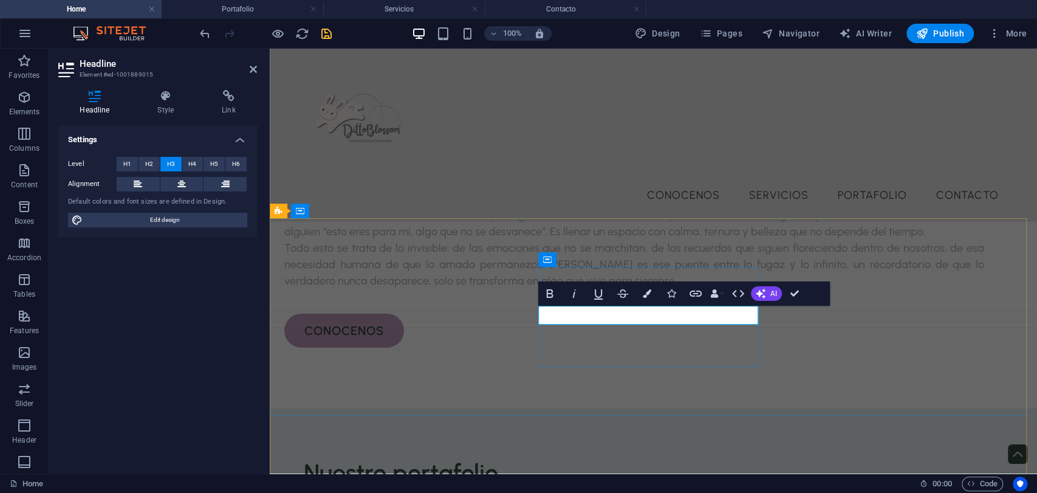
copy h3 "Phone"
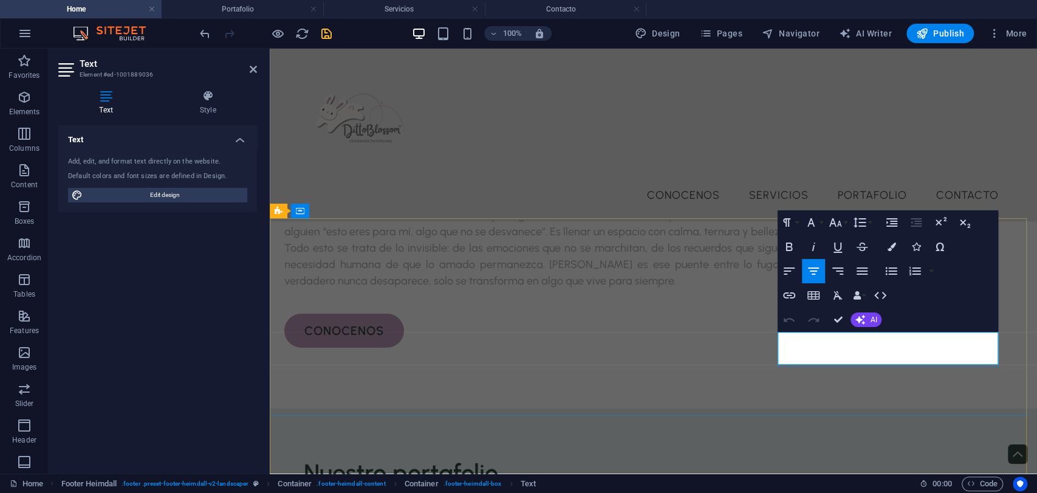
drag, startPoint x: 971, startPoint y: 359, endPoint x: 814, endPoint y: 365, distance: 157.6
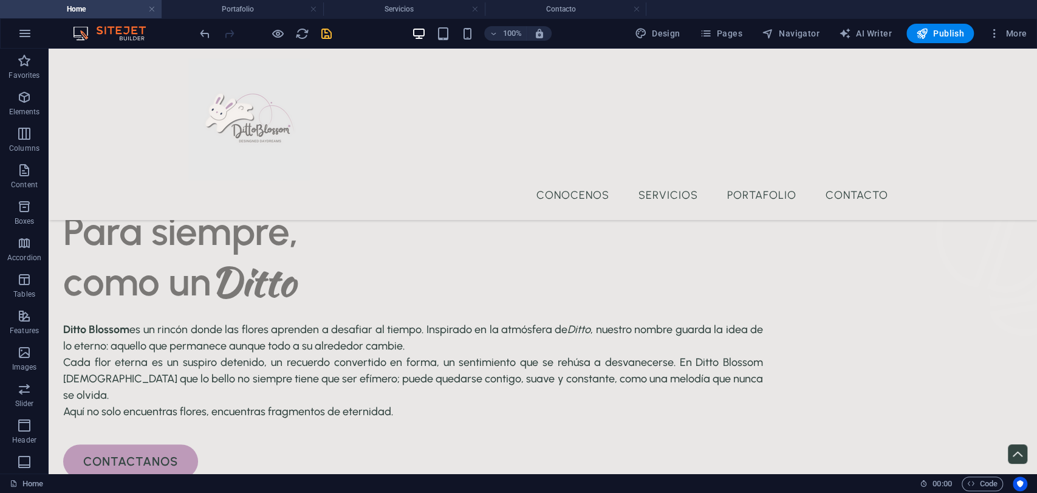
scroll to position [0, 0]
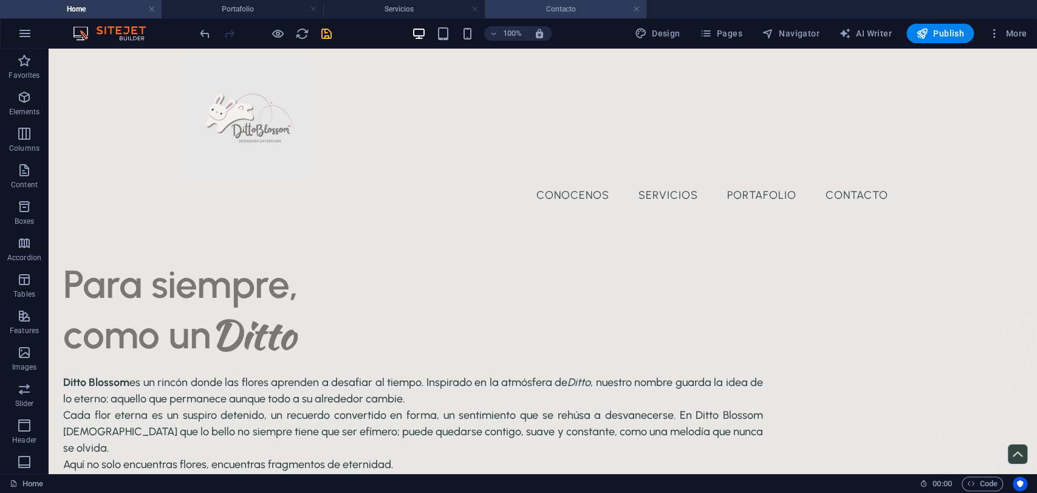
click at [537, 7] on h4 "Contacto" at bounding box center [566, 8] width 162 height 13
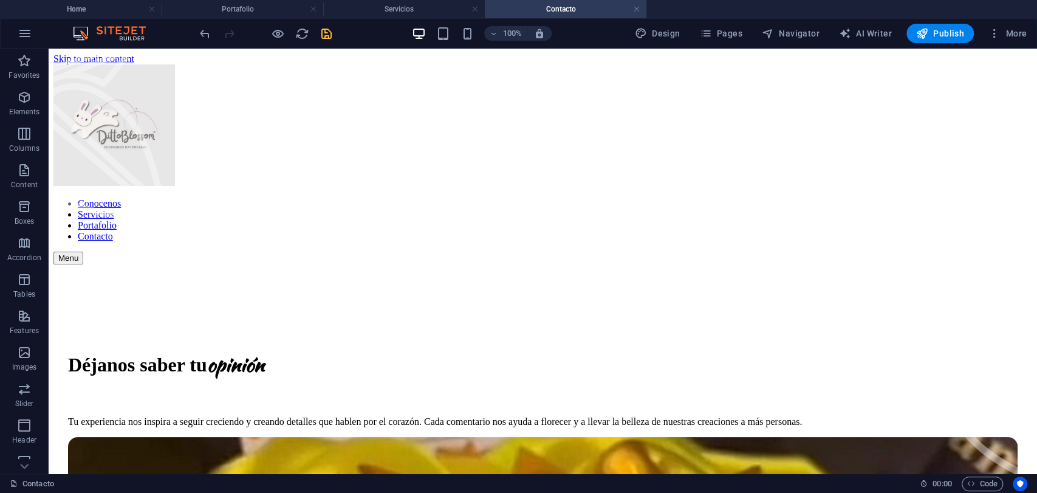
drag, startPoint x: 1036, startPoint y: 335, endPoint x: 1042, endPoint y: 91, distance: 244.4
click at [331, 33] on icon "save" at bounding box center [327, 34] width 14 height 14
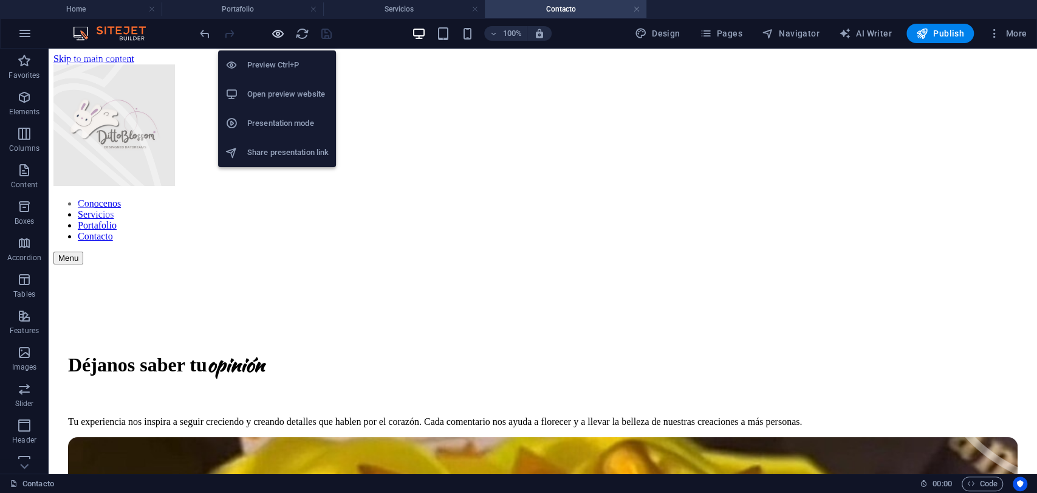
click at [275, 37] on icon "button" at bounding box center [278, 34] width 14 height 14
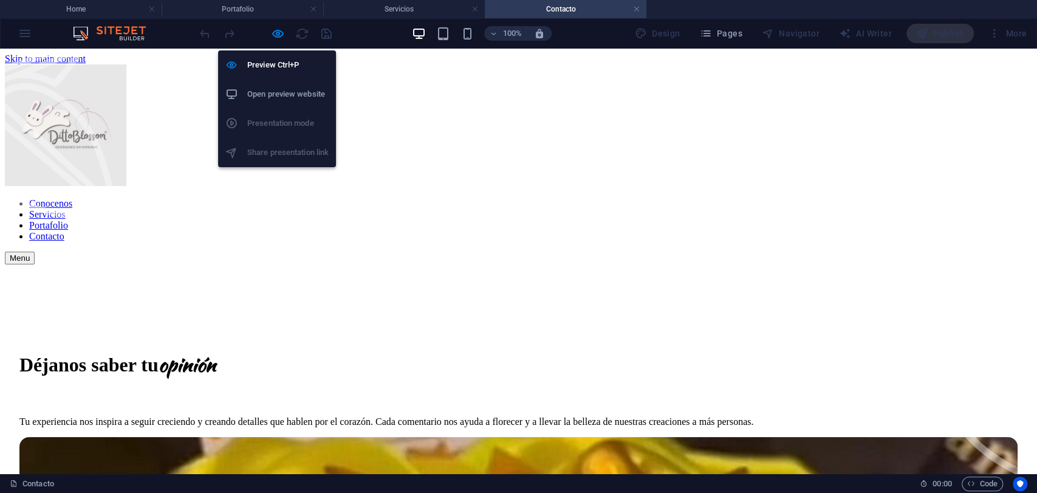
click at [271, 88] on h6 "Open preview website" at bounding box center [287, 94] width 81 height 15
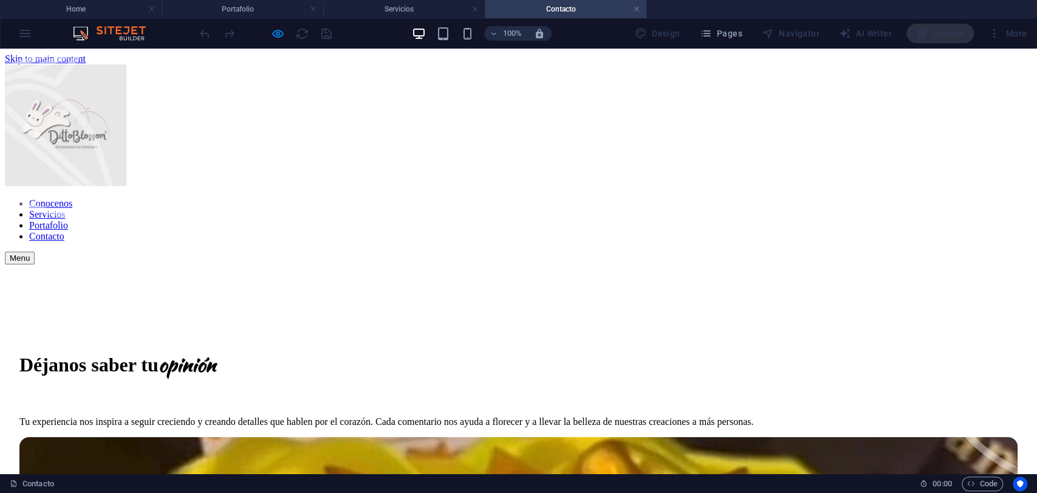
click at [72, 198] on link "Conocenos" at bounding box center [50, 203] width 43 height 10
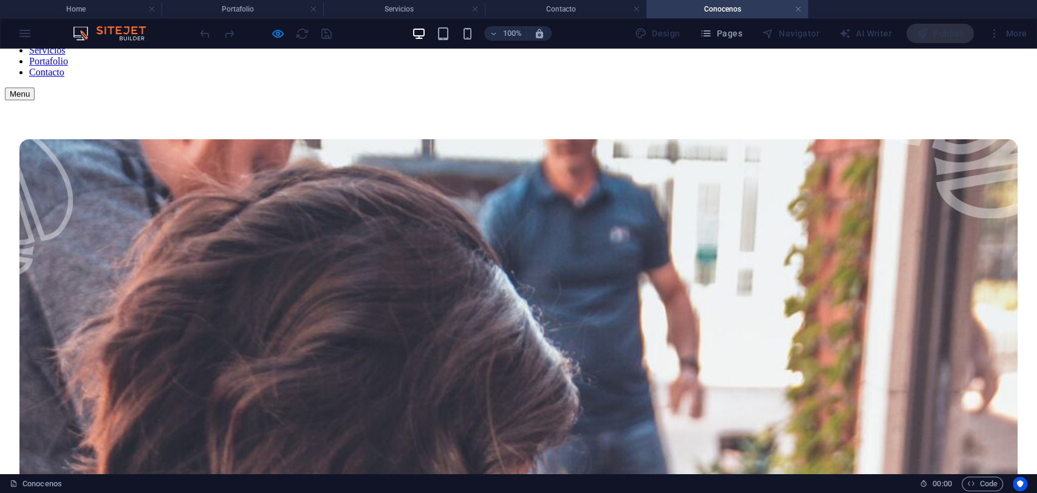
scroll to position [88, 0]
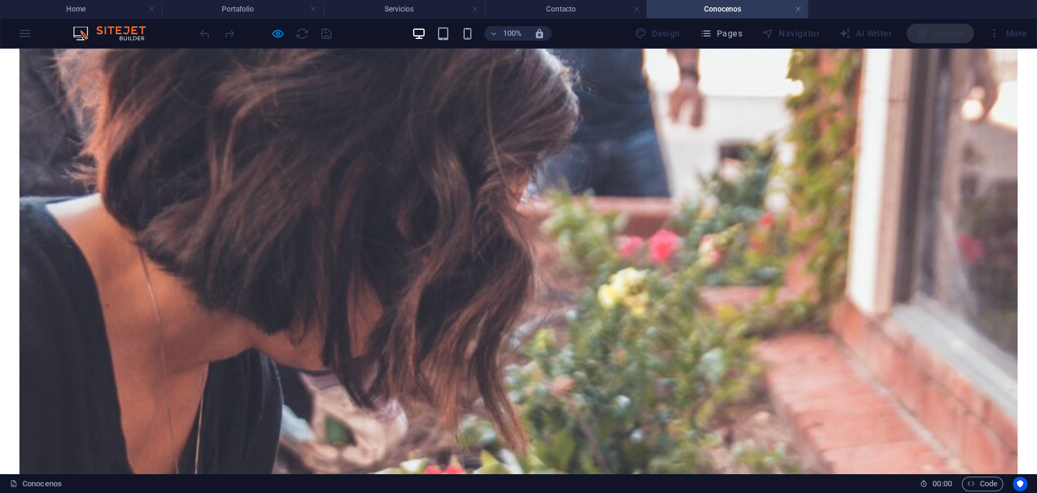
scroll to position [452, 0]
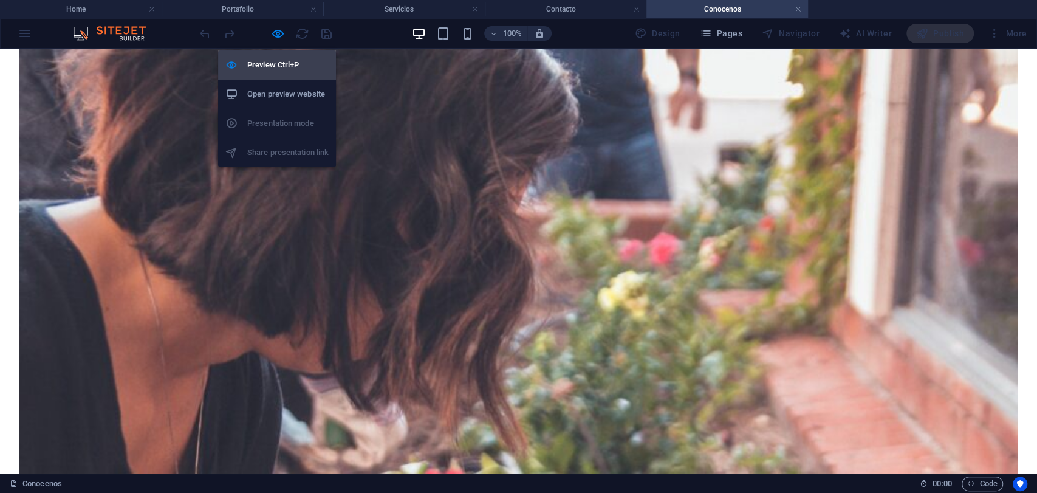
drag, startPoint x: 273, startPoint y: 32, endPoint x: 253, endPoint y: 72, distance: 44.8
click at [253, 72] on h6 "Preview Ctrl+P" at bounding box center [287, 65] width 81 height 15
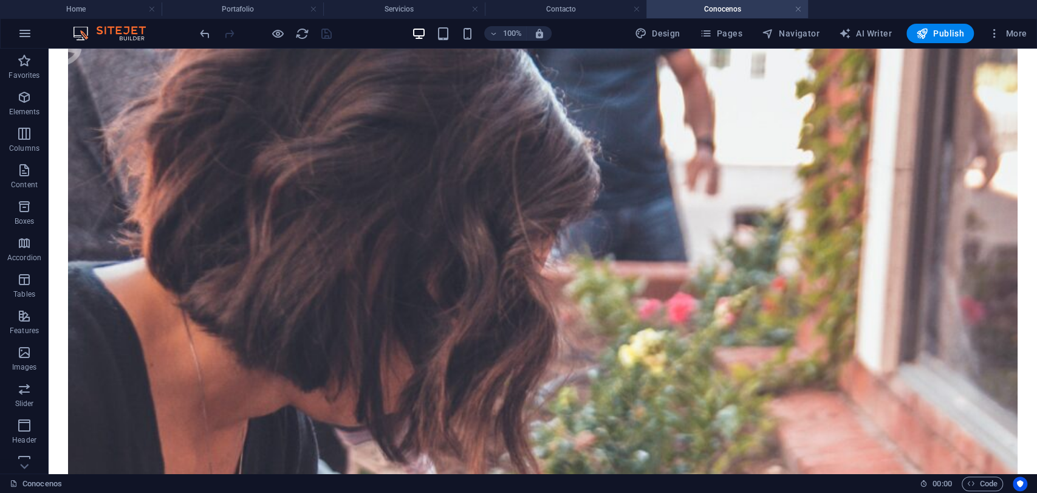
scroll to position [363, 0]
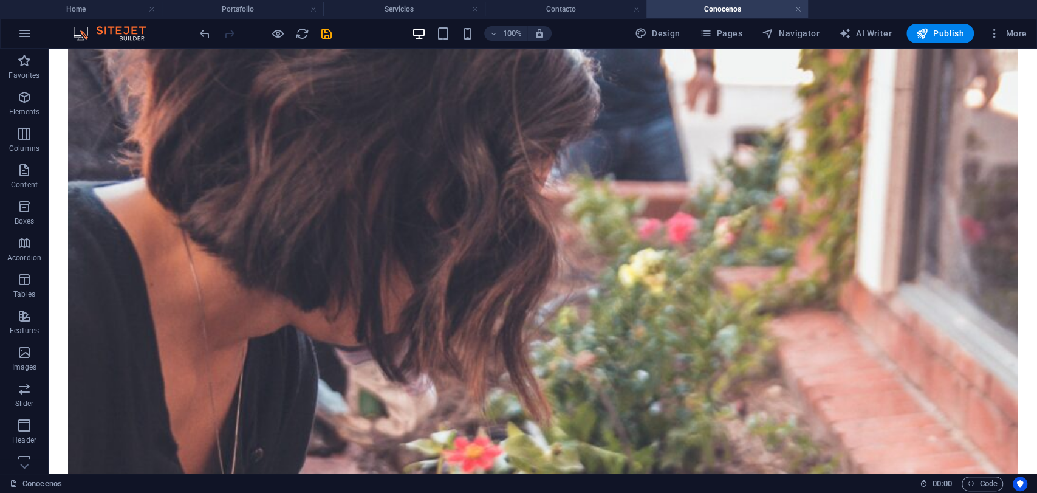
scroll to position [0, 0]
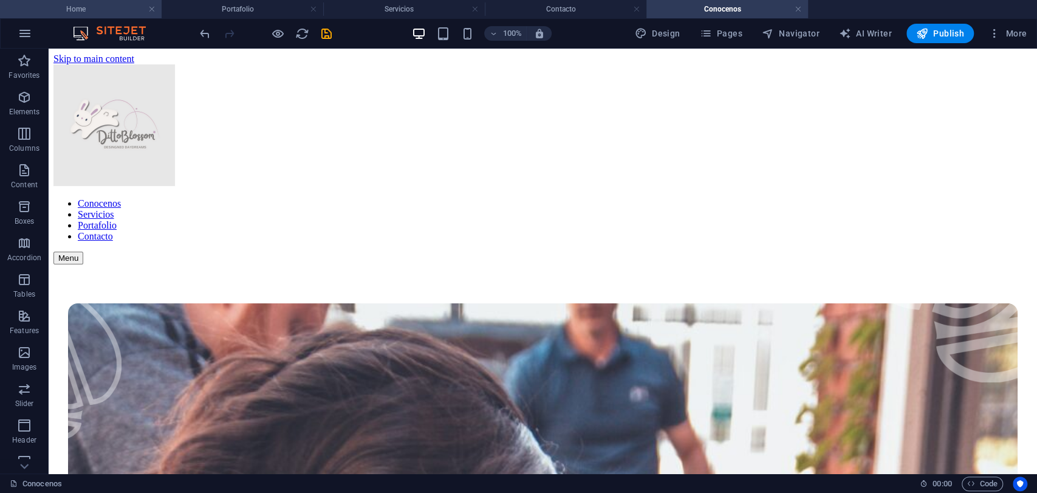
click at [107, 10] on h4 "Home" at bounding box center [81, 8] width 162 height 13
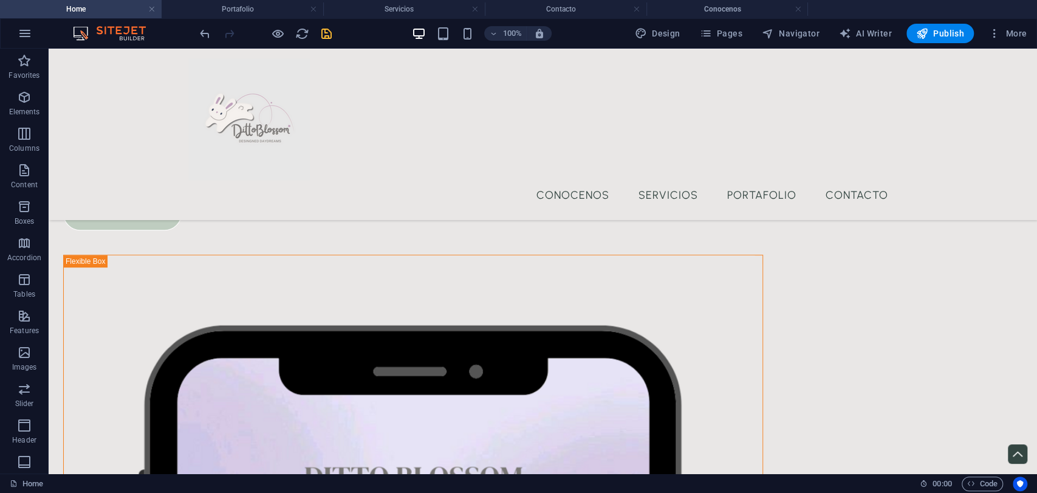
scroll to position [346, 0]
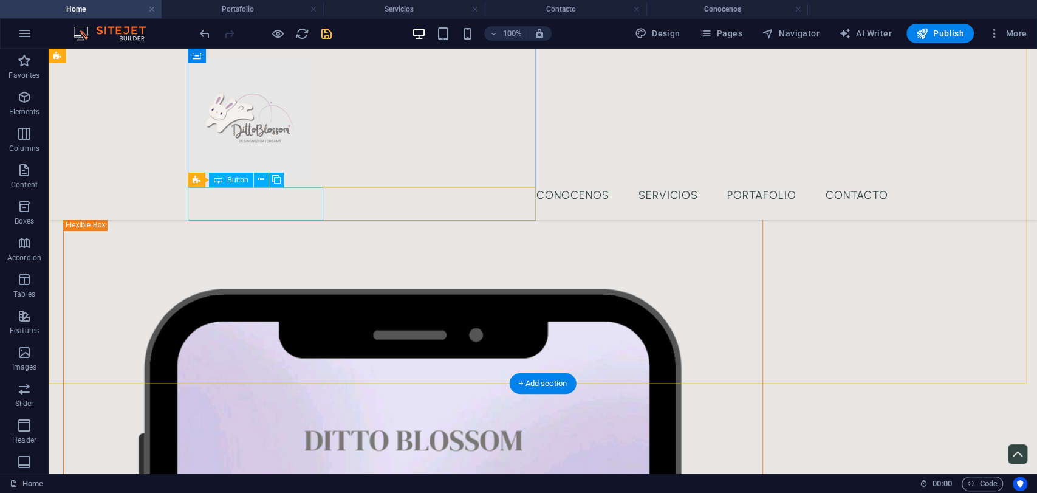
click at [314, 155] on div "contactanos" at bounding box center [413, 138] width 700 height 34
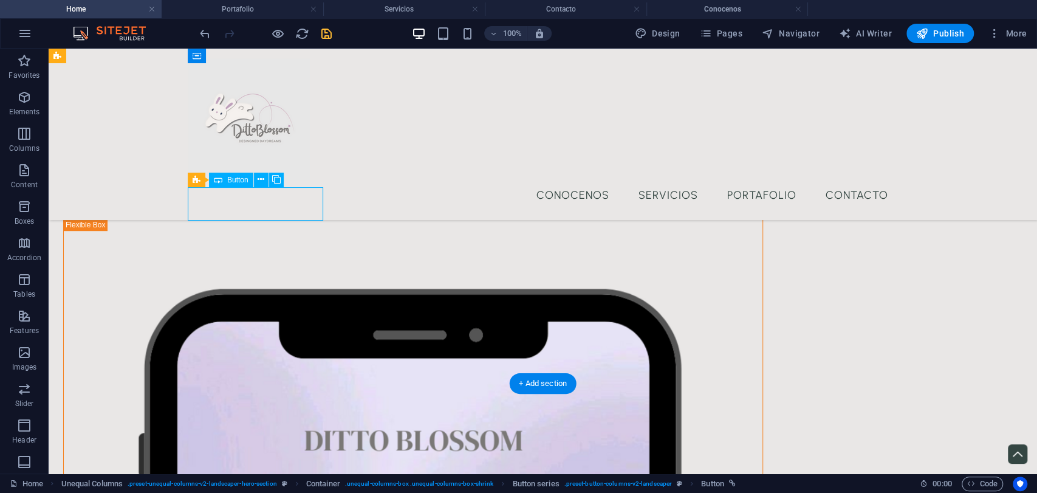
click at [314, 155] on div "contactanos" at bounding box center [413, 138] width 700 height 34
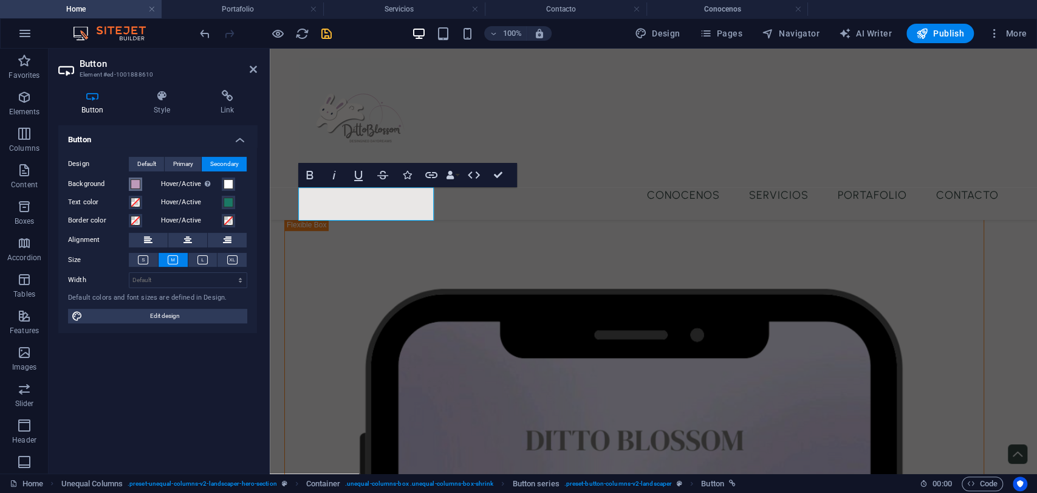
click at [131, 185] on span at bounding box center [136, 184] width 10 height 10
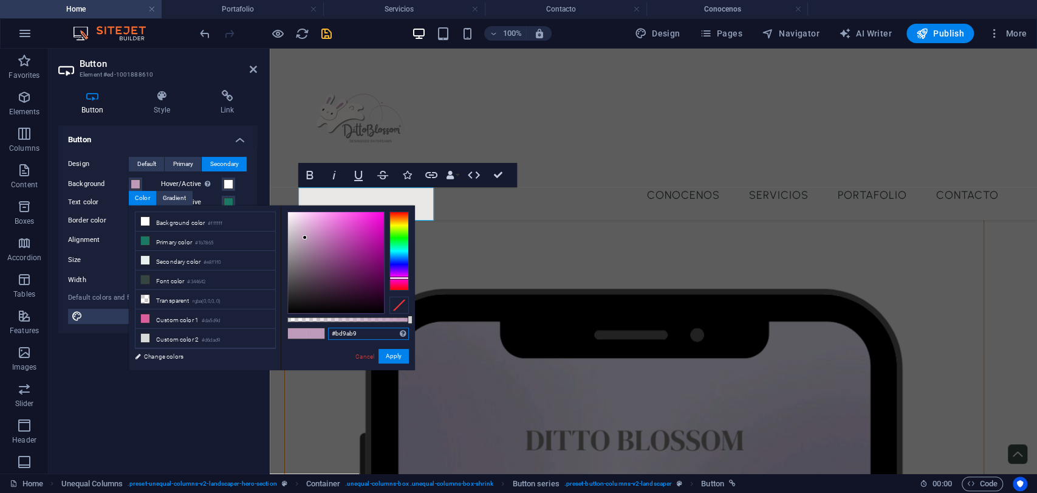
click at [359, 331] on input "#bd9ab9" at bounding box center [368, 334] width 81 height 12
click at [311, 119] on div at bounding box center [654, 119] width 710 height 122
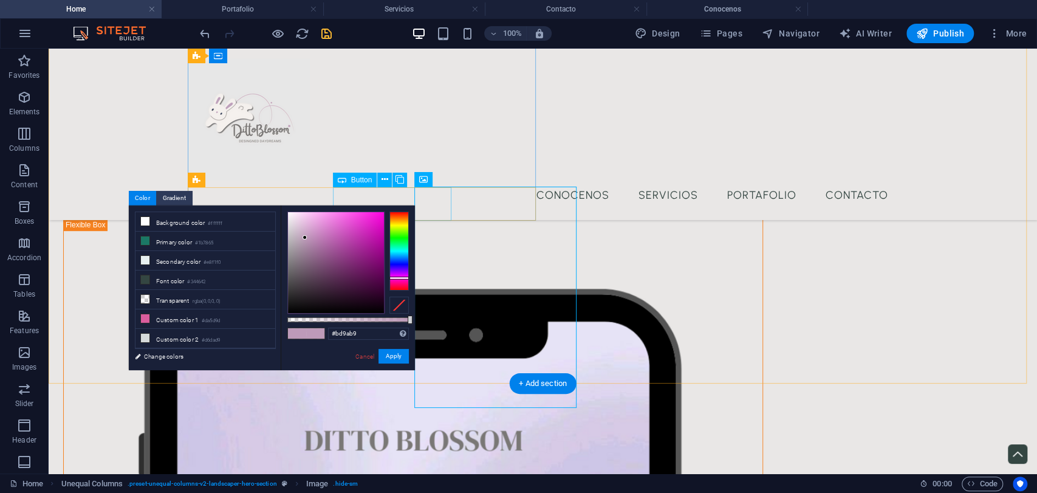
click at [368, 194] on div "cotización" at bounding box center [413, 177] width 700 height 34
click at [146, 155] on div "contactanos" at bounding box center [413, 138] width 700 height 34
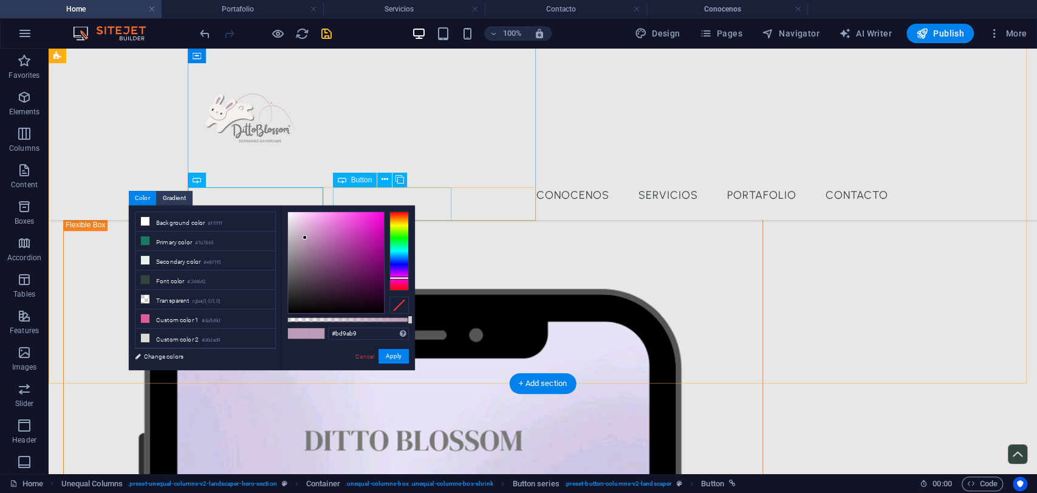
click at [374, 194] on div "cotización" at bounding box center [413, 177] width 700 height 34
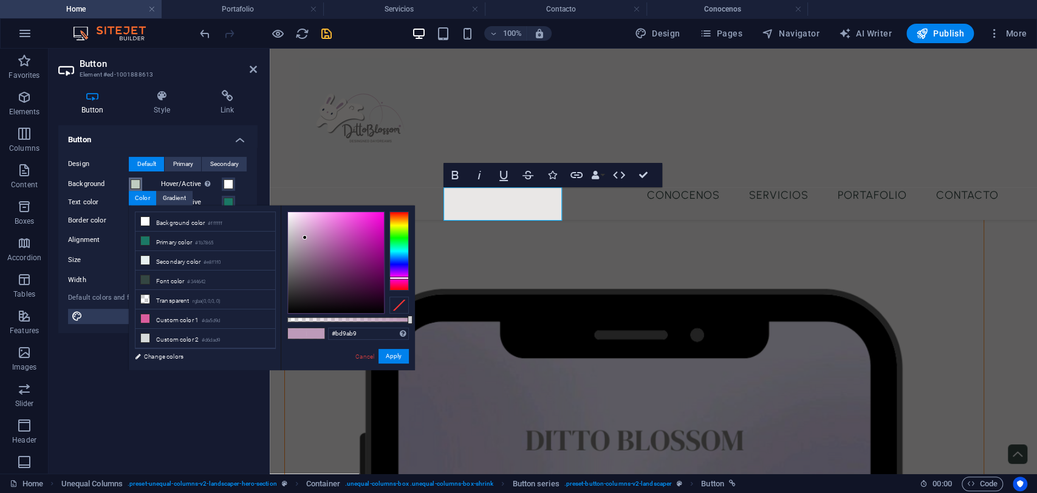
click at [136, 182] on span at bounding box center [136, 184] width 10 height 10
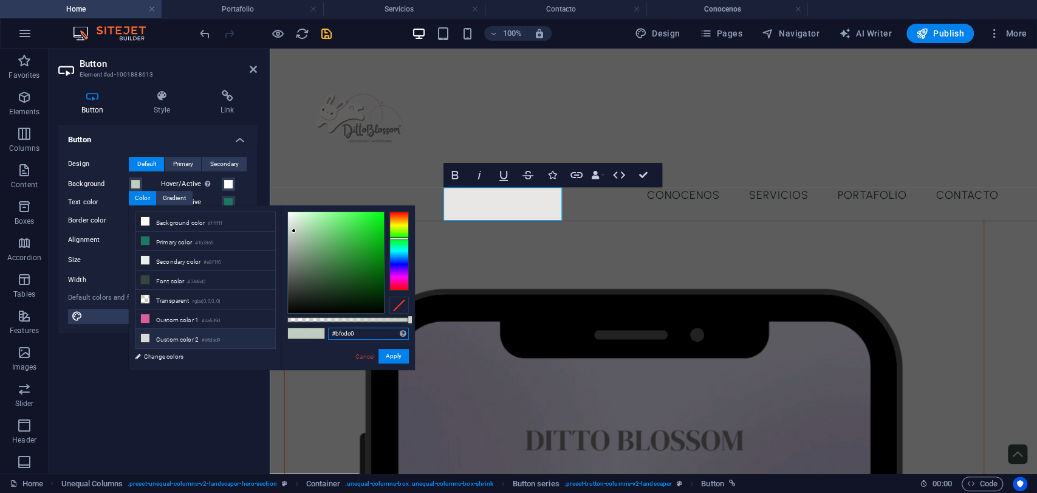
drag, startPoint x: 370, startPoint y: 330, endPoint x: 176, endPoint y: 327, distance: 193.9
click at [176, 327] on div "less Background color #ffffff Primary color #1b7865 Secondary color #e8f1f0 Fon…" at bounding box center [272, 287] width 286 height 165
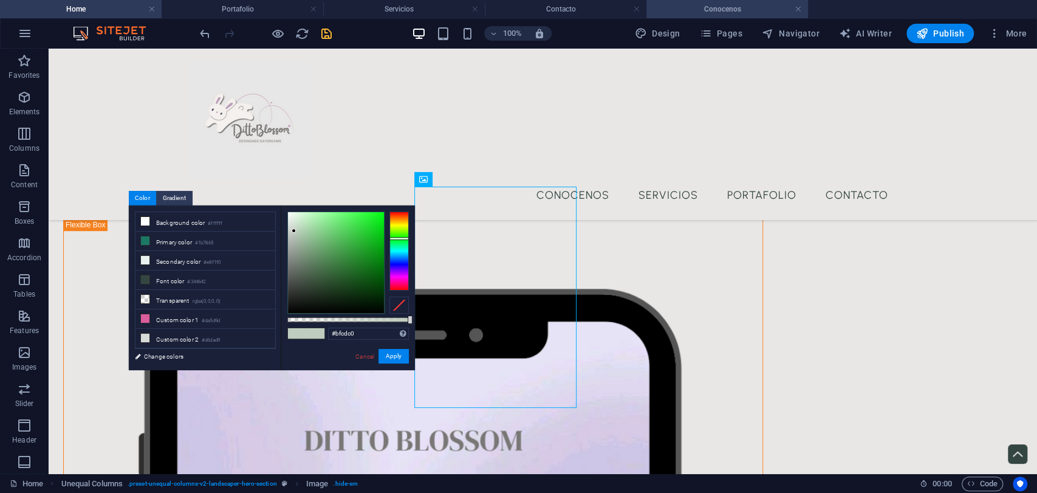
click at [712, 9] on h4 "Conocenos" at bounding box center [728, 8] width 162 height 13
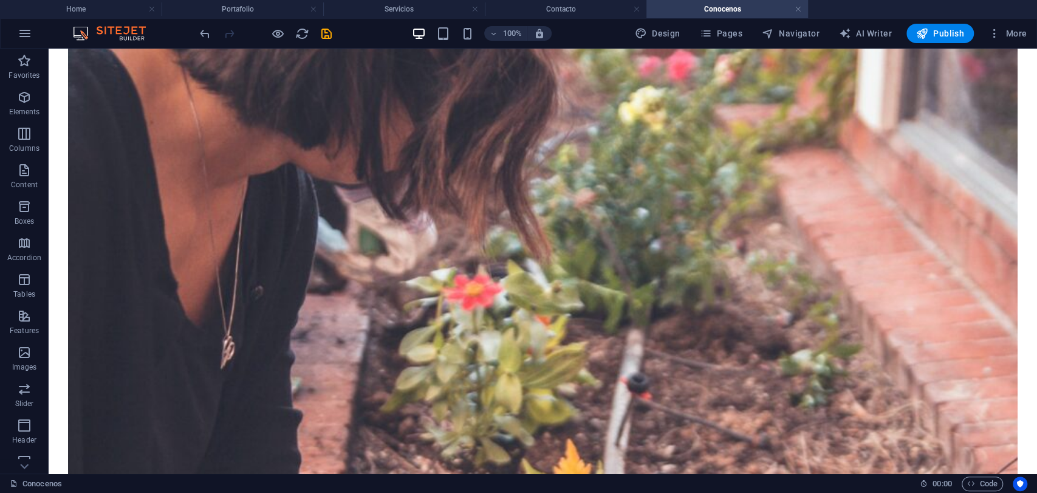
scroll to position [613, 0]
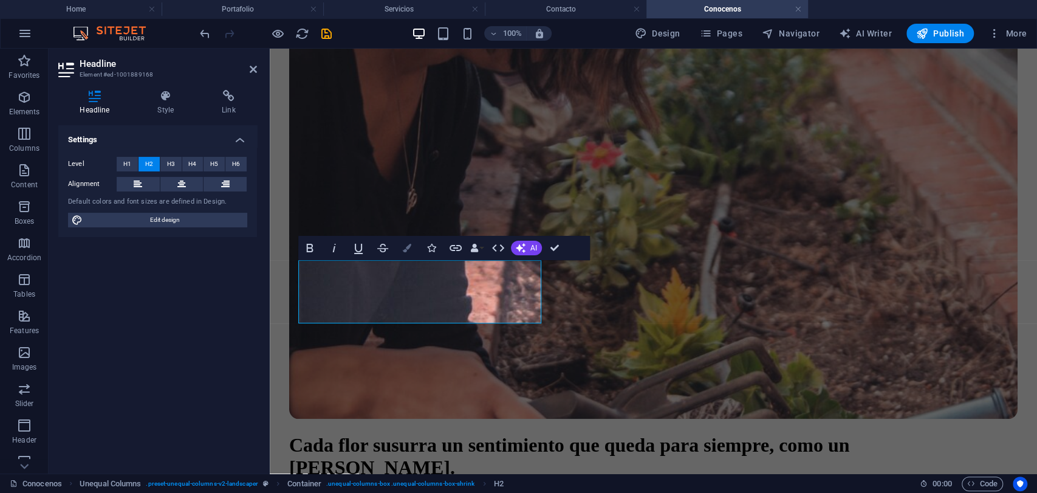
click at [408, 239] on button "Colors" at bounding box center [407, 248] width 23 height 24
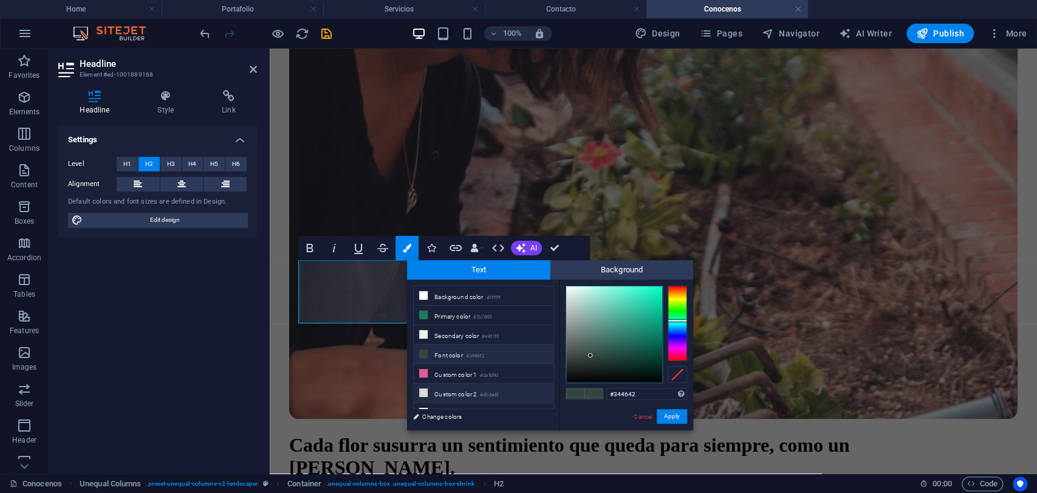
drag, startPoint x: 639, startPoint y: 394, endPoint x: 536, endPoint y: 395, distance: 102.7
click at [536, 395] on div "less Background color #ffffff Primary color #1b7865 Secondary color #e8f1f0 Fon…" at bounding box center [550, 355] width 286 height 151
click at [642, 412] on link "Cancel" at bounding box center [643, 416] width 21 height 9
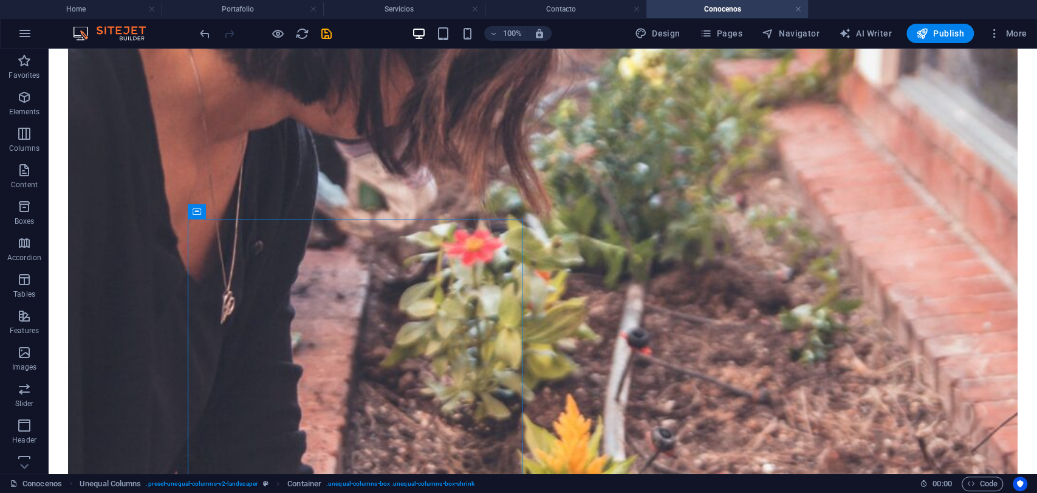
scroll to position [654, 0]
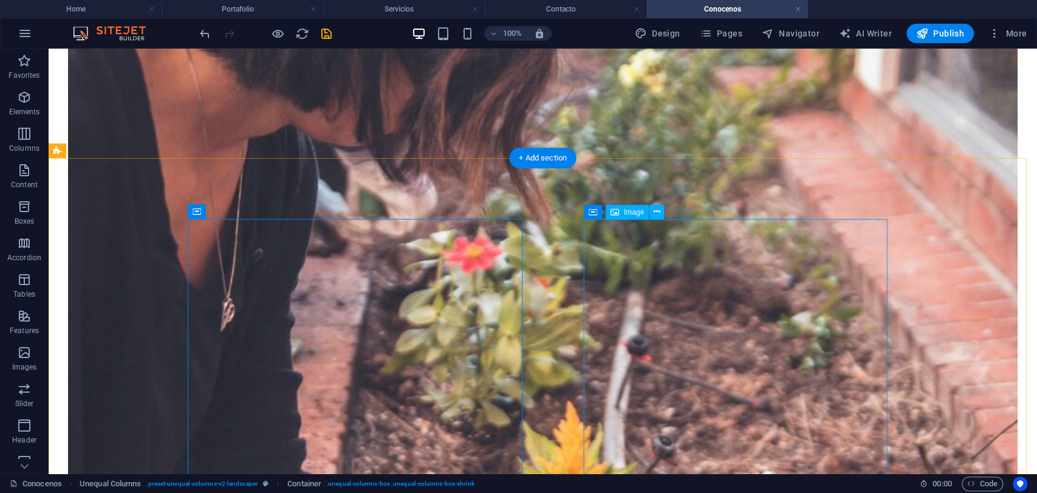
select select "%"
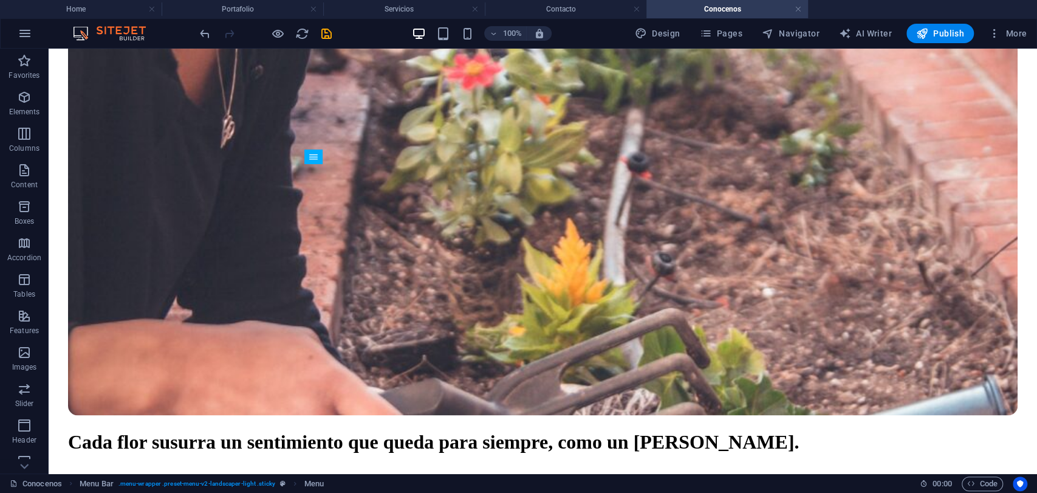
scroll to position [163, 0]
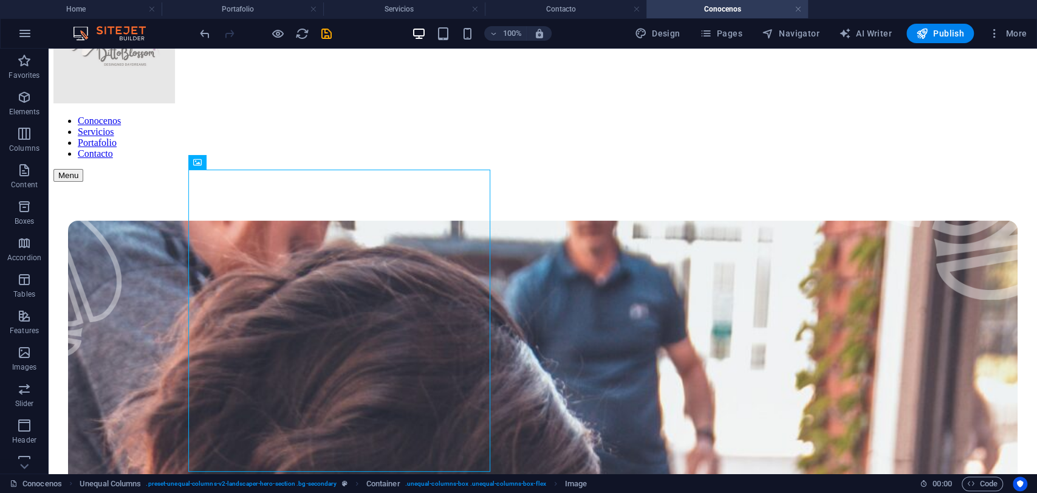
scroll to position [153, 0]
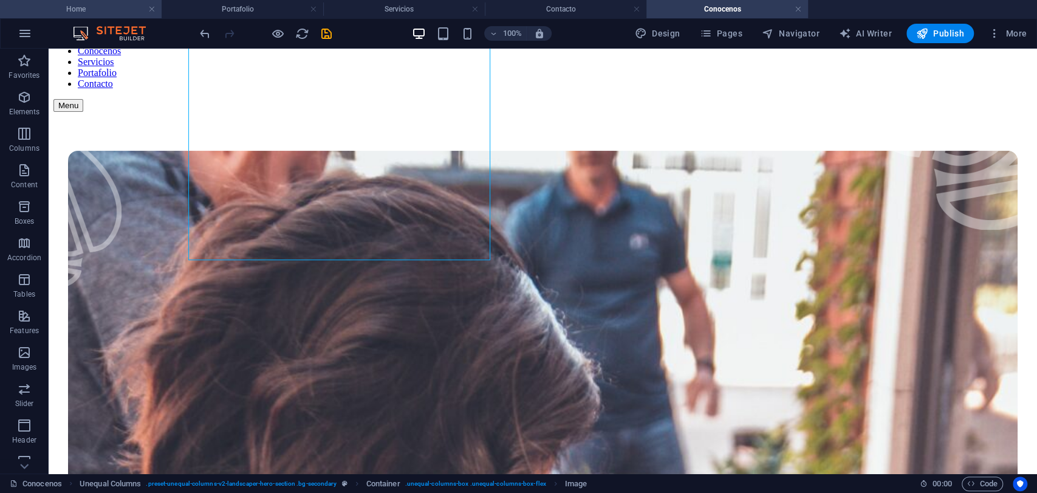
click at [105, 16] on li "Home" at bounding box center [81, 9] width 162 height 18
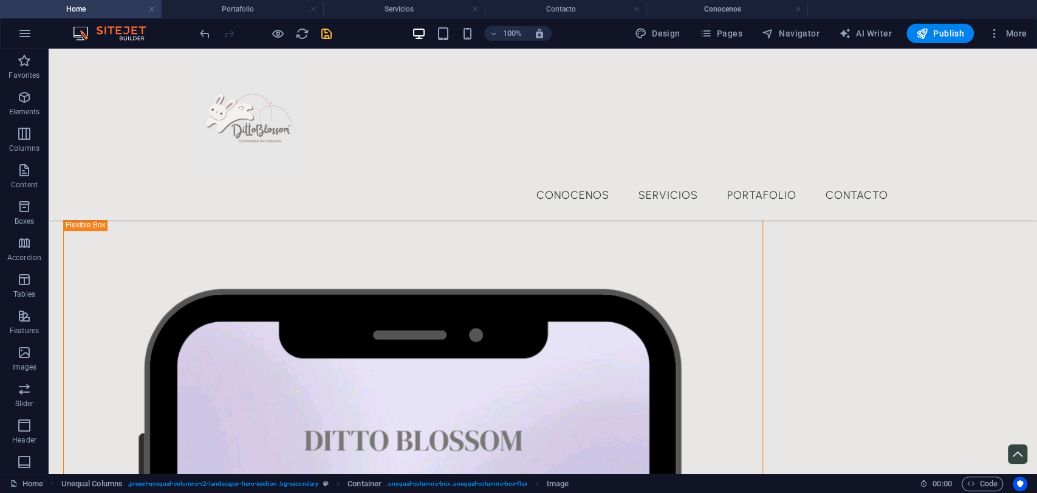
scroll to position [0, 0]
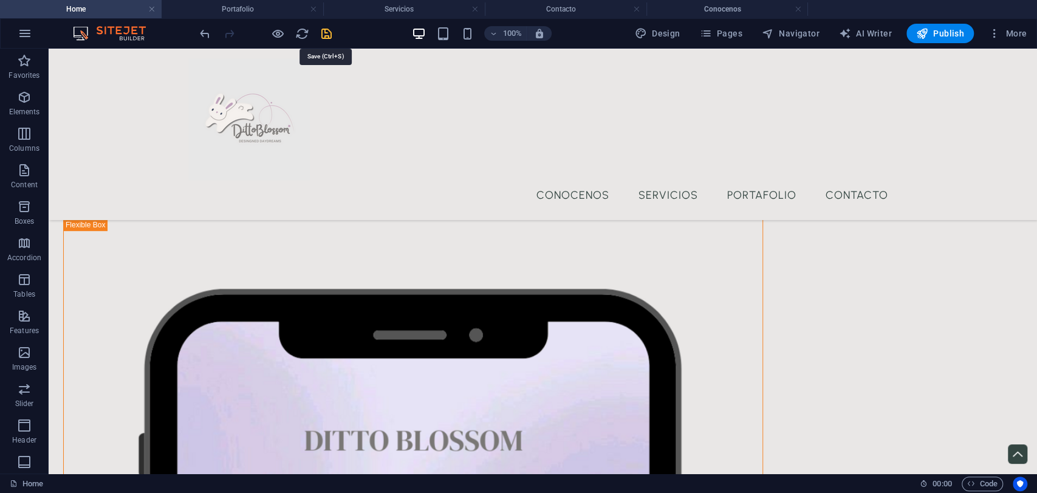
click at [320, 35] on icon "save" at bounding box center [327, 34] width 14 height 14
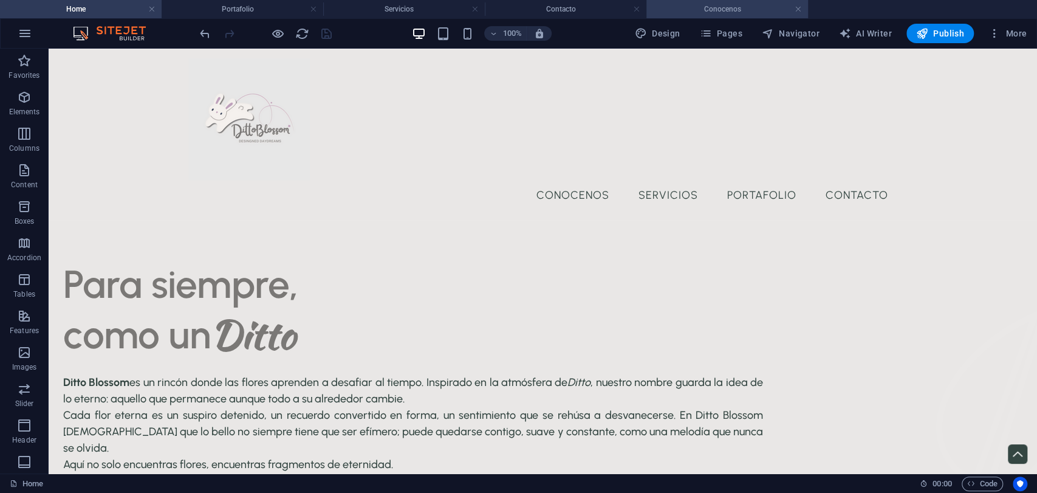
click at [697, 7] on h4 "Conocenos" at bounding box center [728, 8] width 162 height 13
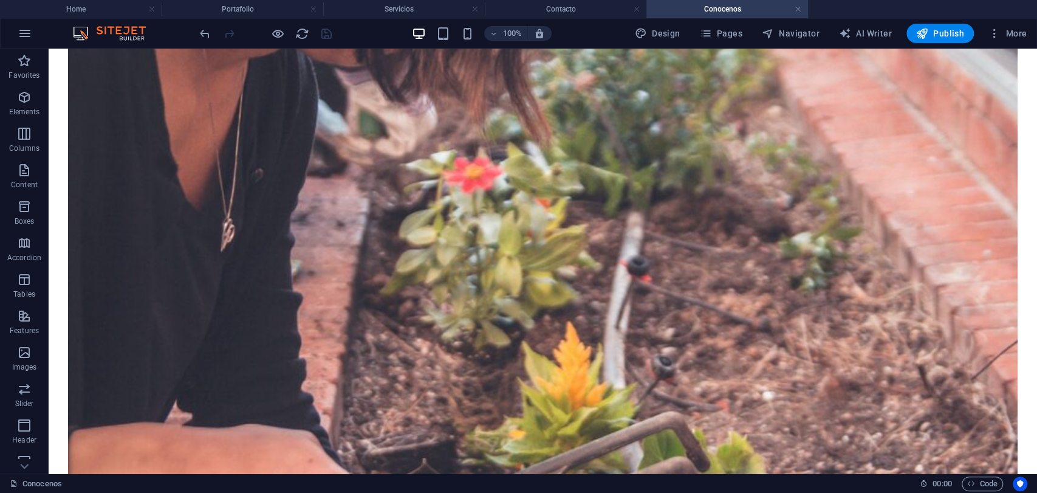
scroll to position [730, 0]
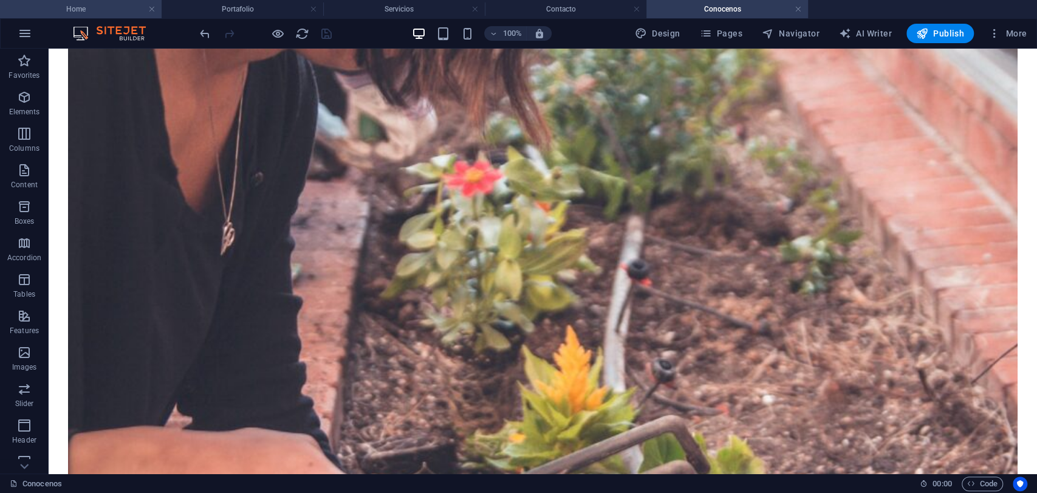
click at [105, 4] on h4 "Home" at bounding box center [81, 8] width 162 height 13
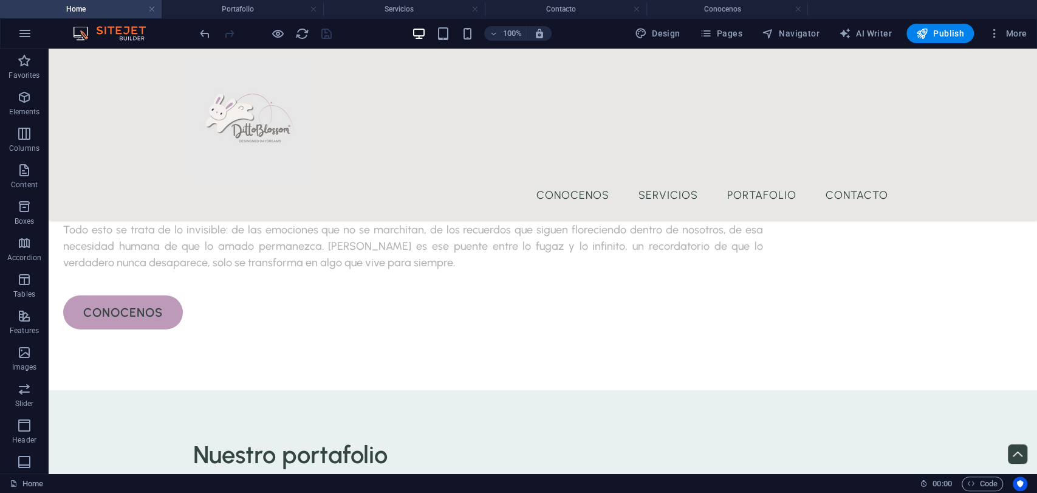
scroll to position [2767, 0]
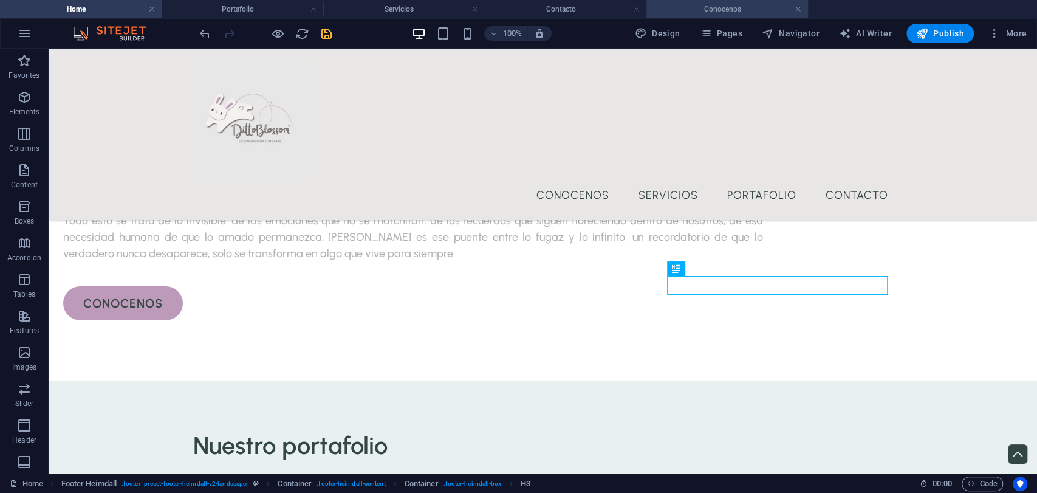
click at [676, 5] on h4 "Conocenos" at bounding box center [728, 8] width 162 height 13
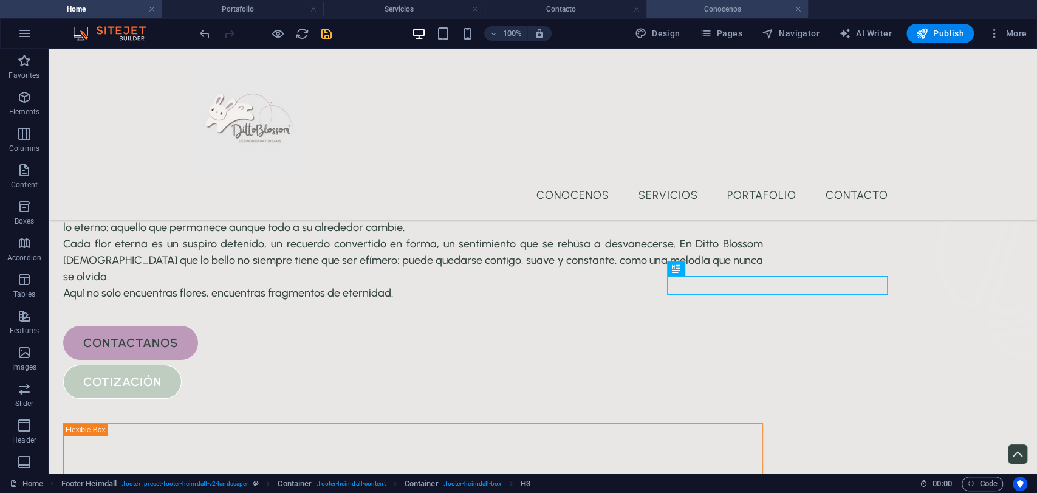
scroll to position [730, 0]
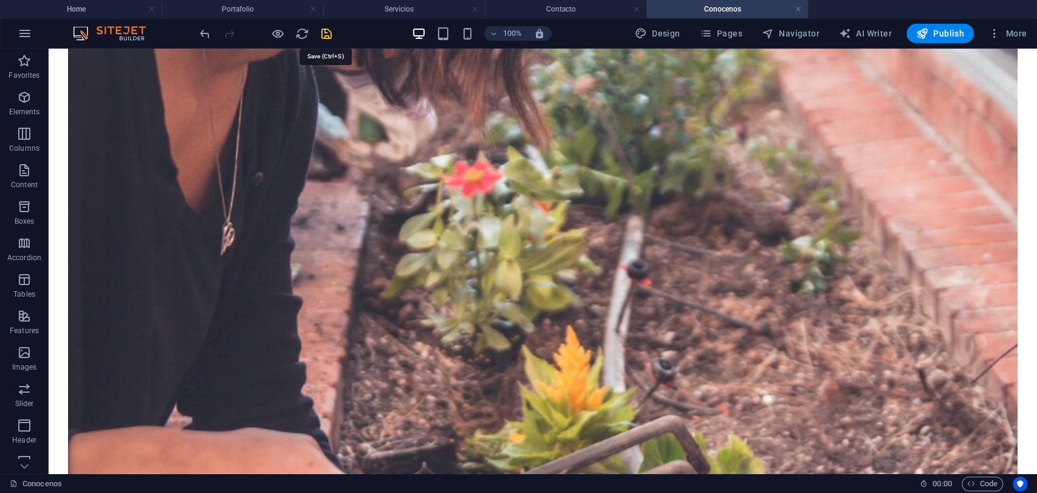
click at [327, 27] on icon "save" at bounding box center [327, 34] width 14 height 14
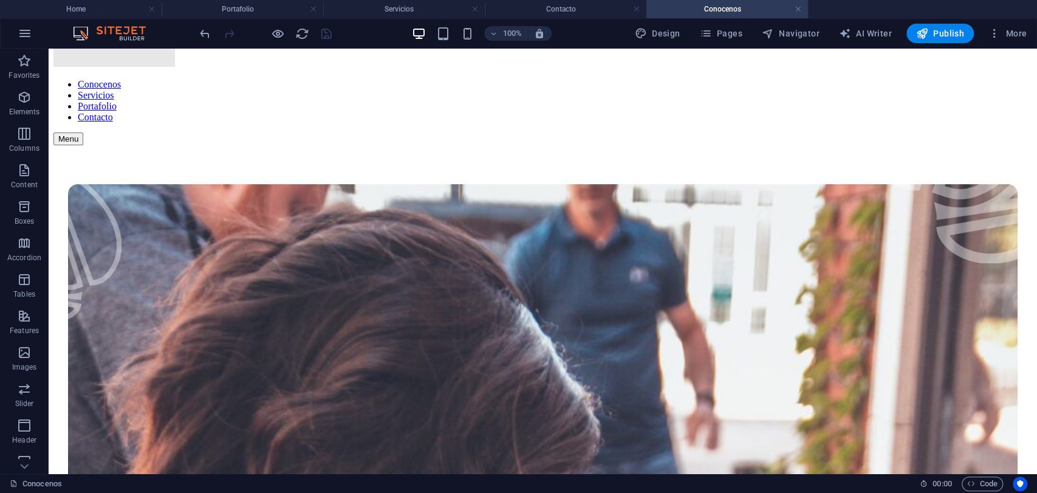
scroll to position [112, 0]
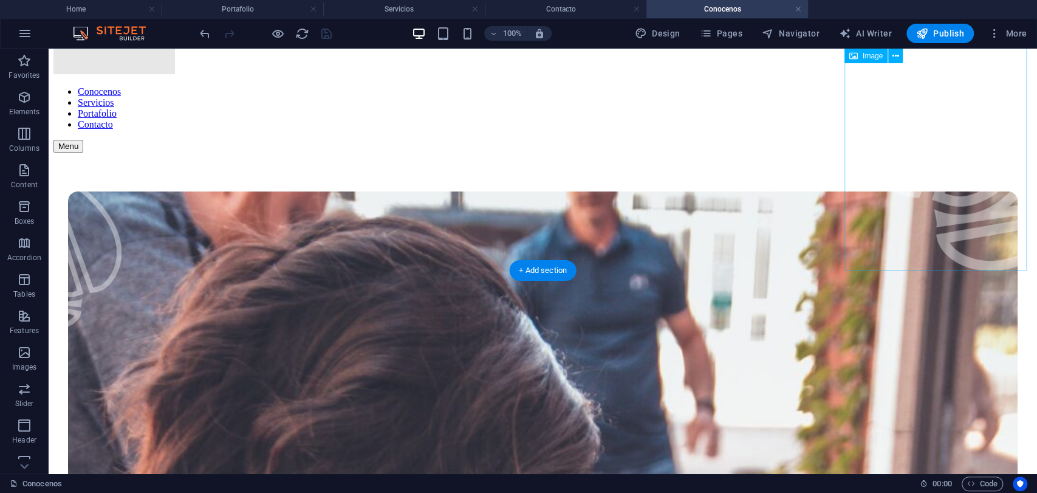
click at [933, 260] on figure at bounding box center [946, 105] width 182 height 336
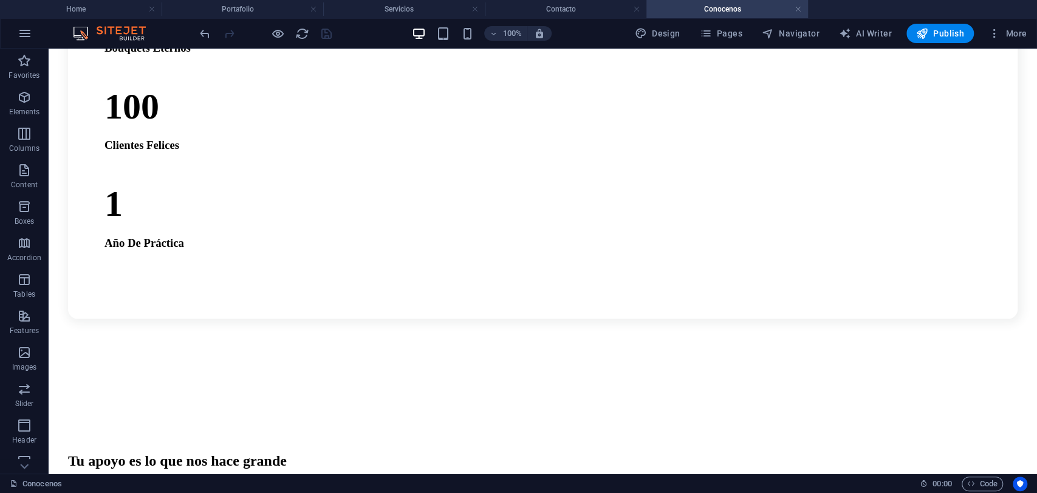
scroll to position [1577, 0]
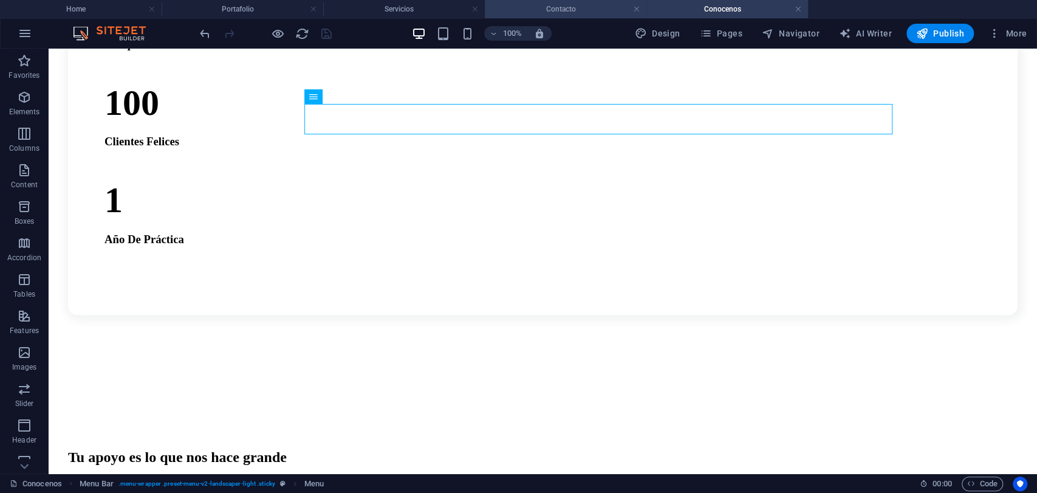
click at [591, 12] on h4 "Contacto" at bounding box center [566, 8] width 162 height 13
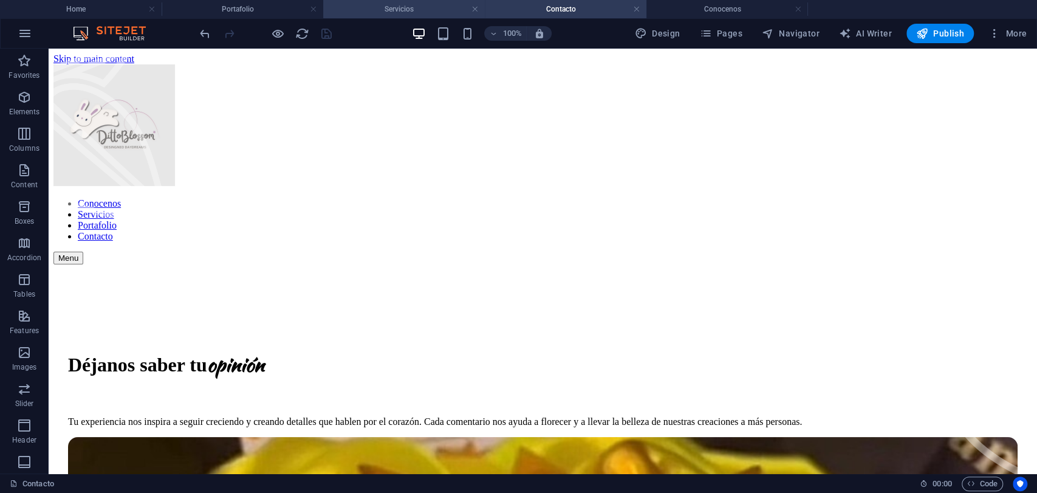
click at [396, 16] on li "Servicios" at bounding box center [404, 9] width 162 height 18
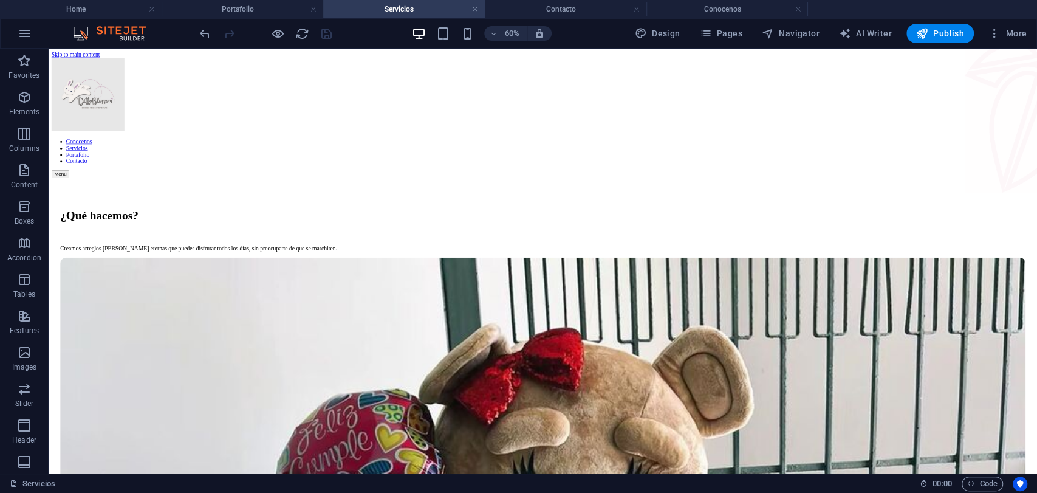
click at [590, 20] on div "60% Design Pages Navigator AI Writer Publish More" at bounding box center [519, 33] width 1036 height 29
click at [587, 12] on h4 "Contacto" at bounding box center [566, 8] width 162 height 13
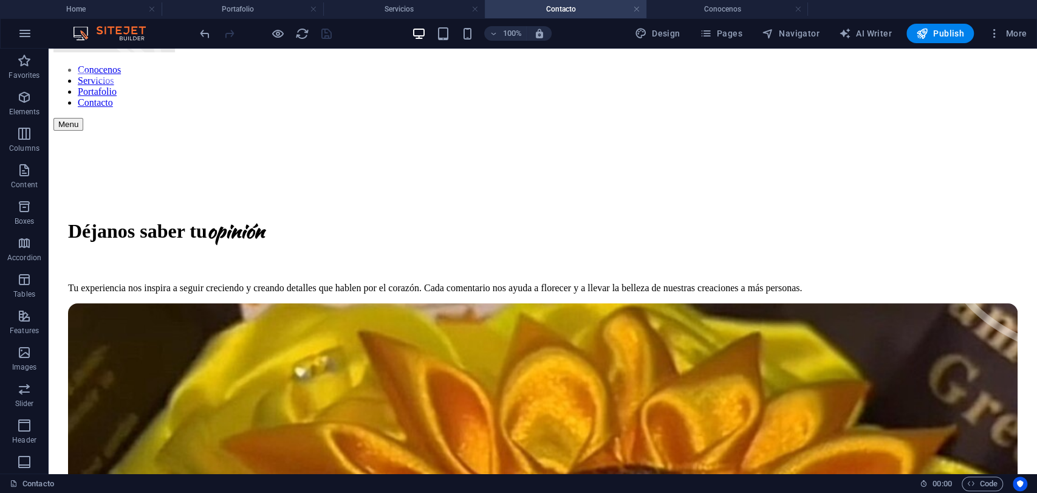
scroll to position [126, 0]
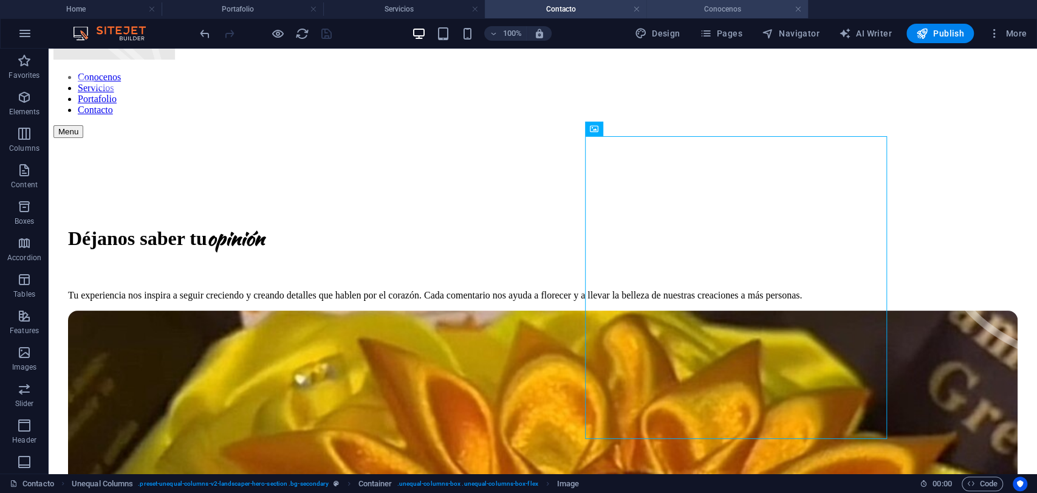
click at [735, 4] on h4 "Conocenos" at bounding box center [728, 8] width 162 height 13
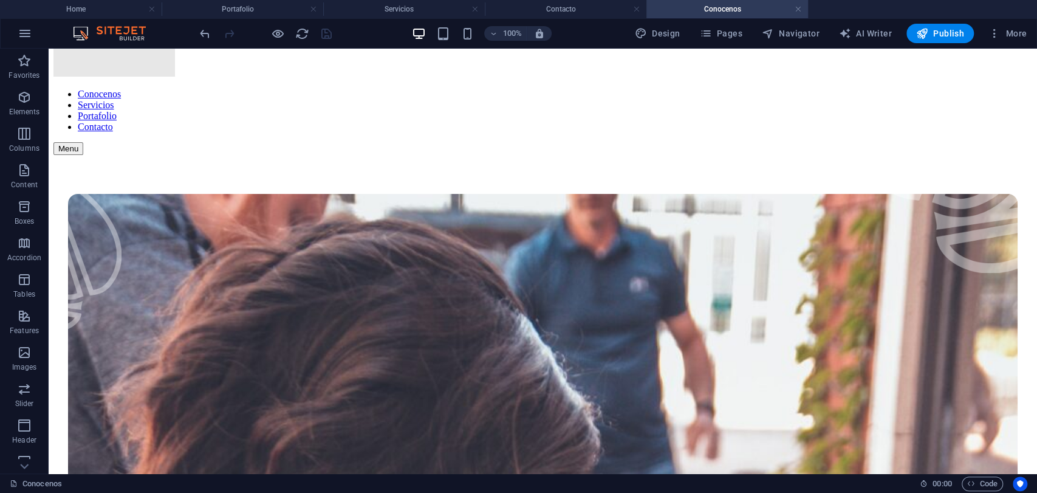
scroll to position [117, 0]
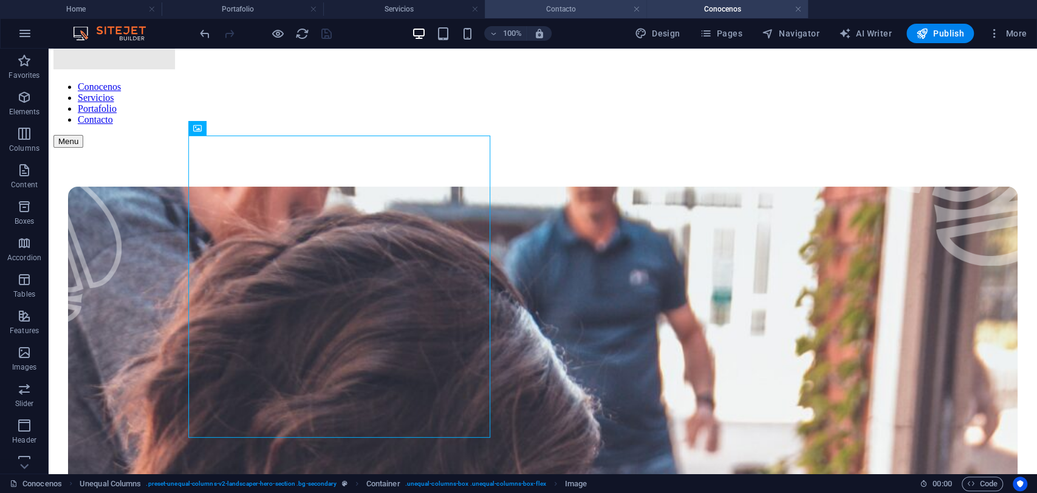
click at [605, 12] on h4 "Contacto" at bounding box center [566, 8] width 162 height 13
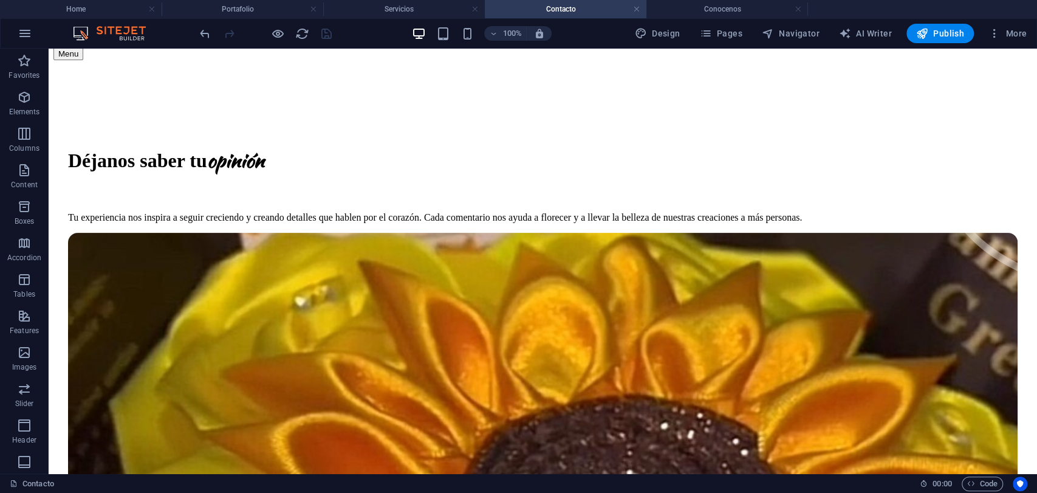
scroll to position [0, 0]
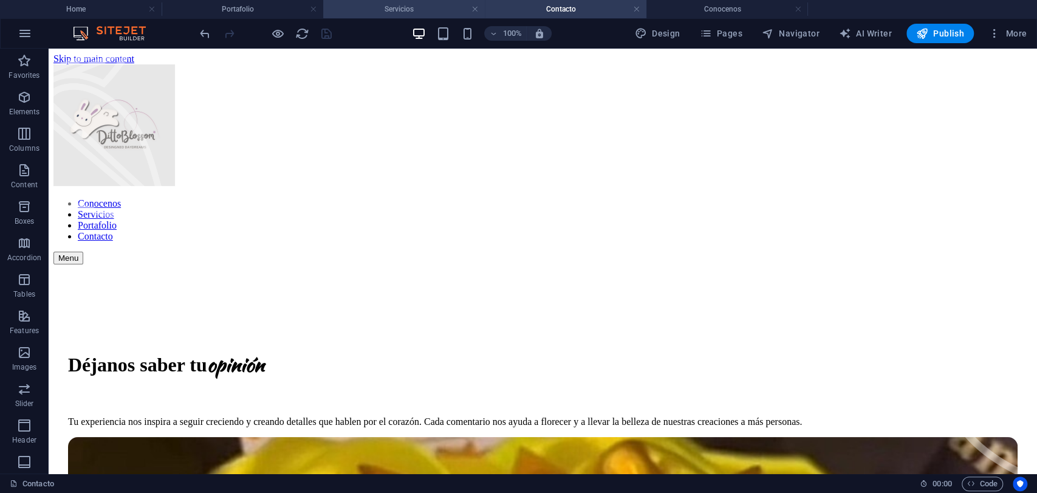
click at [450, 6] on h4 "Servicios" at bounding box center [404, 8] width 162 height 13
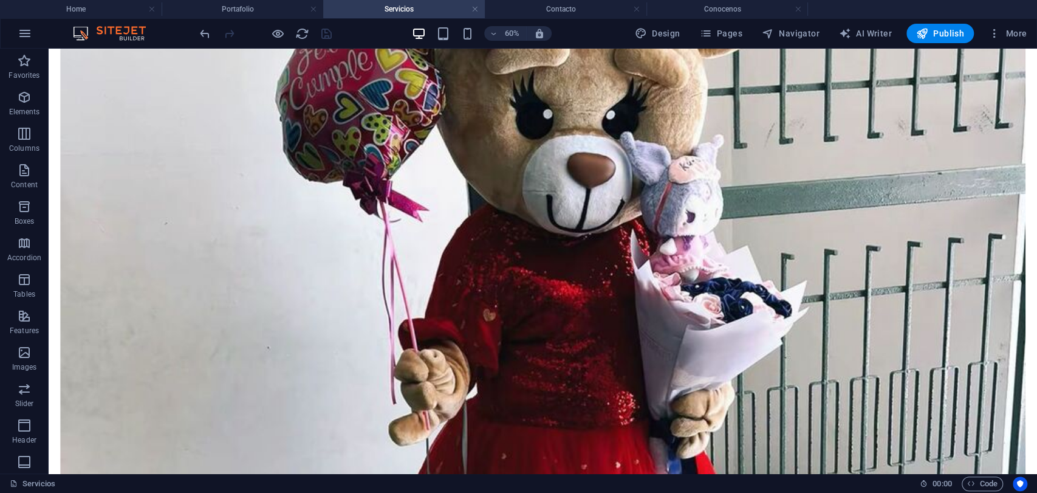
scroll to position [516, 0]
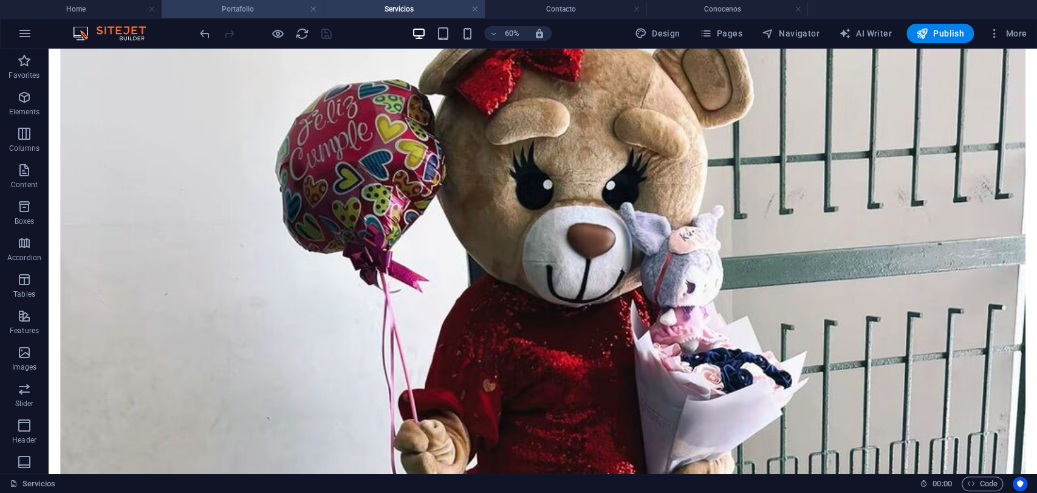
click at [281, 16] on li "Portafolio" at bounding box center [243, 9] width 162 height 18
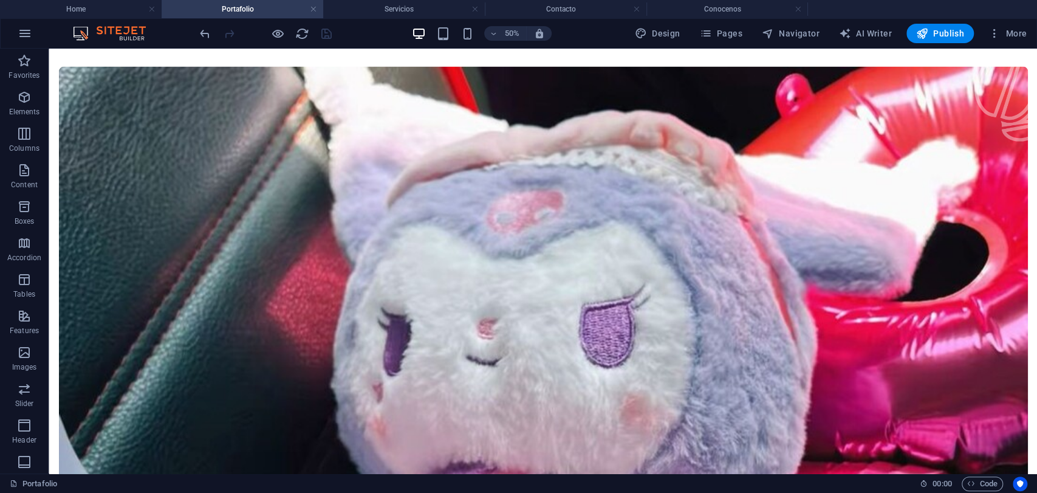
scroll to position [0, 0]
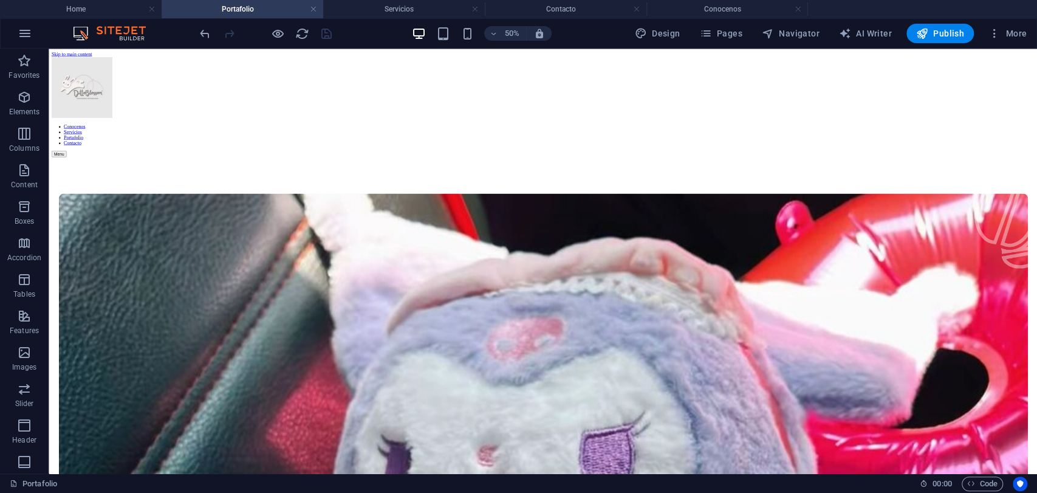
drag, startPoint x: 2024, startPoint y: 688, endPoint x: 1064, endPoint y: 52, distance: 1152.5
click at [664, 7] on h4 "Conocenos" at bounding box center [728, 8] width 162 height 13
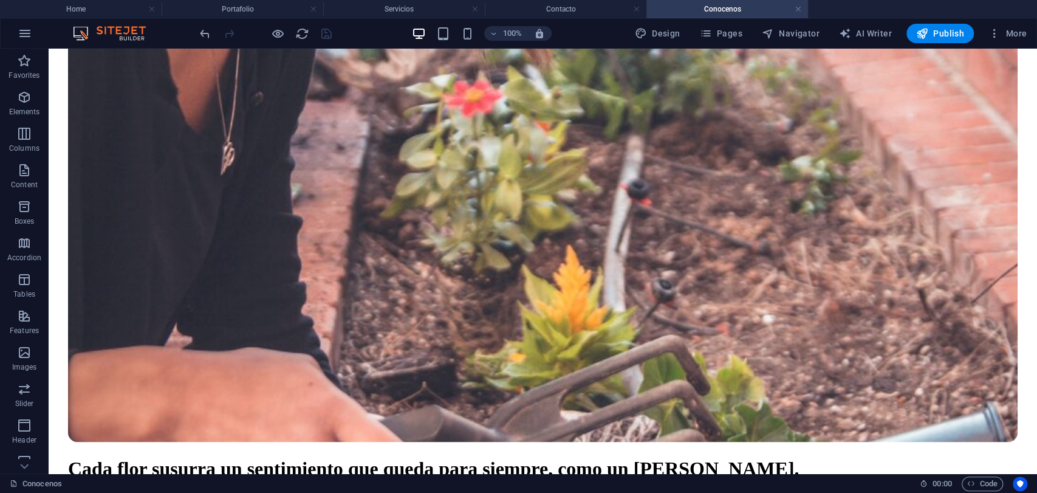
scroll to position [831, 0]
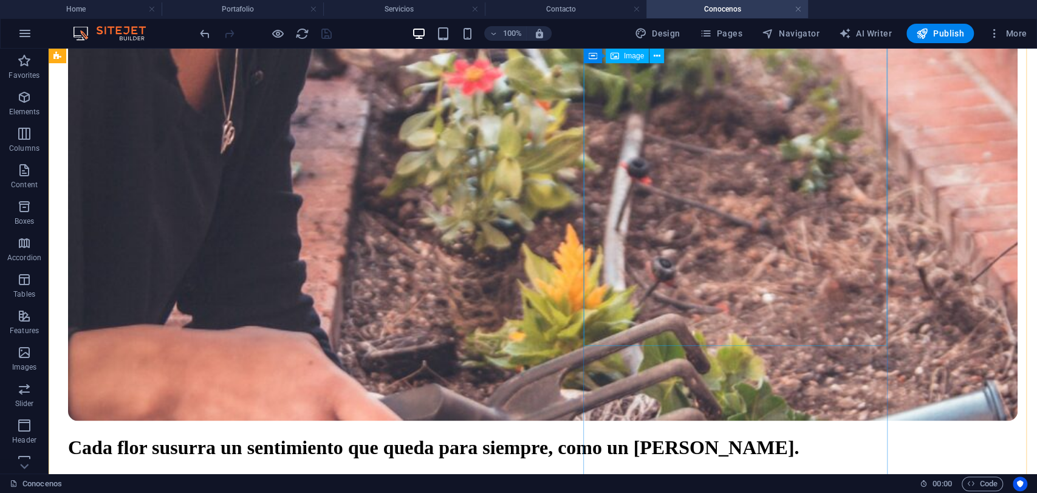
select select "%"
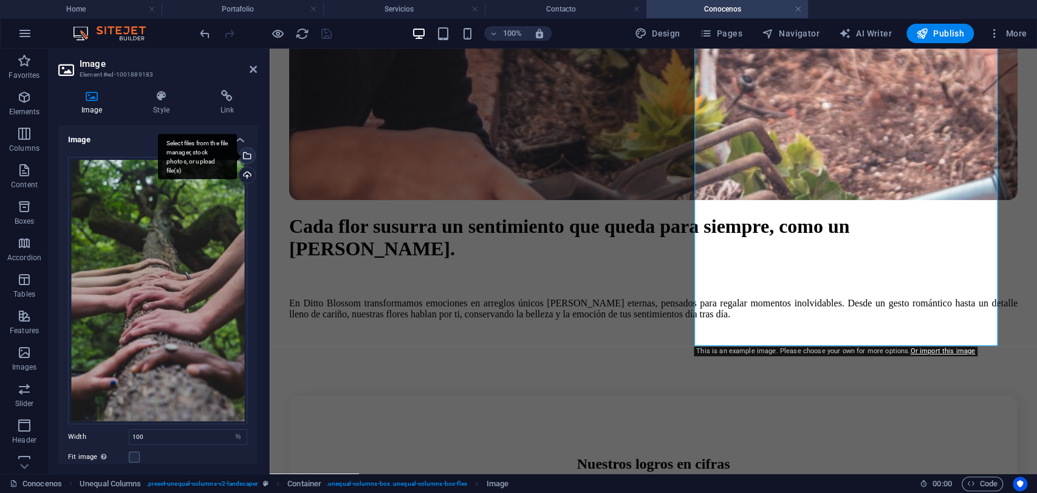
click at [244, 151] on div "Select files from the file manager, stock photos, or upload file(s)" at bounding box center [246, 157] width 18 height 18
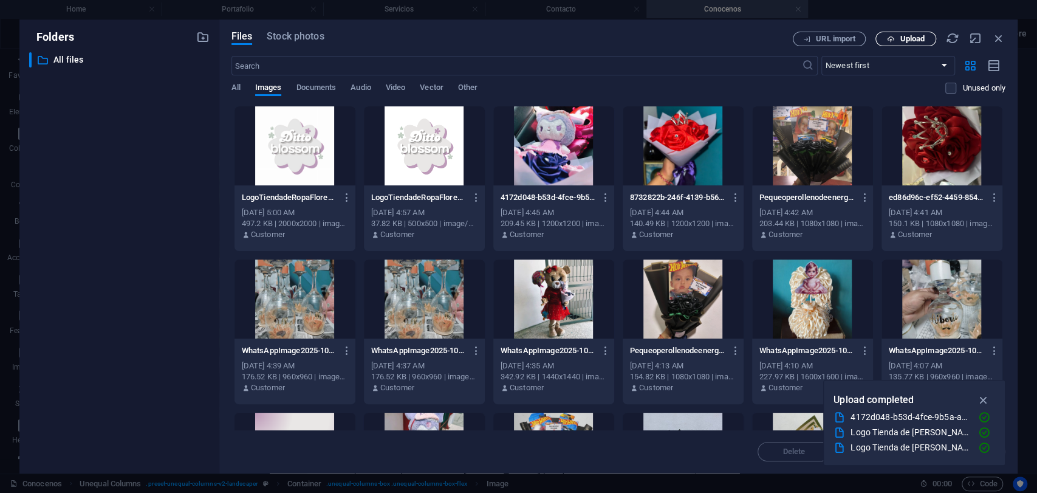
click at [895, 40] on span "Upload" at bounding box center [906, 39] width 50 height 8
click at [719, 61] on input "text" at bounding box center [517, 65] width 571 height 19
click at [889, 43] on button "Upload" at bounding box center [906, 39] width 61 height 15
type input "100"
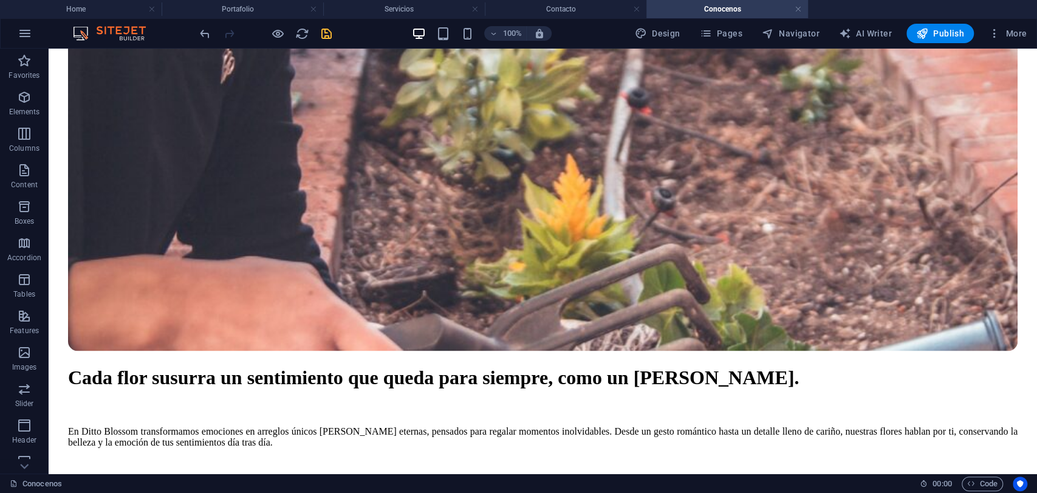
scroll to position [0, 0]
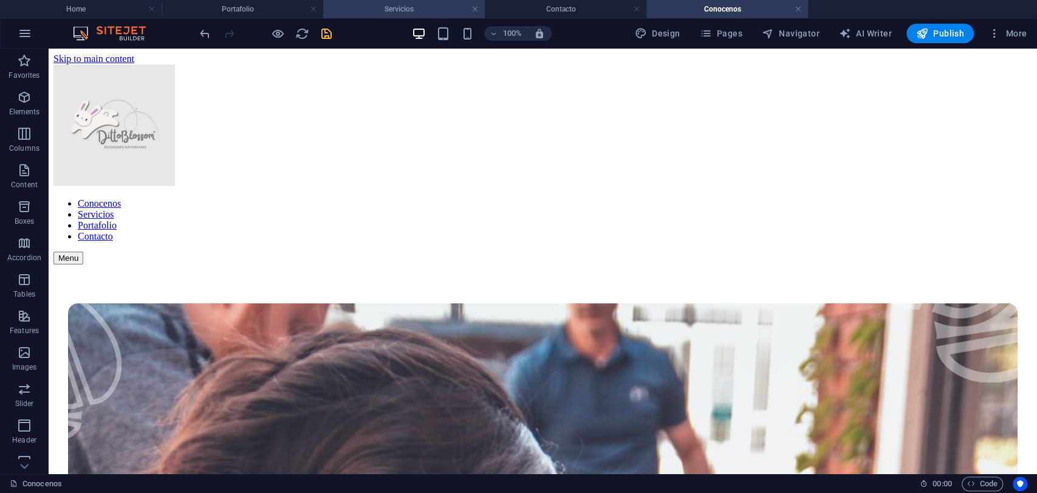
click at [441, 11] on h4 "Servicios" at bounding box center [404, 8] width 162 height 13
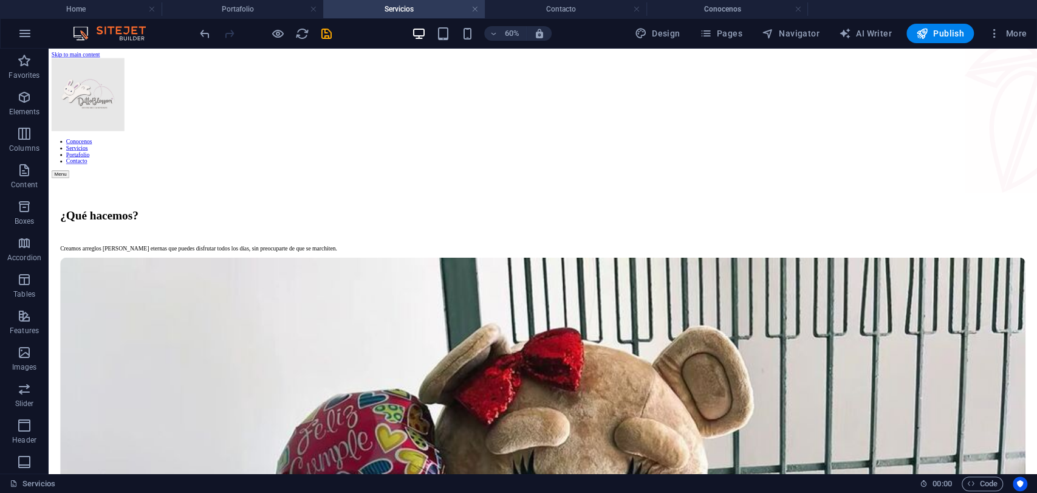
drag, startPoint x: 1695, startPoint y: 258, endPoint x: 1085, endPoint y: 67, distance: 639.4
click at [246, 9] on h4 "Portafolio" at bounding box center [243, 8] width 162 height 13
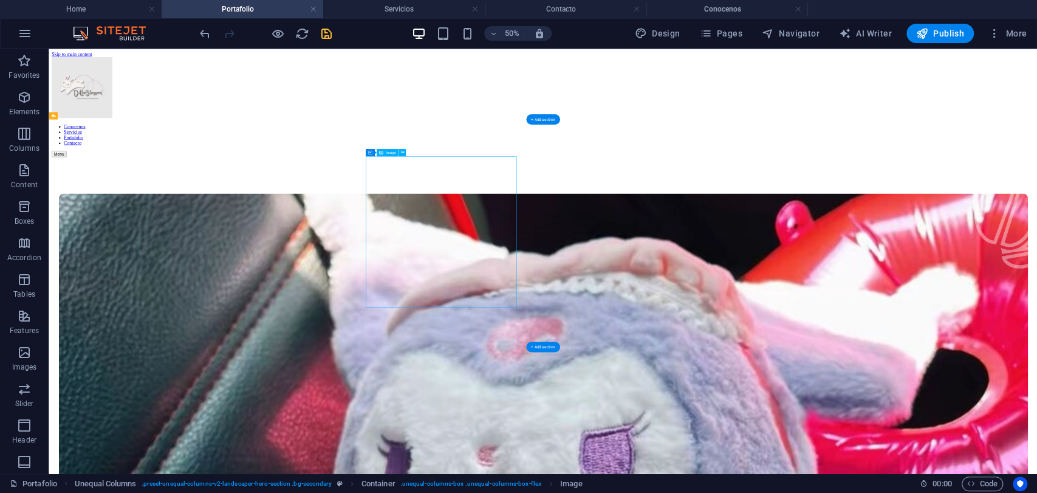
select select "%"
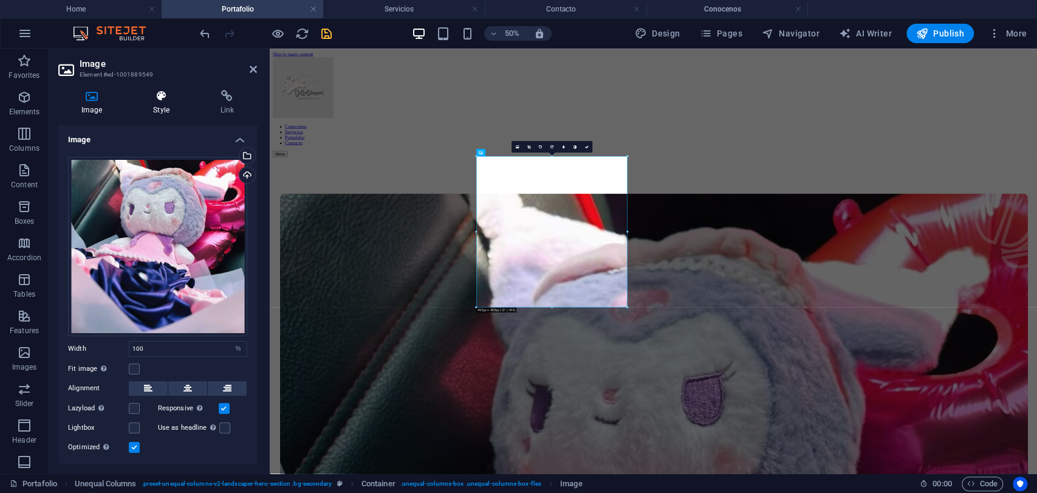
click at [172, 100] on icon at bounding box center [161, 96] width 62 height 12
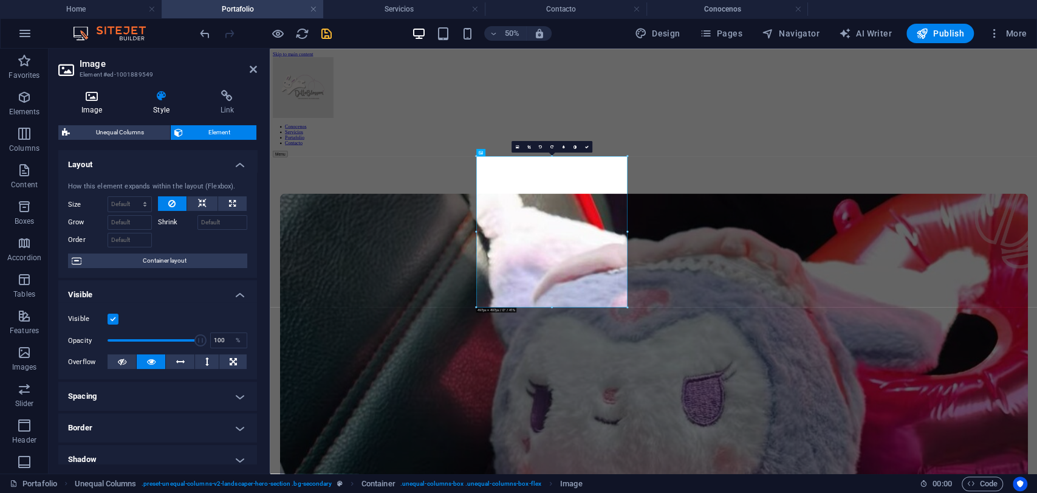
click at [102, 109] on h4 "Image" at bounding box center [94, 103] width 72 height 26
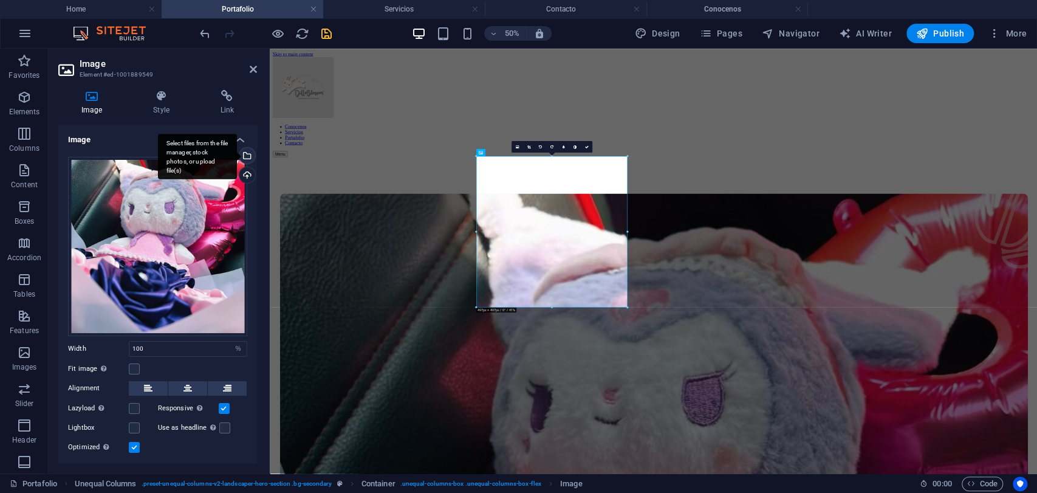
click at [247, 157] on div "Select files from the file manager, stock photos, or upload file(s)" at bounding box center [246, 157] width 18 height 18
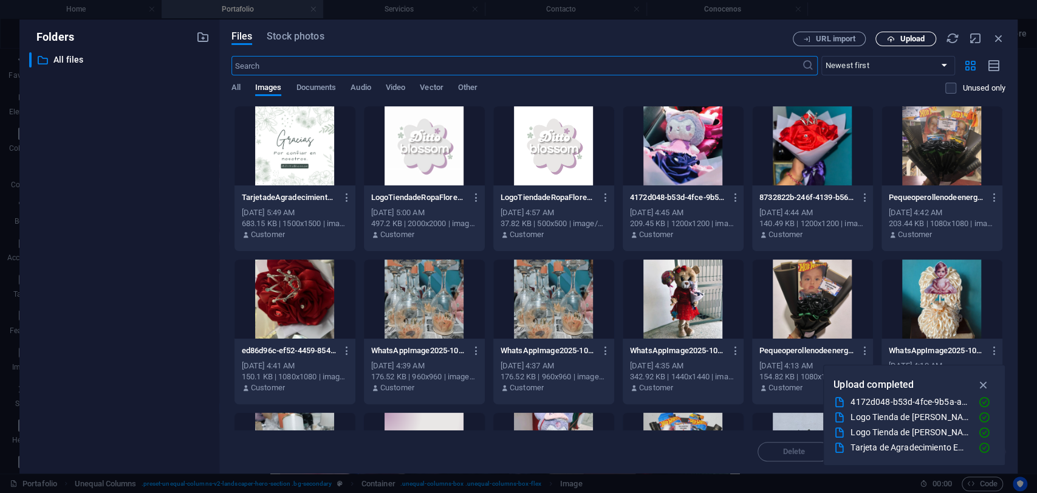
click at [890, 37] on icon "button" at bounding box center [891, 39] width 8 height 8
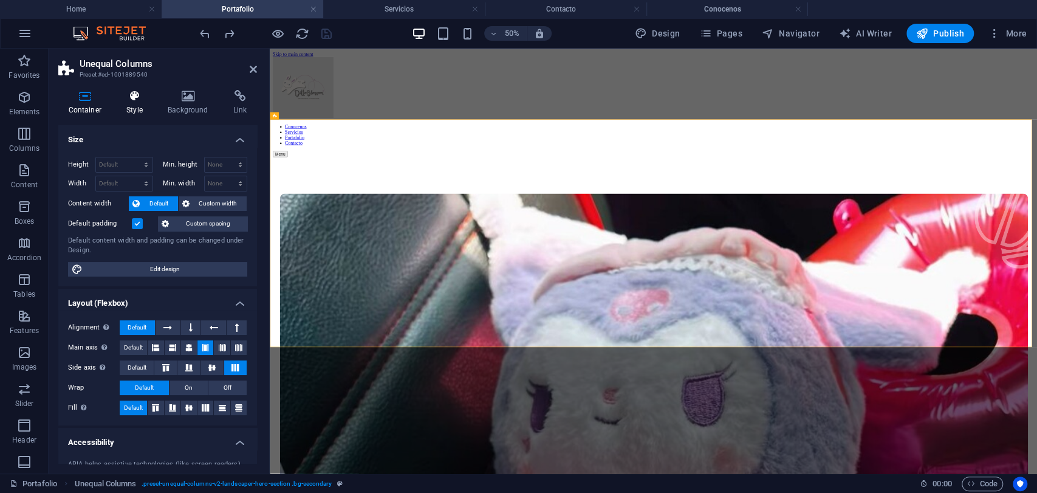
click at [138, 103] on h4 "Style" at bounding box center [137, 103] width 41 height 26
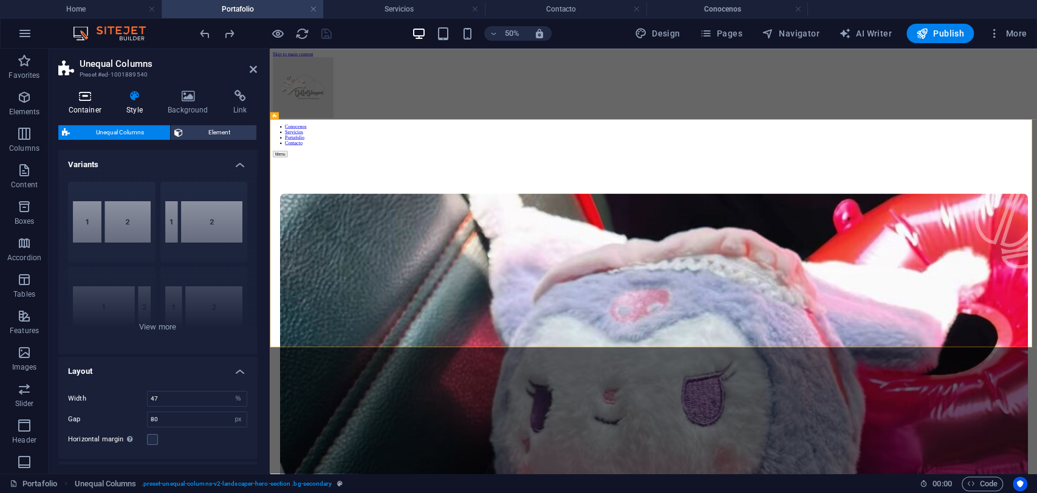
click at [80, 113] on h4 "Container" at bounding box center [87, 103] width 58 height 26
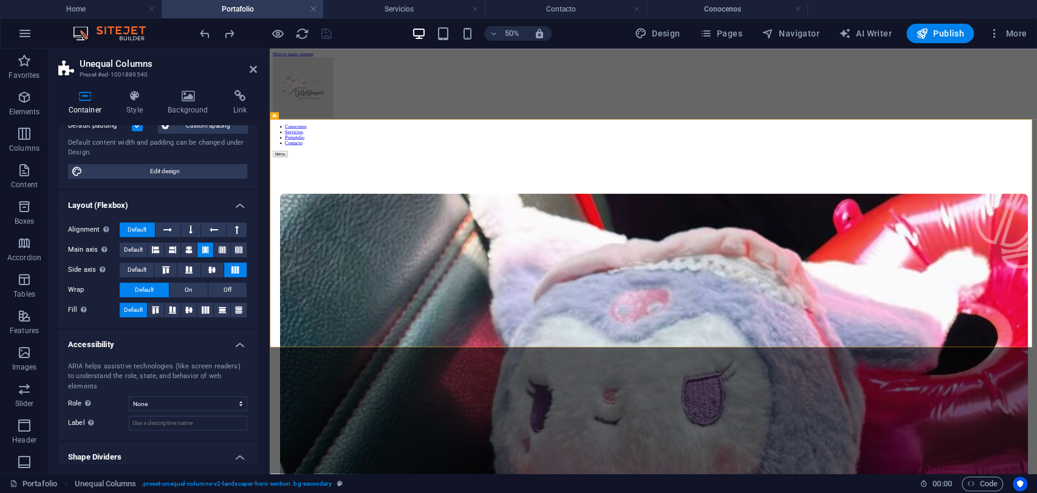
scroll to position [122, 0]
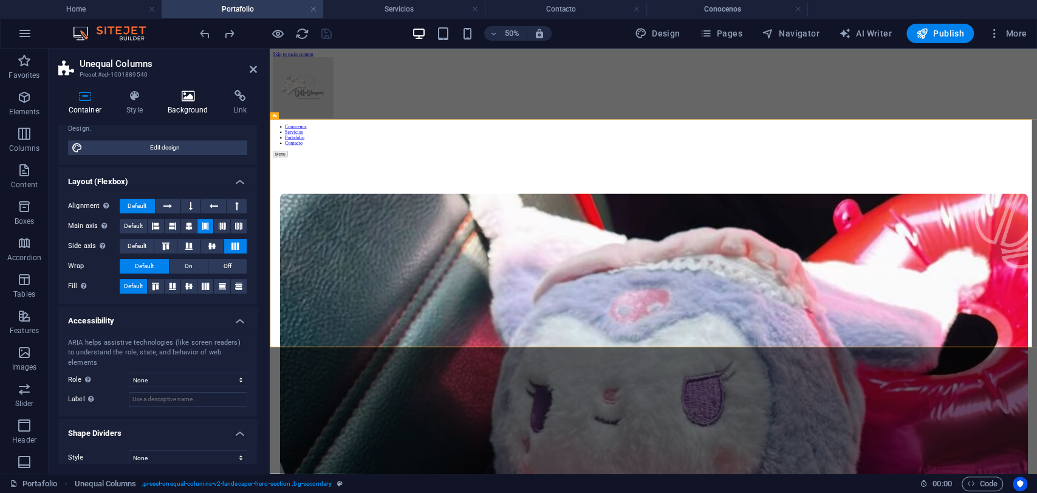
click at [170, 108] on h4 "Background" at bounding box center [191, 103] width 66 height 26
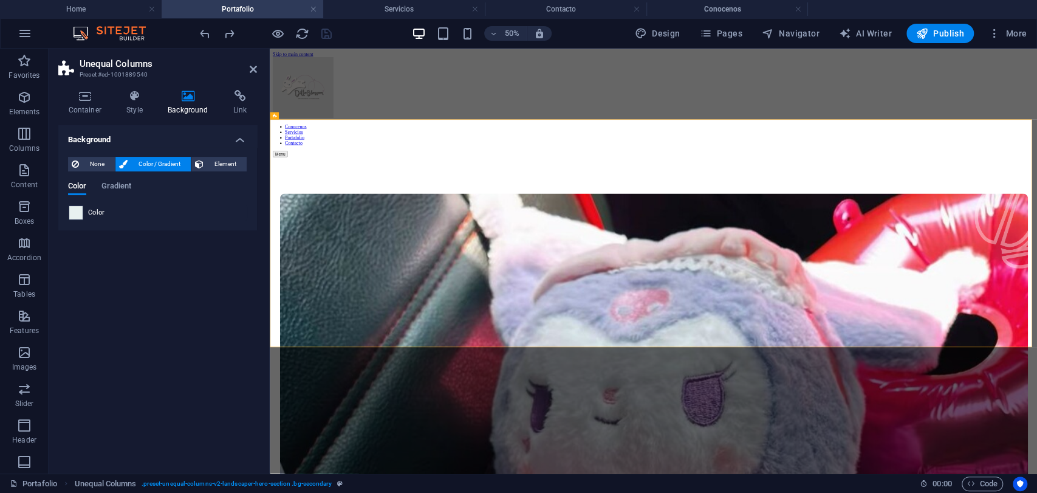
click at [77, 216] on span at bounding box center [75, 212] width 13 height 13
type input "#e8f1f0"
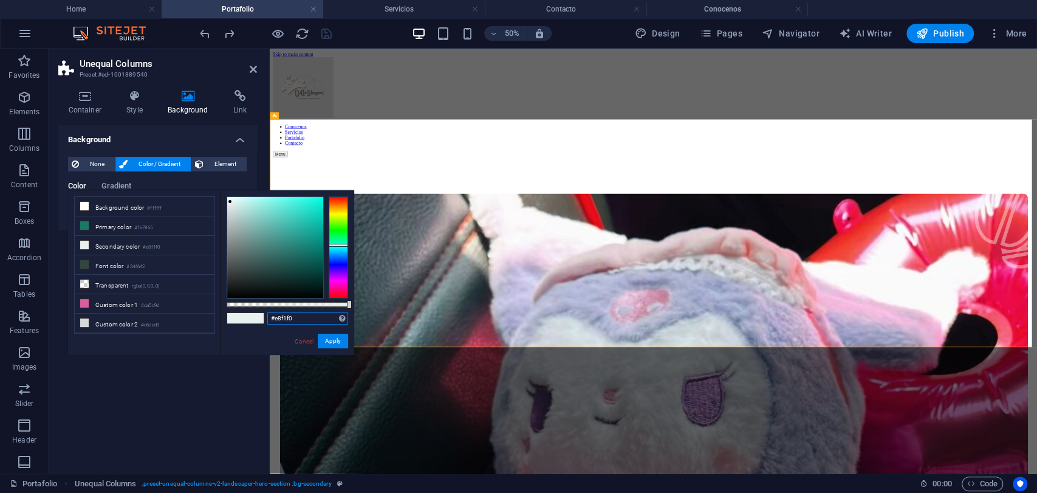
drag, startPoint x: 297, startPoint y: 319, endPoint x: 188, endPoint y: 337, distance: 110.2
click at [188, 337] on div "less Background color #ffffff Primary color #1b7865 Secondary color #e8f1f0 Fon…" at bounding box center [211, 272] width 286 height 165
click at [311, 337] on link "Cancel" at bounding box center [304, 341] width 21 height 9
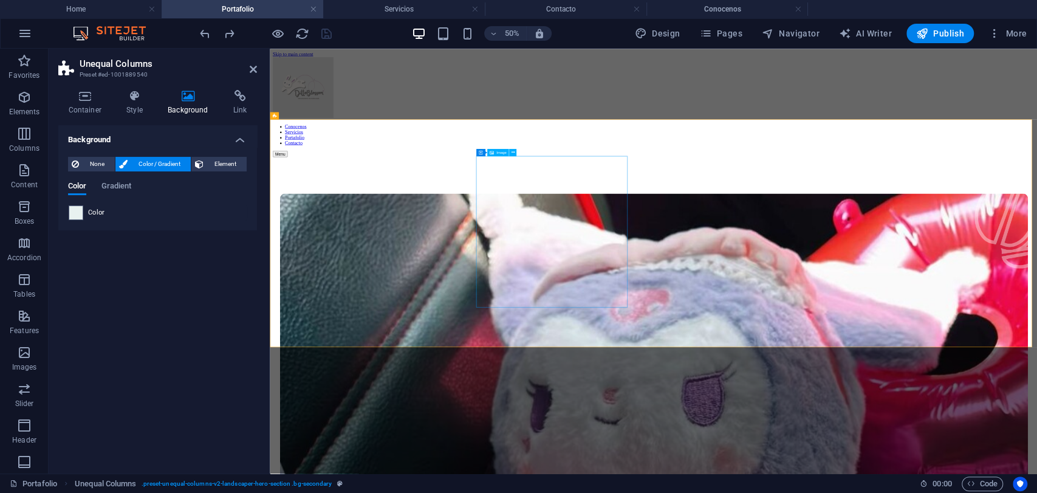
select select "%"
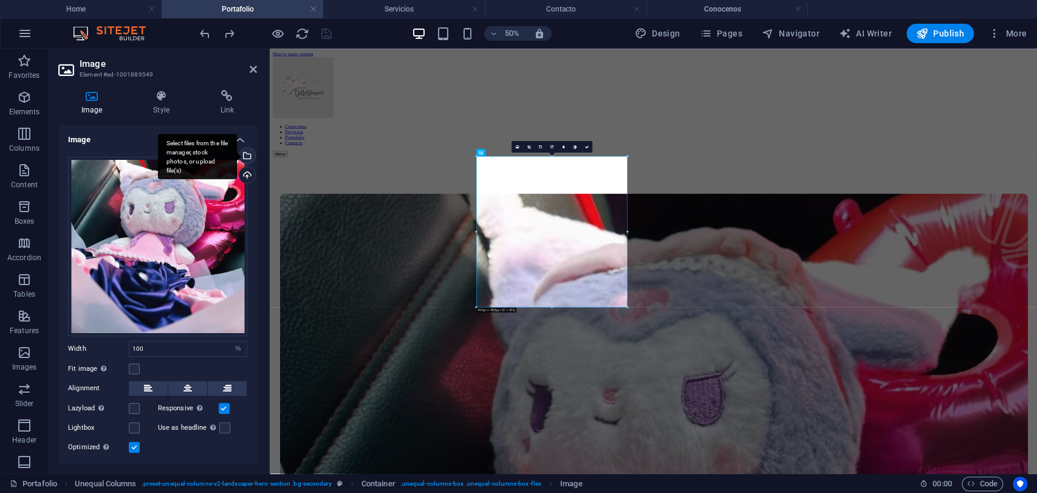
click at [237, 151] on div "Select files from the file manager, stock photos, or upload file(s)" at bounding box center [197, 157] width 79 height 46
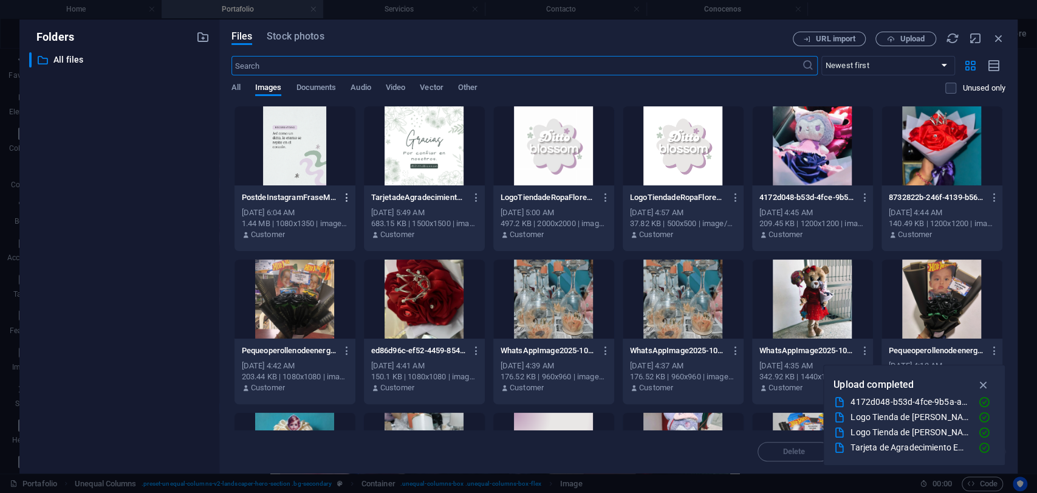
click at [345, 201] on icon "button" at bounding box center [348, 197] width 12 height 11
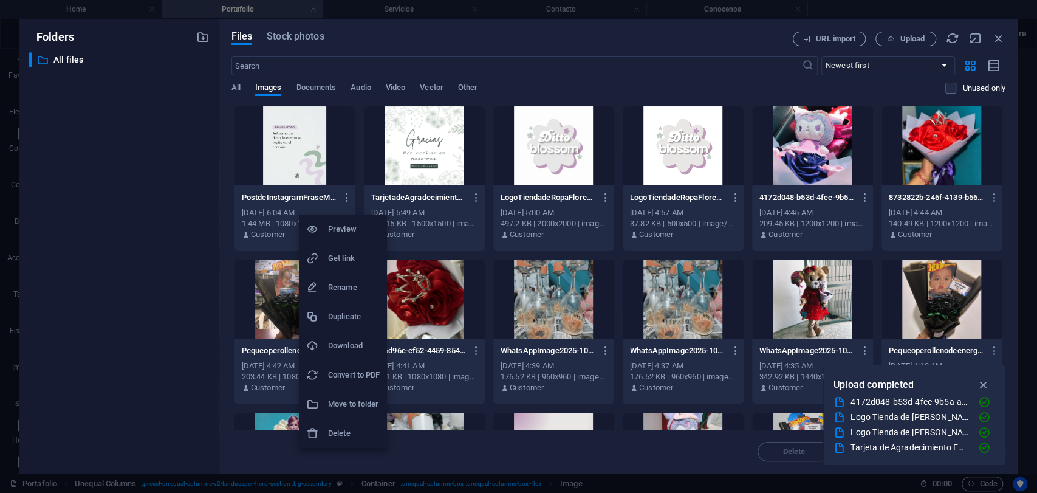
click at [332, 434] on h6 "Delete" at bounding box center [354, 433] width 52 height 15
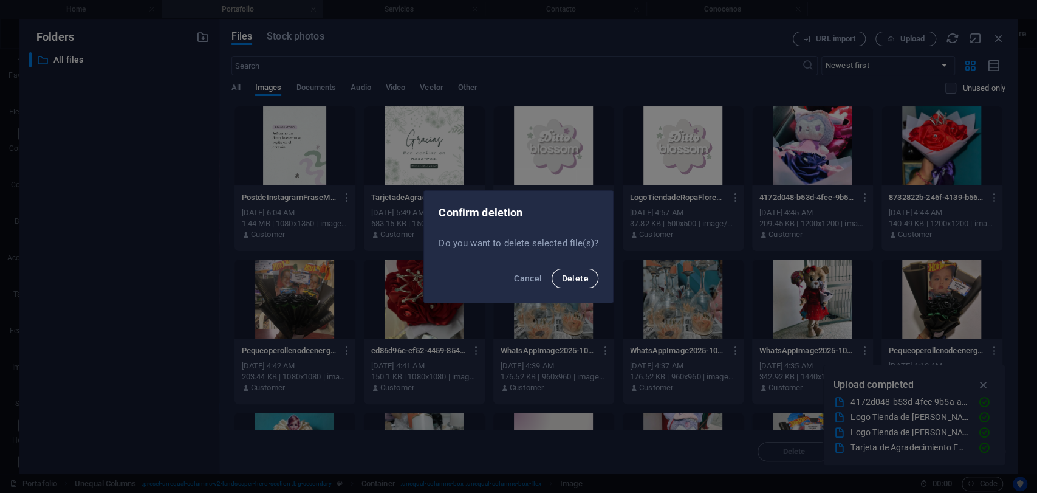
click at [566, 276] on span "Delete" at bounding box center [575, 278] width 27 height 10
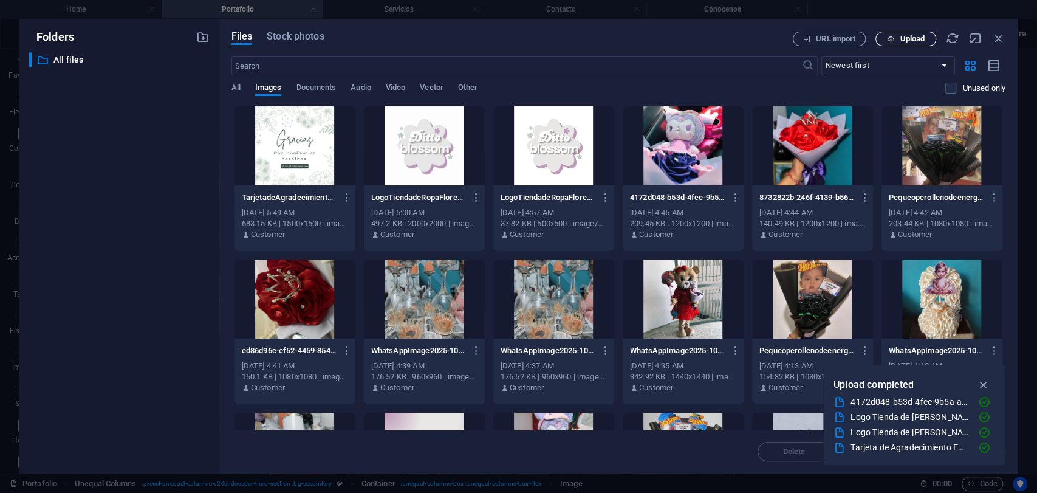
click at [880, 36] on button "Upload" at bounding box center [906, 39] width 61 height 15
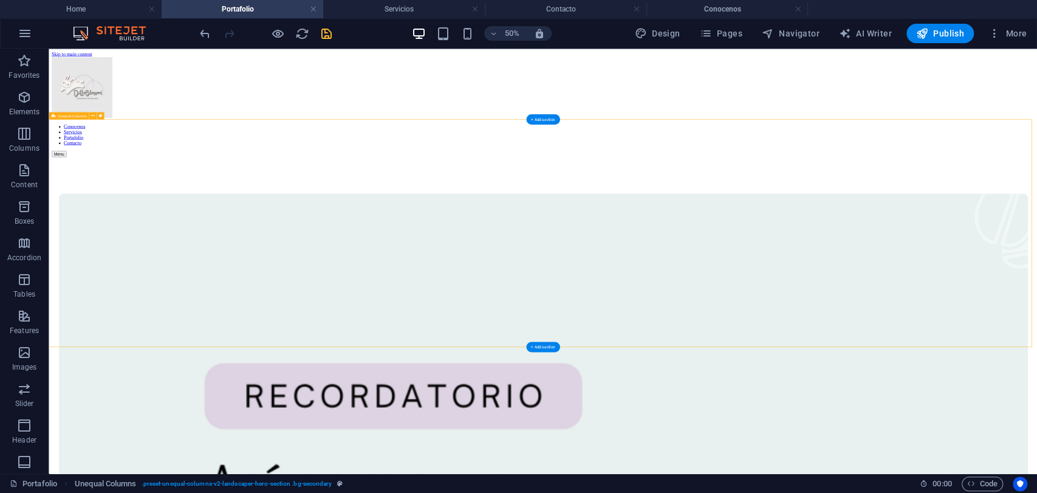
click at [346, 259] on icon at bounding box center [348, 257] width 4 height 7
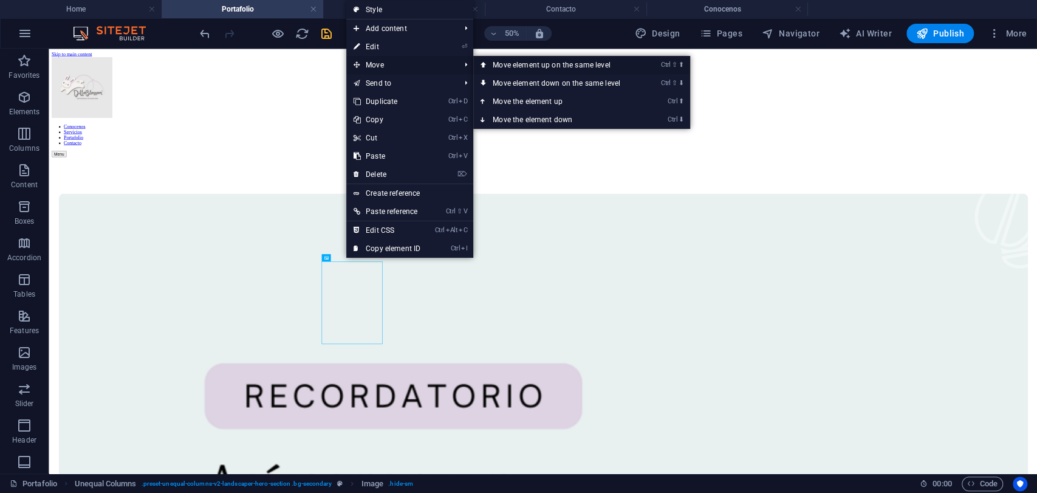
click at [507, 64] on link "Ctrl ⇧ ⬆ Move element up on the same level" at bounding box center [558, 65] width 171 height 18
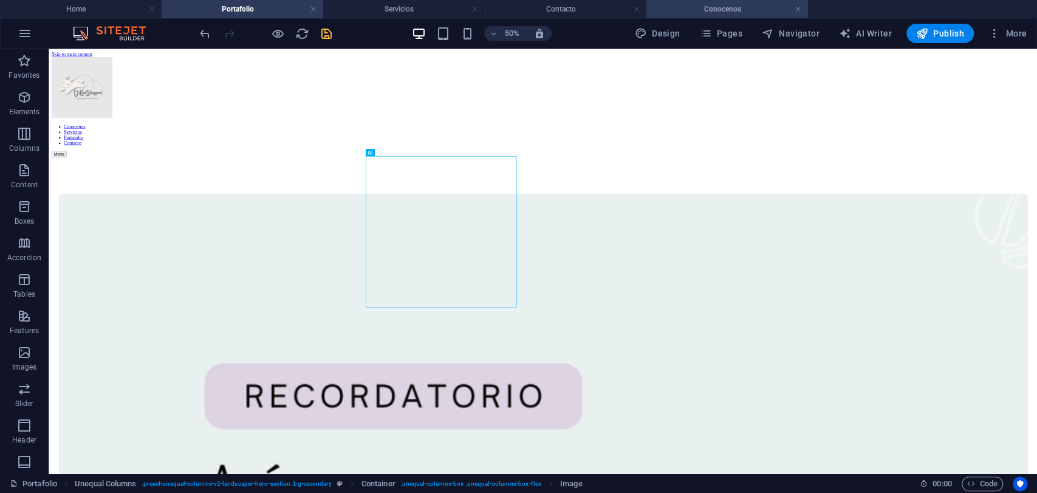
click at [699, 11] on h4 "Conocenos" at bounding box center [728, 8] width 162 height 13
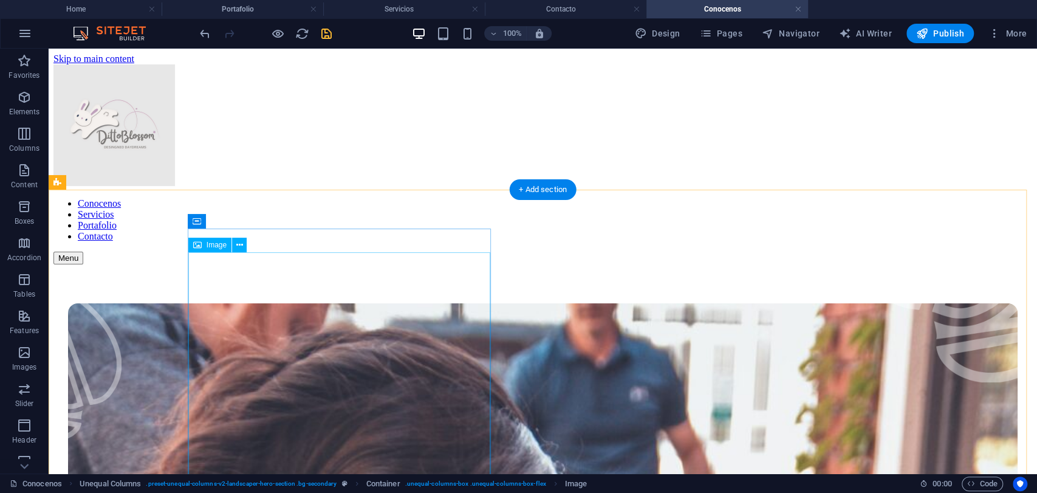
select select "%"
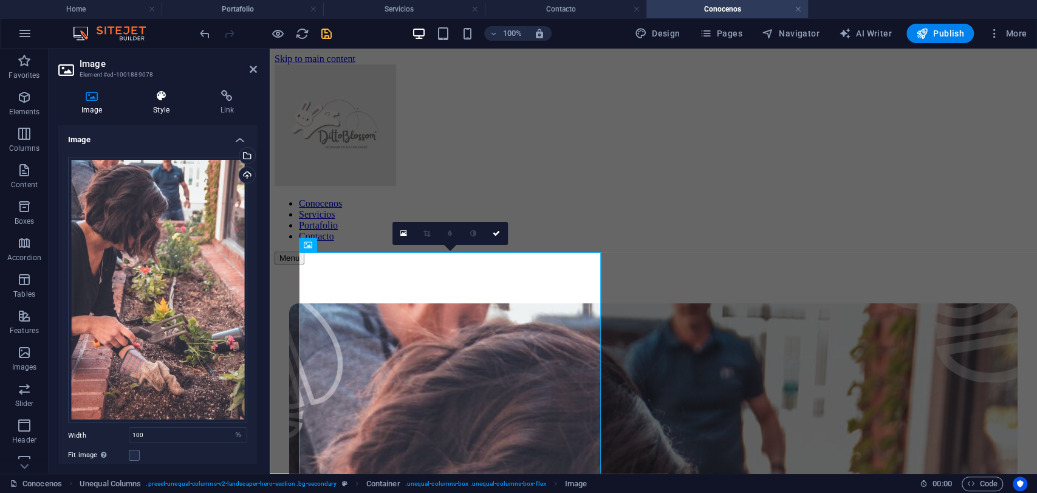
click at [157, 112] on h4 "Style" at bounding box center [163, 103] width 67 height 26
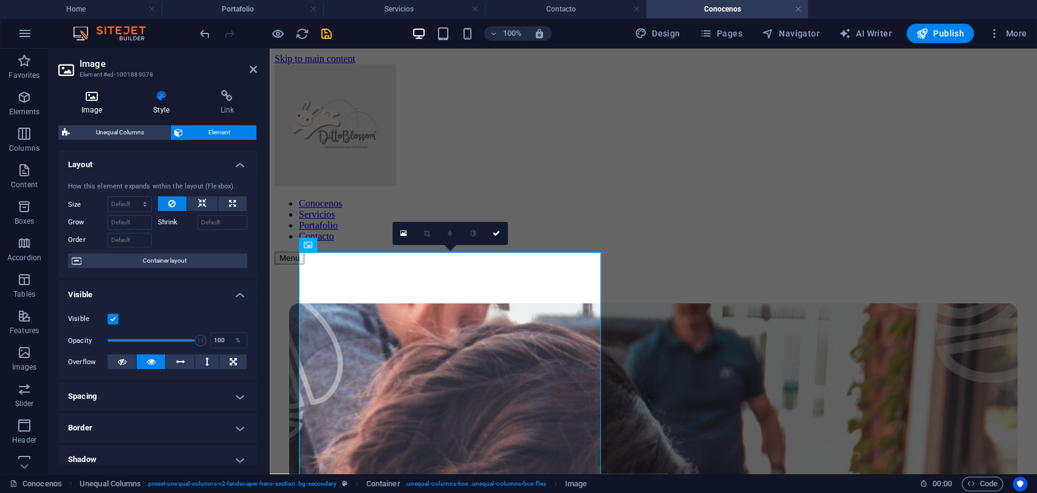
click at [95, 115] on h4 "Image" at bounding box center [94, 103] width 72 height 26
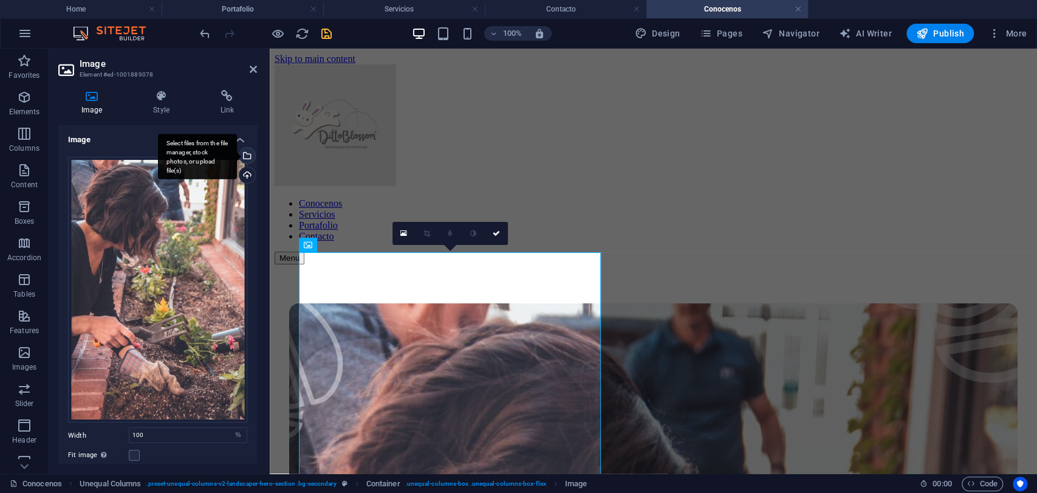
click at [246, 156] on div "Select files from the file manager, stock photos, or upload file(s)" at bounding box center [246, 157] width 18 height 18
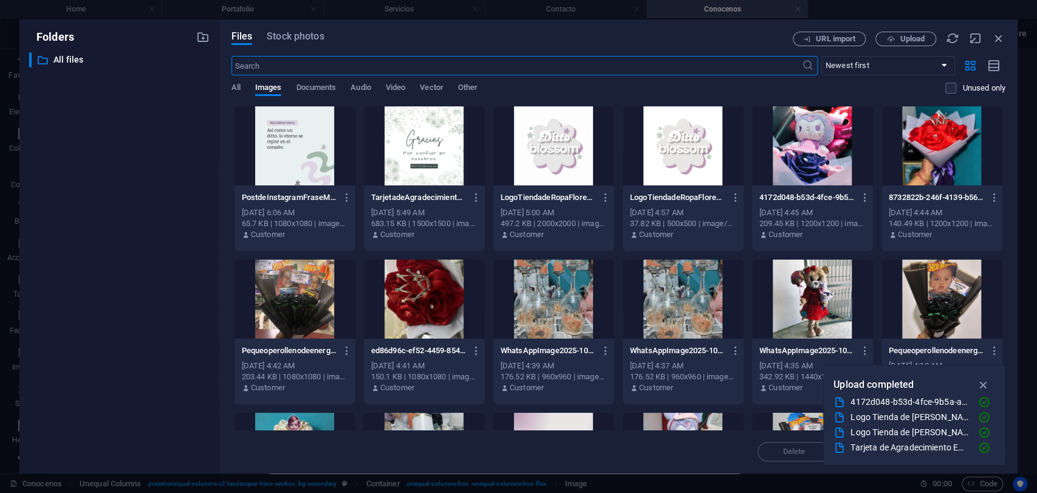
click at [856, 162] on div at bounding box center [812, 145] width 121 height 79
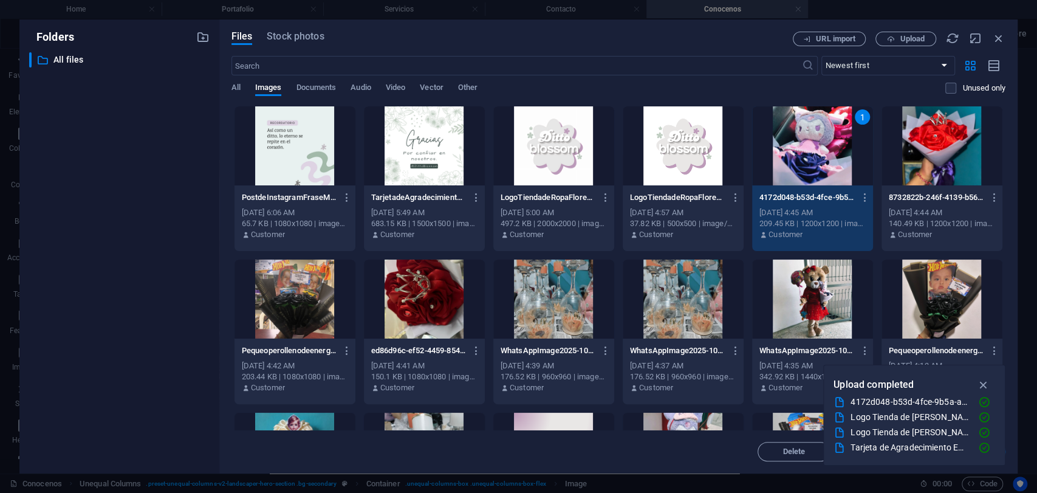
click at [856, 162] on div "1" at bounding box center [812, 145] width 121 height 79
type input "100"
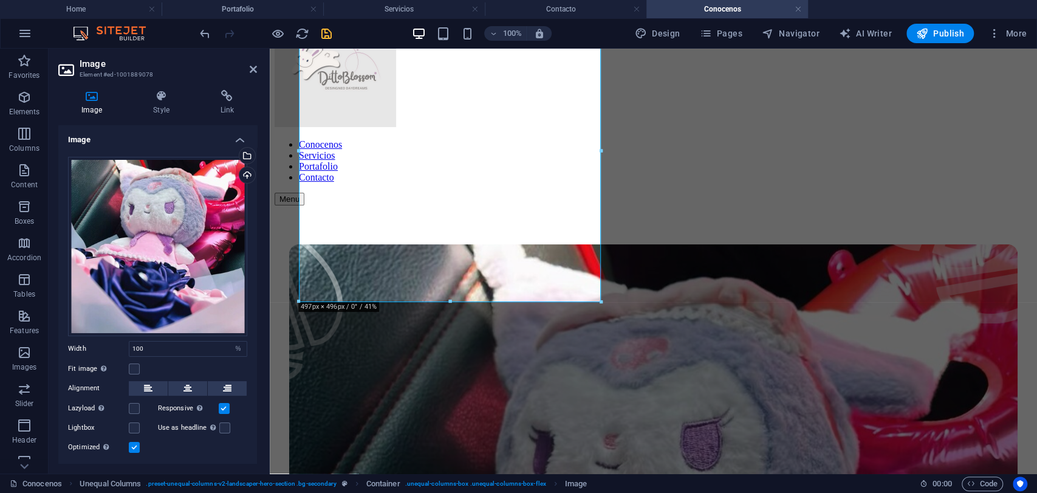
scroll to position [55, 0]
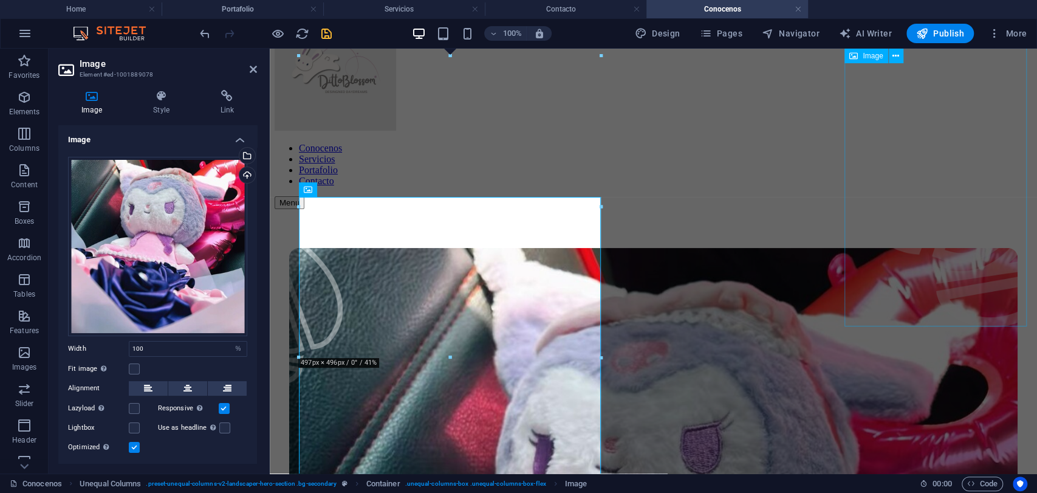
click at [860, 241] on figure at bounding box center [946, 161] width 182 height 336
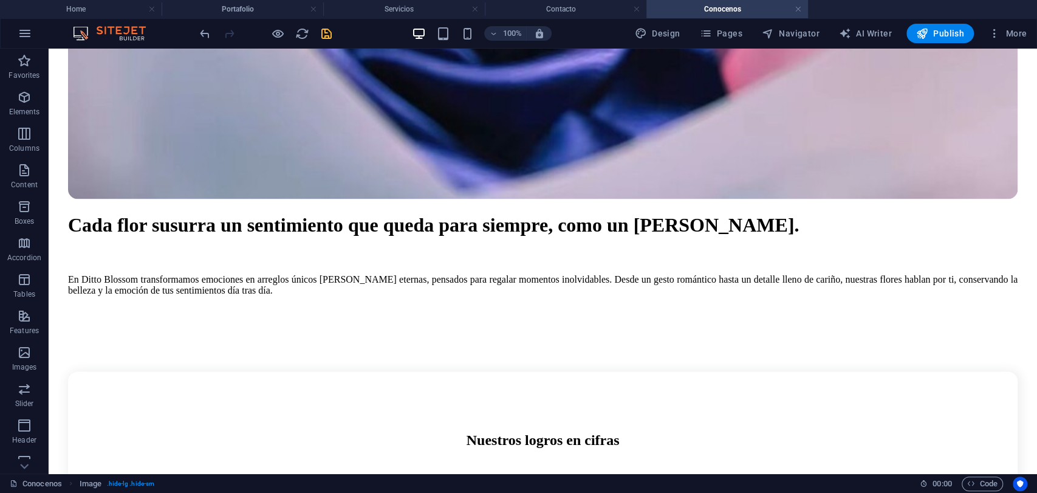
scroll to position [1060, 0]
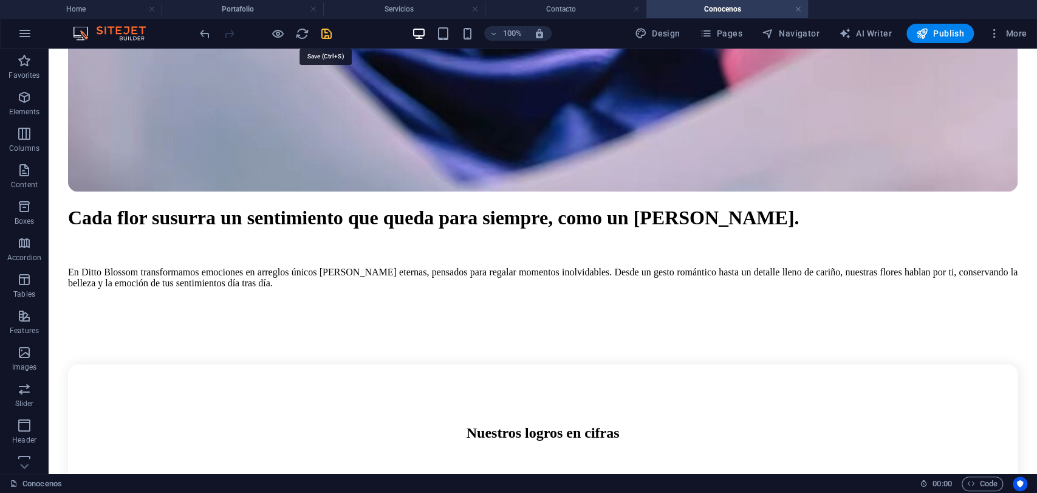
click at [325, 27] on icon "save" at bounding box center [327, 34] width 14 height 14
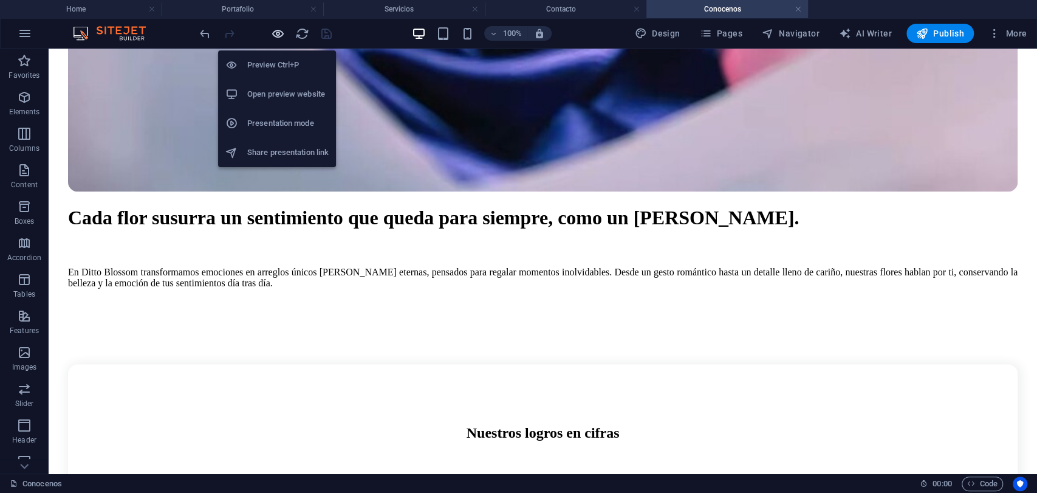
click at [273, 35] on icon "button" at bounding box center [278, 34] width 14 height 14
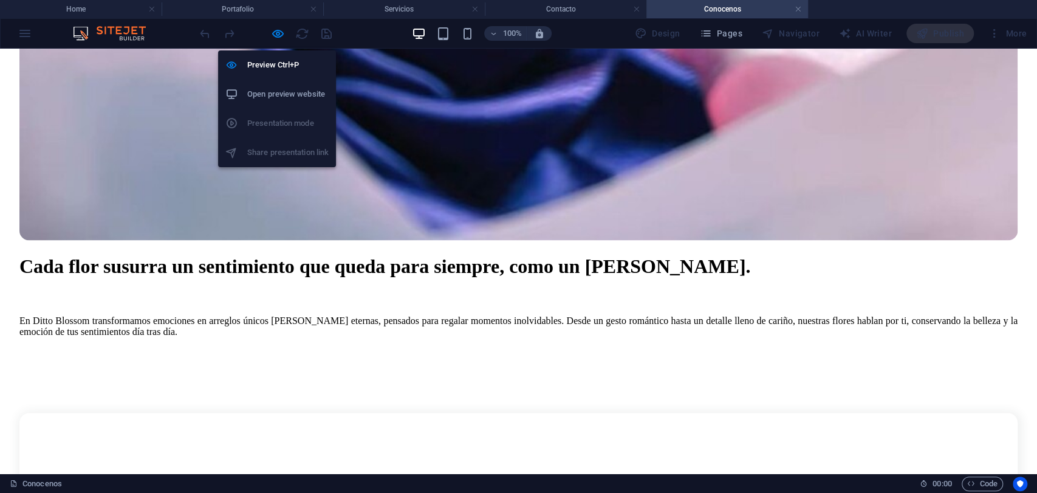
click at [269, 85] on li "Open preview website" at bounding box center [277, 94] width 118 height 29
drag, startPoint x: 275, startPoint y: 30, endPoint x: 282, endPoint y: 2, distance: 28.7
click at [275, 30] on icon "button" at bounding box center [278, 34] width 14 height 14
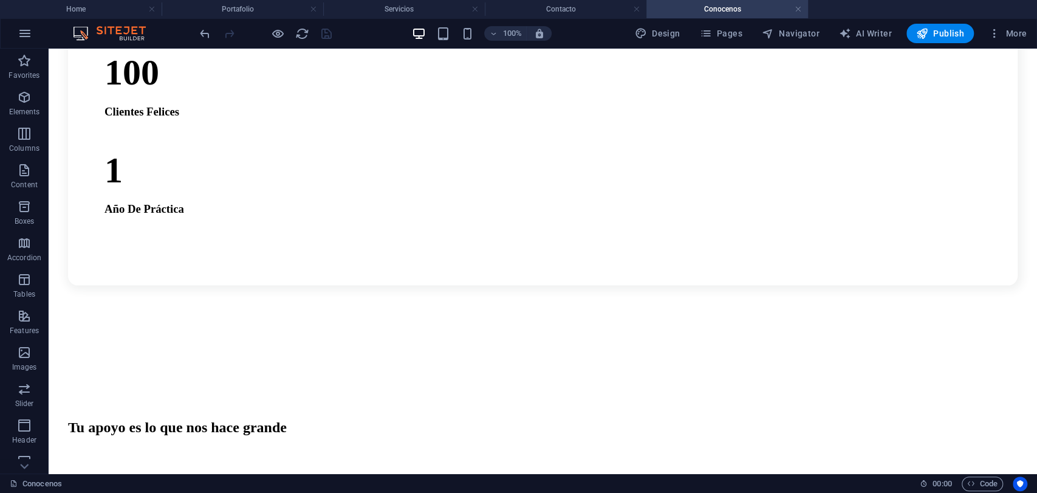
scroll to position [1609, 0]
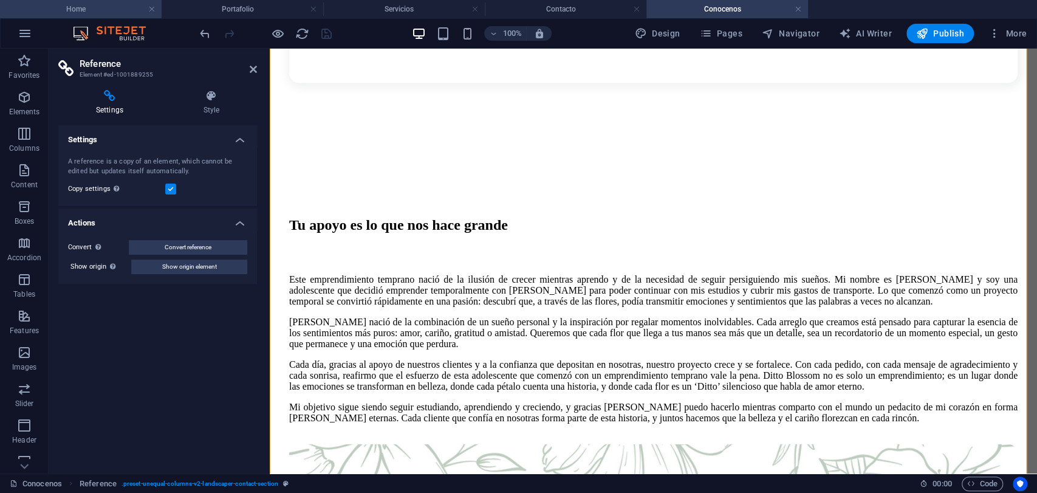
click at [131, 11] on h4 "Home" at bounding box center [81, 8] width 162 height 13
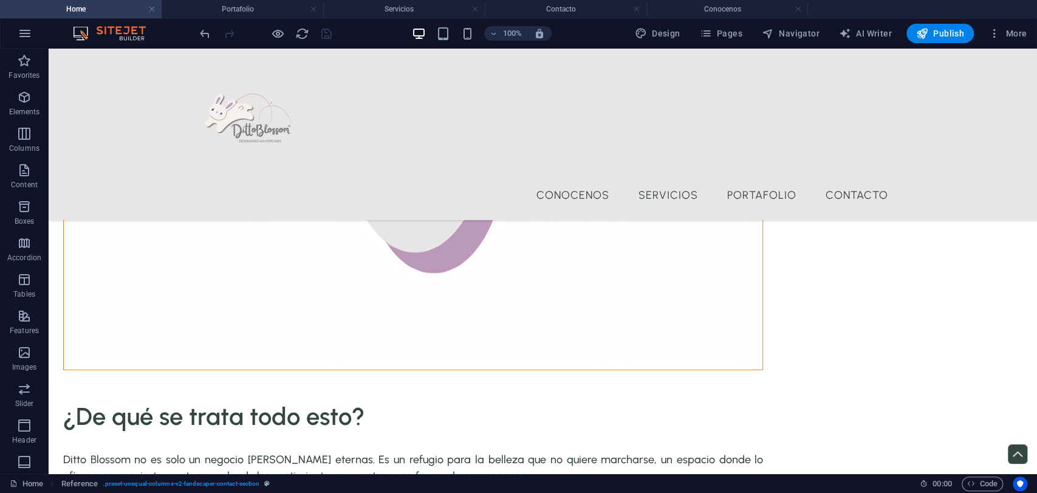
scroll to position [2355, 0]
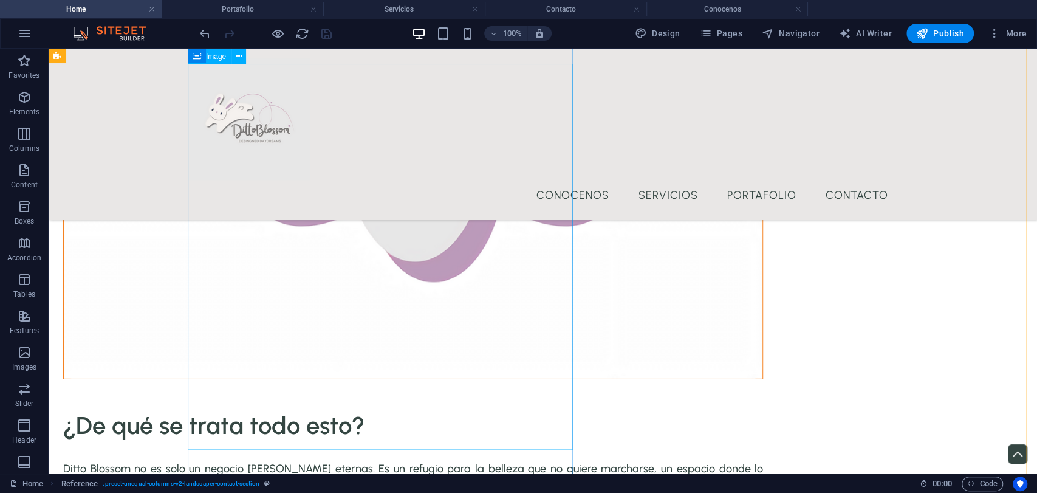
select select "%"
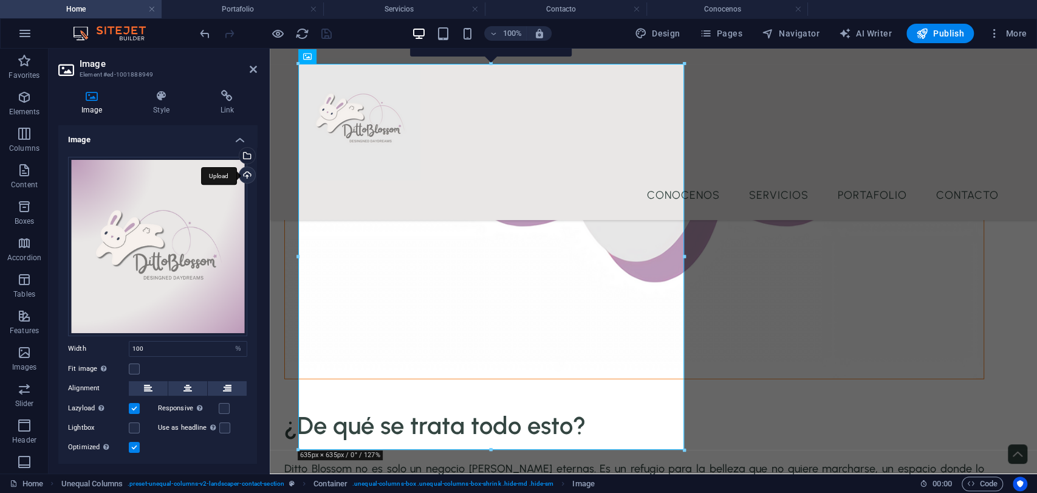
click at [246, 178] on div "Upload" at bounding box center [246, 176] width 18 height 18
click at [246, 170] on div "Upload" at bounding box center [246, 176] width 18 height 18
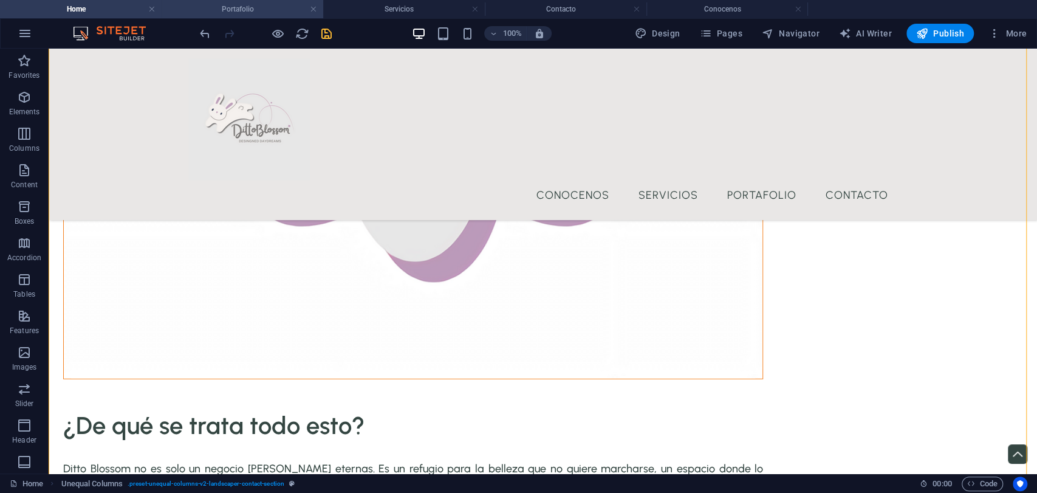
click at [267, 10] on h4 "Portafolio" at bounding box center [243, 8] width 162 height 13
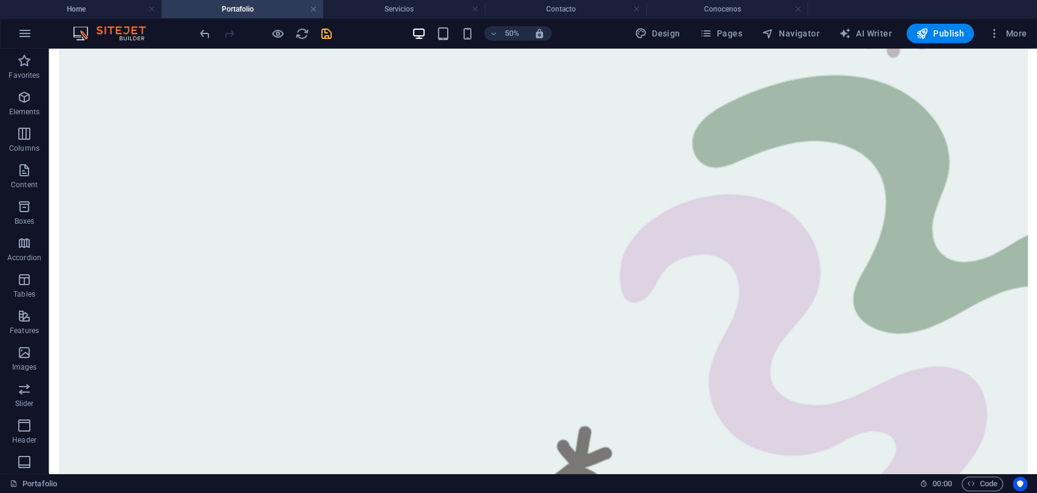
scroll to position [1367, 0]
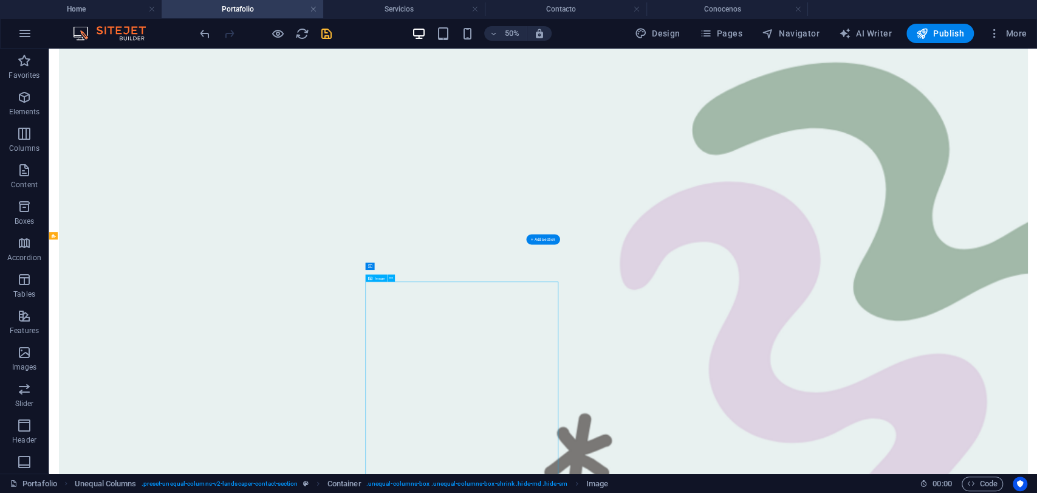
select select "%"
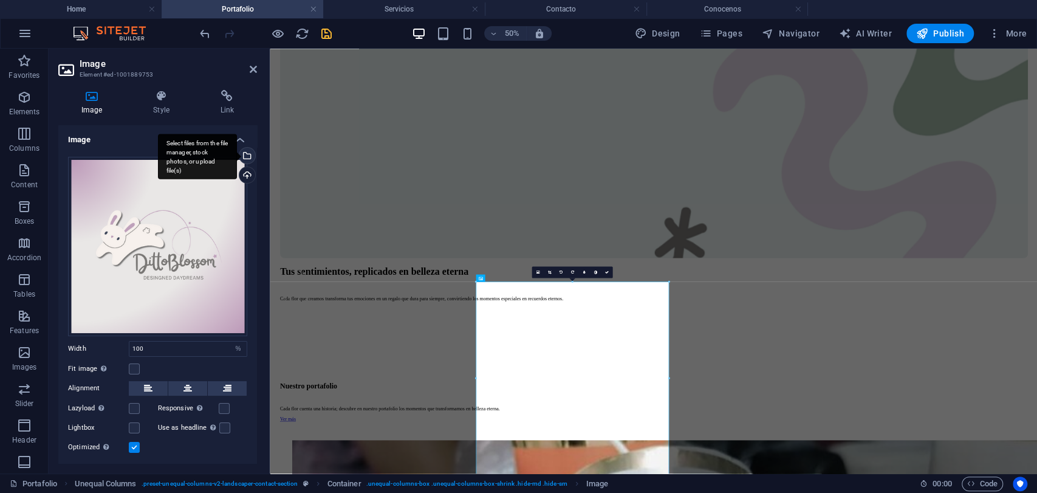
click at [237, 154] on div "Select files from the file manager, stock photos, or upload file(s)" at bounding box center [197, 157] width 79 height 46
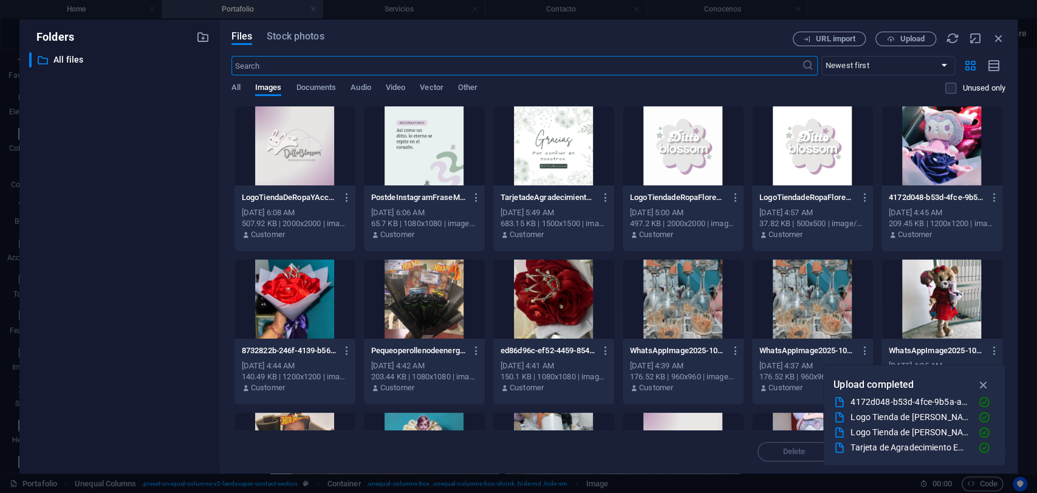
click at [294, 172] on div at bounding box center [295, 145] width 121 height 79
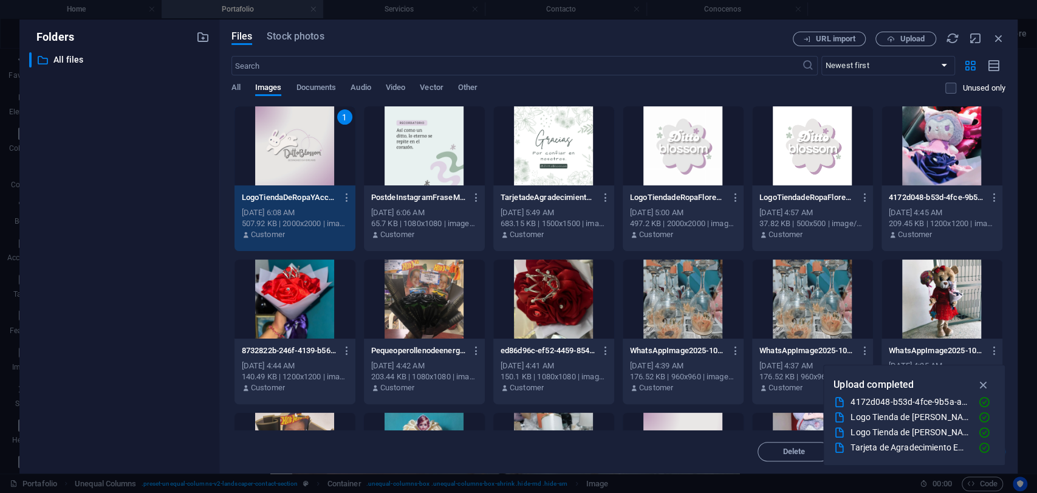
click at [294, 172] on div "1" at bounding box center [295, 145] width 121 height 79
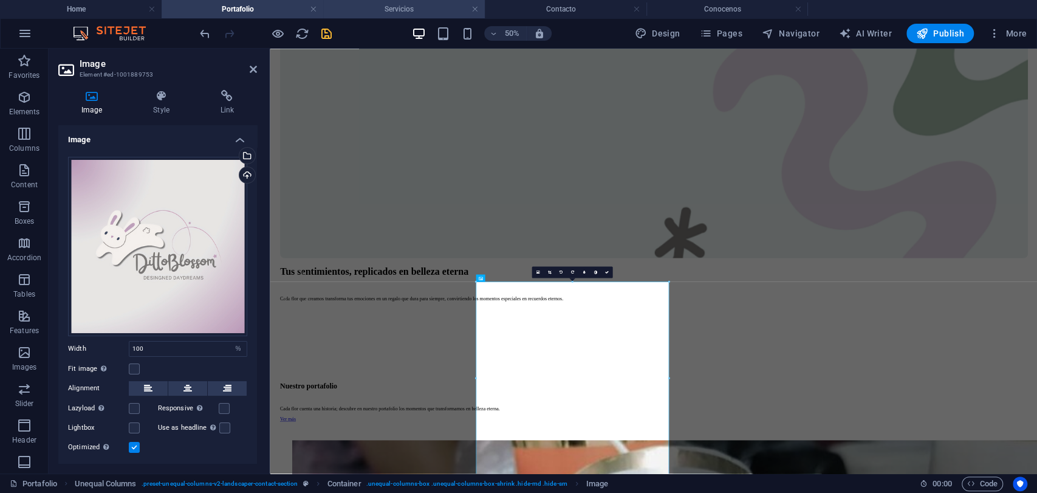
click at [430, 9] on h4 "Servicios" at bounding box center [404, 8] width 162 height 13
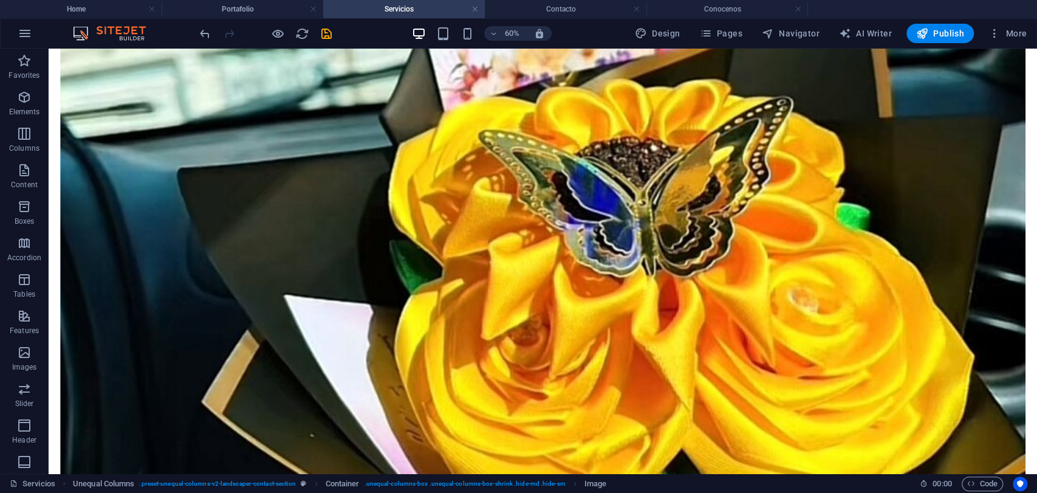
scroll to position [2528, 0]
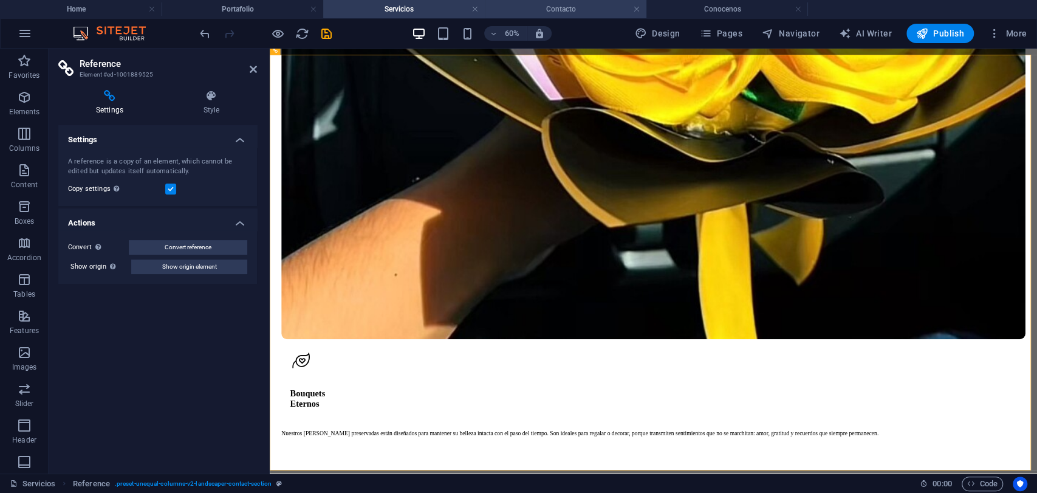
click at [591, 7] on h4 "Contacto" at bounding box center [566, 8] width 162 height 13
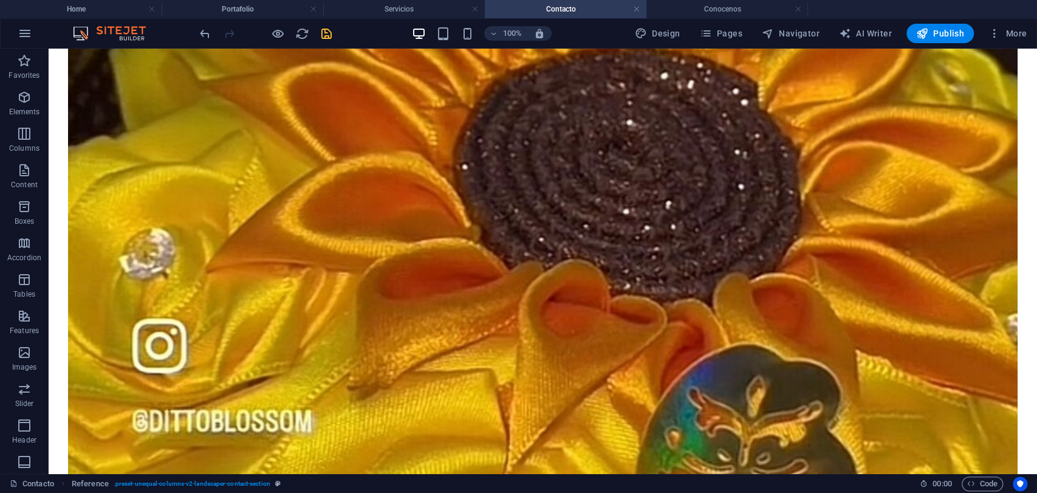
scroll to position [552, 0]
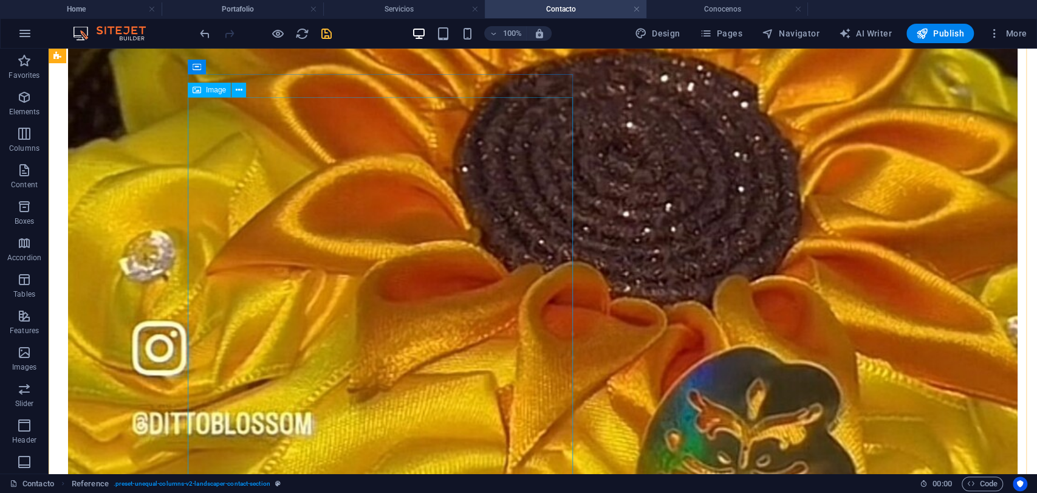
select select "%"
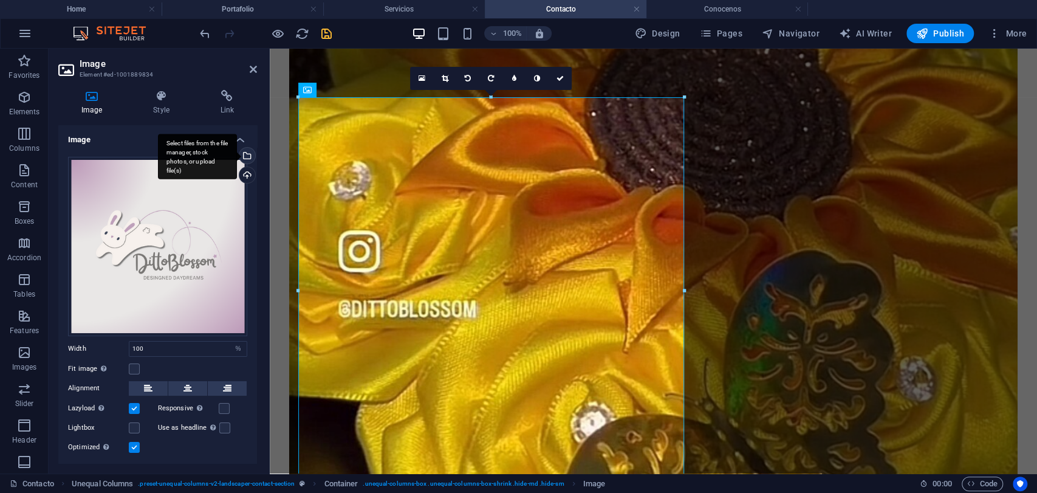
click at [237, 153] on div "Select files from the file manager, stock photos, or upload file(s)" at bounding box center [197, 157] width 79 height 46
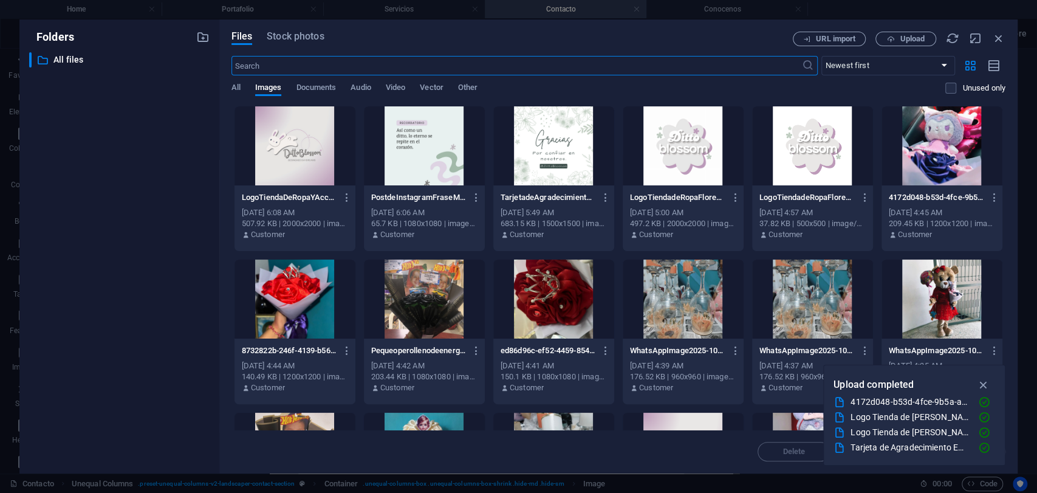
scroll to position [305, 0]
click at [297, 158] on div at bounding box center [295, 145] width 121 height 79
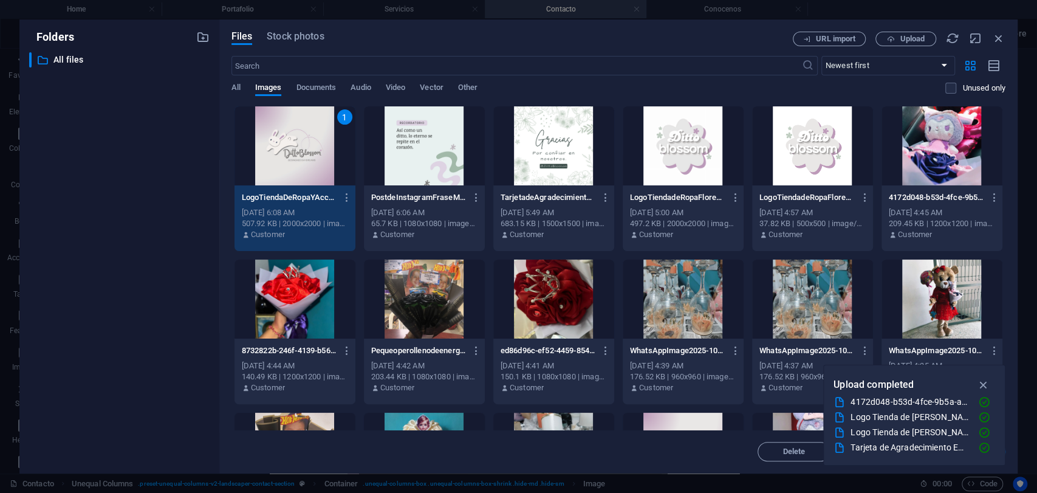
click at [297, 158] on div "1" at bounding box center [295, 145] width 121 height 79
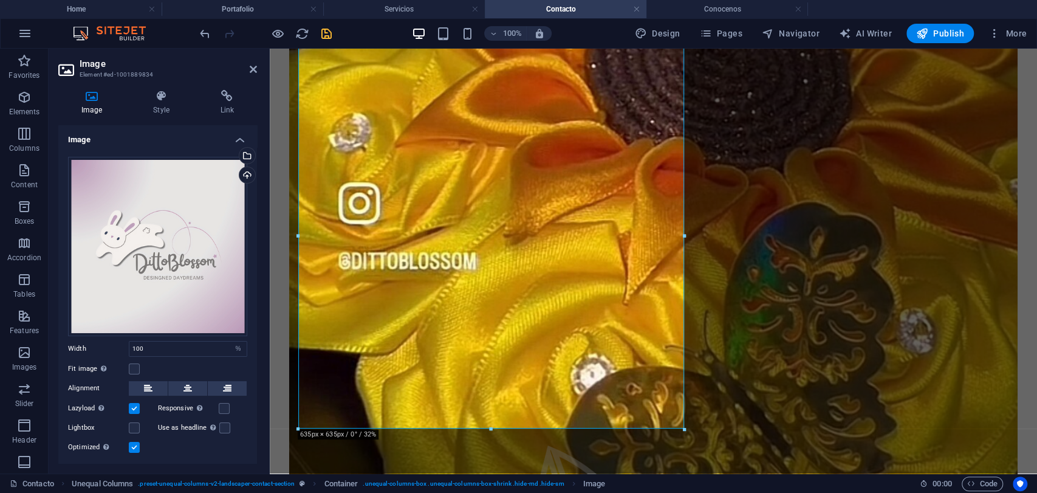
scroll to position [607, 0]
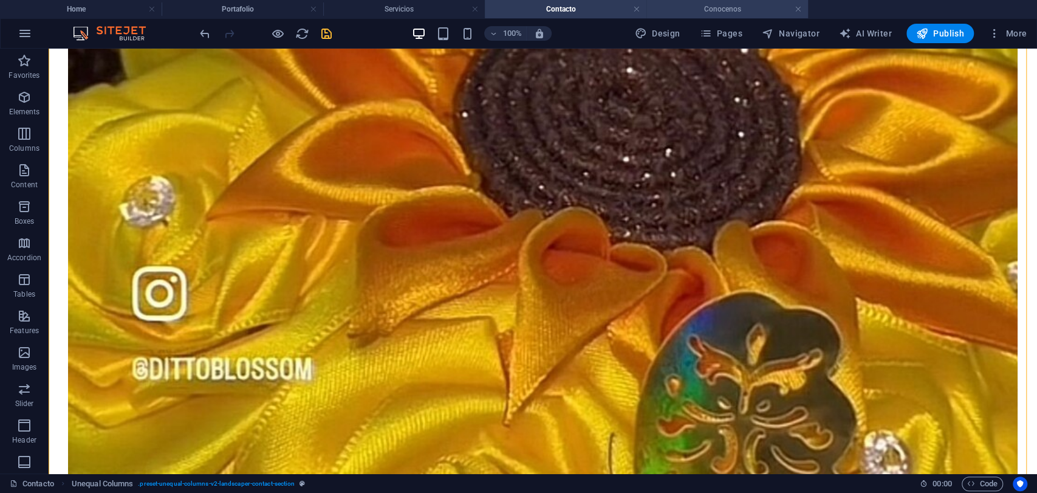
click at [715, 3] on h4 "Conocenos" at bounding box center [728, 8] width 162 height 13
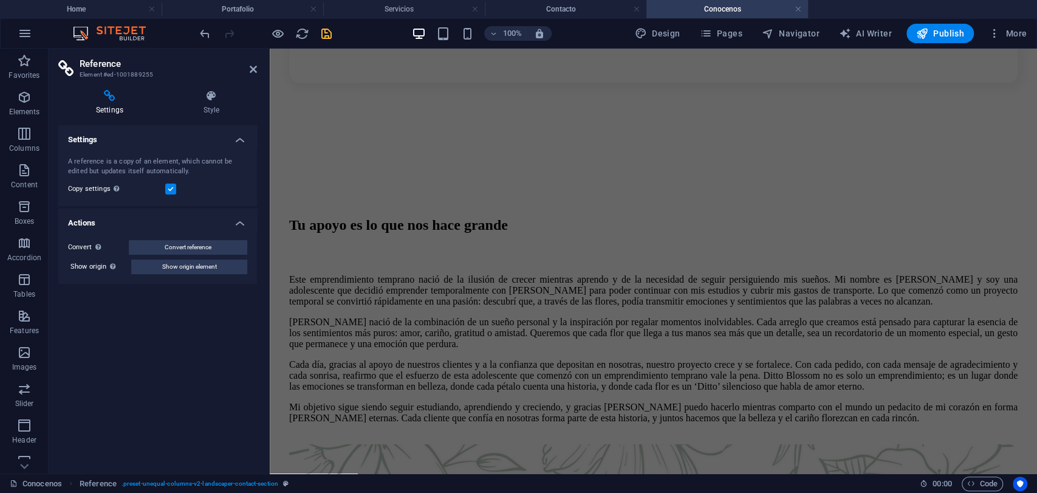
scroll to position [0, 0]
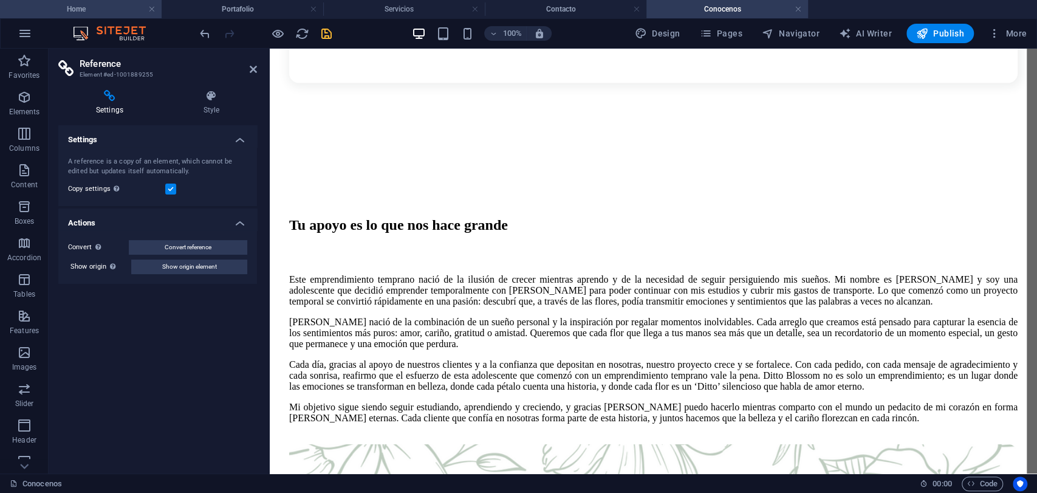
click at [96, 13] on h4 "Home" at bounding box center [81, 8] width 162 height 13
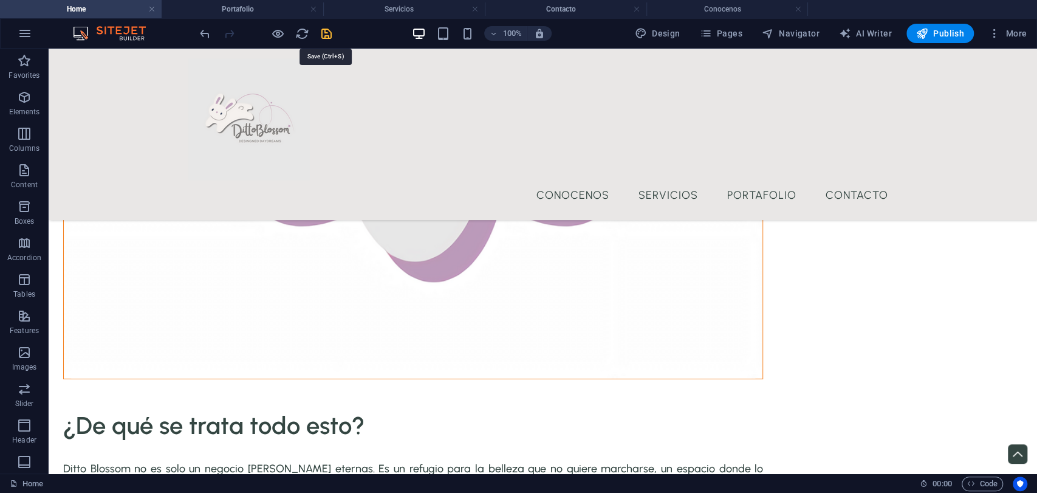
click at [326, 35] on icon "save" at bounding box center [327, 34] width 14 height 14
checkbox input "false"
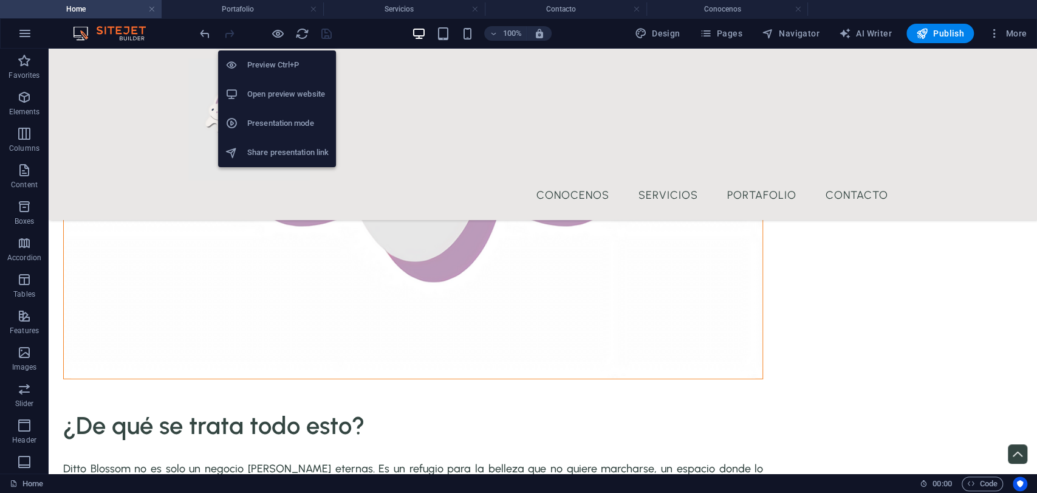
click at [279, 88] on h6 "Open preview website" at bounding box center [287, 94] width 81 height 15
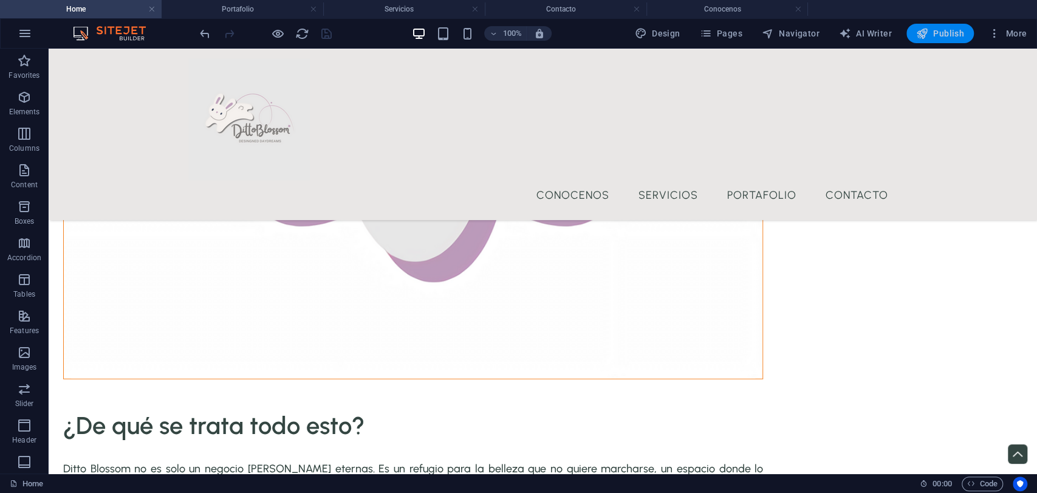
click at [933, 29] on span "Publish" at bounding box center [941, 33] width 48 height 12
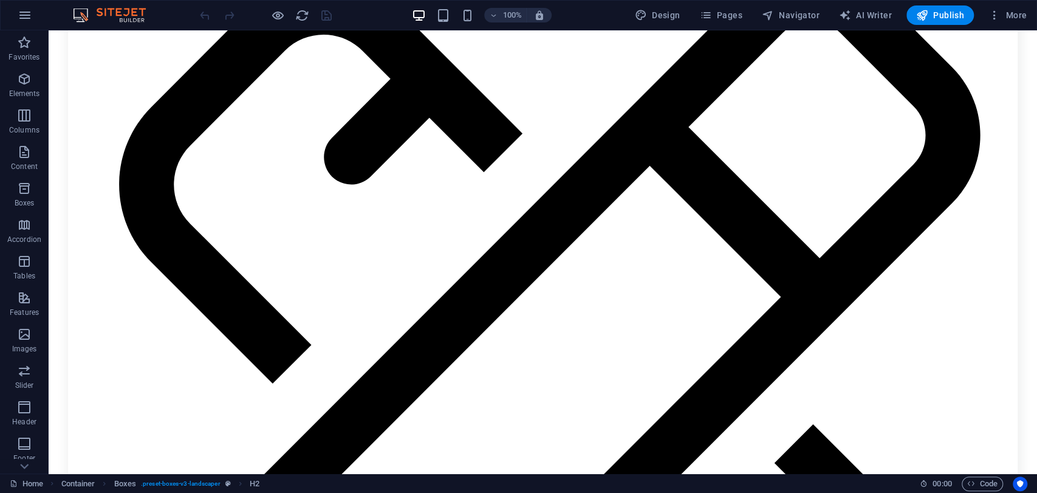
scroll to position [2937, 0]
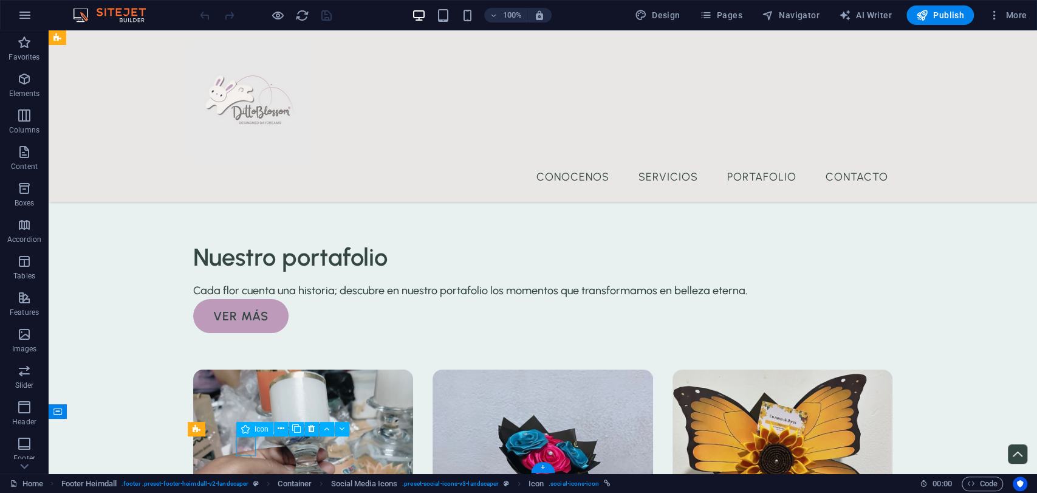
select select "xMidYMid"
select select "px"
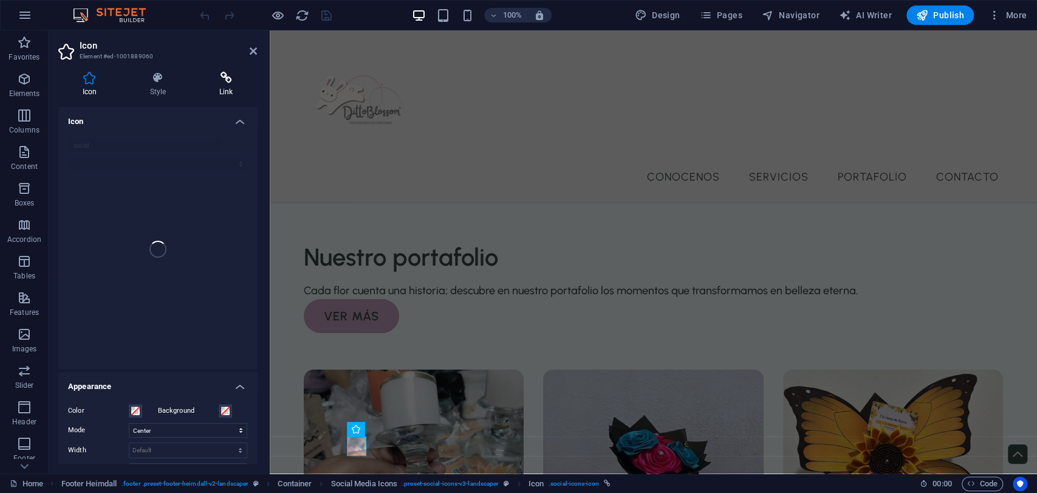
click at [225, 84] on h4 "Link" at bounding box center [226, 85] width 62 height 26
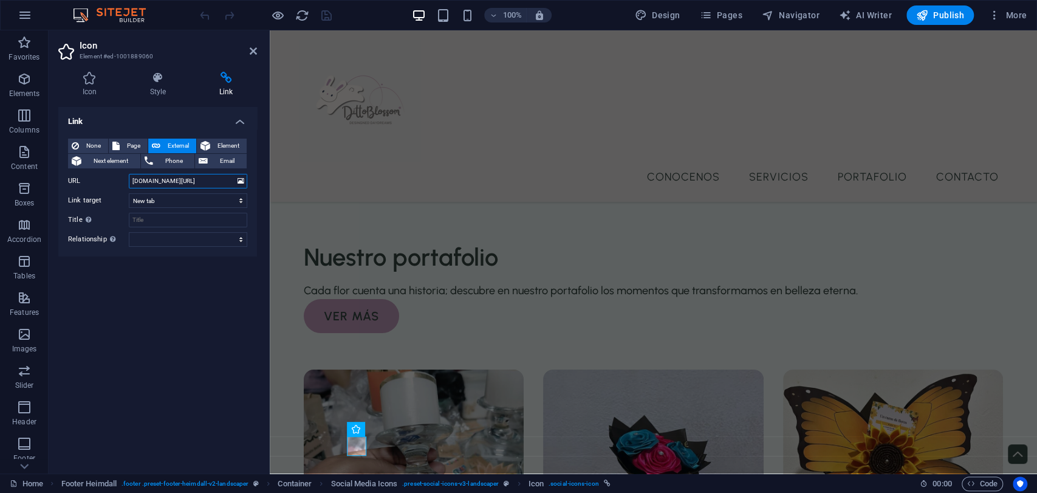
drag, startPoint x: 204, startPoint y: 185, endPoint x: 78, endPoint y: 198, distance: 127.1
click at [78, 198] on div "None Page External Element Next element Phone Email Page Home Conocenos Servici…" at bounding box center [157, 193] width 179 height 108
paste input "https://api.whatsapp.com/send/?phone=593998973952&text&type=phone_number&app_ab…"
type input "https://api.whatsapp.com/send/?phone=593998973952&text&type=phone_number&app_ab…"
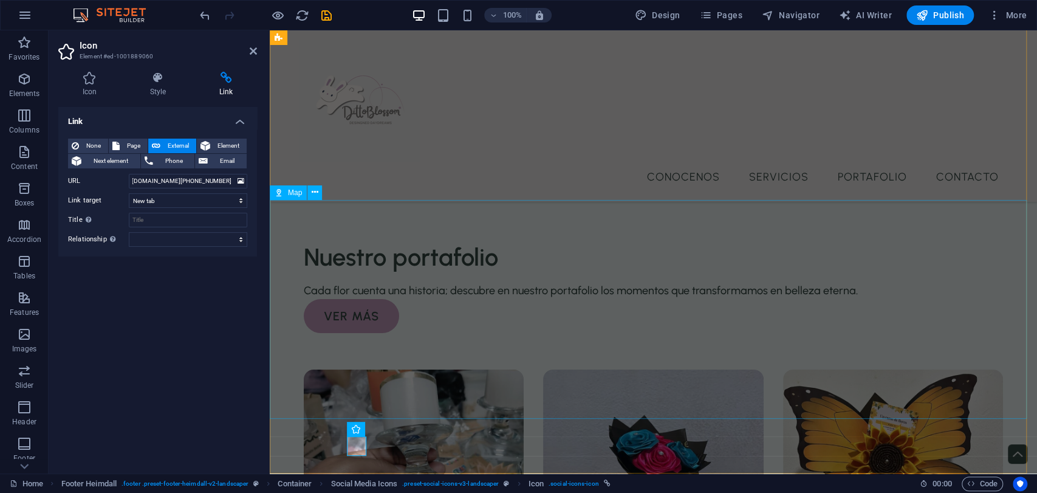
scroll to position [0, 0]
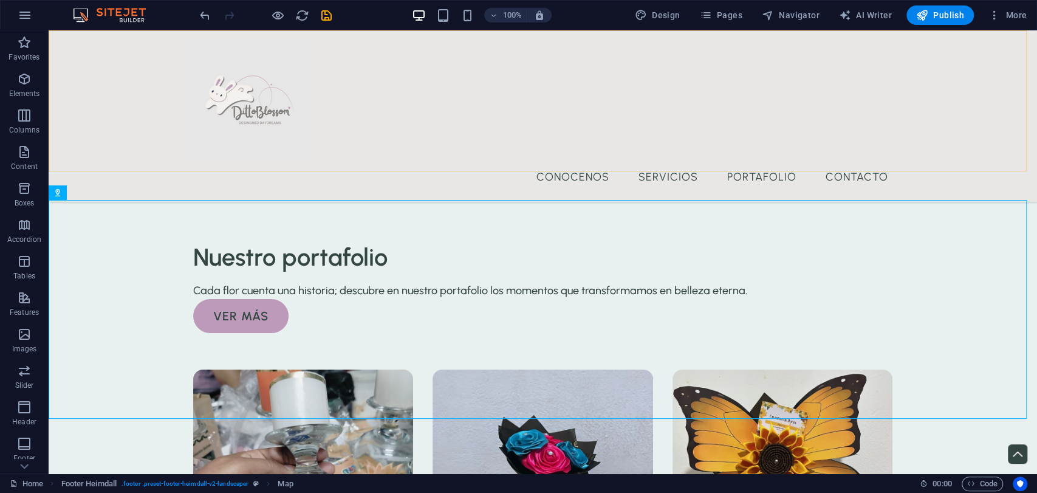
checkbox input "false"
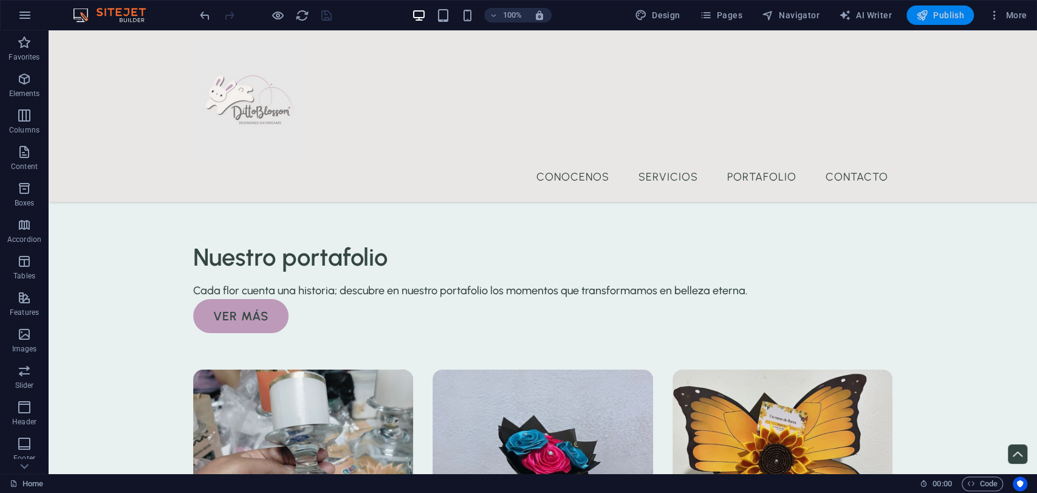
click at [932, 11] on span "Publish" at bounding box center [941, 15] width 48 height 12
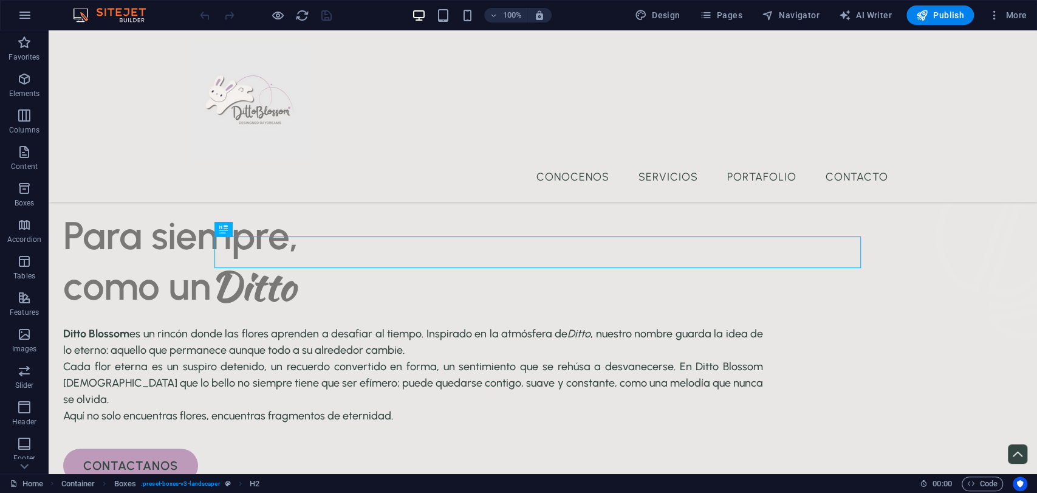
scroll to position [417, 0]
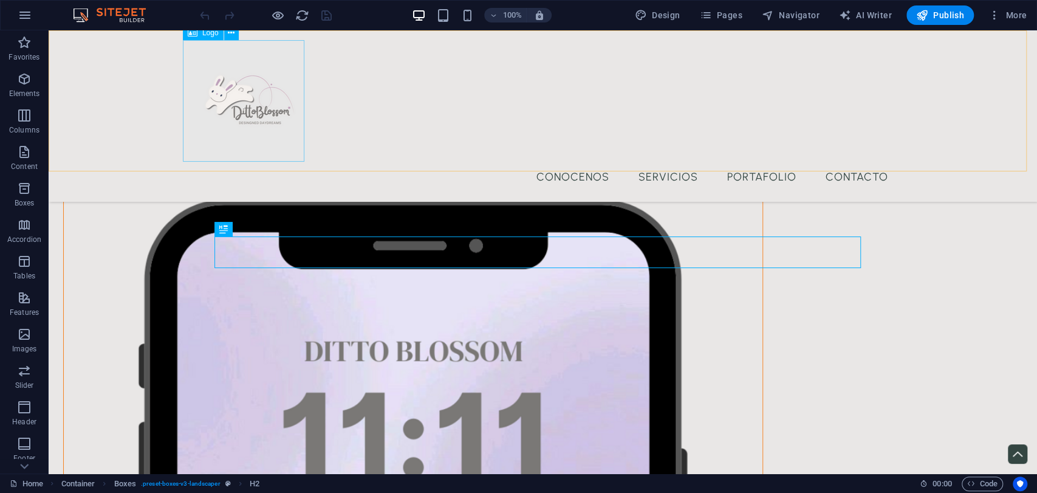
click at [255, 129] on div at bounding box center [543, 101] width 710 height 122
select select "px"
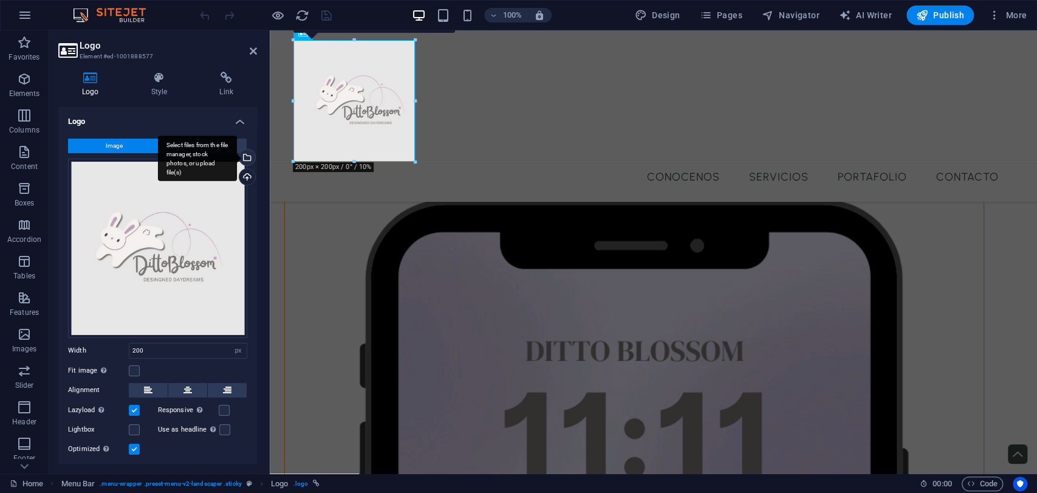
click at [244, 156] on div "Select files from the file manager, stock photos, or upload file(s)" at bounding box center [246, 159] width 18 height 18
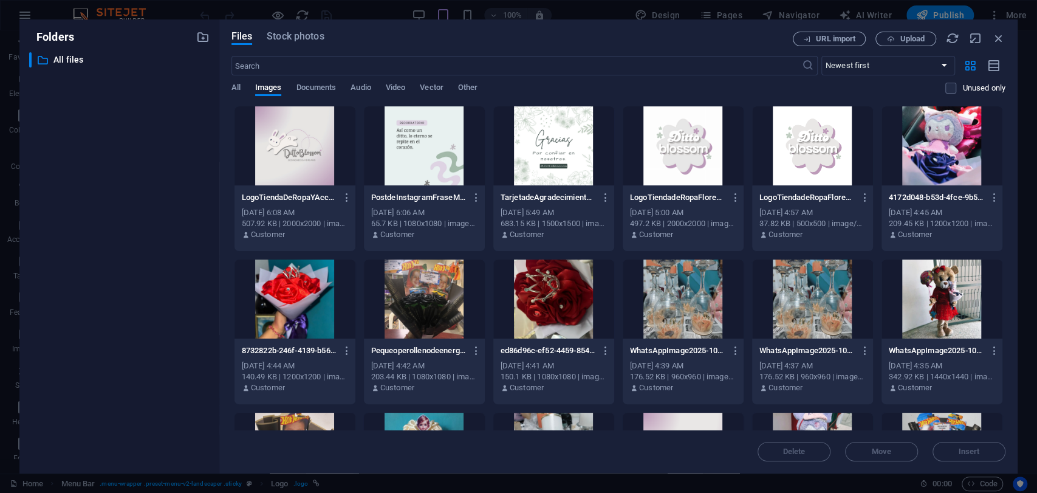
drag, startPoint x: 1002, startPoint y: 115, endPoint x: 994, endPoint y: 174, distance: 59.5
click at [994, 174] on div "LogoTiendaDeRopaYAccesoriosParaBebsTiernoRosa-11-Cuu2DG_WFqOn83AJK-j_9Q.png Log…" at bounding box center [619, 485] width 774 height 759
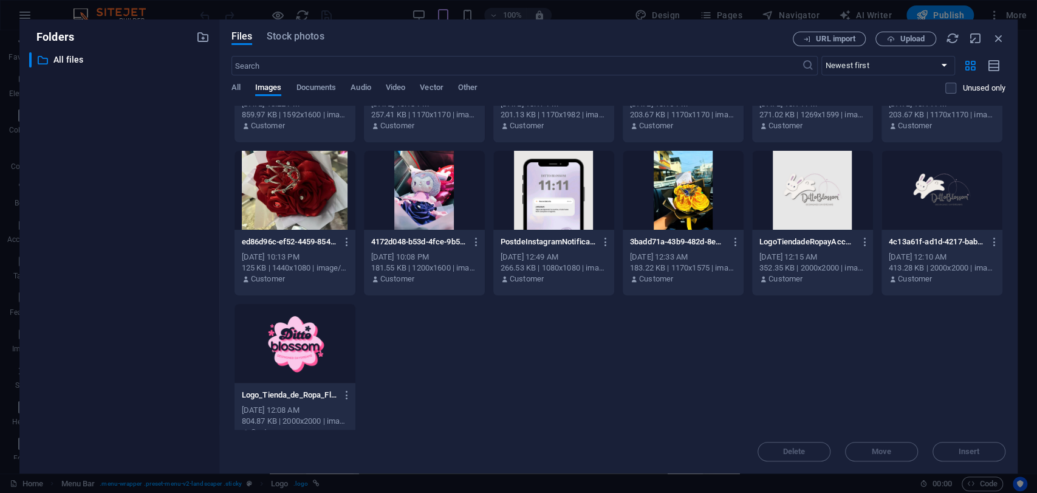
scroll to position [741, 0]
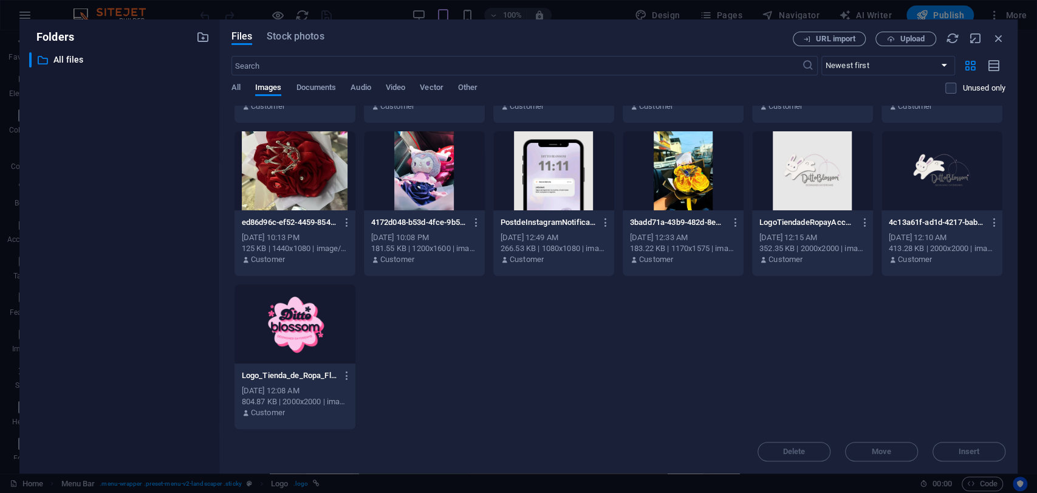
click at [822, 200] on div at bounding box center [812, 170] width 121 height 79
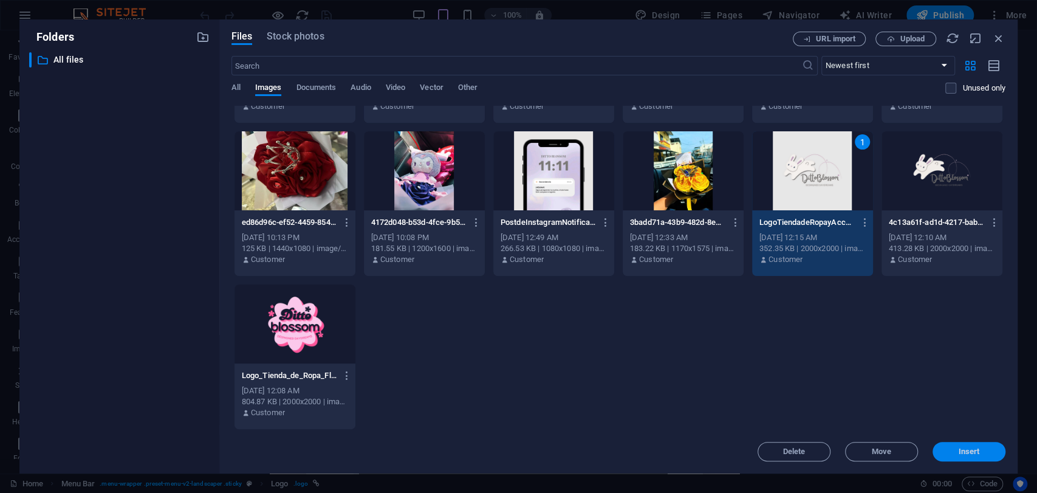
click at [948, 458] on button "Insert" at bounding box center [969, 451] width 73 height 19
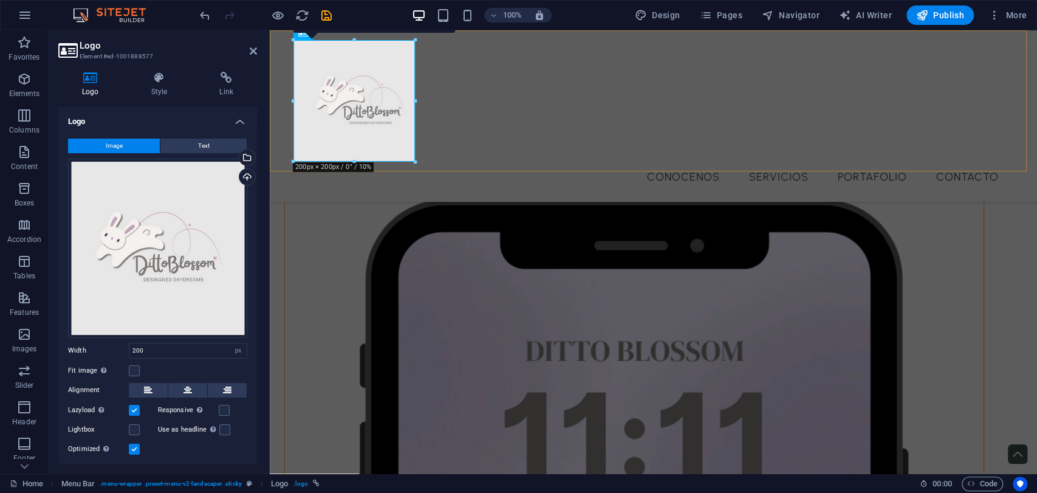
click at [909, 169] on div "Menu Conocenos Servicios Portafolio Contacto" at bounding box center [654, 115] width 768 height 171
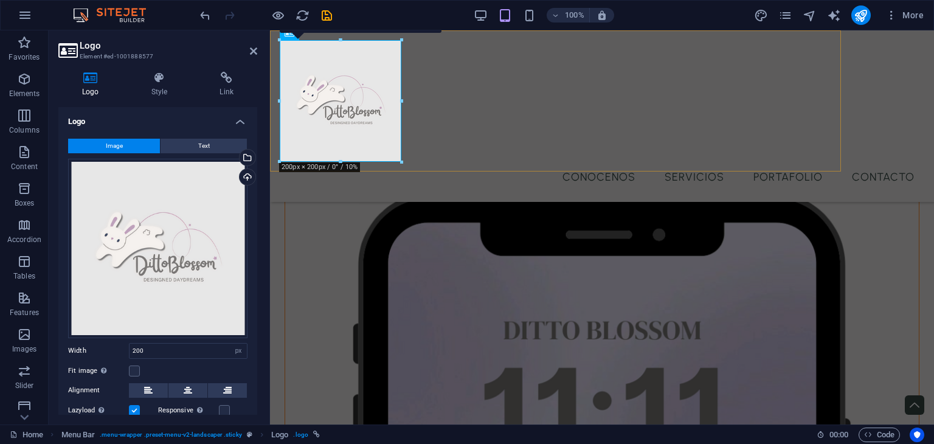
scroll to position [417, 0]
click at [505, 141] on div "Menu Conocenos Servicios Portafolio Contacto" at bounding box center [602, 115] width 664 height 171
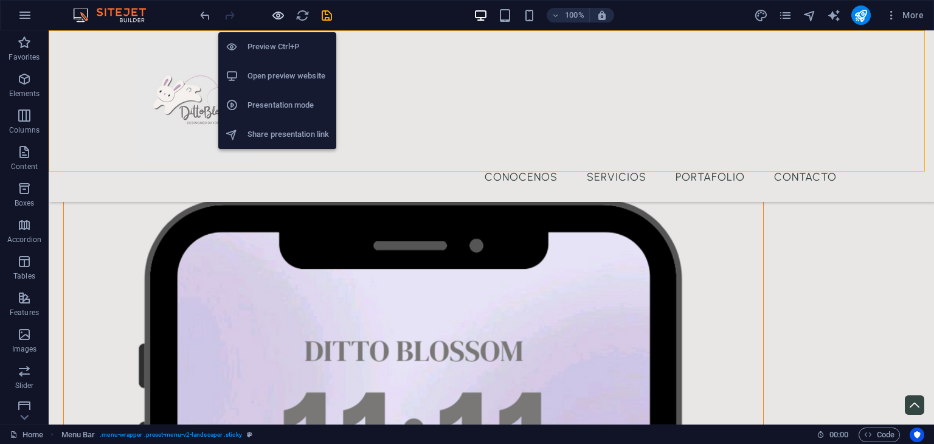
click at [275, 18] on icon "button" at bounding box center [278, 16] width 14 height 14
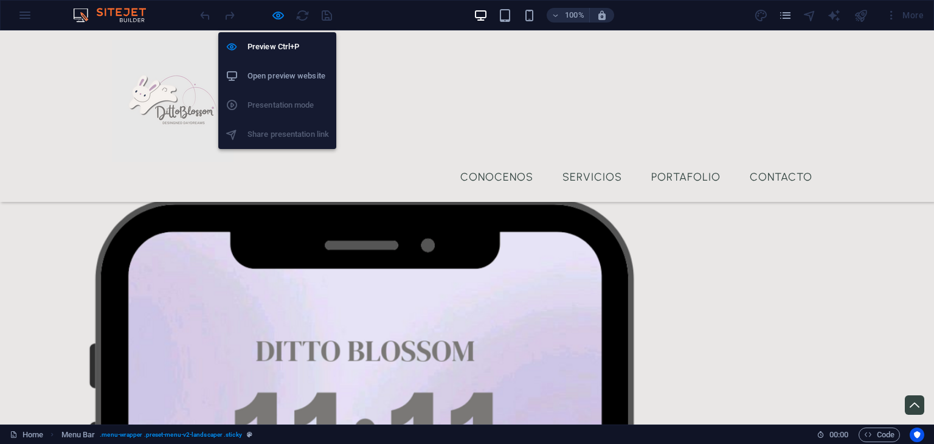
click at [270, 71] on h6 "Open preview website" at bounding box center [287, 76] width 81 height 15
click at [275, 9] on icon "button" at bounding box center [278, 16] width 14 height 14
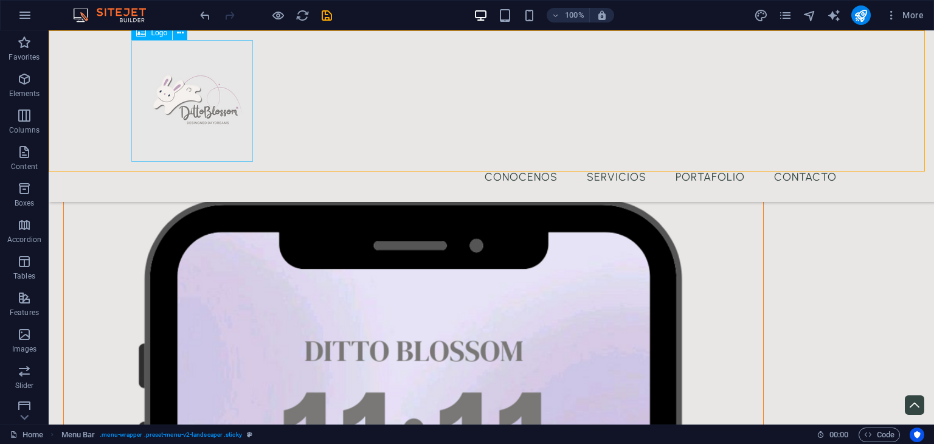
click at [188, 100] on div at bounding box center [491, 101] width 710 height 122
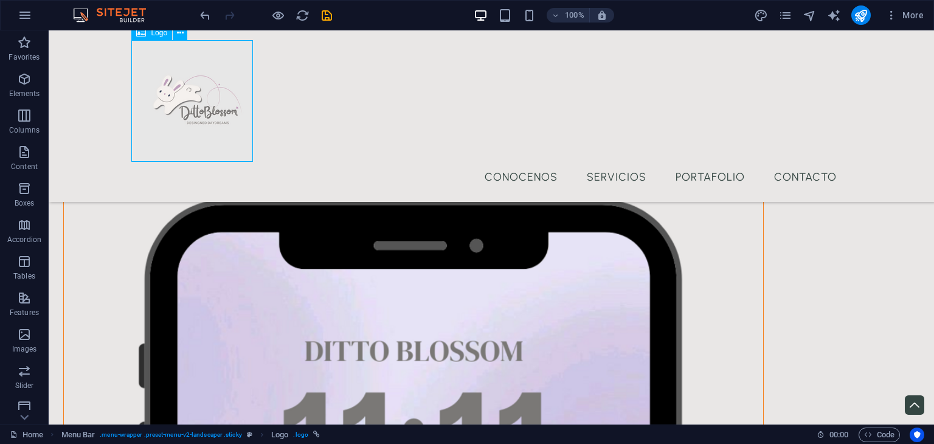
click at [168, 87] on div at bounding box center [491, 101] width 710 height 122
click at [196, 108] on div at bounding box center [491, 101] width 710 height 122
select select "px"
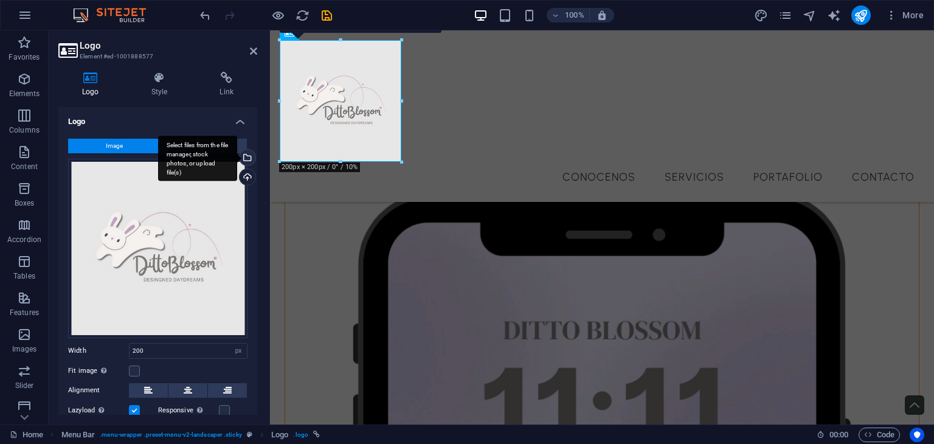
click at [237, 157] on div "Select files from the file manager, stock photos, or upload file(s)" at bounding box center [197, 159] width 79 height 46
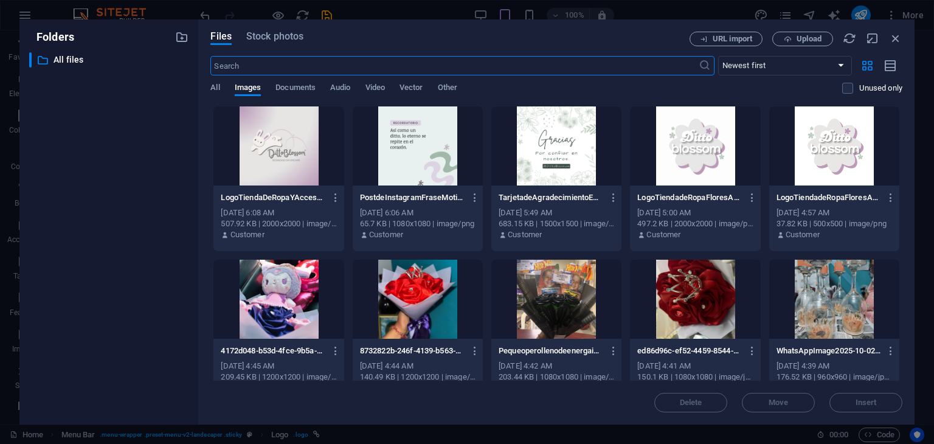
scroll to position [0, 0]
click at [81, 281] on div "​ All files All files" at bounding box center [108, 233] width 159 height 362
click at [807, 40] on span "Upload" at bounding box center [808, 38] width 25 height 7
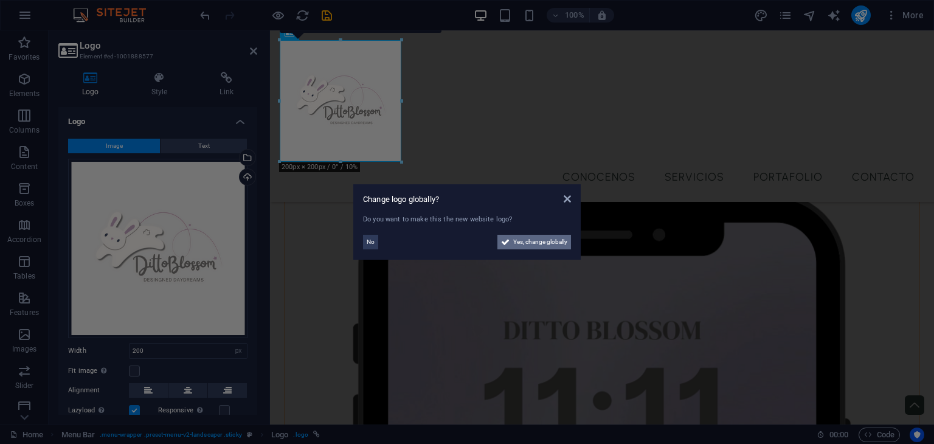
click at [539, 241] on span "Yes, change globally" at bounding box center [540, 242] width 54 height 15
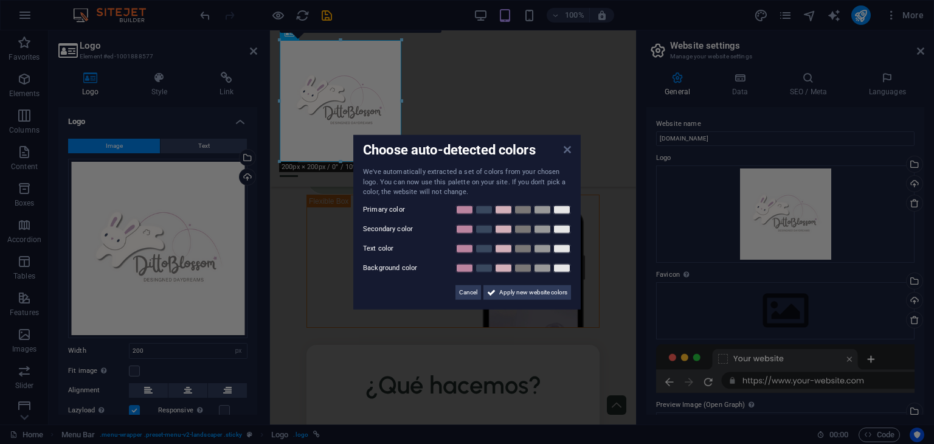
click at [569, 146] on icon at bounding box center [566, 150] width 7 height 10
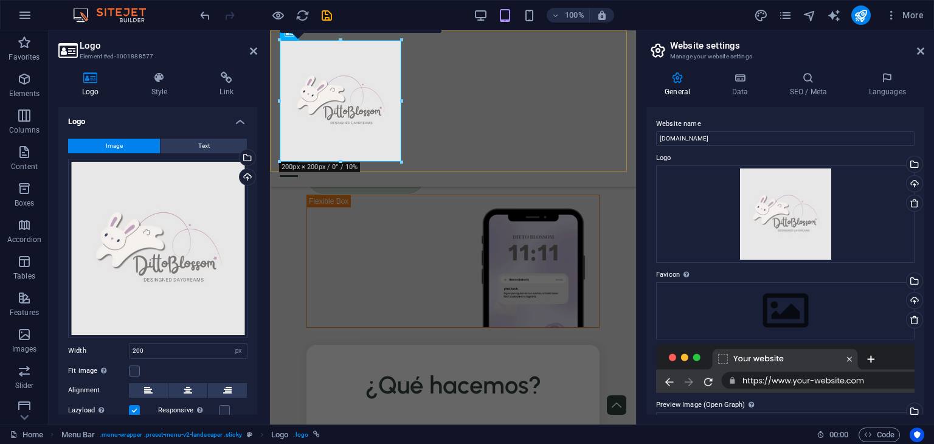
click at [518, 134] on div "Menu Conocenos Servicios Portafolio Contacto" at bounding box center [453, 108] width 366 height 156
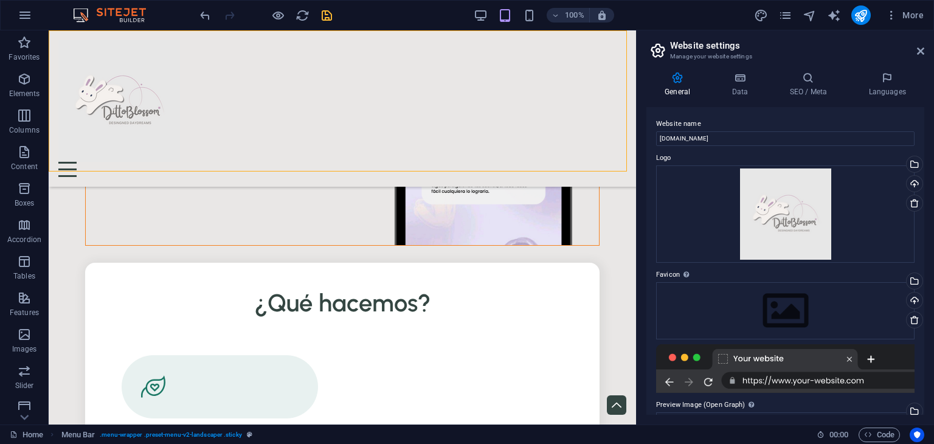
click at [325, 15] on icon "save" at bounding box center [327, 16] width 14 height 14
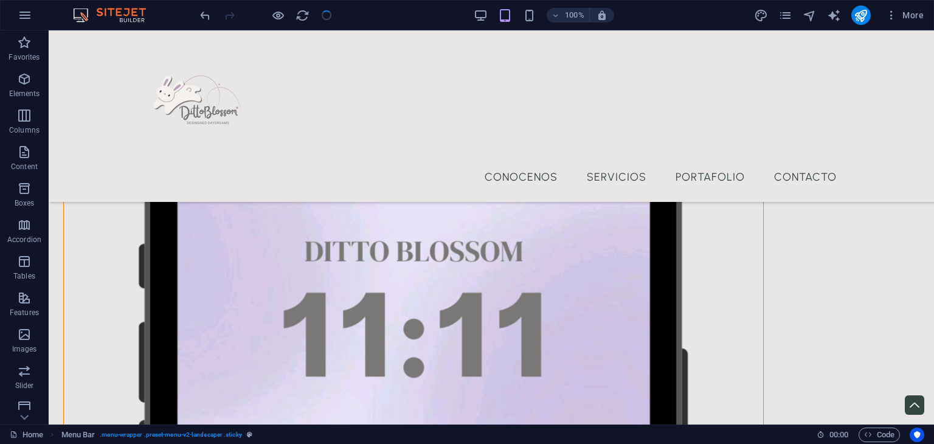
checkbox input "false"
click at [860, 13] on icon "publish" at bounding box center [860, 16] width 14 height 14
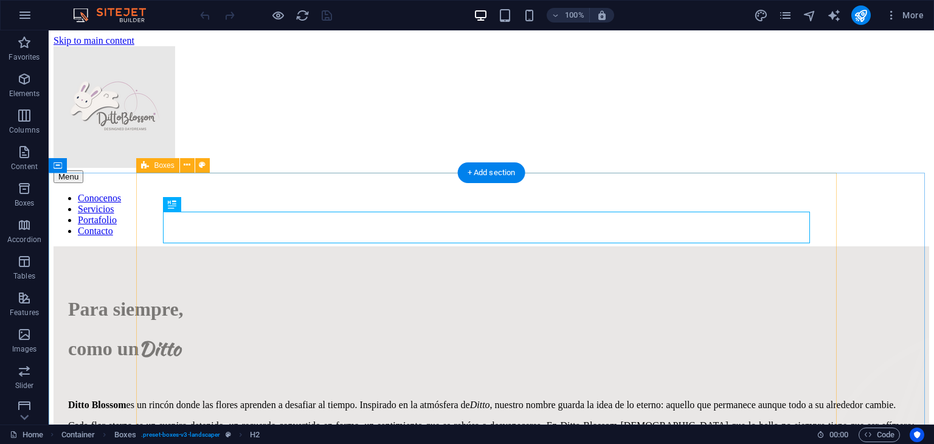
scroll to position [442, 0]
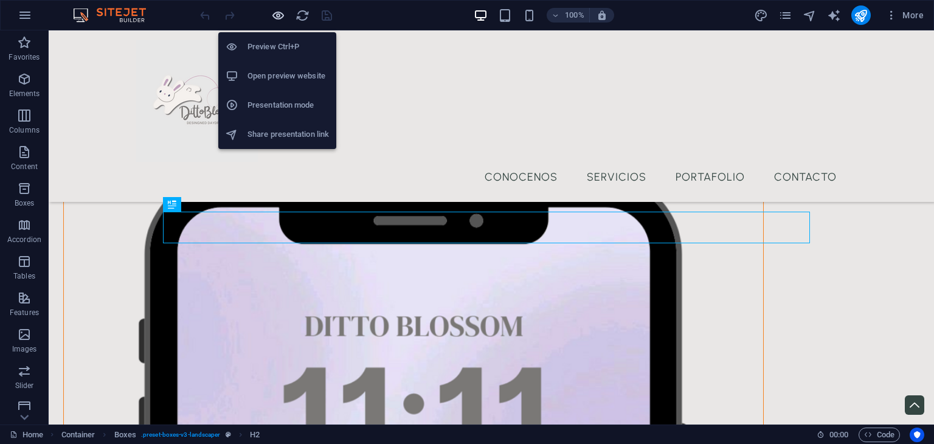
click at [280, 19] on icon "button" at bounding box center [278, 16] width 14 height 14
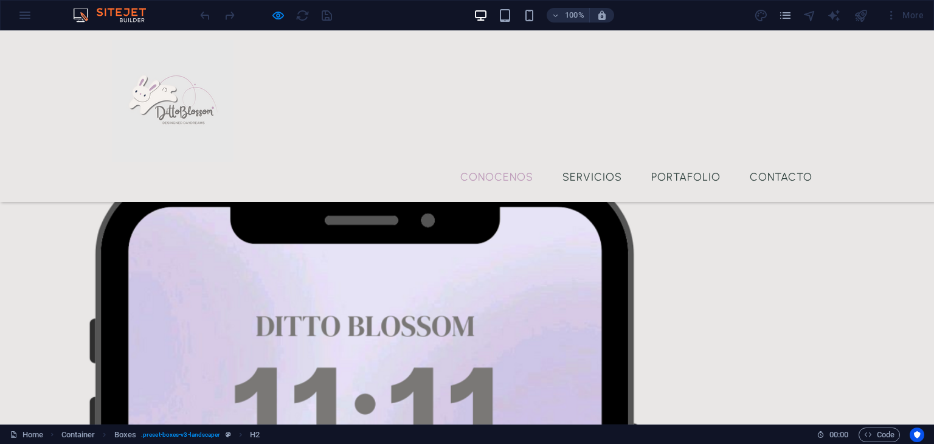
click at [501, 162] on link "Conocenos" at bounding box center [496, 177] width 92 height 30
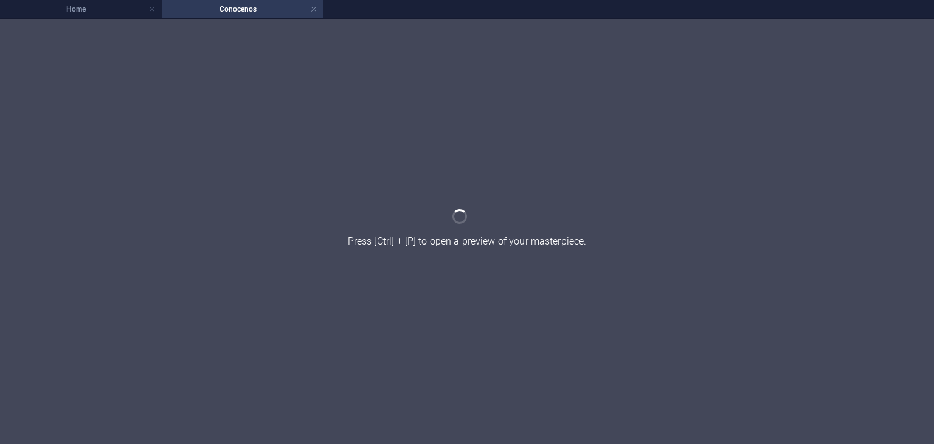
scroll to position [0, 0]
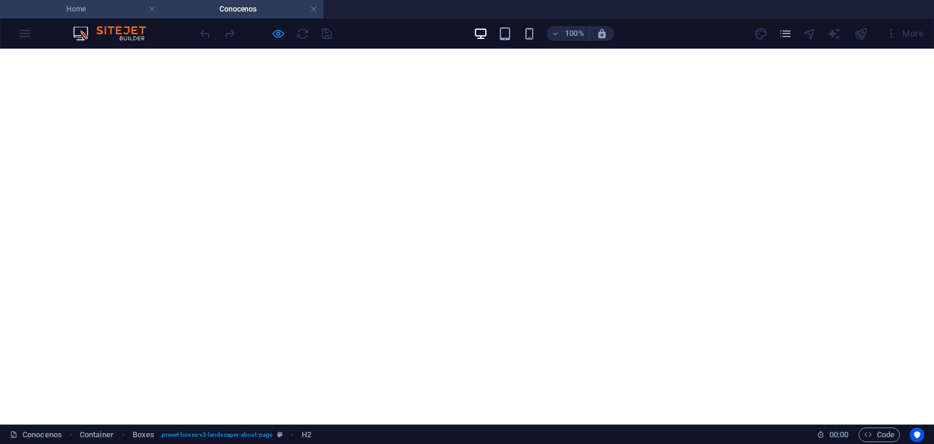
click at [117, 4] on h4 "Home" at bounding box center [81, 8] width 162 height 13
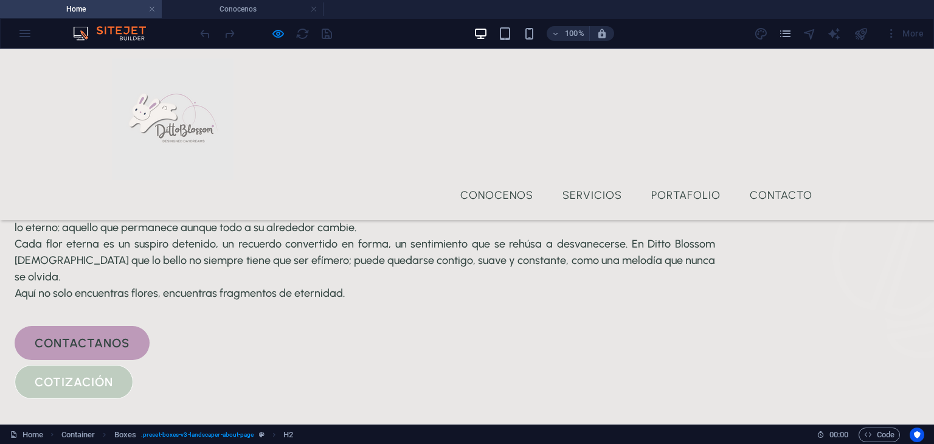
scroll to position [442, 0]
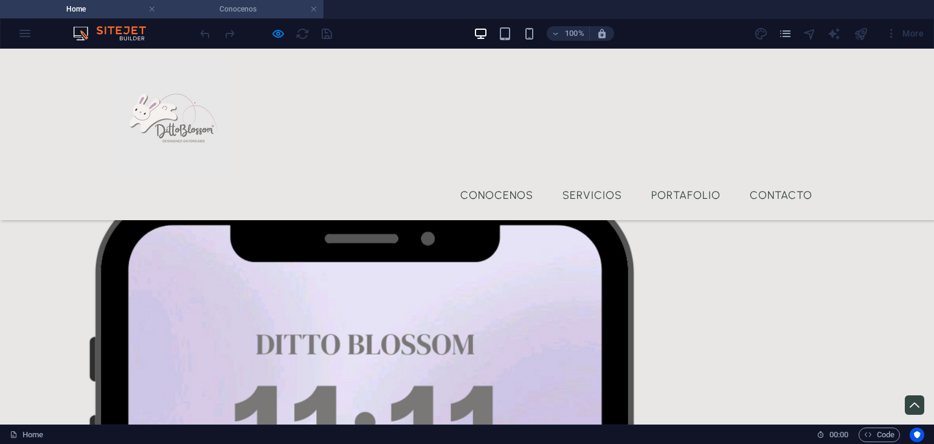
click at [232, 0] on li "Conocenos" at bounding box center [243, 9] width 162 height 18
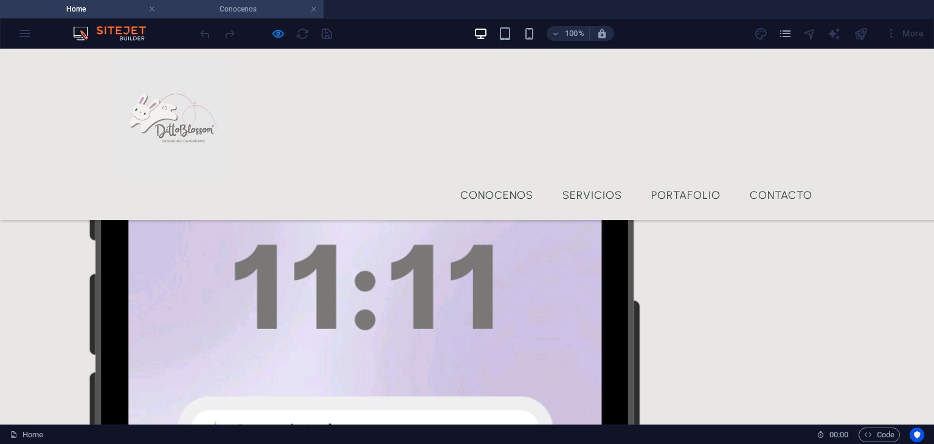
scroll to position [0, 0]
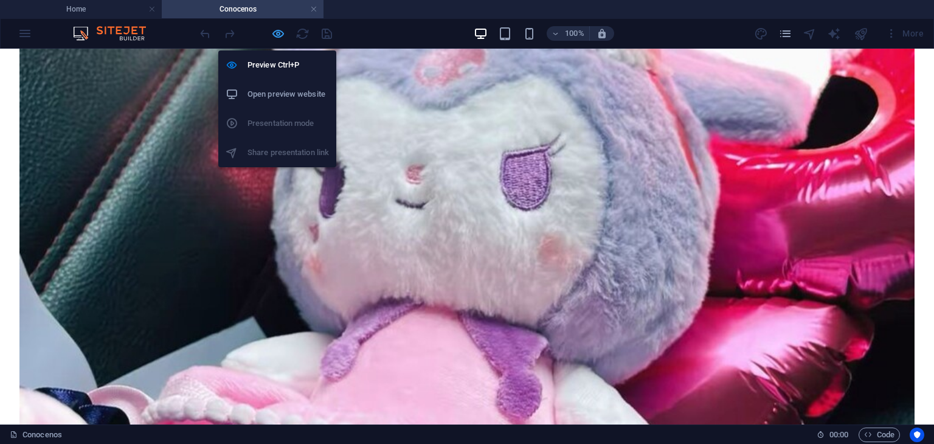
click at [281, 33] on icon "button" at bounding box center [278, 34] width 14 height 14
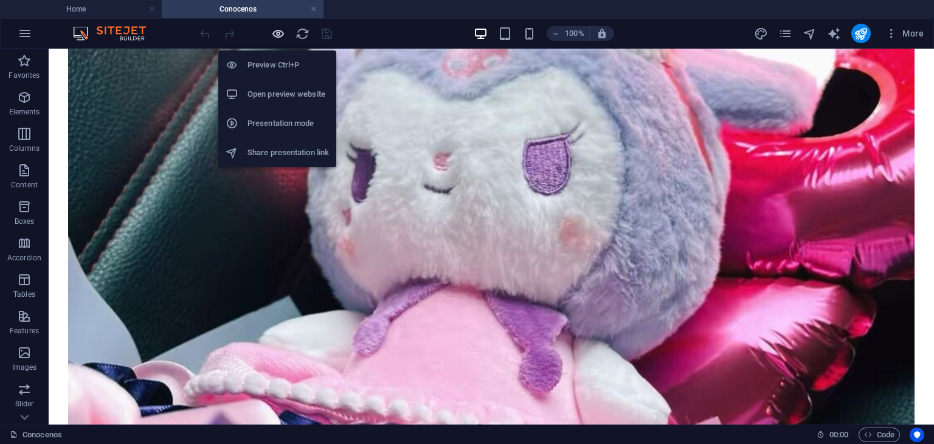
scroll to position [371, 0]
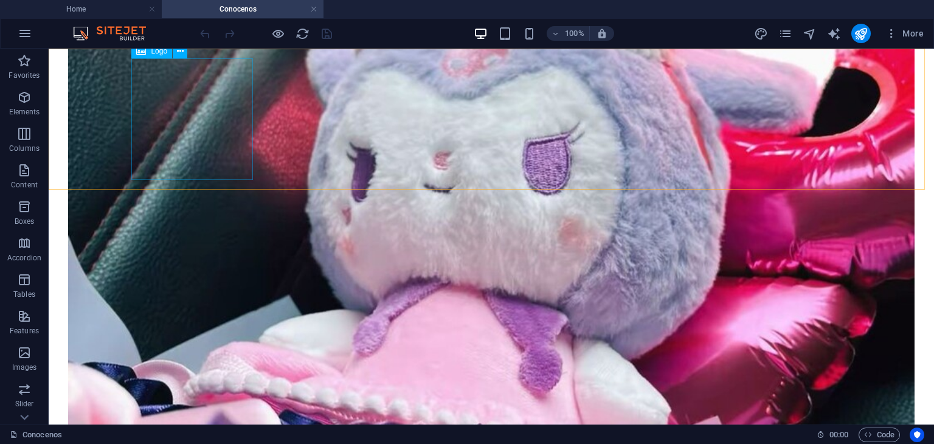
select select "px"
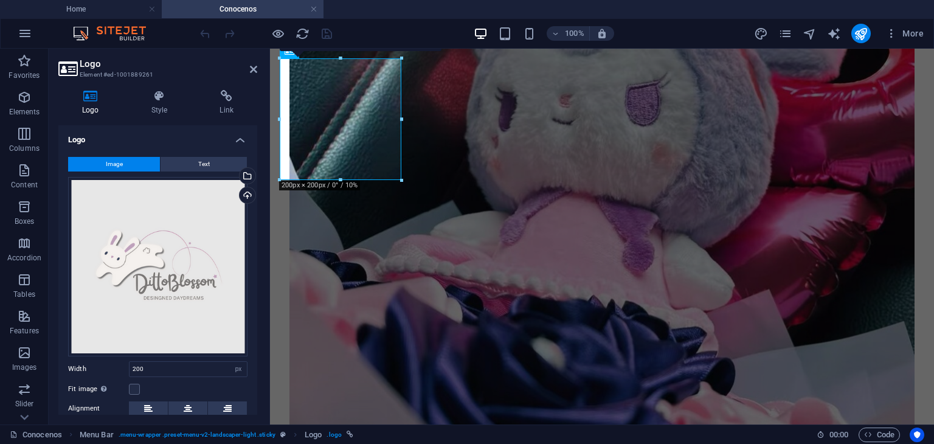
drag, startPoint x: 253, startPoint y: 249, endPoint x: 249, endPoint y: 300, distance: 50.7
click at [249, 300] on div "Image Text Drag files here, click to choose files or select files from Files or…" at bounding box center [157, 315] width 199 height 337
click at [109, 14] on h4 "Home" at bounding box center [81, 8] width 162 height 13
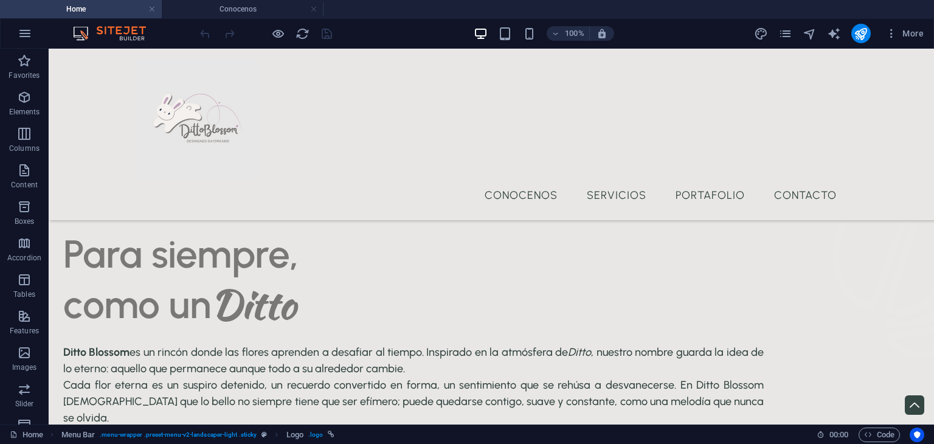
scroll to position [442, 0]
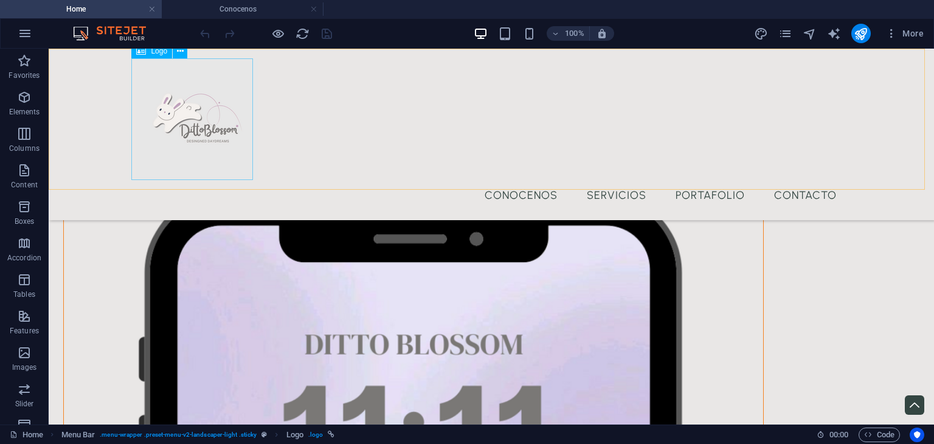
click at [212, 118] on div at bounding box center [491, 119] width 710 height 122
select select "px"
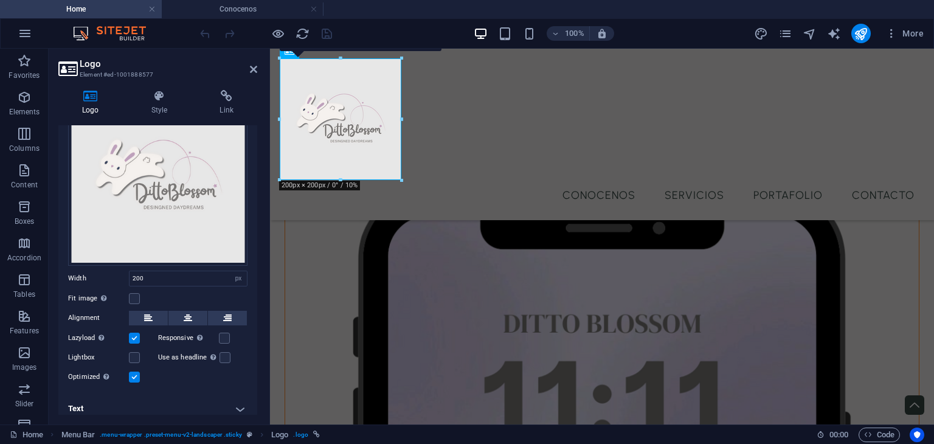
scroll to position [97, 0]
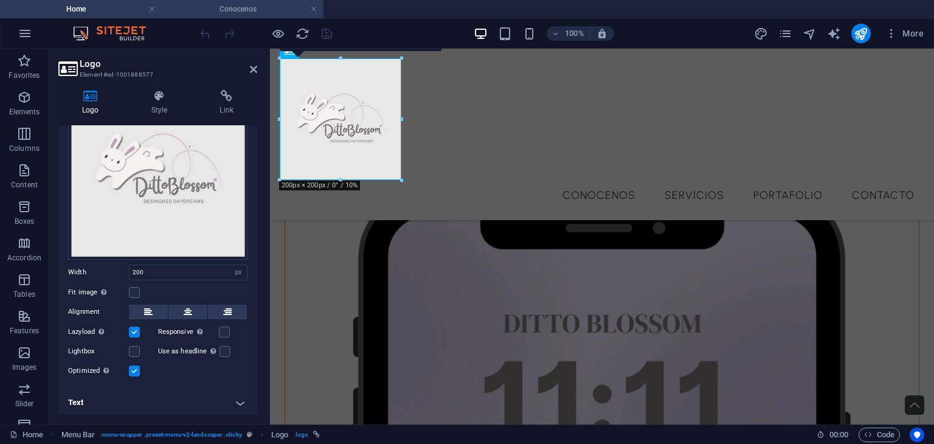
click at [238, 18] on li "Conocenos" at bounding box center [243, 9] width 162 height 18
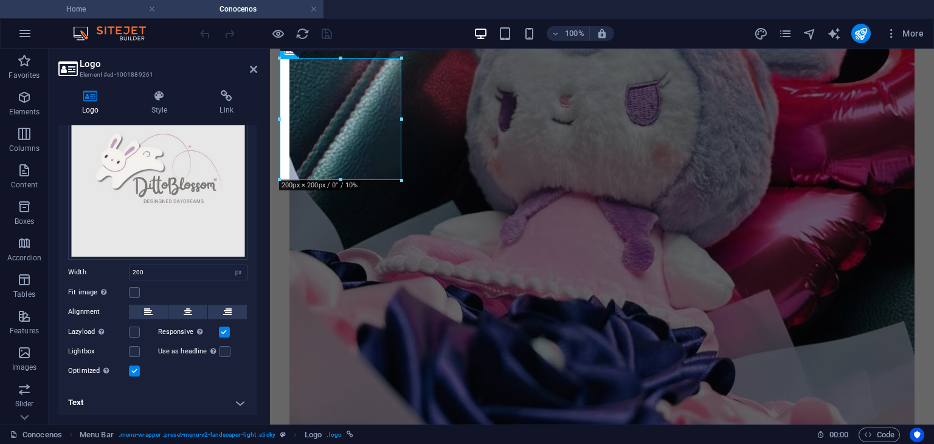
click at [112, 15] on h4 "Home" at bounding box center [81, 8] width 162 height 13
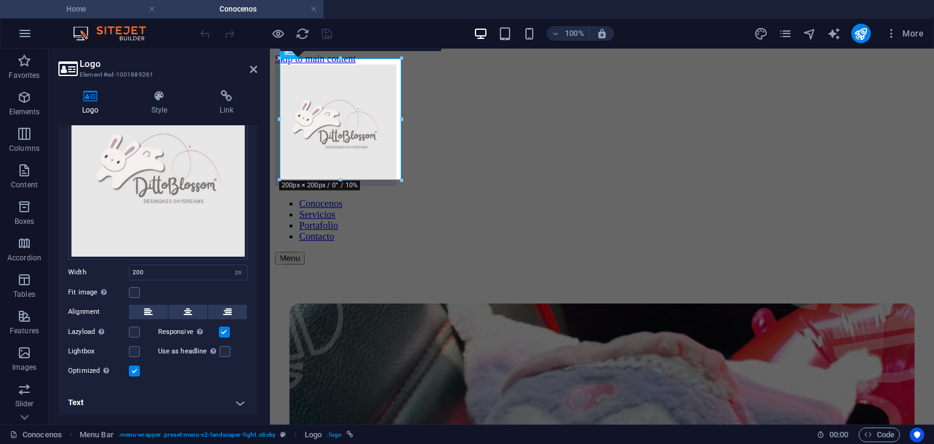
scroll to position [442, 0]
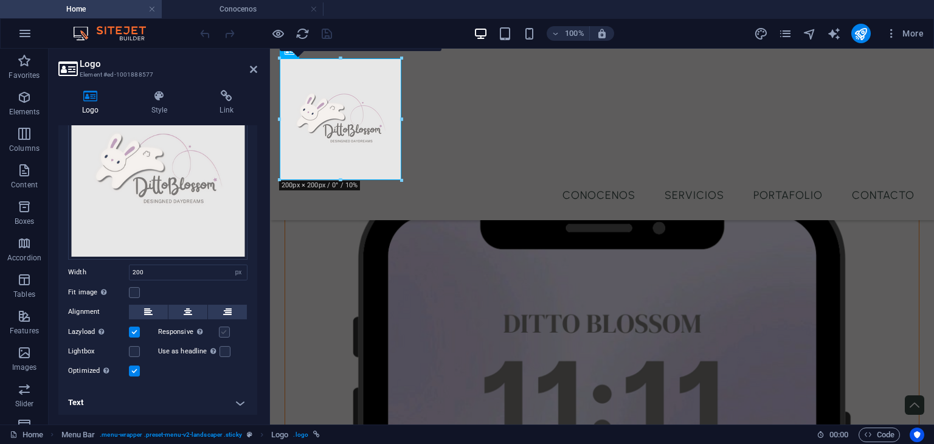
click at [224, 326] on label at bounding box center [224, 331] width 11 height 11
click at [0, 0] on input "Responsive Automatically load retina image and smartphone optimized sizes." at bounding box center [0, 0] width 0 height 0
click at [134, 329] on label at bounding box center [134, 331] width 11 height 11
click at [0, 0] on input "Lazyload Loading images after the page loads improves page speed." at bounding box center [0, 0] width 0 height 0
click at [476, 145] on div "Menu Conocenos Servicios Portafolio Contacto" at bounding box center [602, 134] width 664 height 171
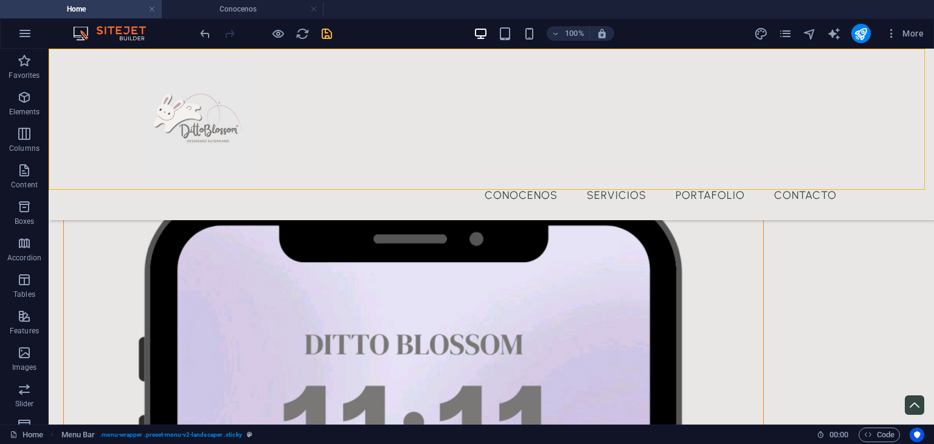
click at [330, 30] on icon "save" at bounding box center [327, 34] width 14 height 14
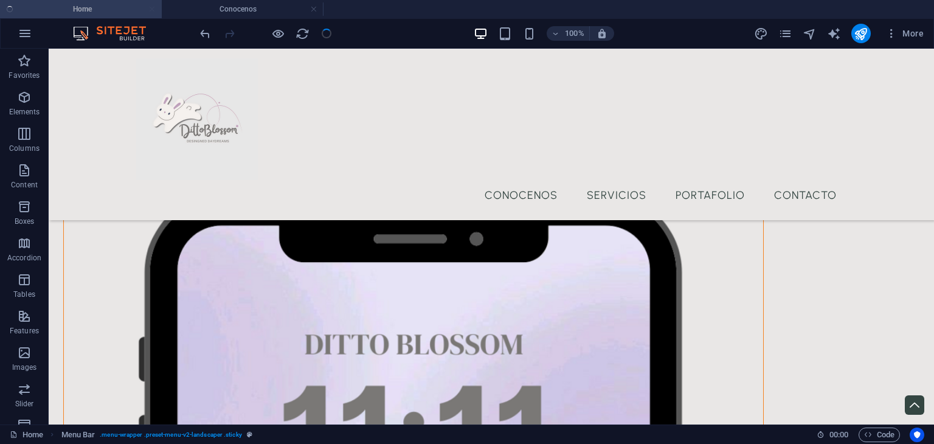
checkbox input "false"
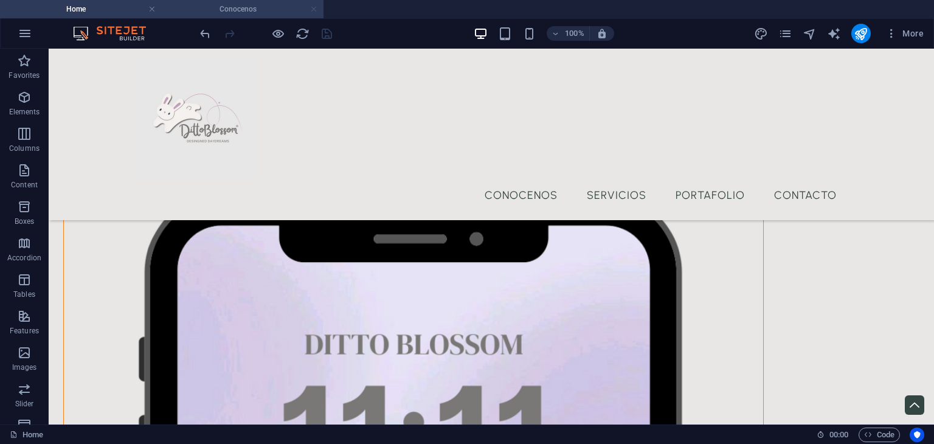
click at [311, 13] on link at bounding box center [313, 10] width 7 height 12
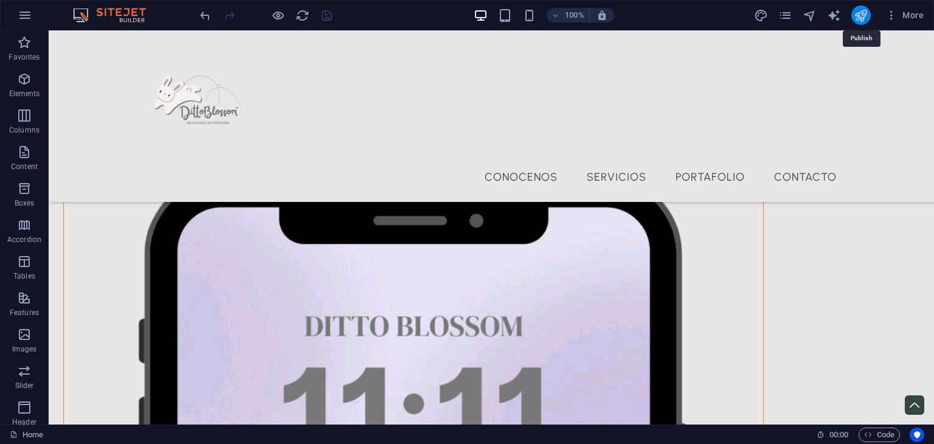
click at [862, 13] on icon "publish" at bounding box center [860, 16] width 14 height 14
click at [864, 13] on icon "publish" at bounding box center [860, 16] width 14 height 14
